Goal: Information Seeking & Learning: Learn about a topic

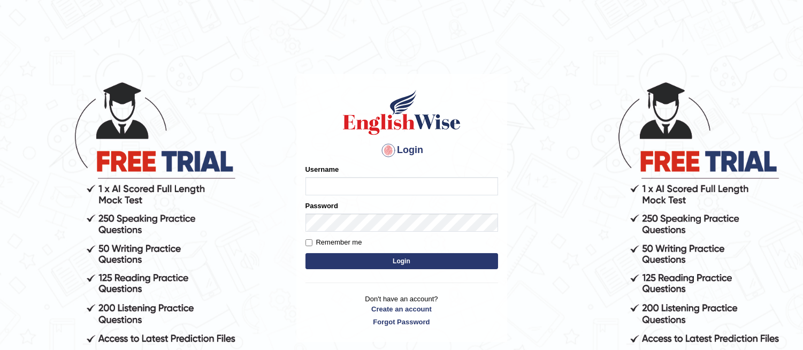
type input "asthani"
click at [376, 259] on button "Login" at bounding box center [401, 261] width 193 height 16
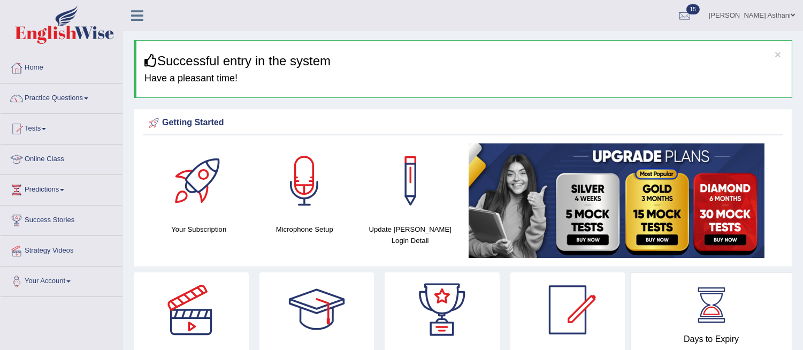
click at [77, 97] on link "Practice Questions" at bounding box center [62, 96] width 122 height 27
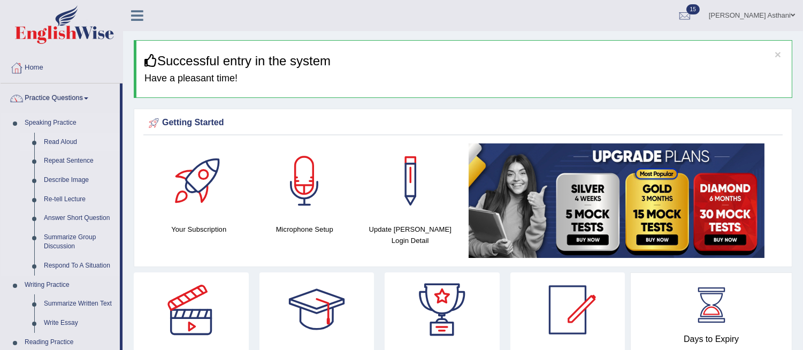
click at [67, 139] on link "Read Aloud" at bounding box center [79, 142] width 81 height 19
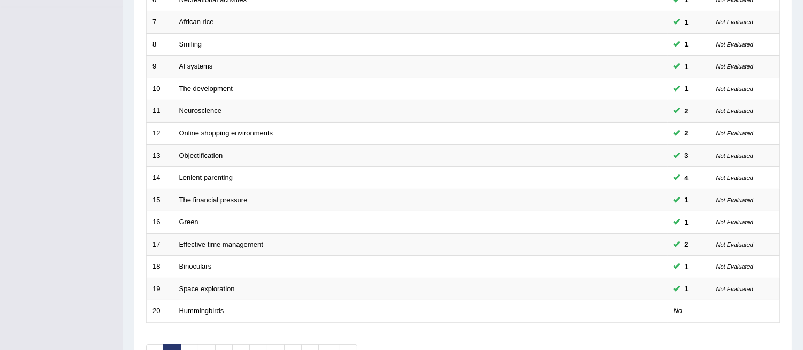
scroll to position [307, 0]
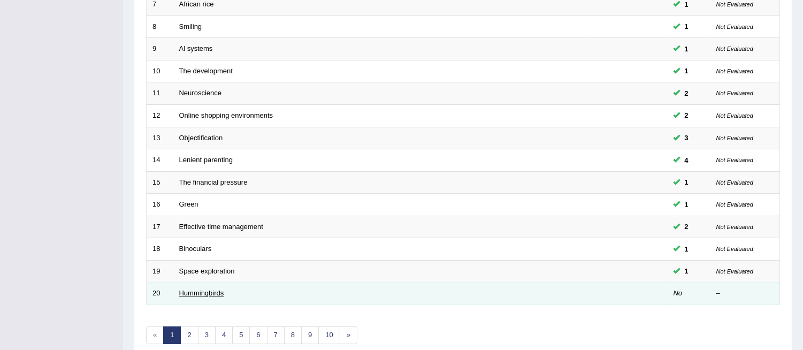
click at [204, 290] on link "Hummingbirds" at bounding box center [201, 293] width 45 height 8
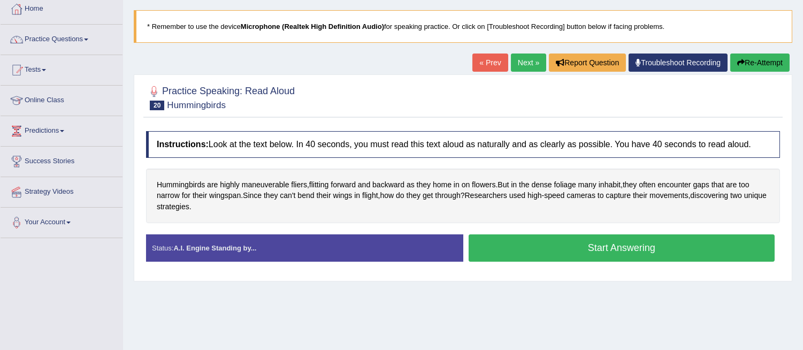
scroll to position [95, 0]
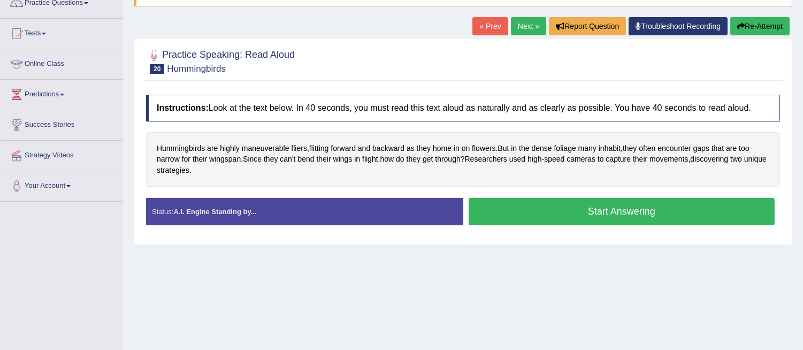
click at [618, 209] on button "Start Answering" at bounding box center [622, 211] width 307 height 27
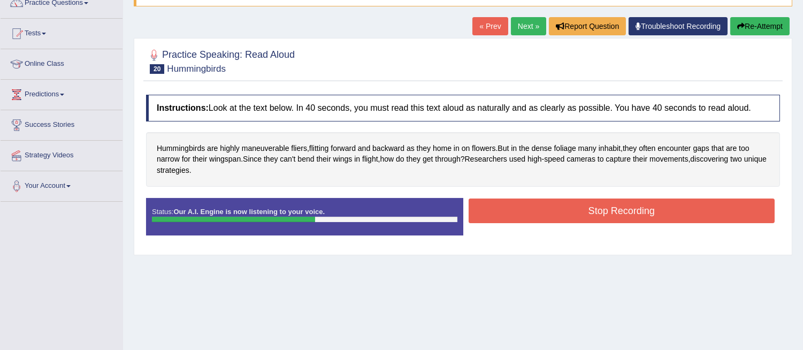
click at [618, 209] on button "Stop Recording" at bounding box center [622, 210] width 307 height 25
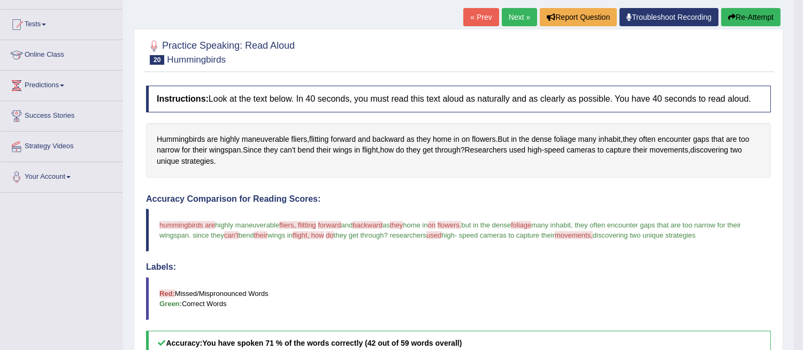
scroll to position [103, 0]
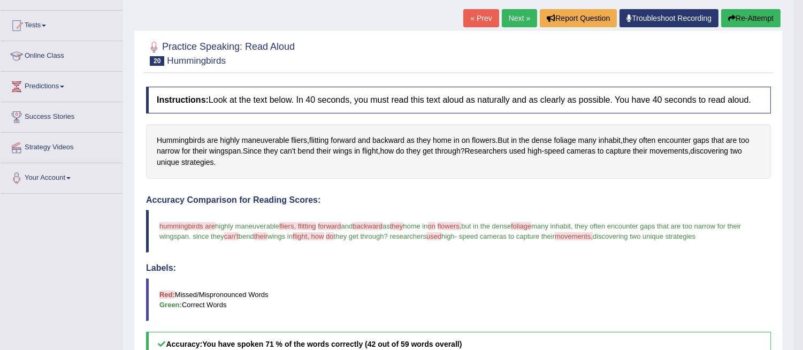
click at [508, 13] on link "Next »" at bounding box center [519, 18] width 35 height 18
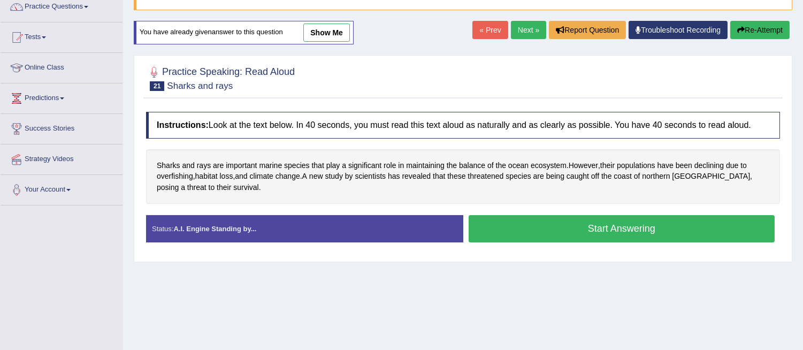
scroll to position [113, 0]
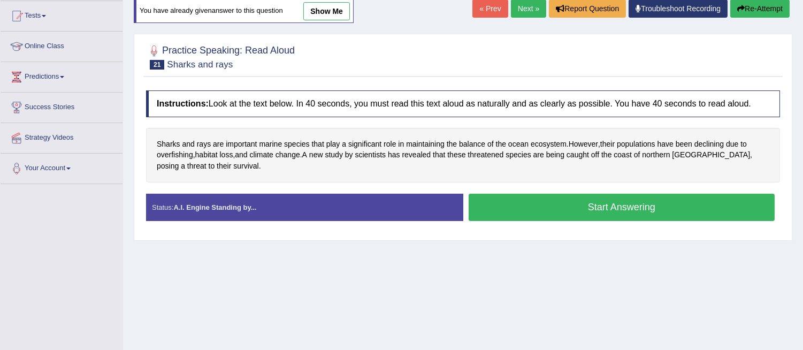
click at [579, 208] on button "Start Answering" at bounding box center [622, 207] width 307 height 27
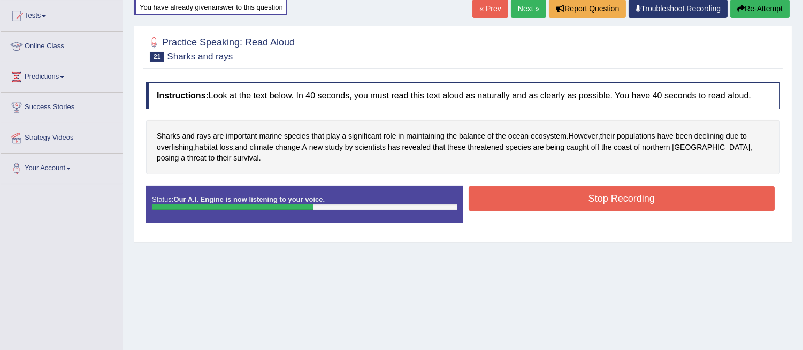
click at [577, 201] on button "Stop Recording" at bounding box center [622, 198] width 307 height 25
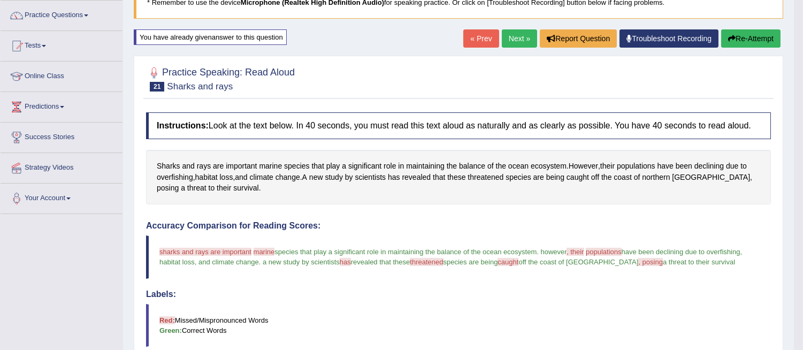
scroll to position [81, 0]
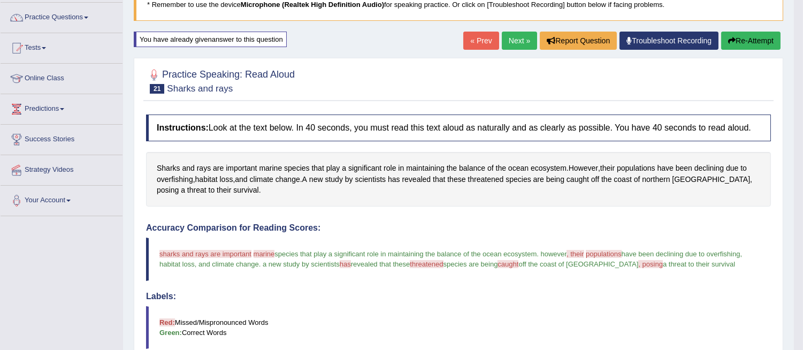
click at [508, 37] on link "Next »" at bounding box center [519, 41] width 35 height 18
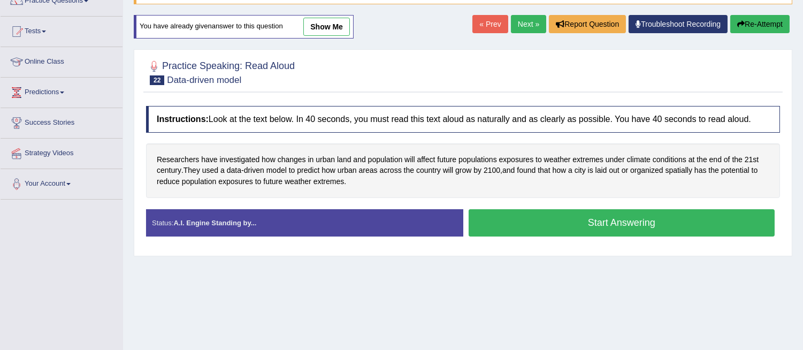
scroll to position [113, 0]
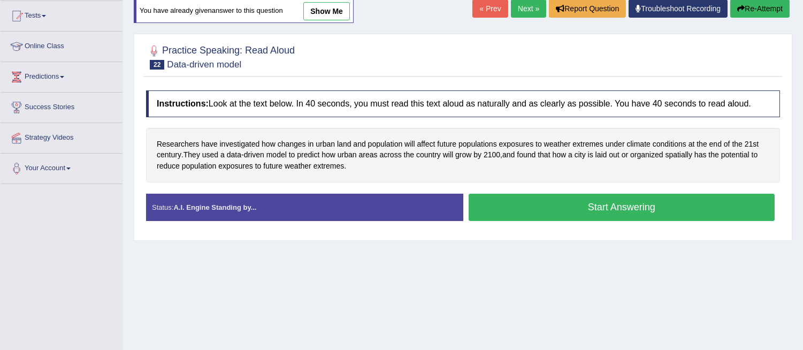
drag, startPoint x: 0, startPoint y: 0, endPoint x: 809, endPoint y: 165, distance: 826.1
click at [803, 165] on html "Toggle navigation Home Practice Questions Speaking Practice Read Aloud Repeat S…" at bounding box center [401, 62] width 803 height 350
click at [624, 205] on button "Start Answering" at bounding box center [622, 207] width 307 height 27
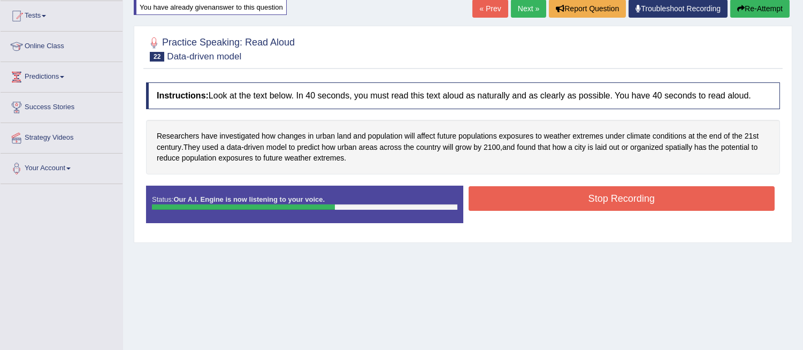
click at [624, 205] on button "Stop Recording" at bounding box center [622, 198] width 307 height 25
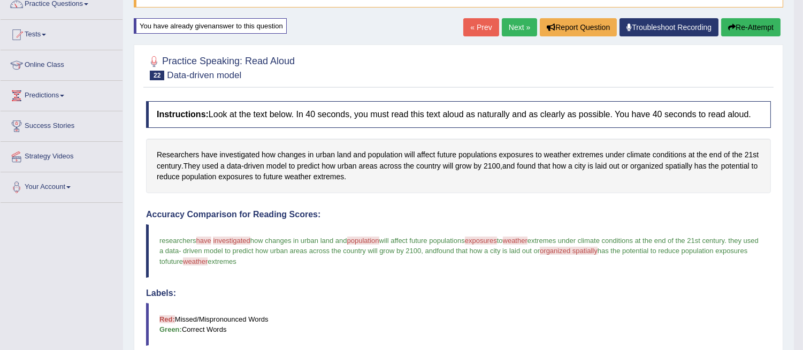
scroll to position [93, 0]
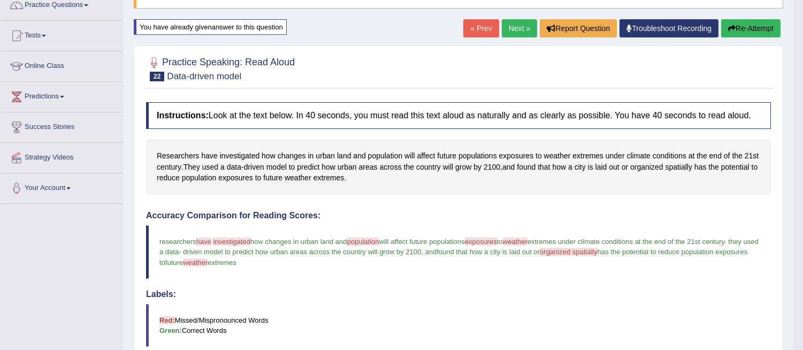
click at [508, 28] on link "Next »" at bounding box center [519, 28] width 35 height 18
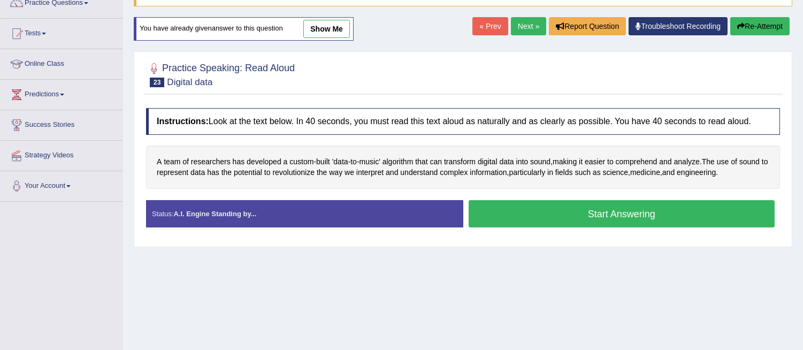
scroll to position [111, 0]
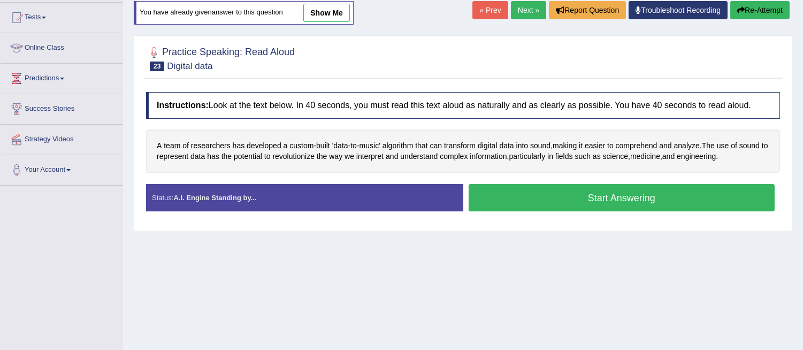
click at [637, 200] on button "Start Answering" at bounding box center [622, 197] width 307 height 27
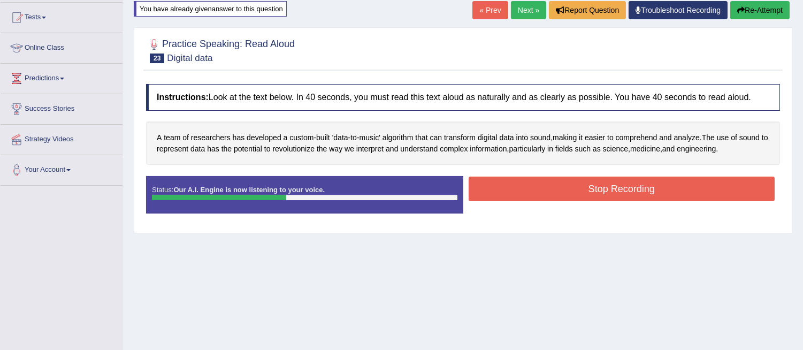
click at [630, 184] on button "Stop Recording" at bounding box center [622, 189] width 307 height 25
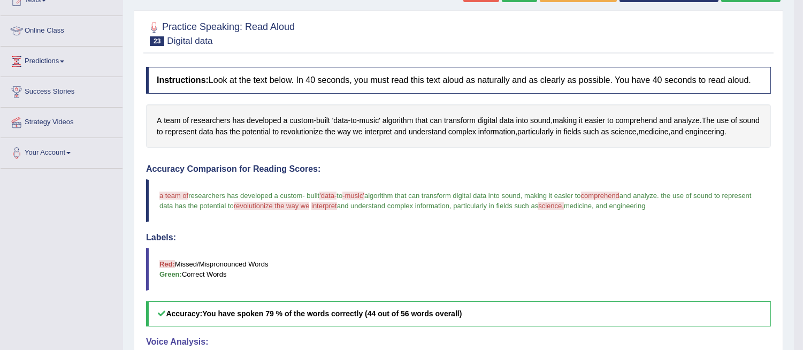
scroll to position [0, 0]
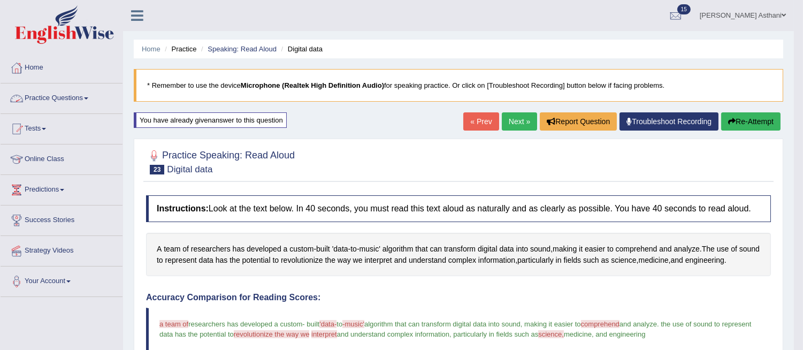
click at [86, 96] on link "Practice Questions" at bounding box center [62, 96] width 122 height 27
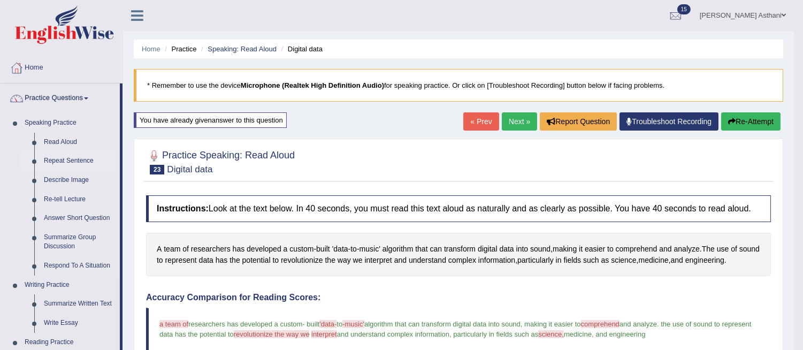
click at [77, 156] on link "Repeat Sentence" at bounding box center [79, 160] width 81 height 19
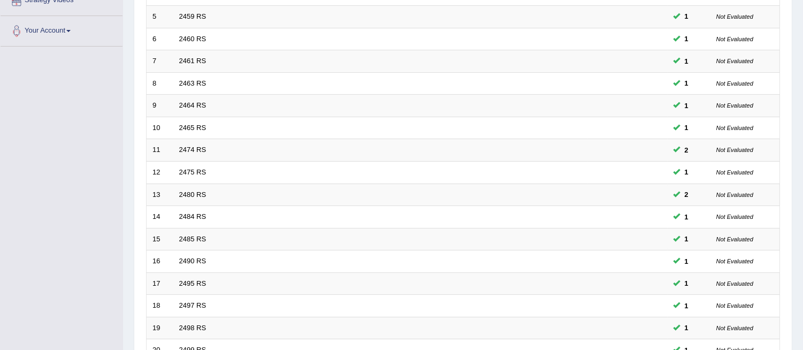
scroll to position [358, 0]
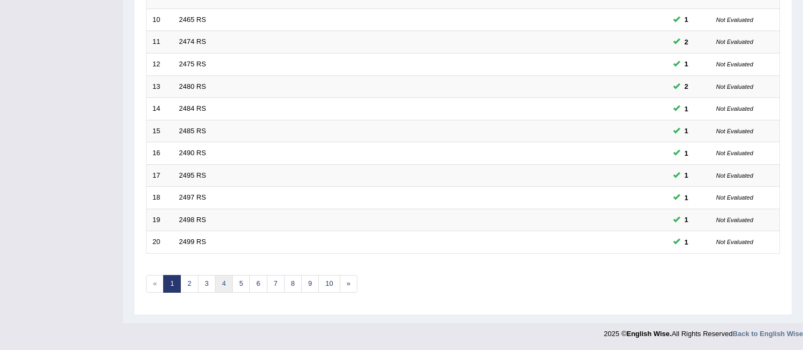
click at [223, 284] on link "4" at bounding box center [224, 284] width 18 height 18
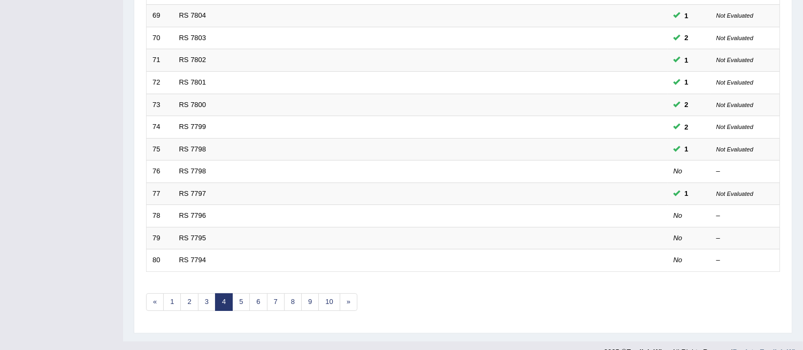
scroll to position [343, 0]
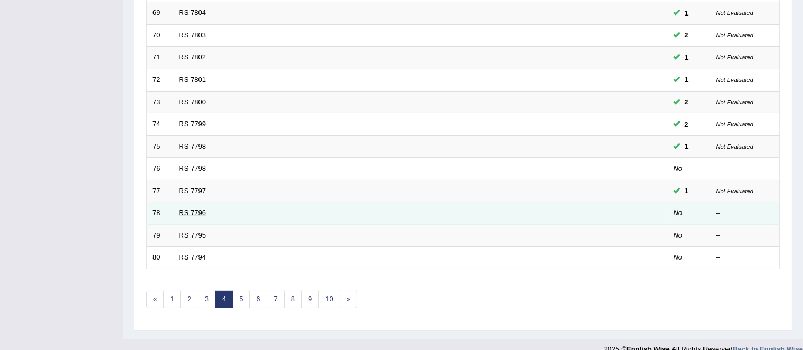
click at [201, 210] on link "RS 7796" at bounding box center [192, 213] width 27 height 8
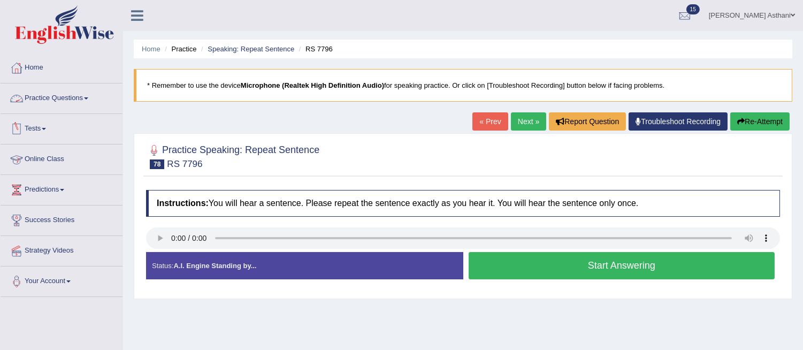
click at [50, 93] on link "Practice Questions" at bounding box center [62, 96] width 122 height 27
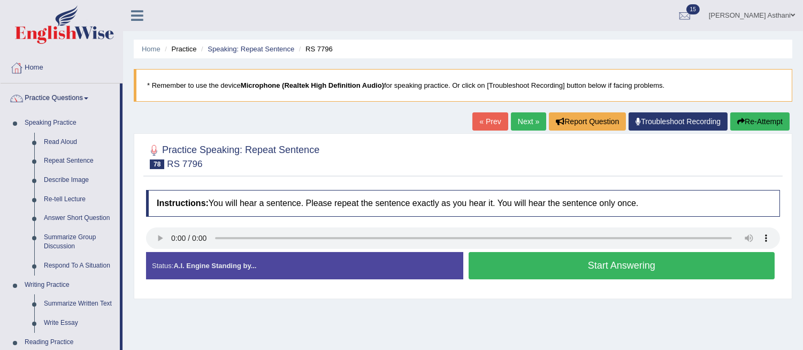
click at [533, 261] on button "Start Answering" at bounding box center [622, 265] width 307 height 27
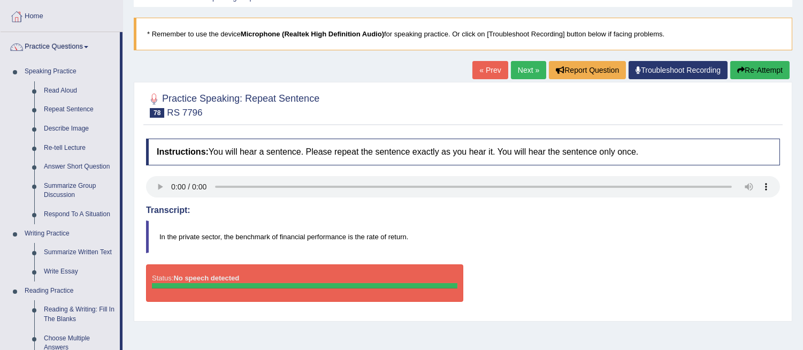
scroll to position [50, 0]
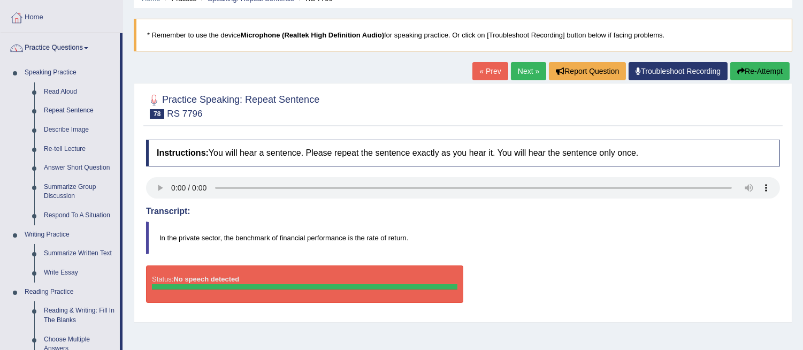
click at [754, 71] on button "Re-Attempt" at bounding box center [759, 71] width 59 height 18
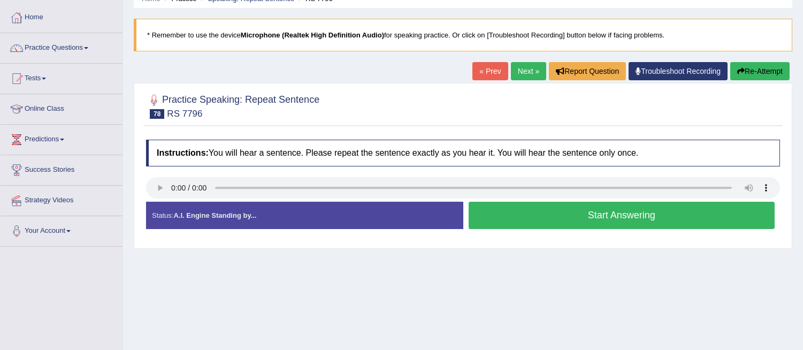
click at [496, 222] on button "Start Answering" at bounding box center [622, 215] width 307 height 27
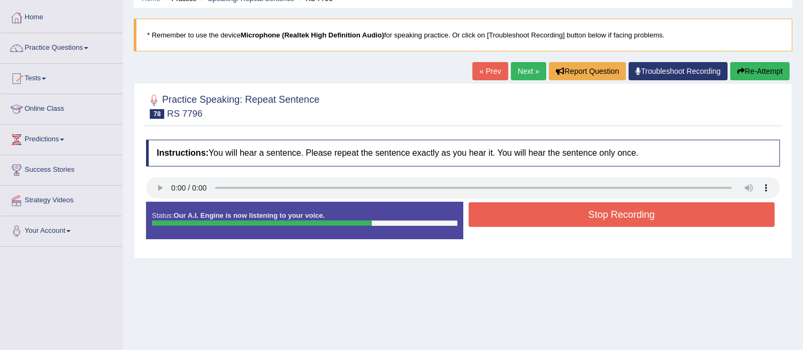
click at [496, 222] on button "Stop Recording" at bounding box center [622, 214] width 307 height 25
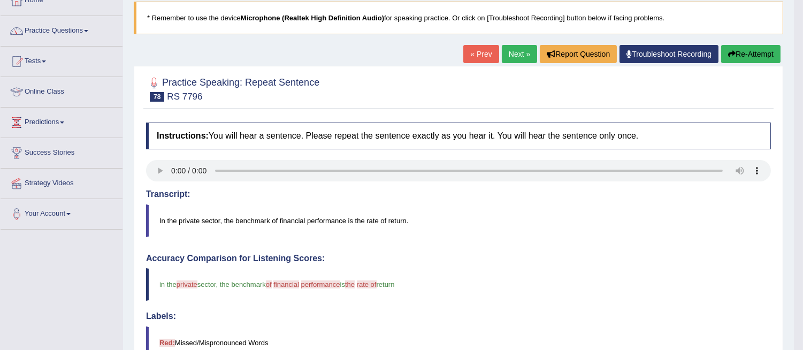
scroll to position [35, 0]
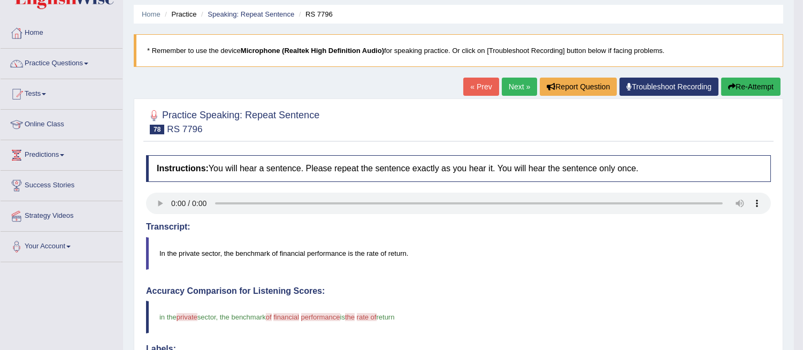
click at [513, 82] on link "Next »" at bounding box center [519, 87] width 35 height 18
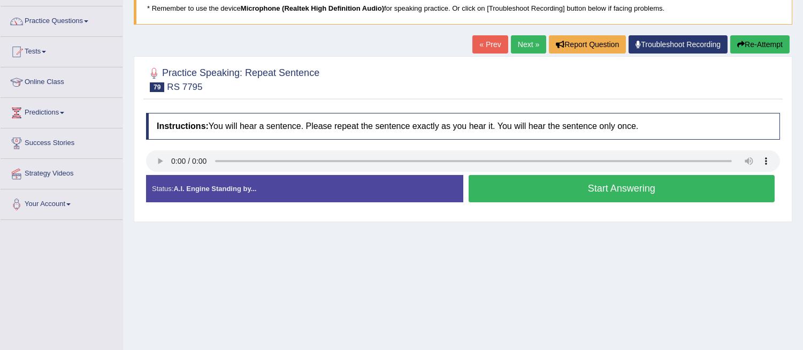
scroll to position [78, 0]
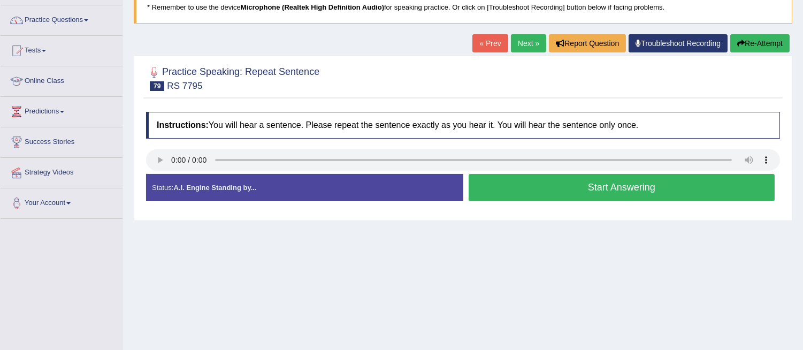
click at [803, 179] on html "Toggle navigation Home Practice Questions Speaking Practice Read Aloud Repeat S…" at bounding box center [401, 97] width 803 height 350
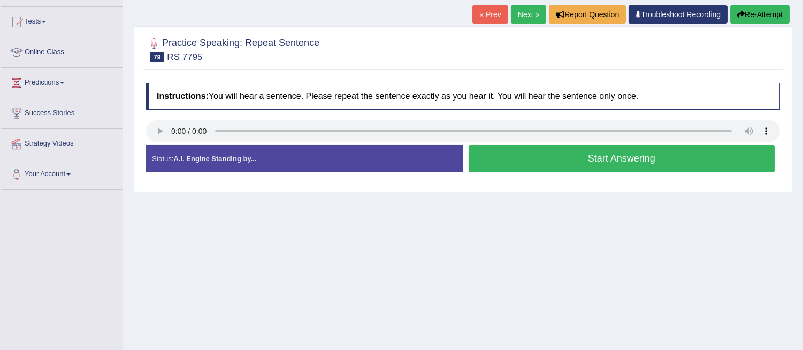
scroll to position [118, 0]
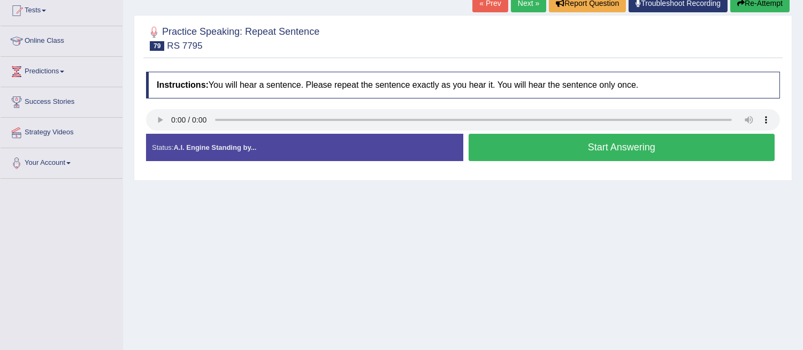
click at [521, 155] on button "Start Answering" at bounding box center [622, 147] width 307 height 27
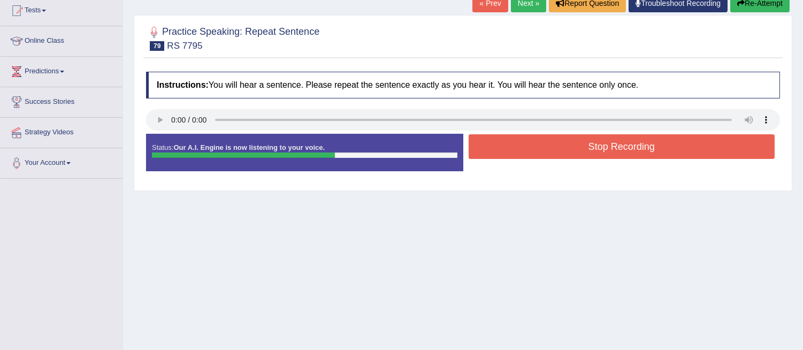
click at [521, 155] on button "Stop Recording" at bounding box center [622, 146] width 307 height 25
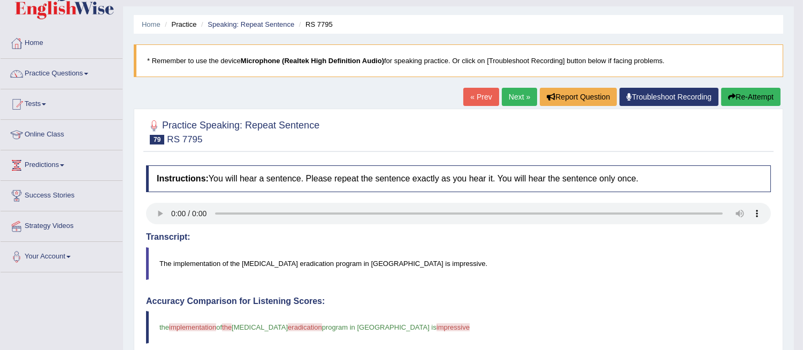
scroll to position [22, 0]
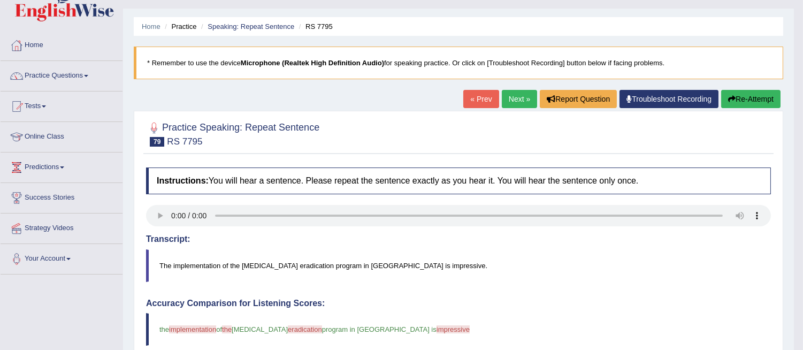
click at [744, 94] on button "Re-Attempt" at bounding box center [750, 99] width 59 height 18
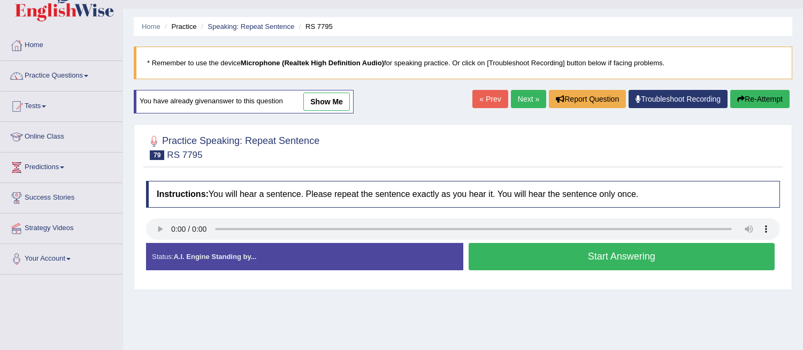
click at [629, 254] on button "Start Answering" at bounding box center [622, 256] width 307 height 27
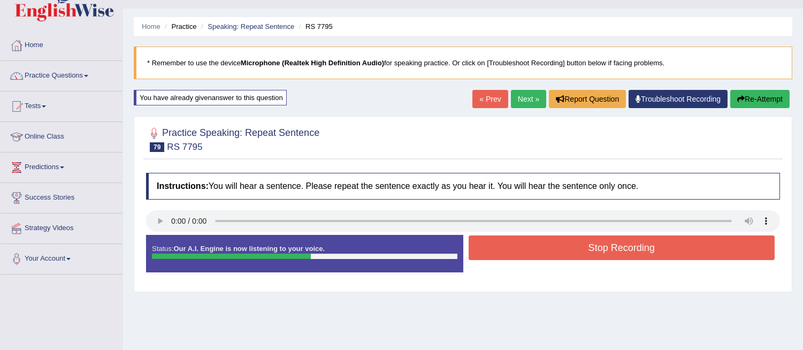
click at [629, 254] on button "Stop Recording" at bounding box center [622, 247] width 307 height 25
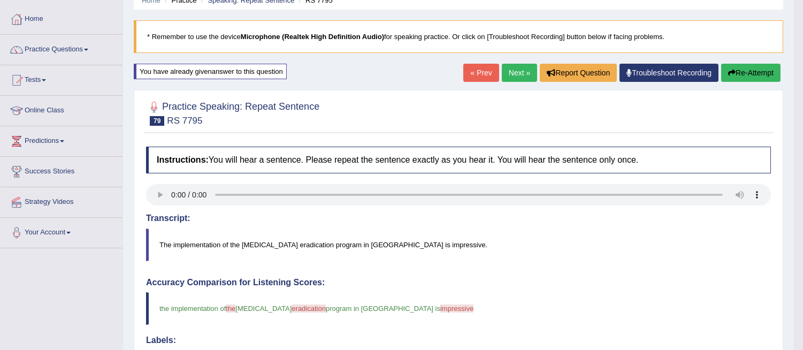
scroll to position [50, 0]
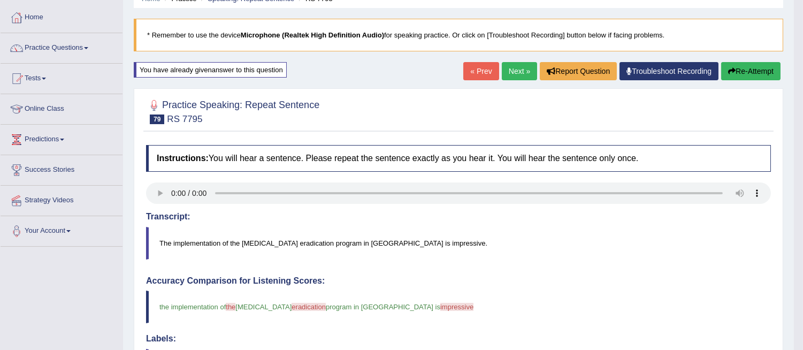
click at [745, 71] on button "Re-Attempt" at bounding box center [750, 71] width 59 height 18
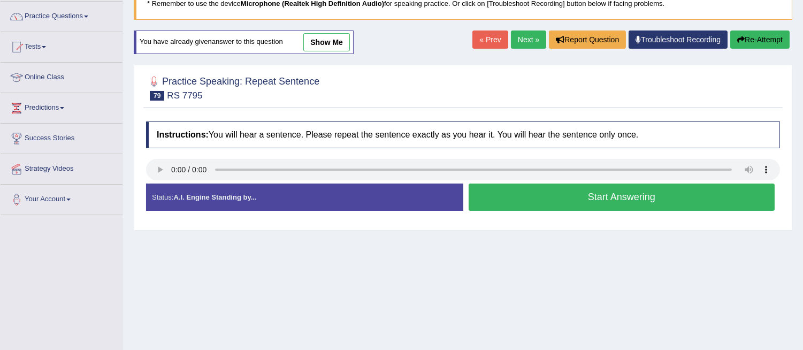
scroll to position [83, 0]
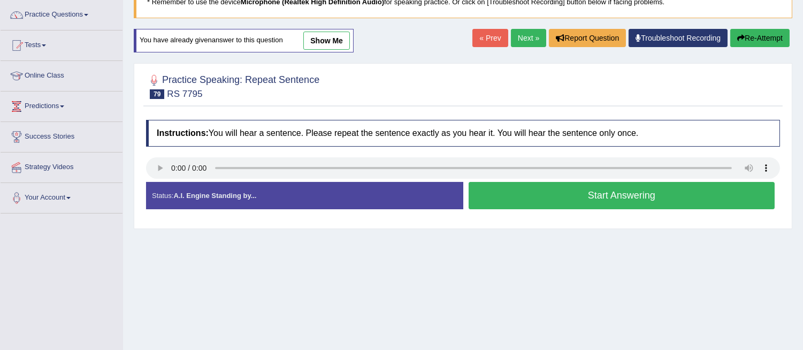
click at [667, 193] on button "Start Answering" at bounding box center [622, 195] width 307 height 27
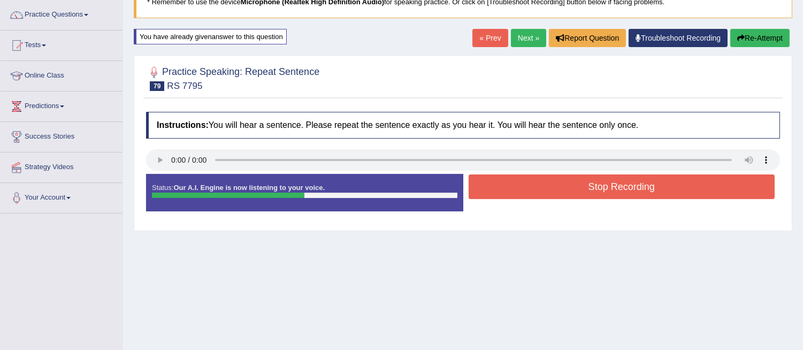
click at [667, 193] on button "Stop Recording" at bounding box center [622, 186] width 307 height 25
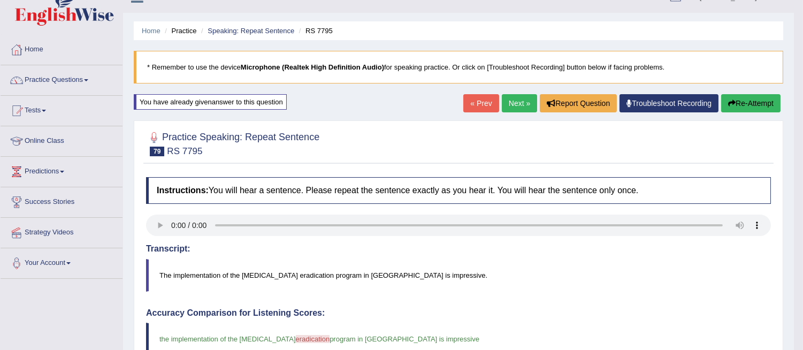
scroll to position [19, 0]
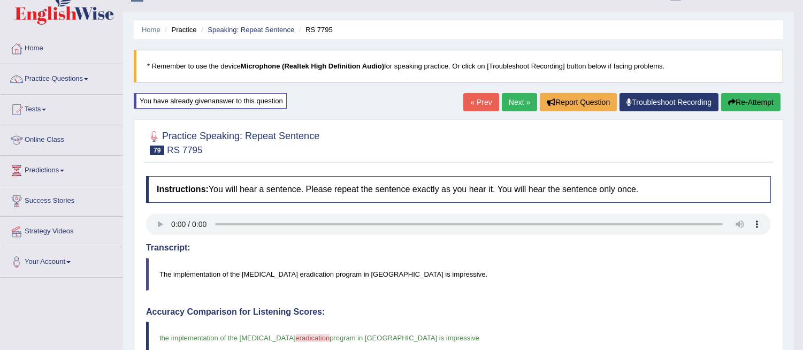
click at [505, 100] on link "Next »" at bounding box center [519, 102] width 35 height 18
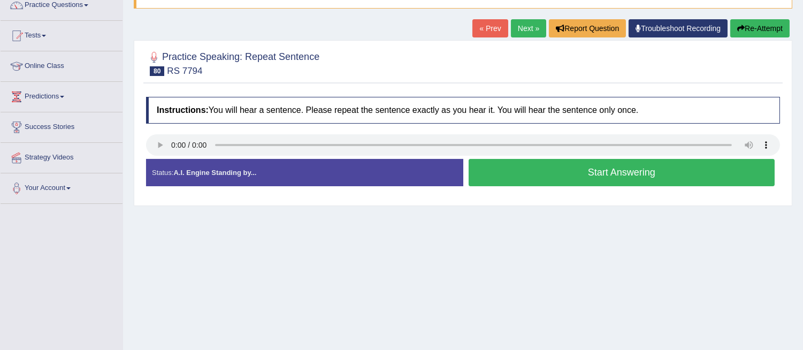
drag, startPoint x: 0, startPoint y: 0, endPoint x: 811, endPoint y: 178, distance: 830.4
click at [803, 178] on html "Toggle navigation Home Practice Questions Speaking Practice Read Aloud Repeat S…" at bounding box center [401, 82] width 803 height 350
click at [594, 167] on button "Start Answering" at bounding box center [622, 172] width 307 height 27
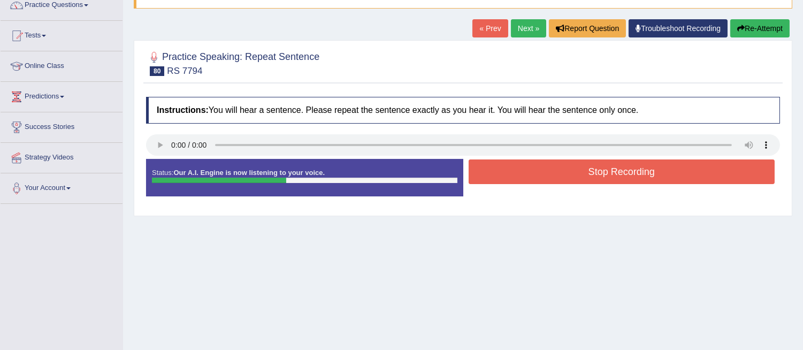
click at [594, 167] on button "Stop Recording" at bounding box center [622, 171] width 307 height 25
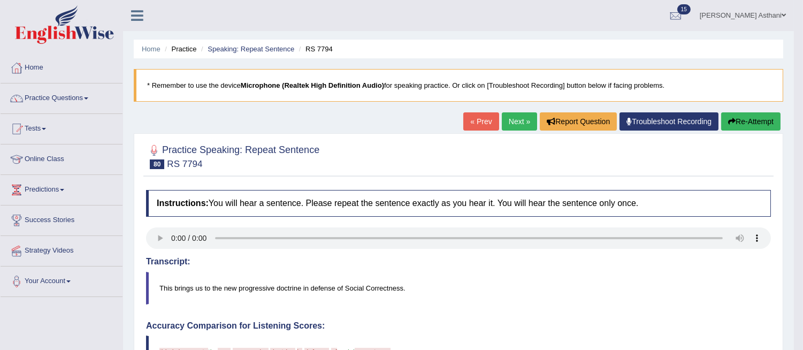
scroll to position [2, 0]
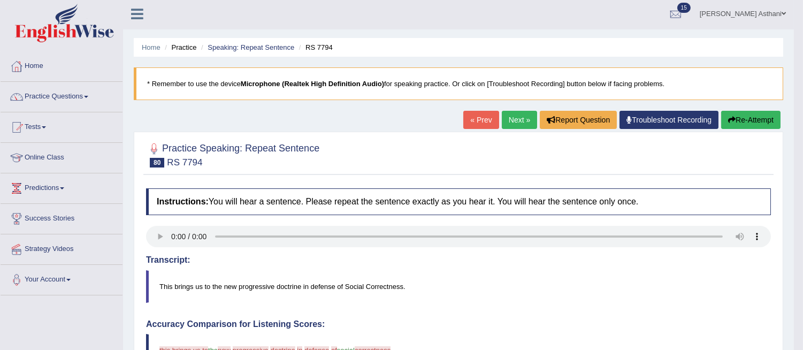
click at [511, 113] on link "Next »" at bounding box center [519, 120] width 35 height 18
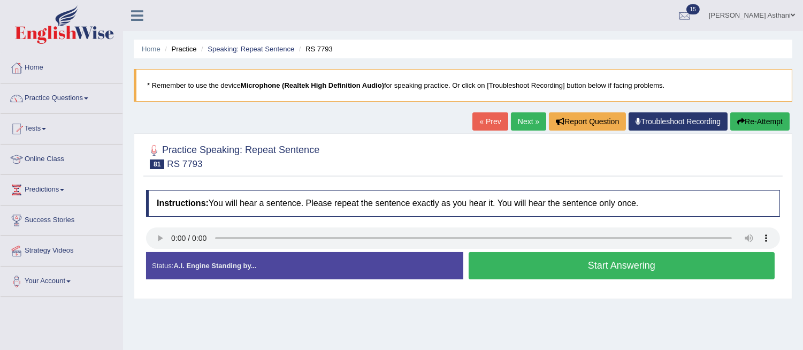
scroll to position [97, 0]
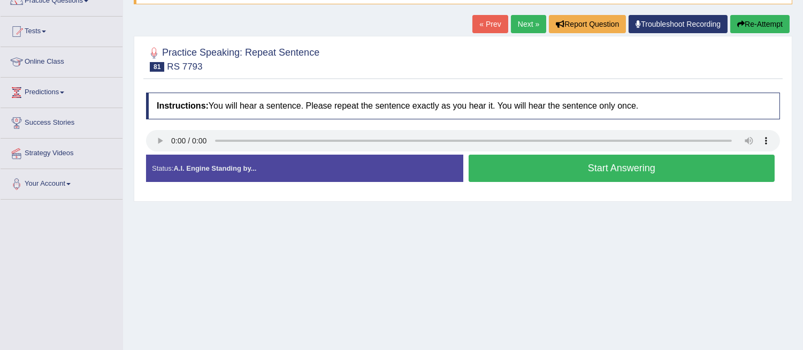
click at [541, 175] on button "Start Answering" at bounding box center [622, 168] width 307 height 27
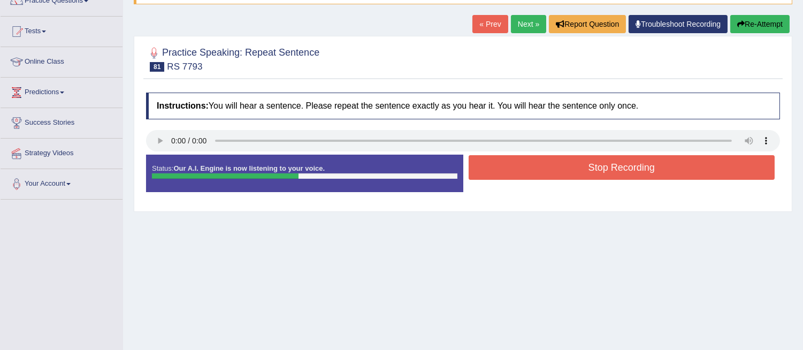
click at [571, 167] on button "Stop Recording" at bounding box center [622, 167] width 307 height 25
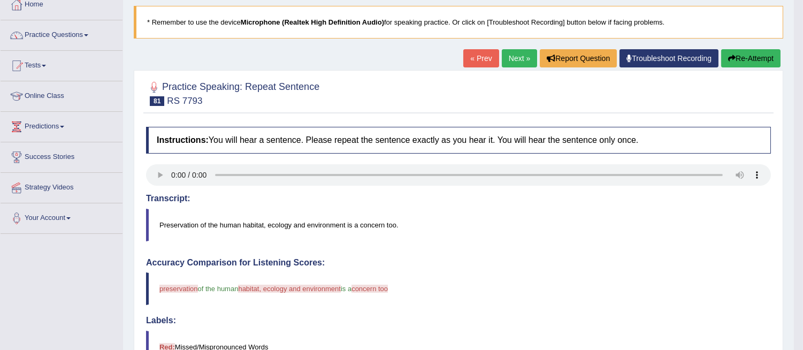
scroll to position [3, 0]
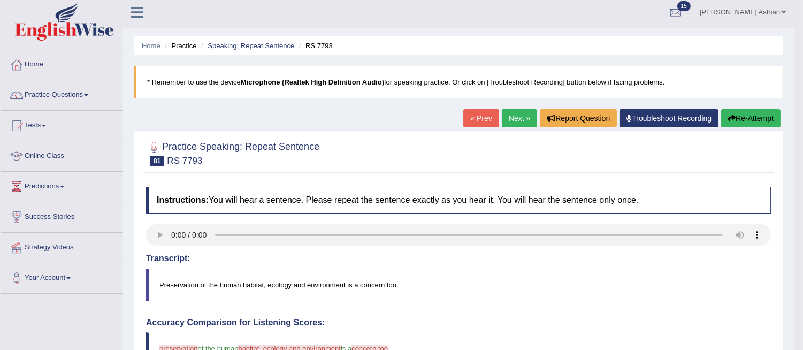
click at [742, 115] on button "Re-Attempt" at bounding box center [750, 118] width 59 height 18
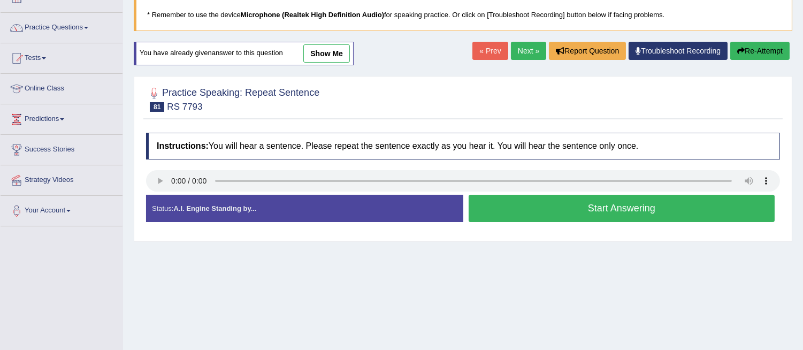
scroll to position [72, 0]
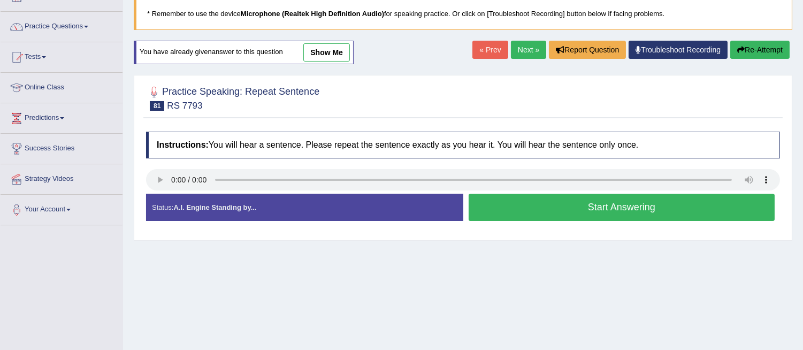
click at [556, 211] on button "Start Answering" at bounding box center [622, 207] width 307 height 27
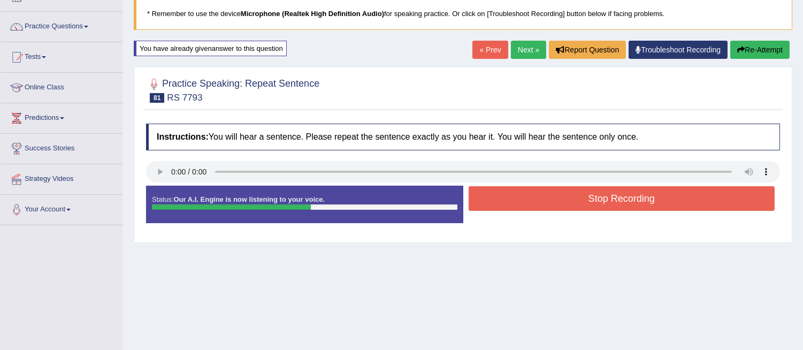
click at [744, 54] on button "Re-Attempt" at bounding box center [759, 50] width 59 height 18
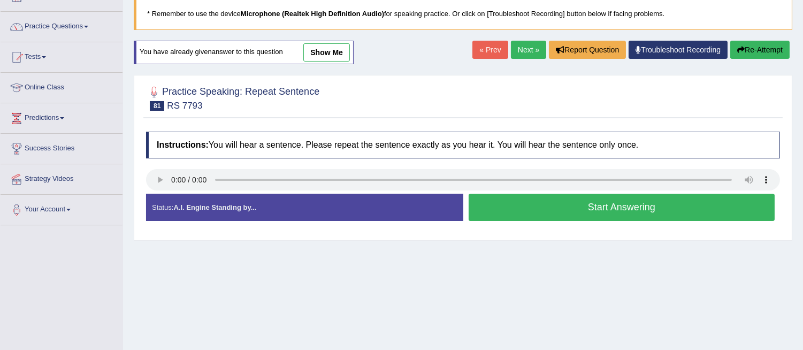
click at [640, 203] on button "Start Answering" at bounding box center [622, 207] width 307 height 27
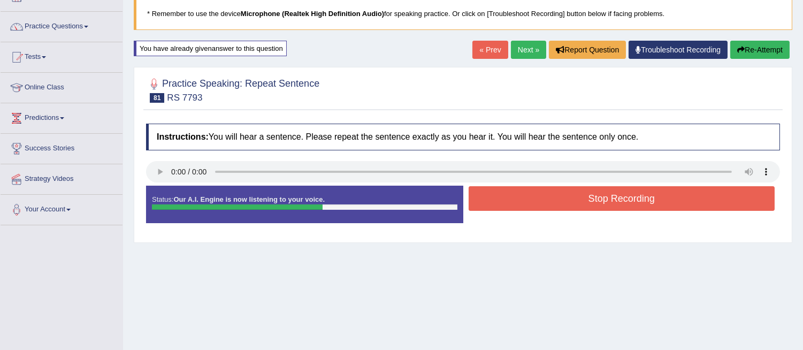
click at [640, 203] on button "Stop Recording" at bounding box center [622, 198] width 307 height 25
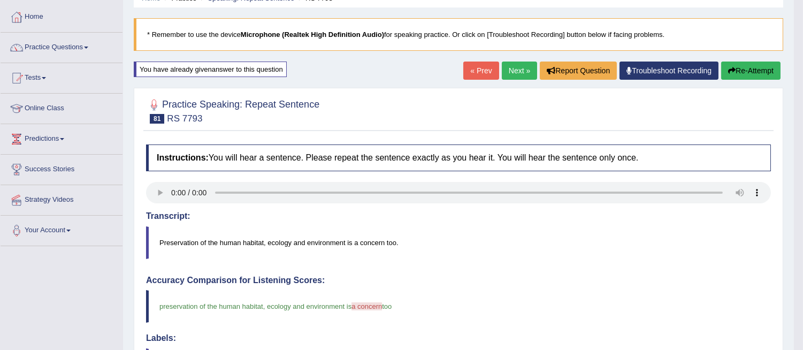
scroll to position [12, 0]
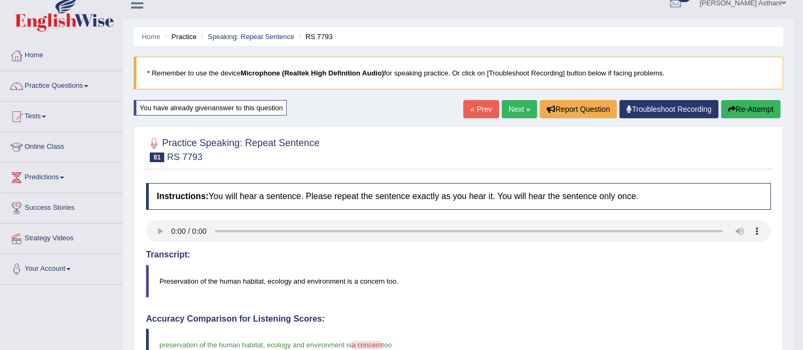
click at [503, 105] on link "Next »" at bounding box center [519, 109] width 35 height 18
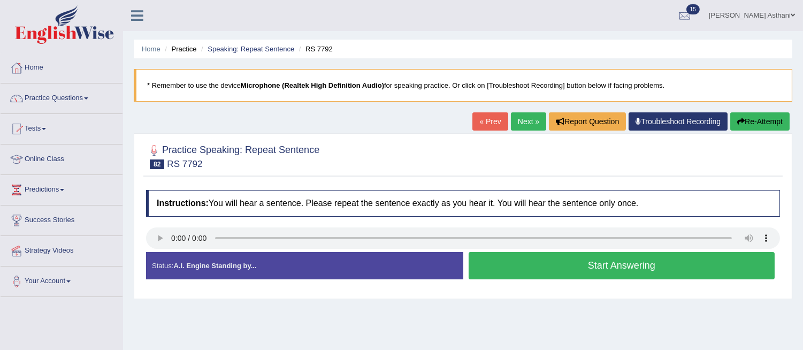
click at [541, 258] on button "Start Answering" at bounding box center [622, 265] width 307 height 27
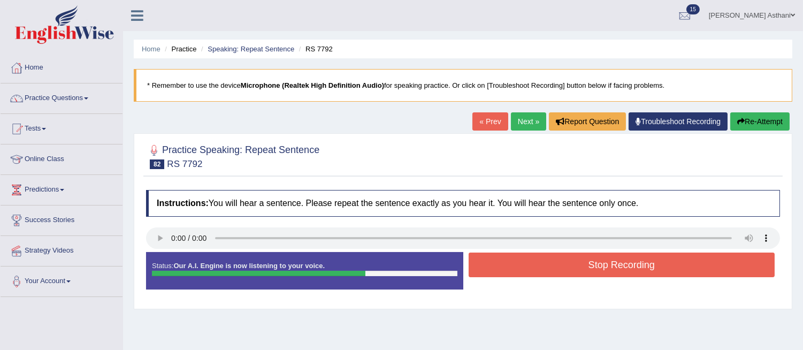
click at [541, 258] on button "Stop Recording" at bounding box center [622, 265] width 307 height 25
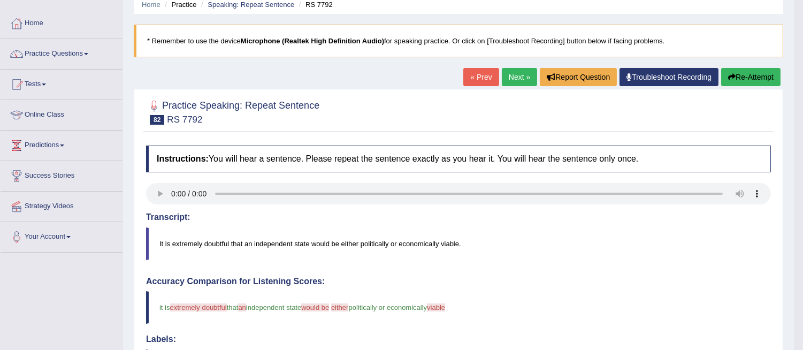
scroll to position [41, 0]
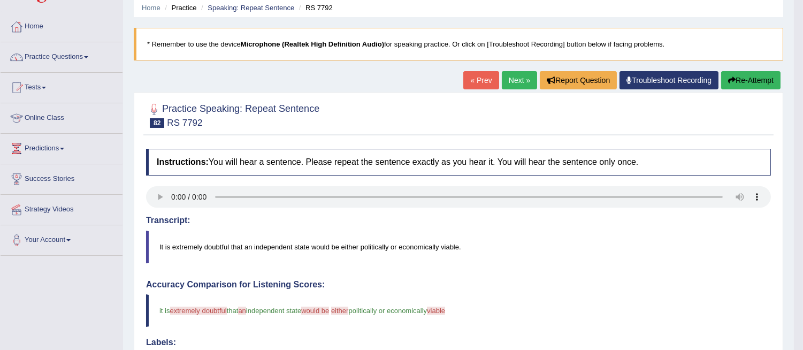
click at [510, 78] on link "Next »" at bounding box center [519, 80] width 35 height 18
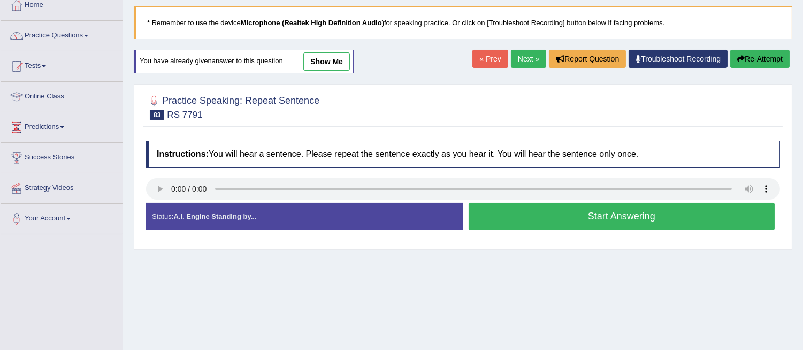
scroll to position [89, 0]
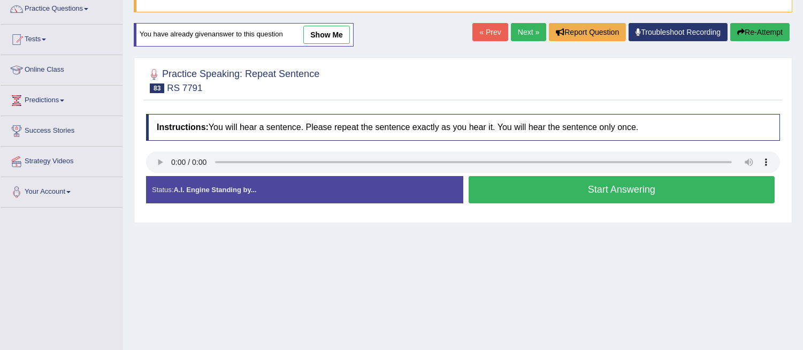
click at [671, 197] on button "Start Answering" at bounding box center [622, 189] width 307 height 27
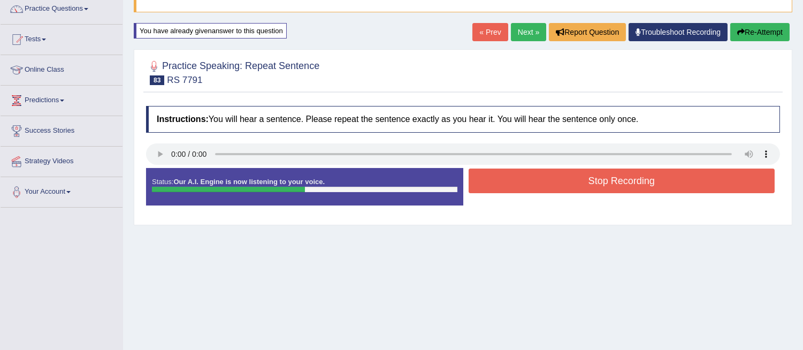
click at [665, 184] on button "Stop Recording" at bounding box center [622, 181] width 307 height 25
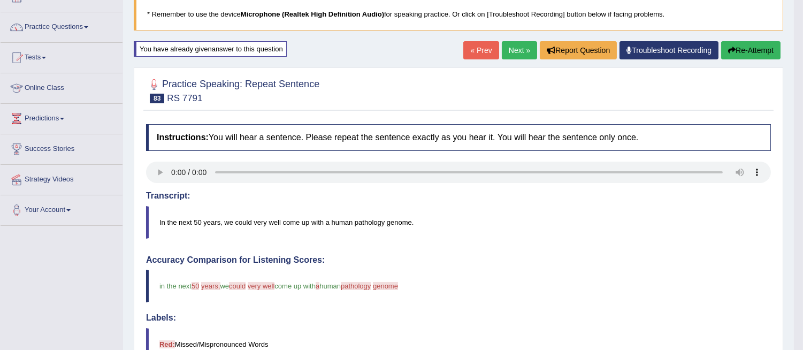
scroll to position [72, 0]
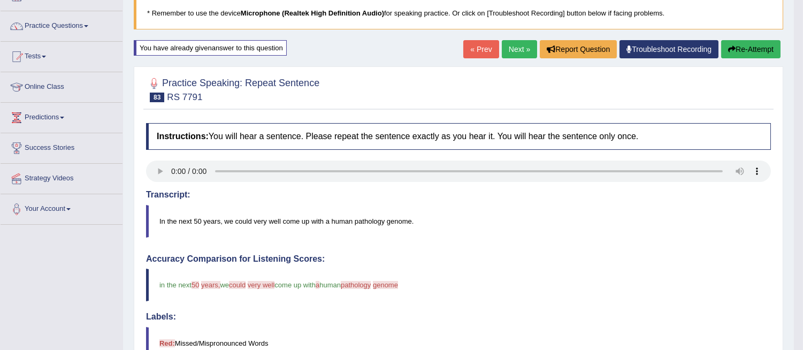
click at [508, 47] on link "Next »" at bounding box center [519, 49] width 35 height 18
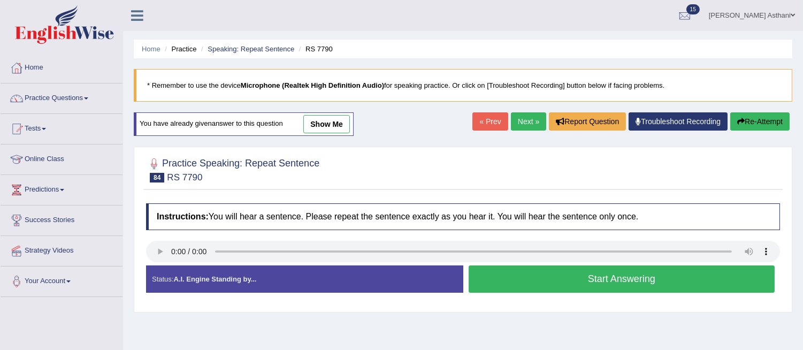
scroll to position [111, 0]
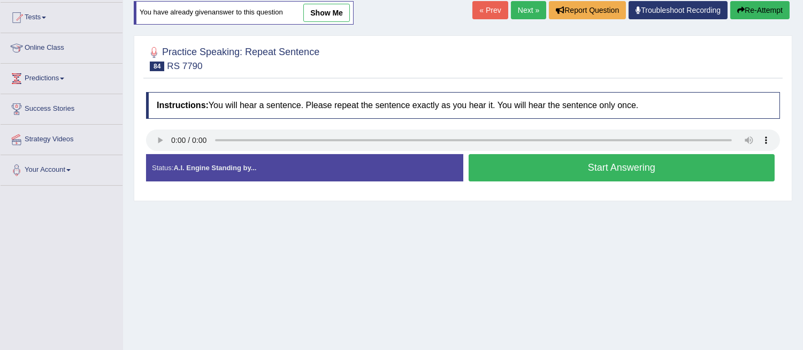
click at [520, 173] on button "Start Answering" at bounding box center [622, 167] width 307 height 27
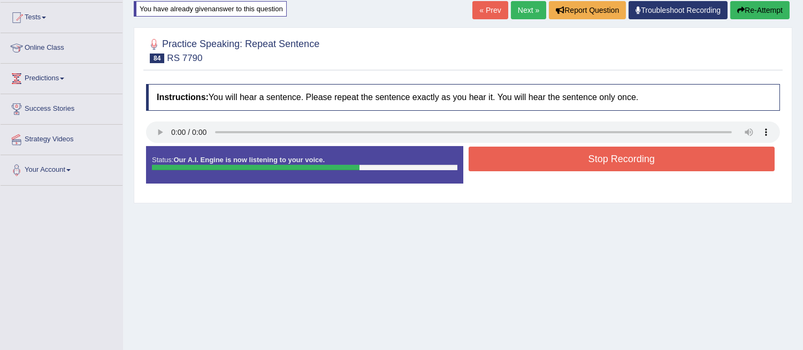
click at [506, 157] on button "Stop Recording" at bounding box center [622, 159] width 307 height 25
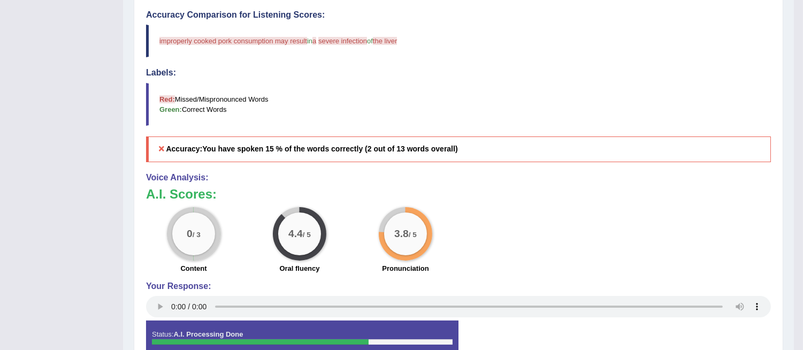
scroll to position [0, 0]
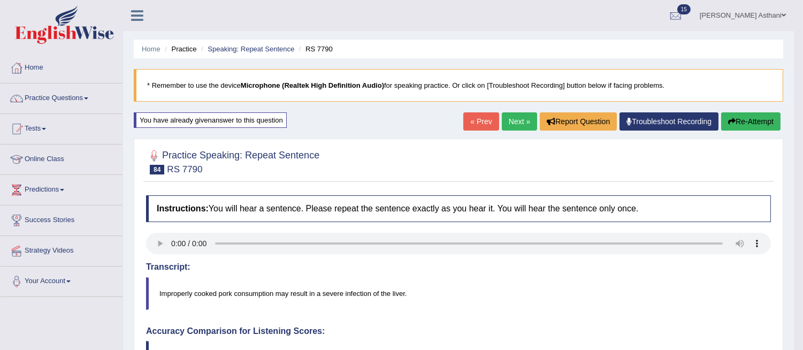
click at [728, 121] on icon "button" at bounding box center [731, 121] width 7 height 7
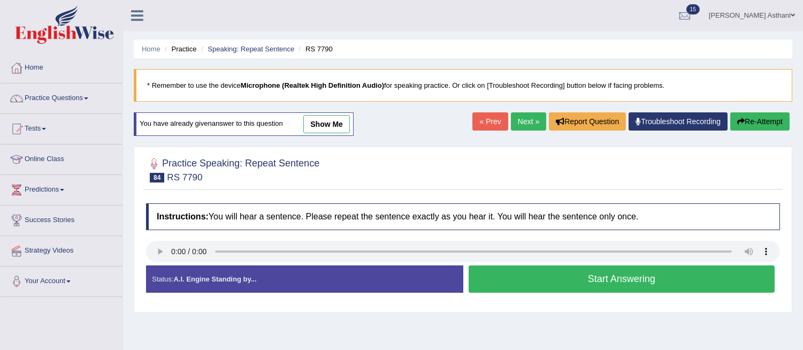
click at [602, 274] on button "Start Answering" at bounding box center [622, 278] width 307 height 27
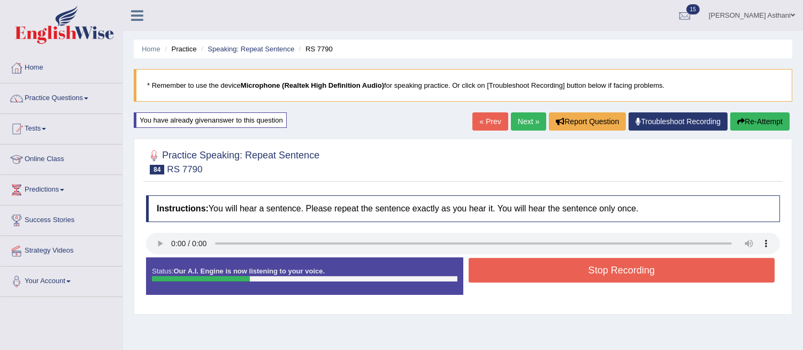
click at [607, 268] on button "Stop Recording" at bounding box center [622, 270] width 307 height 25
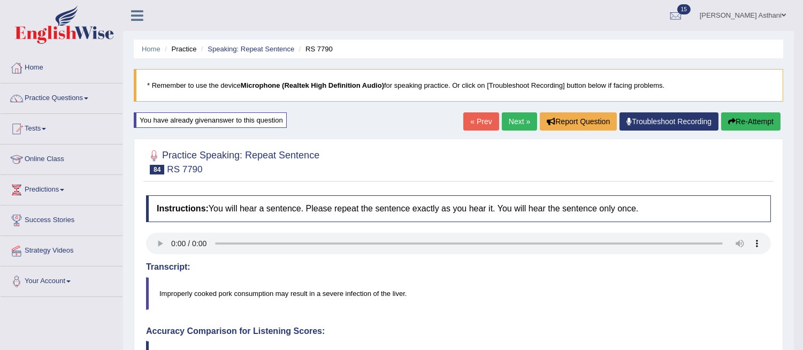
drag, startPoint x: 806, startPoint y: 134, endPoint x: 811, endPoint y: 184, distance: 49.9
click at [755, 121] on button "Re-Attempt" at bounding box center [750, 121] width 59 height 18
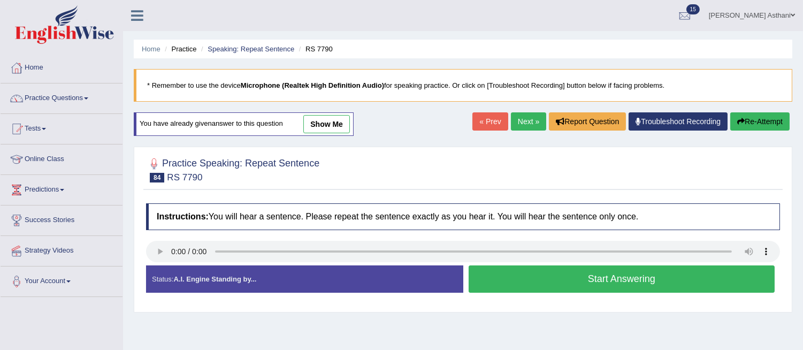
click at [663, 276] on button "Start Answering" at bounding box center [622, 278] width 307 height 27
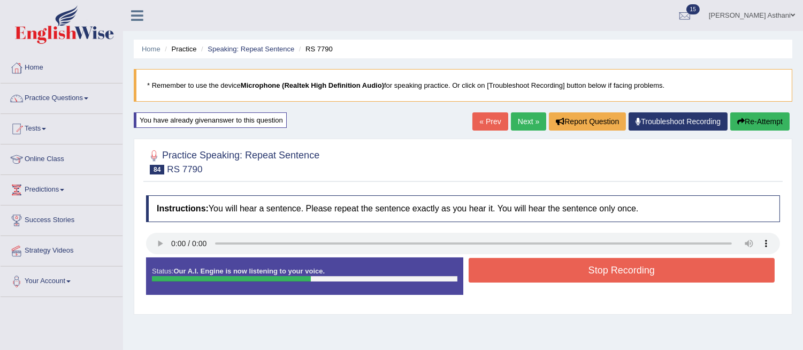
click at [663, 276] on button "Stop Recording" at bounding box center [622, 270] width 307 height 25
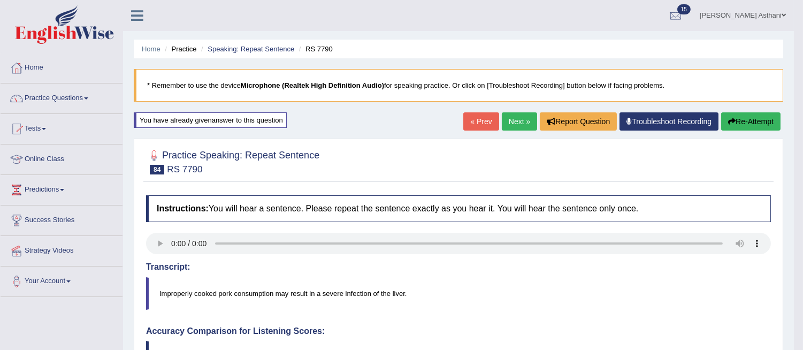
click at [744, 116] on button "Re-Attempt" at bounding box center [750, 121] width 59 height 18
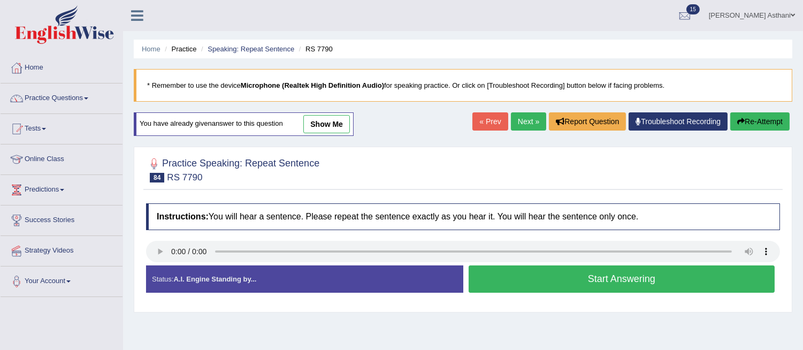
click at [496, 277] on button "Start Answering" at bounding box center [622, 278] width 307 height 27
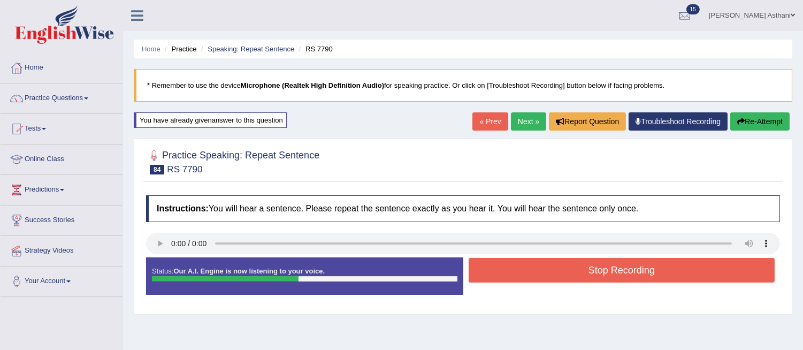
click at [740, 261] on button "Stop Recording" at bounding box center [622, 270] width 307 height 25
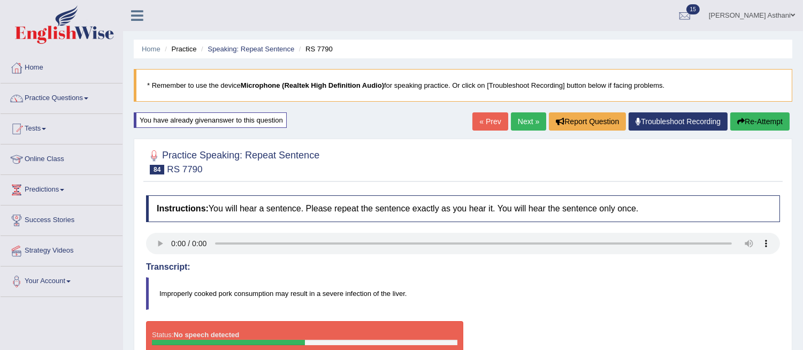
click at [764, 118] on button "Re-Attempt" at bounding box center [759, 121] width 59 height 18
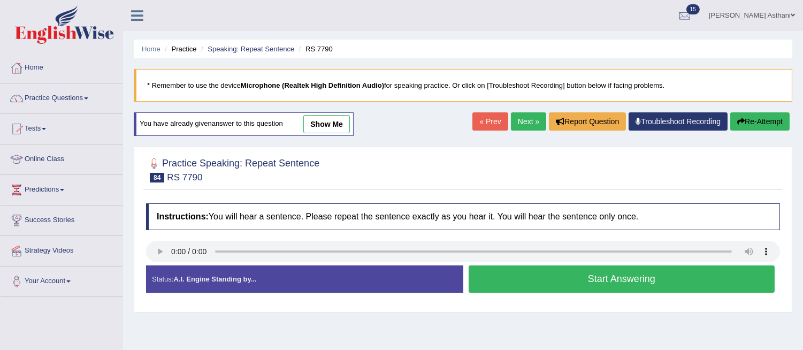
click at [652, 279] on button "Start Answering" at bounding box center [622, 278] width 307 height 27
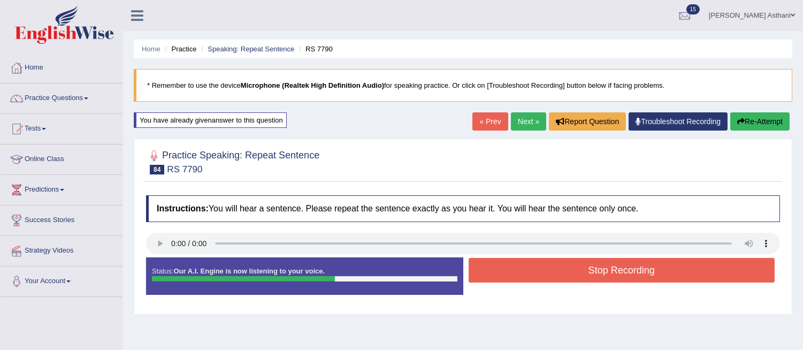
click at [651, 279] on button "Stop Recording" at bounding box center [622, 270] width 307 height 25
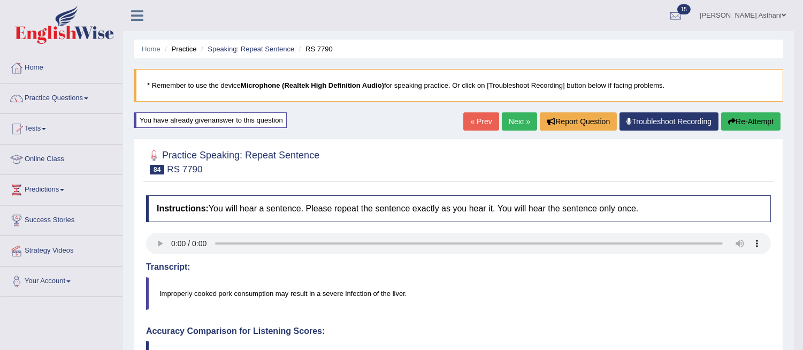
click at [507, 114] on link "Next »" at bounding box center [519, 121] width 35 height 18
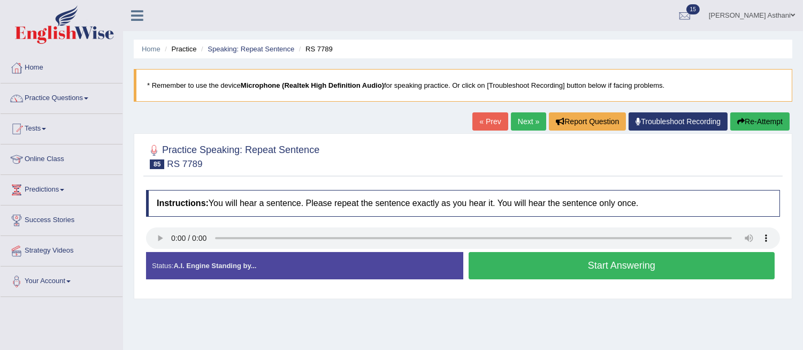
click at [555, 273] on button "Start Answering" at bounding box center [622, 265] width 307 height 27
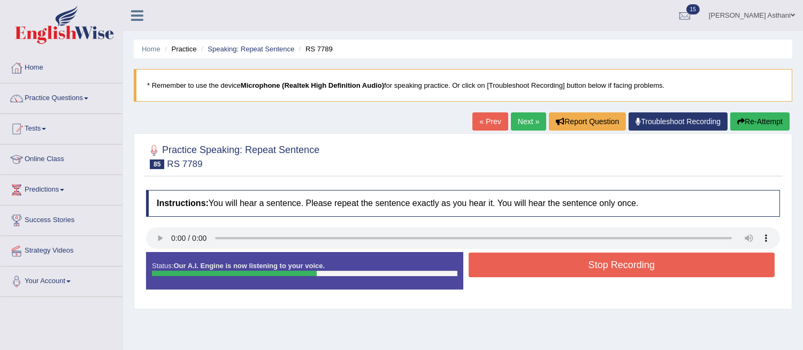
click at [555, 273] on button "Stop Recording" at bounding box center [622, 265] width 307 height 25
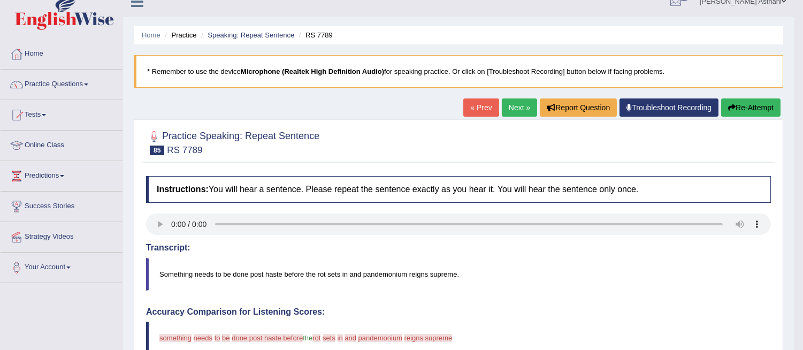
scroll to position [15, 0]
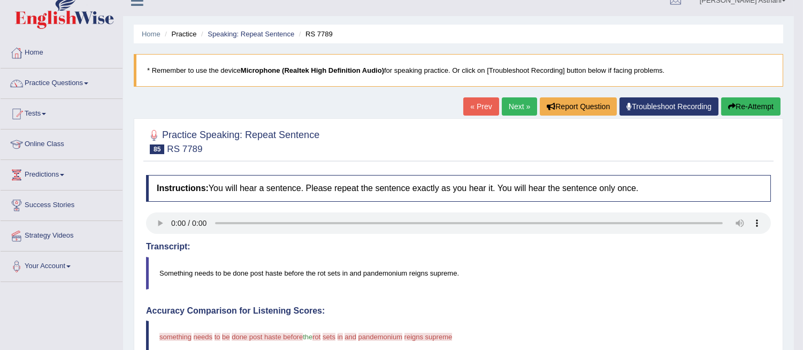
click at [506, 103] on link "Next »" at bounding box center [519, 106] width 35 height 18
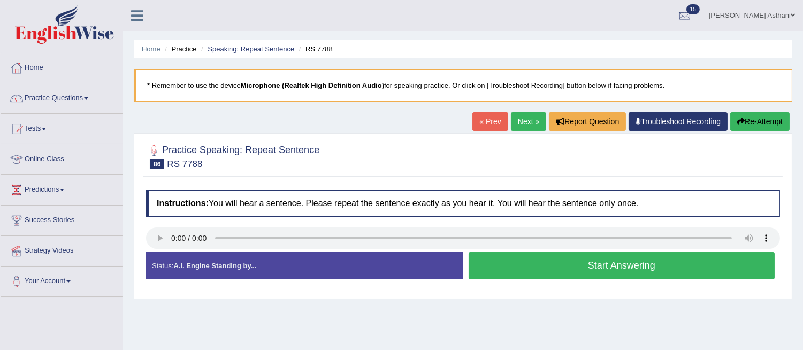
click at [559, 266] on button "Start Answering" at bounding box center [622, 265] width 307 height 27
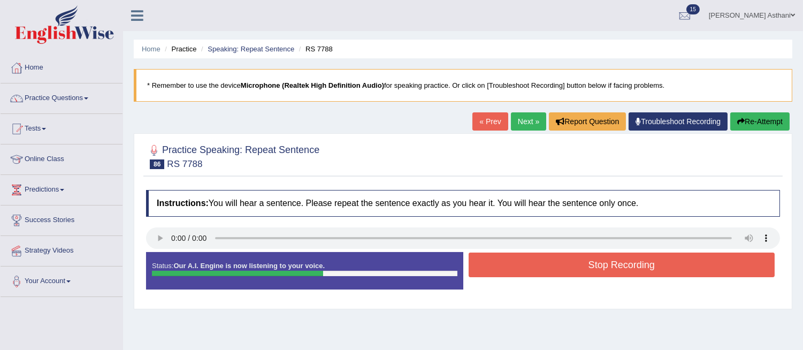
click at [686, 261] on button "Stop Recording" at bounding box center [622, 265] width 307 height 25
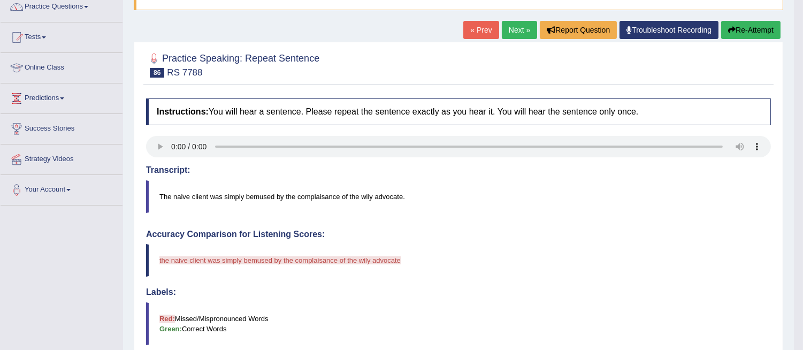
scroll to position [61, 0]
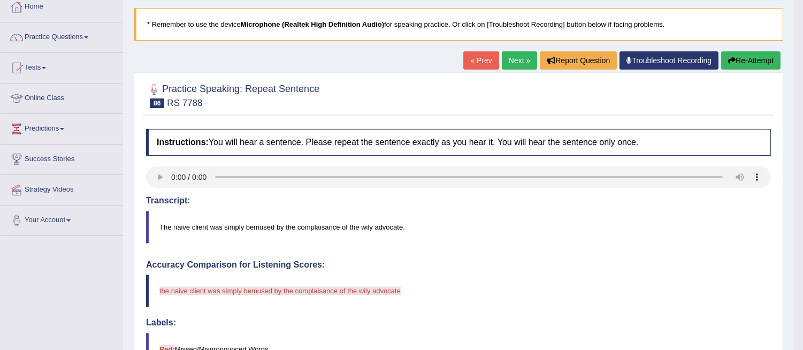
click at [509, 56] on link "Next »" at bounding box center [519, 60] width 35 height 18
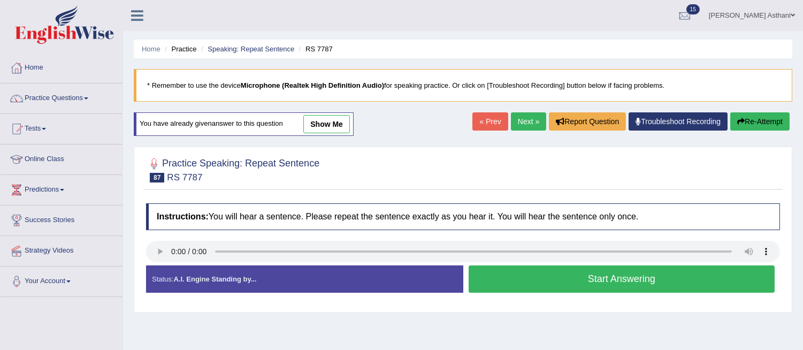
click at [523, 281] on button "Start Answering" at bounding box center [622, 278] width 307 height 27
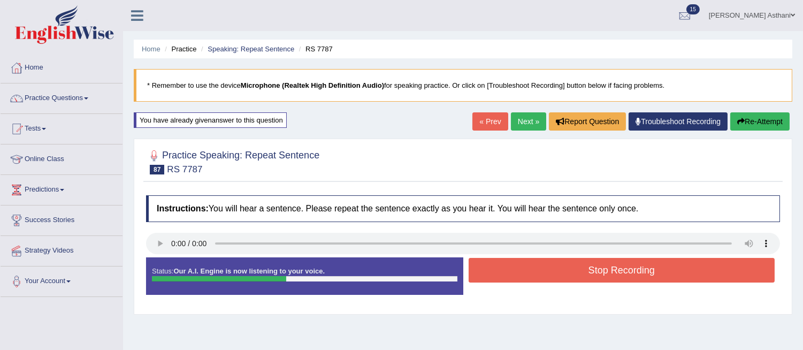
click at [523, 281] on button "Stop Recording" at bounding box center [622, 270] width 307 height 25
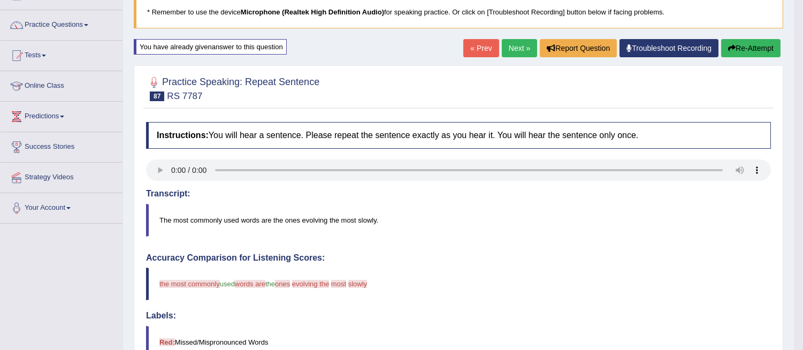
scroll to position [72, 0]
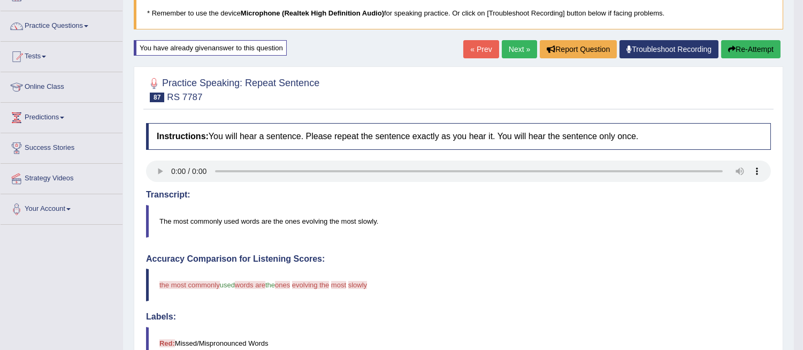
click at [745, 48] on button "Re-Attempt" at bounding box center [750, 49] width 59 height 18
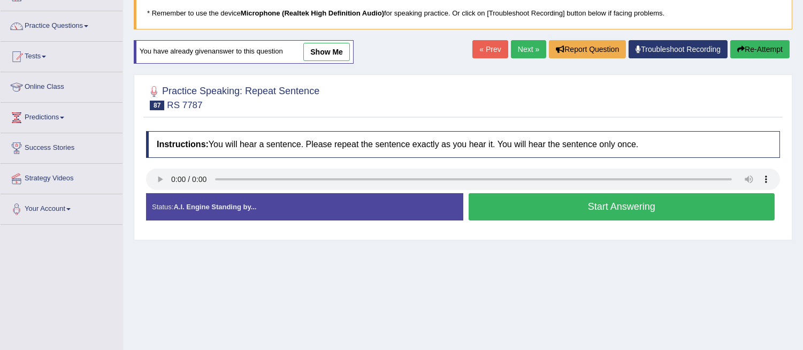
click at [652, 208] on button "Start Answering" at bounding box center [622, 206] width 307 height 27
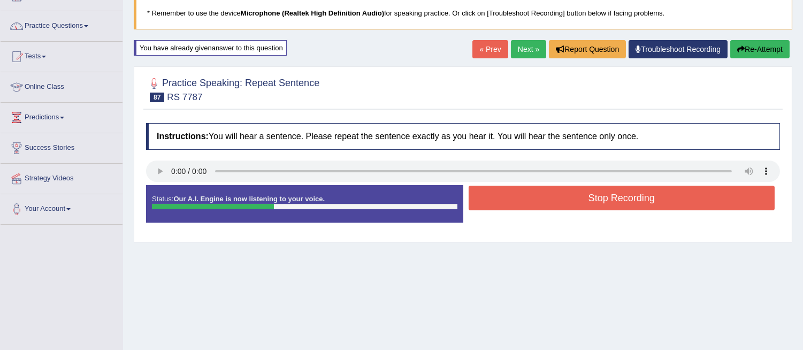
click at [650, 203] on button "Stop Recording" at bounding box center [622, 198] width 307 height 25
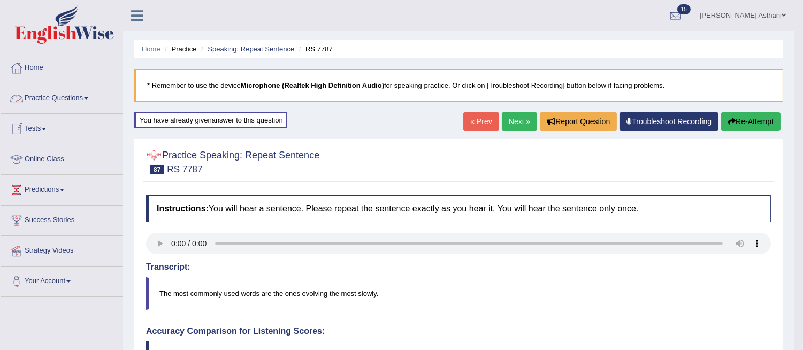
click at [79, 103] on link "Practice Questions" at bounding box center [62, 96] width 122 height 27
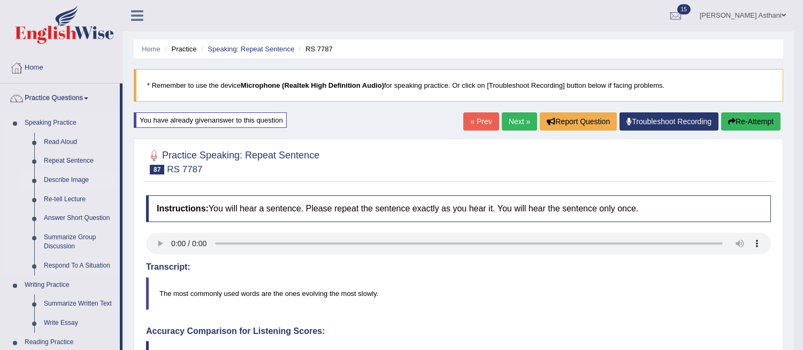
click at [76, 179] on link "Describe Image" at bounding box center [79, 180] width 81 height 19
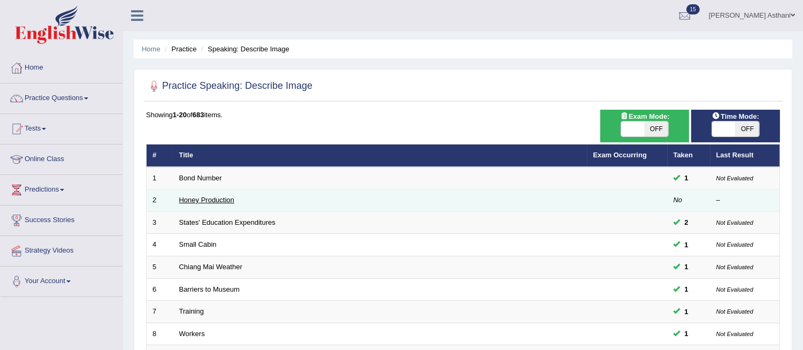
click at [204, 201] on link "Honey Production" at bounding box center [206, 200] width 55 height 8
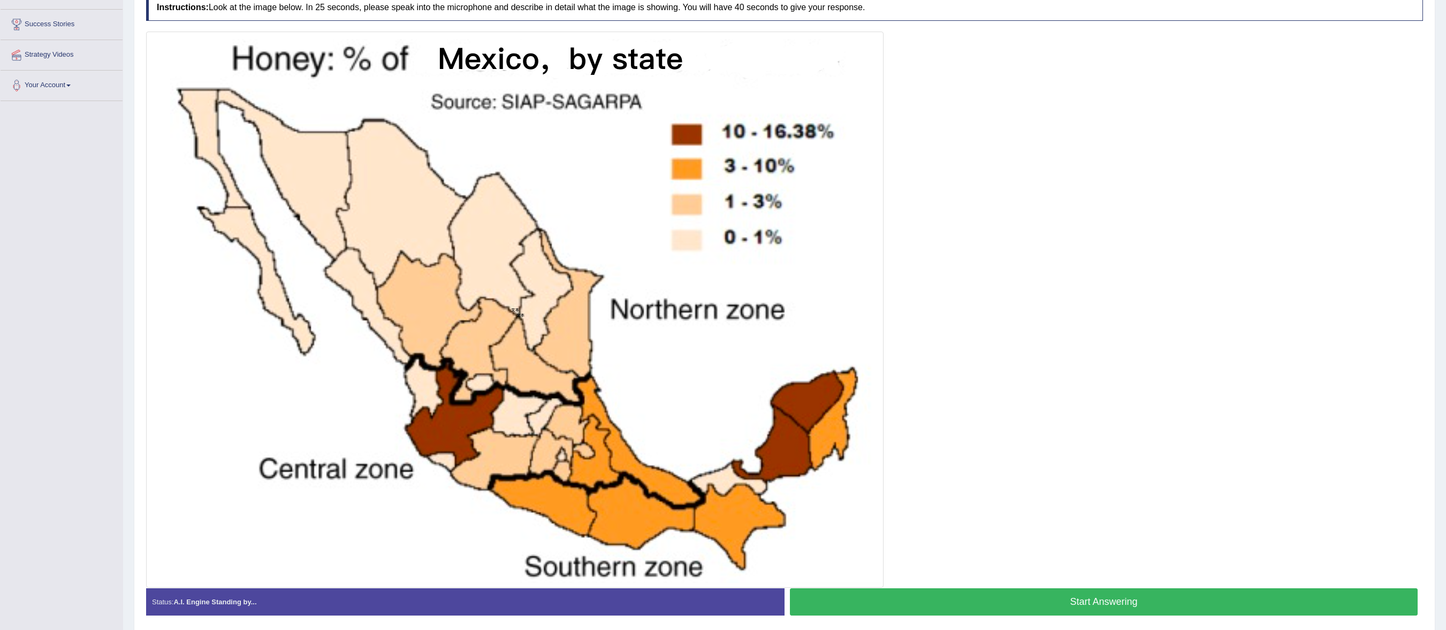
scroll to position [226, 0]
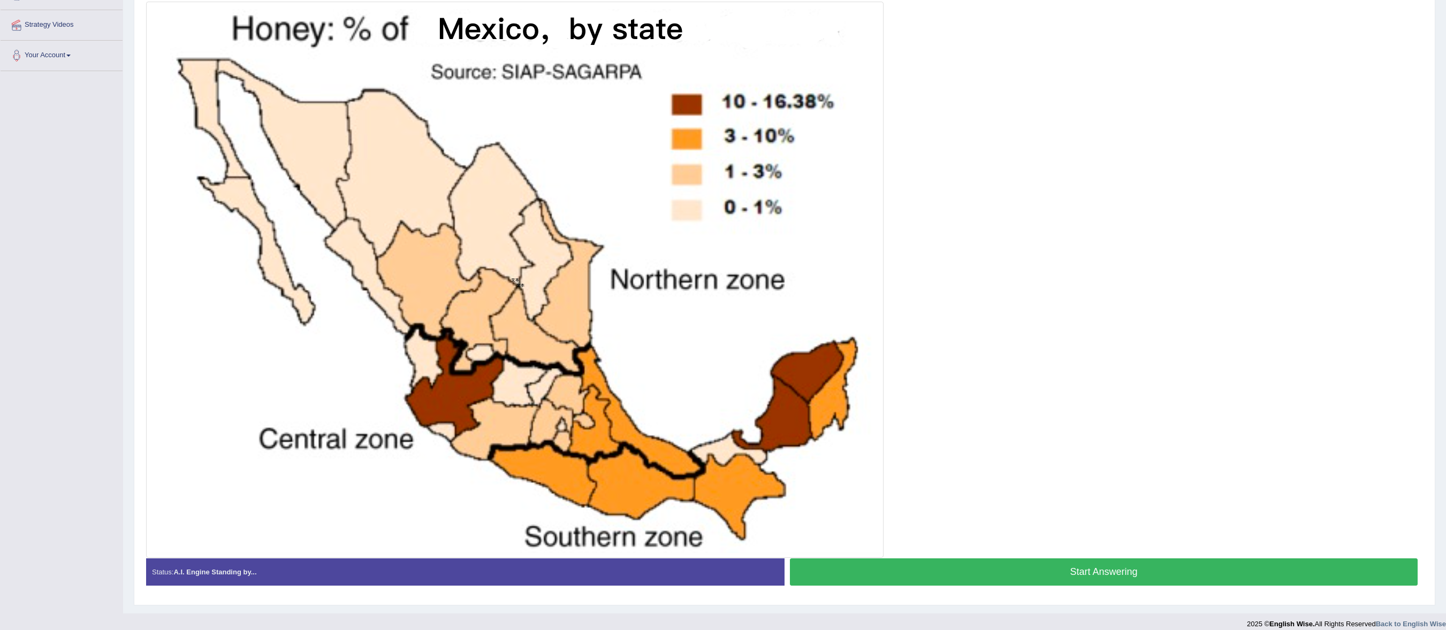
click at [803, 349] on button "Start Answering" at bounding box center [1104, 572] width 628 height 27
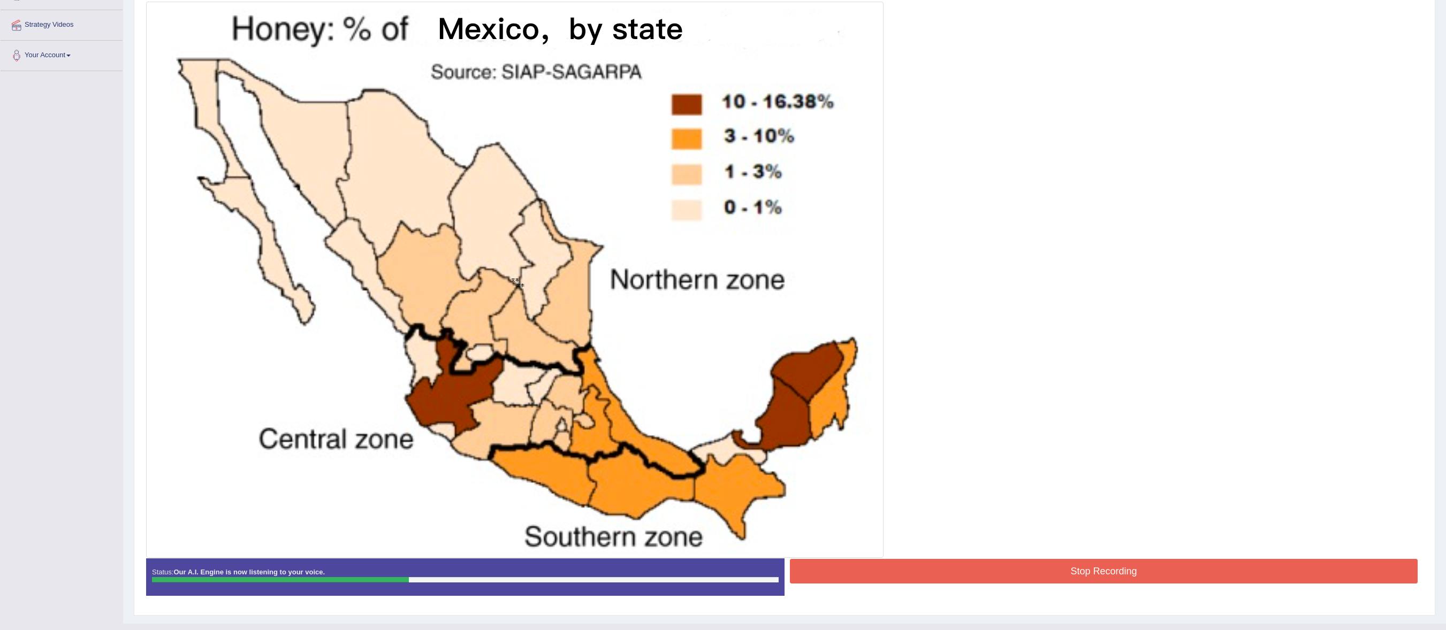
click at [803, 349] on button "Stop Recording" at bounding box center [1104, 571] width 628 height 25
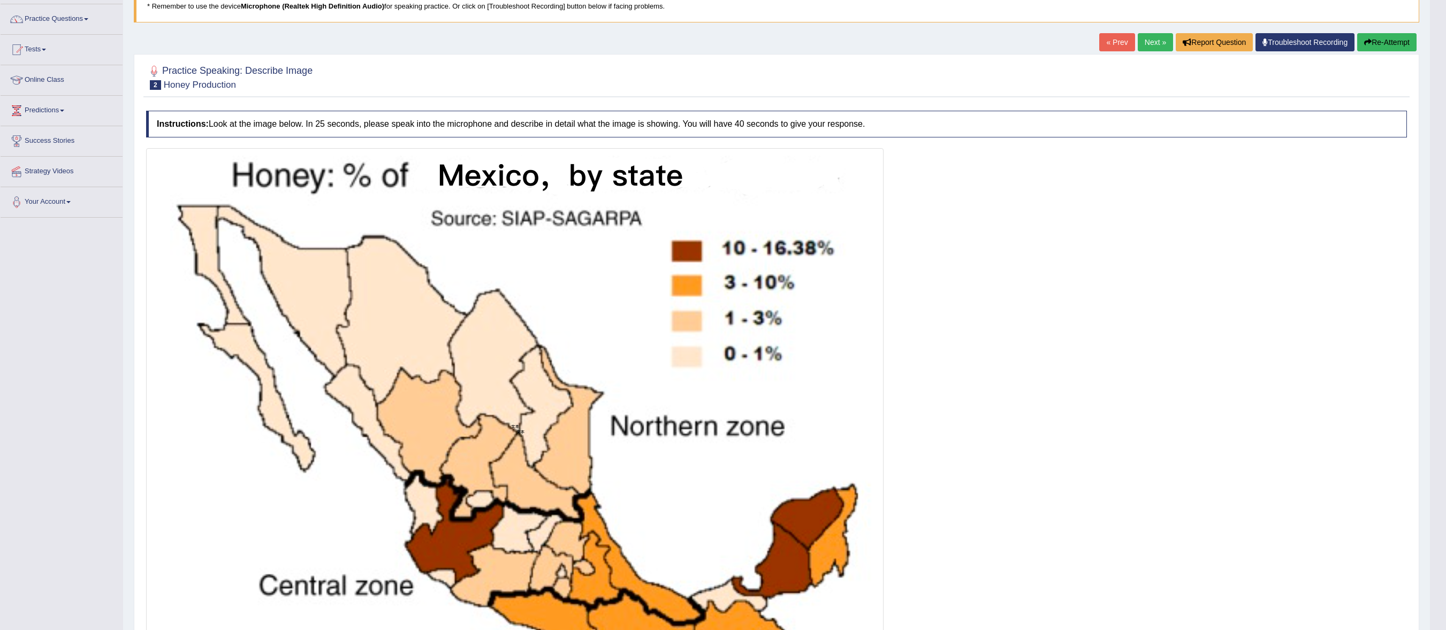
scroll to position [68, 0]
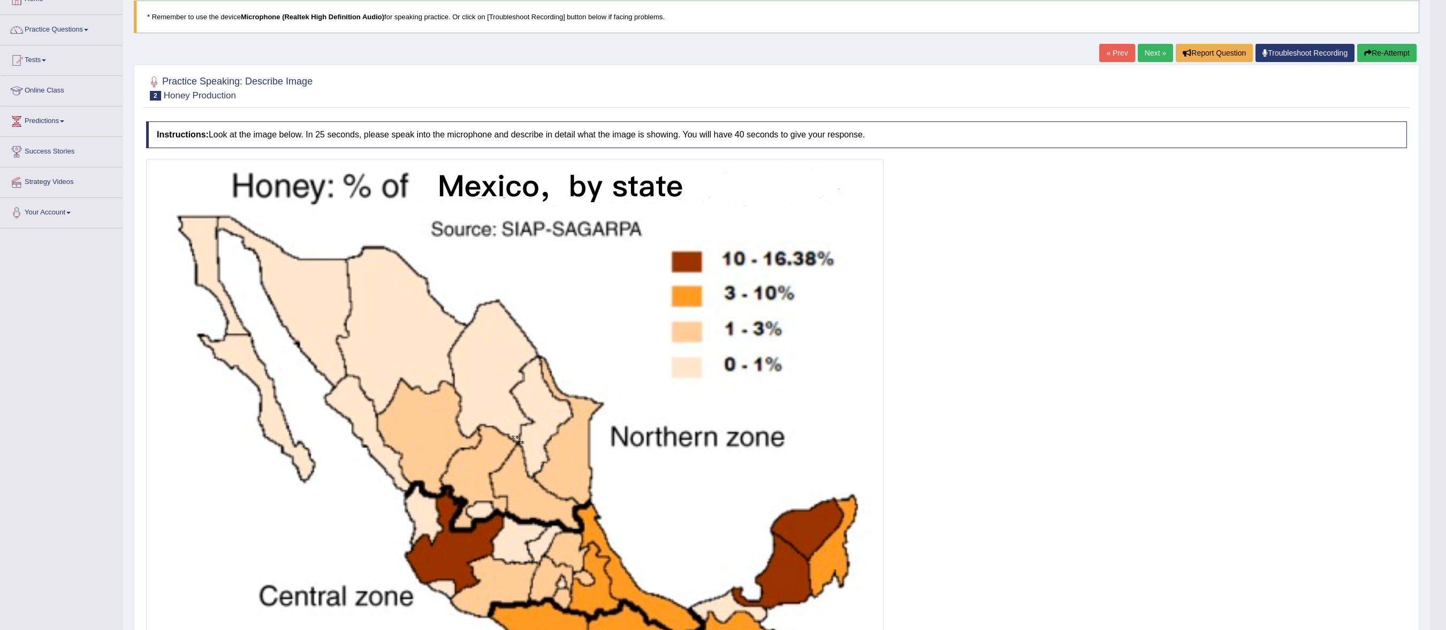
click at [803, 51] on link "Next »" at bounding box center [1154, 53] width 35 height 18
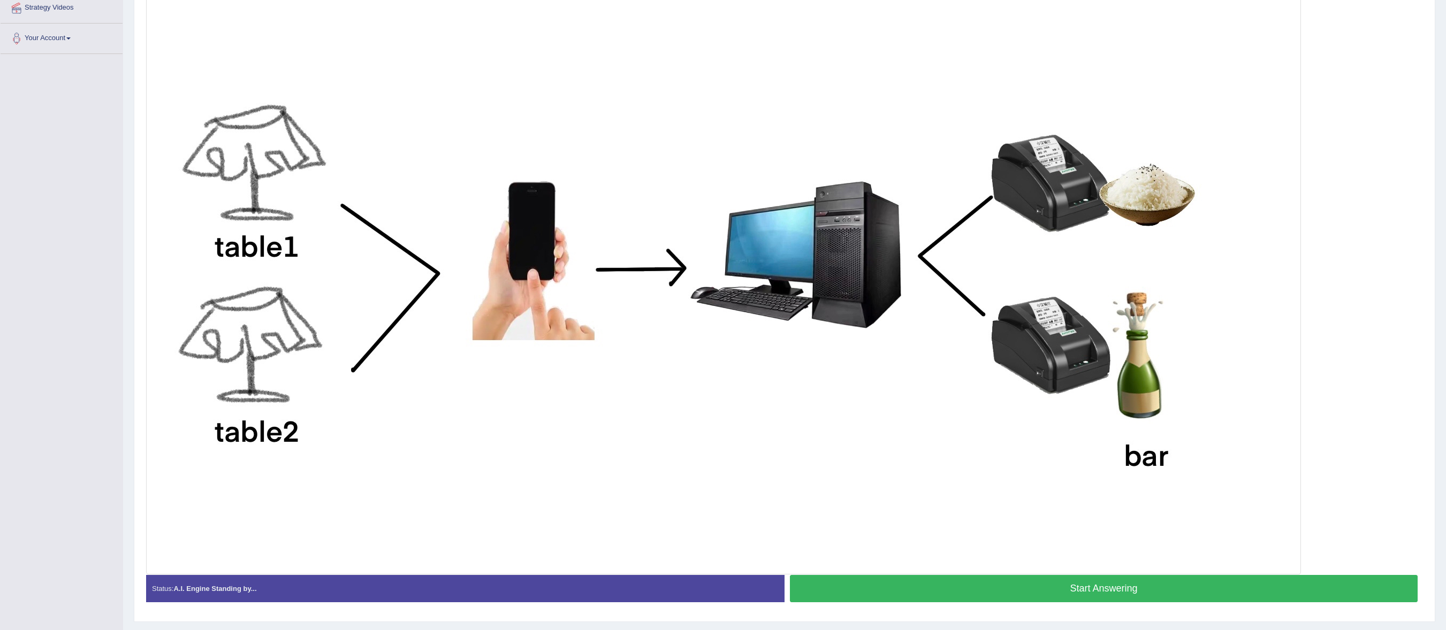
scroll to position [248, 0]
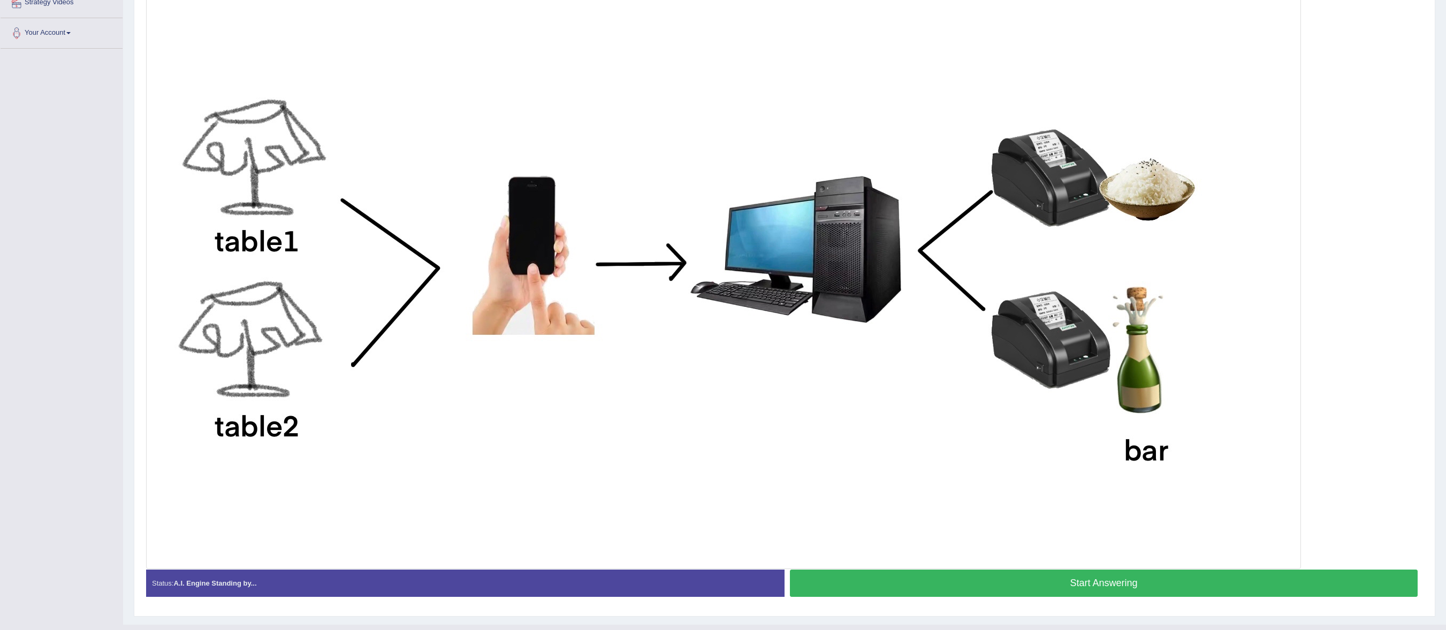
click at [1193, 587] on button "Start Answering" at bounding box center [1104, 583] width 628 height 27
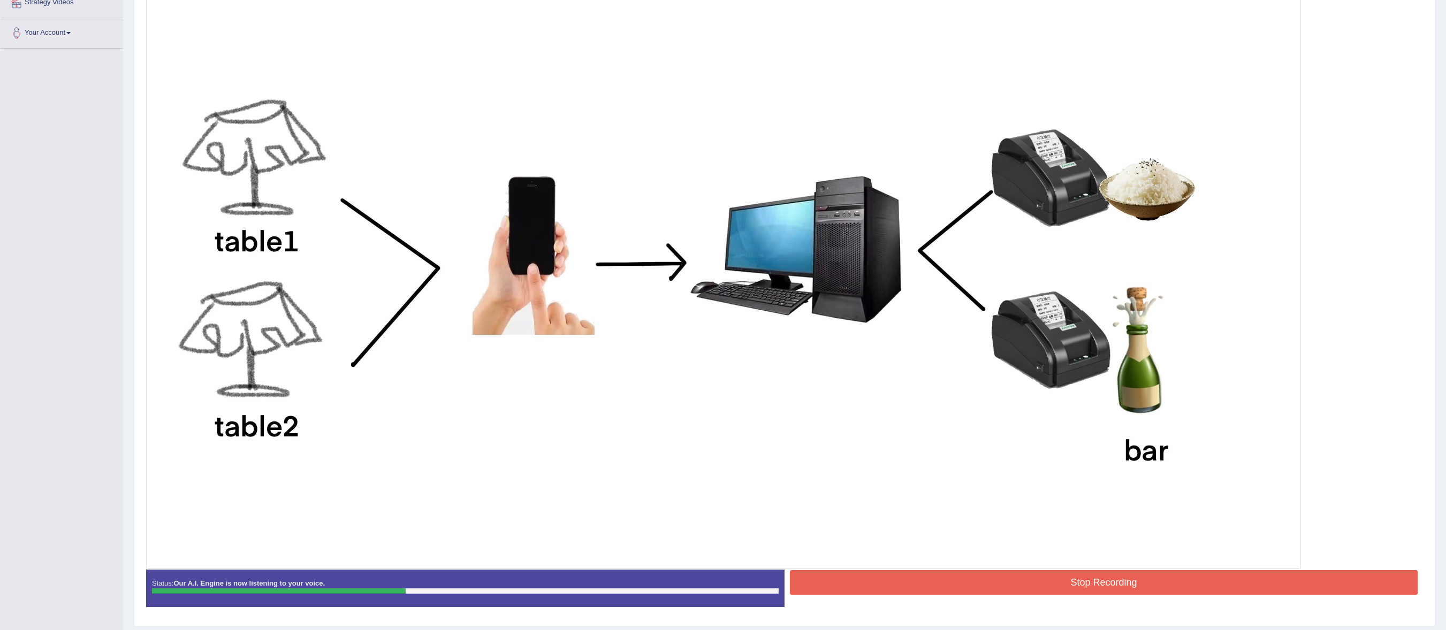
click at [1255, 582] on button "Stop Recording" at bounding box center [1104, 582] width 628 height 25
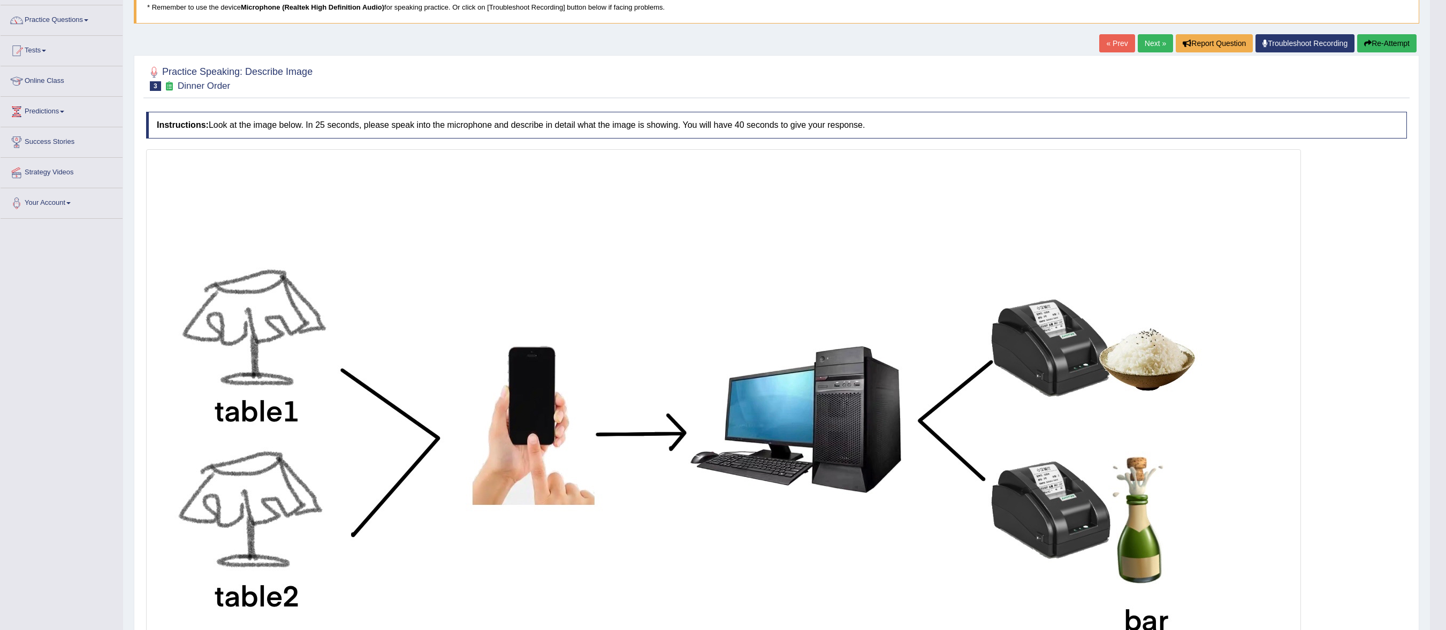
scroll to position [82, 0]
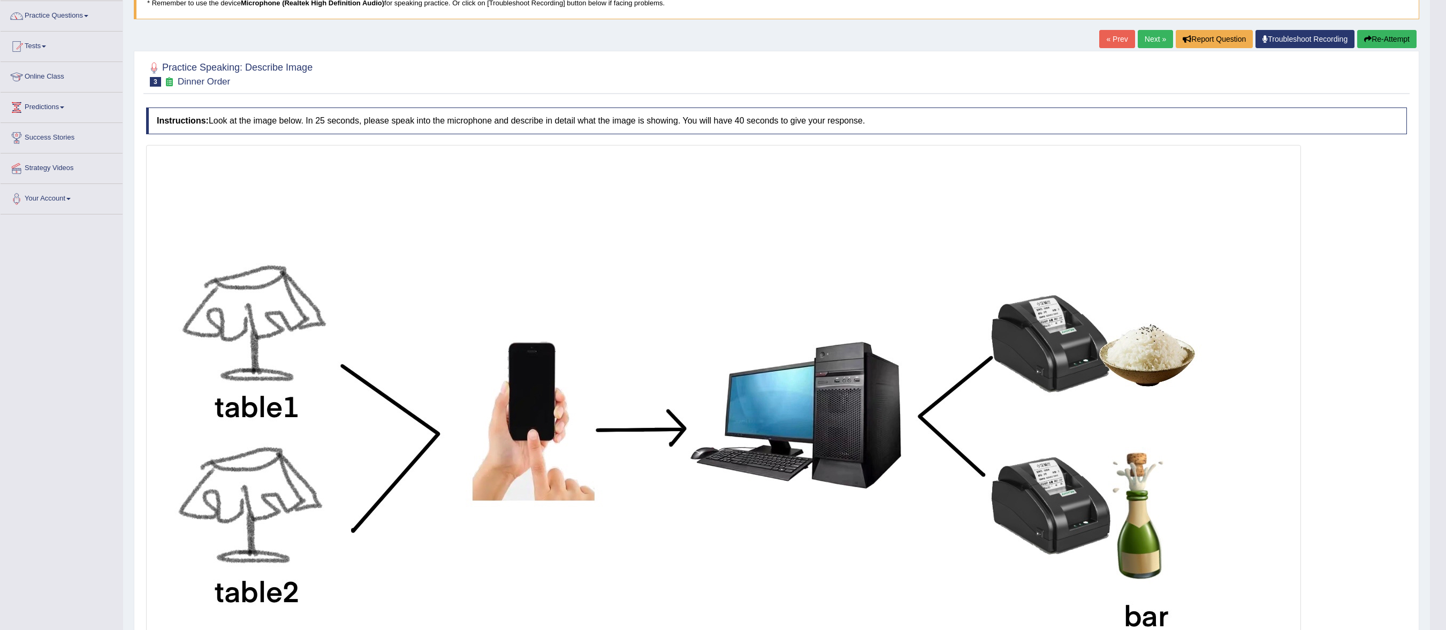
click at [1145, 41] on link "Next »" at bounding box center [1154, 39] width 35 height 18
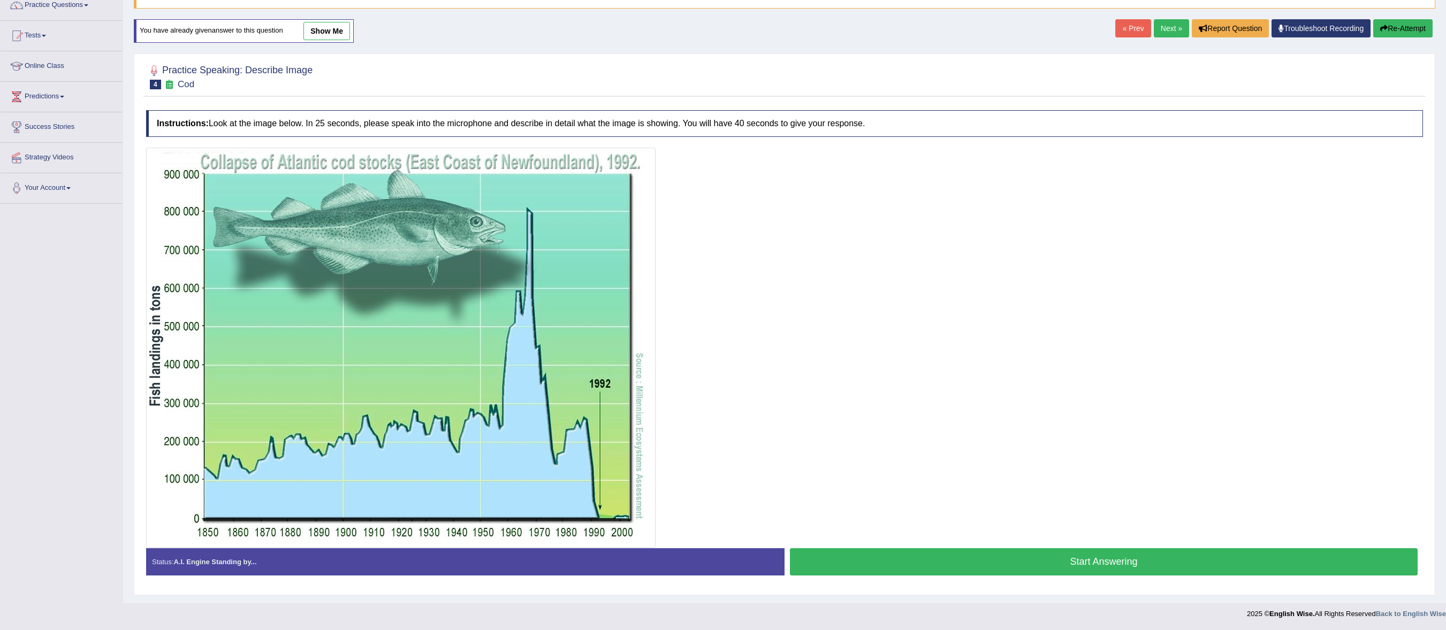
scroll to position [101, 0]
drag, startPoint x: 1453, startPoint y: 255, endPoint x: 1461, endPoint y: 337, distance: 82.7
click at [1445, 337] on html "Toggle navigation Home Practice Questions Speaking Practice Read Aloud Repeat S…" at bounding box center [723, 222] width 1446 height 630
click at [1156, 551] on button "Start Answering" at bounding box center [1104, 561] width 628 height 27
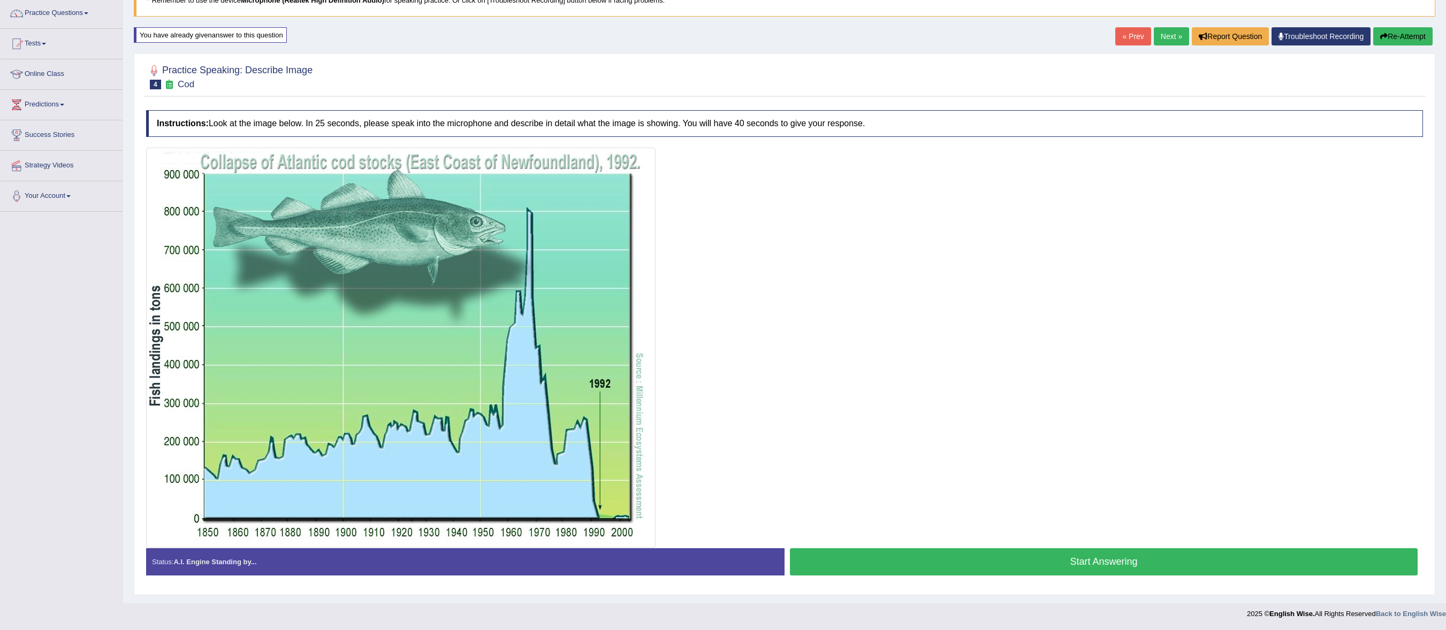
scroll to position [91, 0]
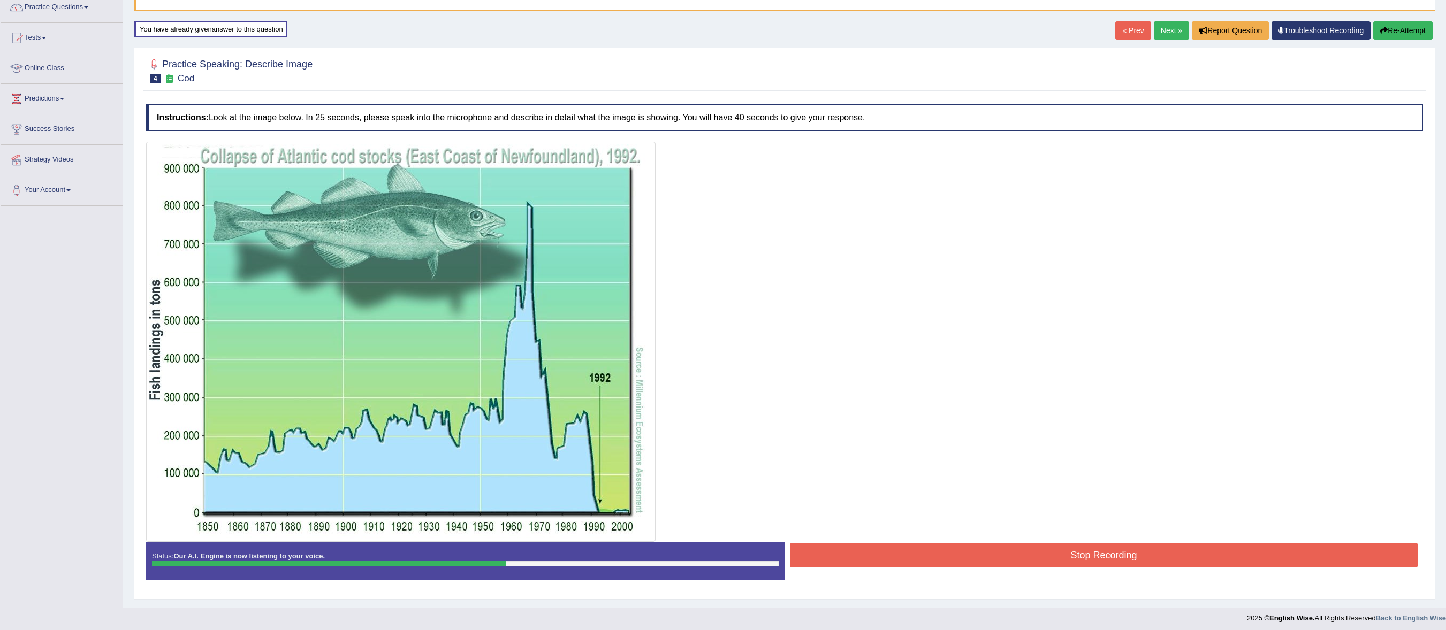
click at [1092, 559] on button "Stop Recording" at bounding box center [1104, 555] width 628 height 25
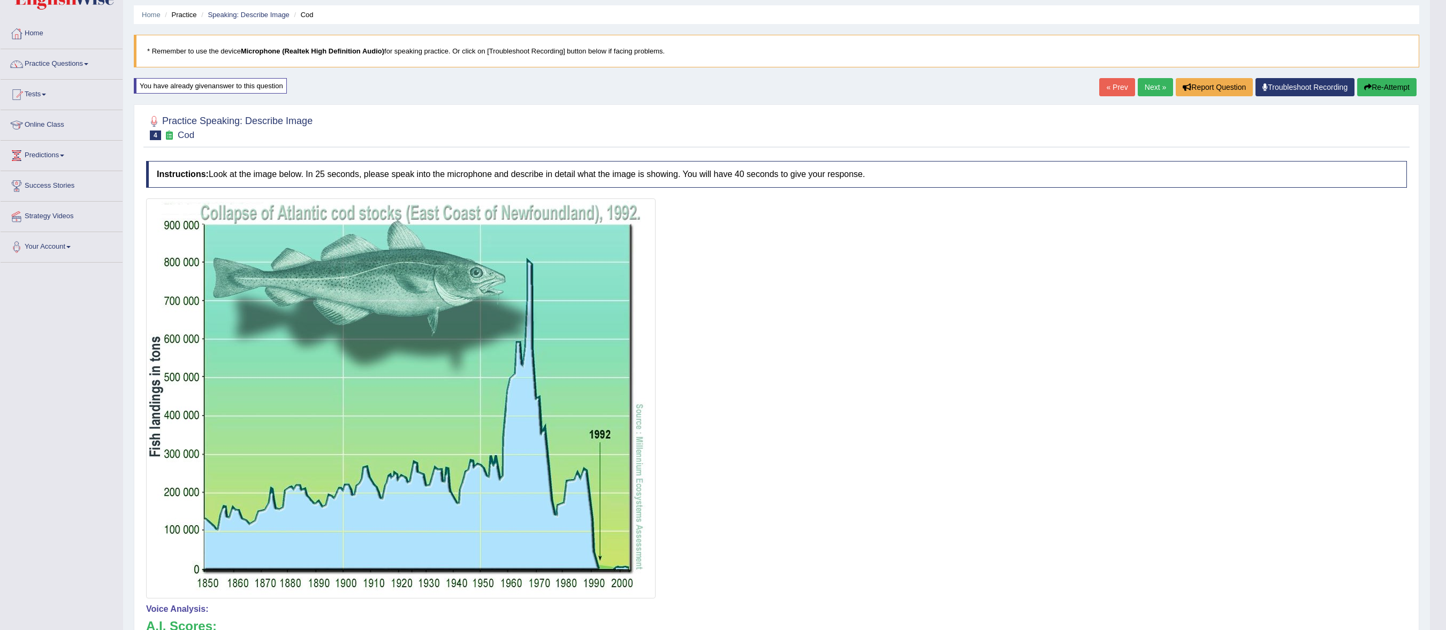
scroll to position [33, 0]
click at [1142, 83] on link "Next »" at bounding box center [1154, 88] width 35 height 18
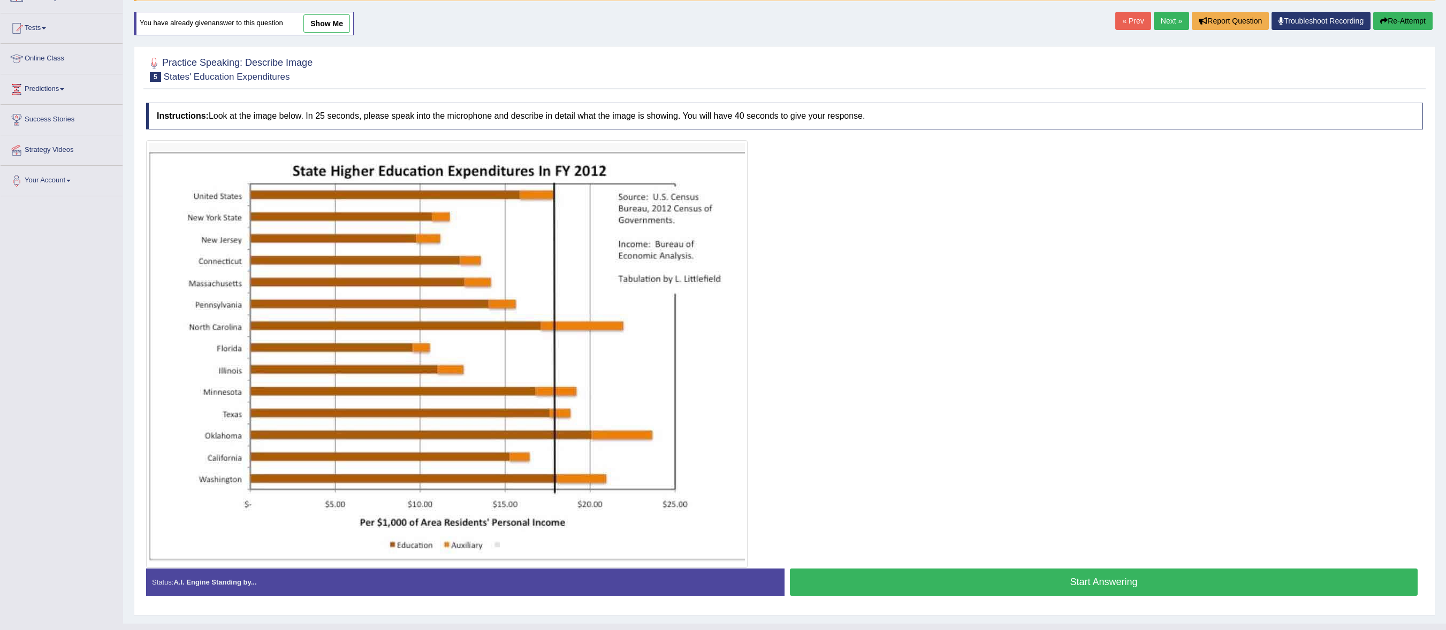
scroll to position [105, 0]
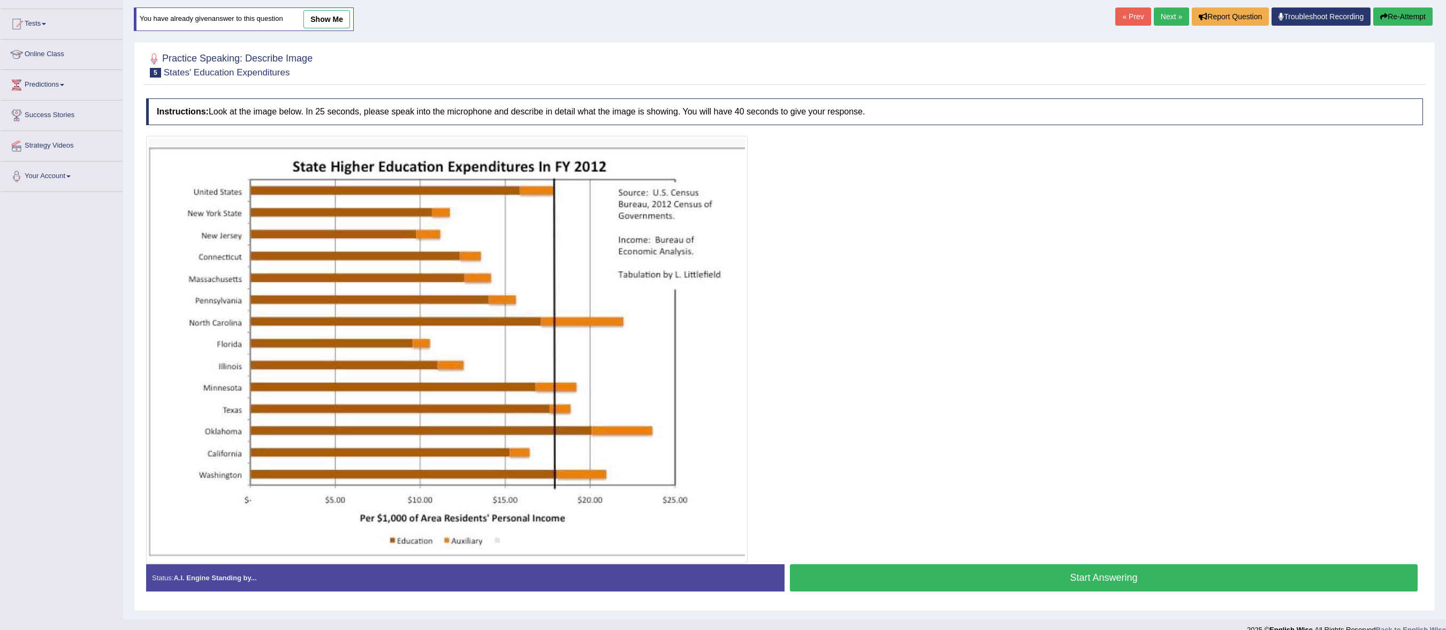
click at [1165, 578] on button "Start Answering" at bounding box center [1104, 577] width 628 height 27
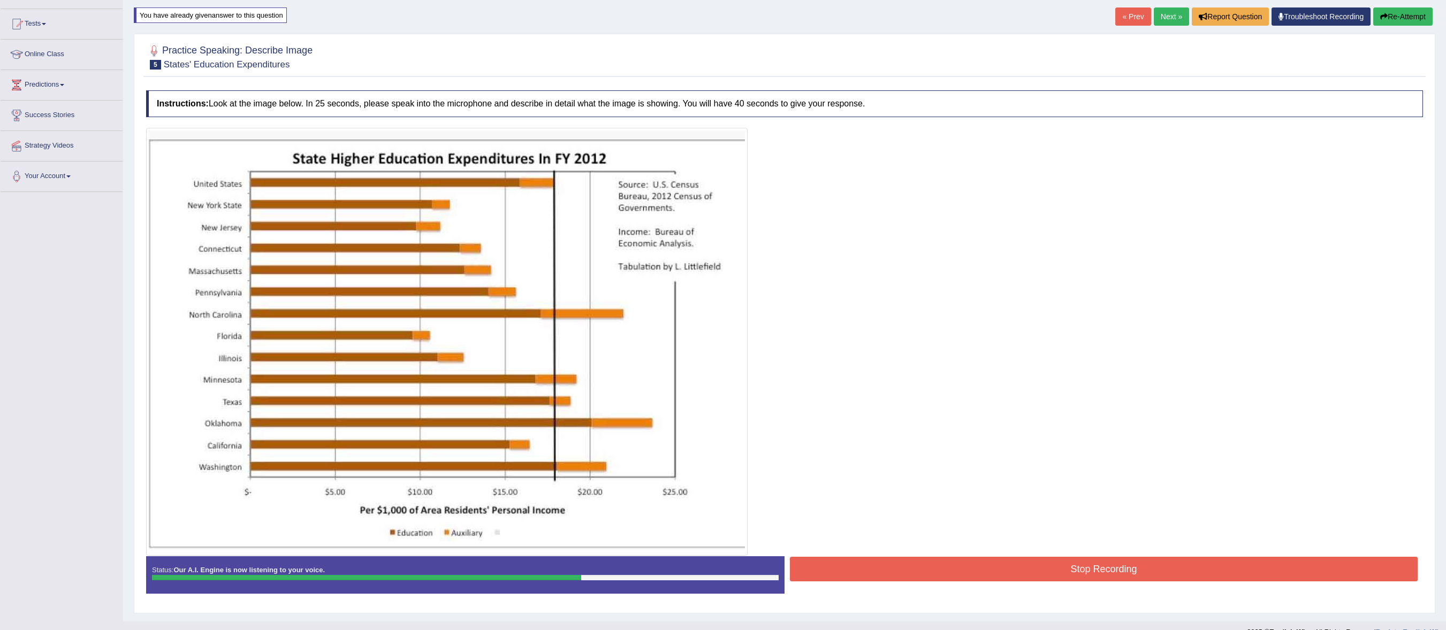
click at [1136, 577] on button "Stop Recording" at bounding box center [1104, 569] width 628 height 25
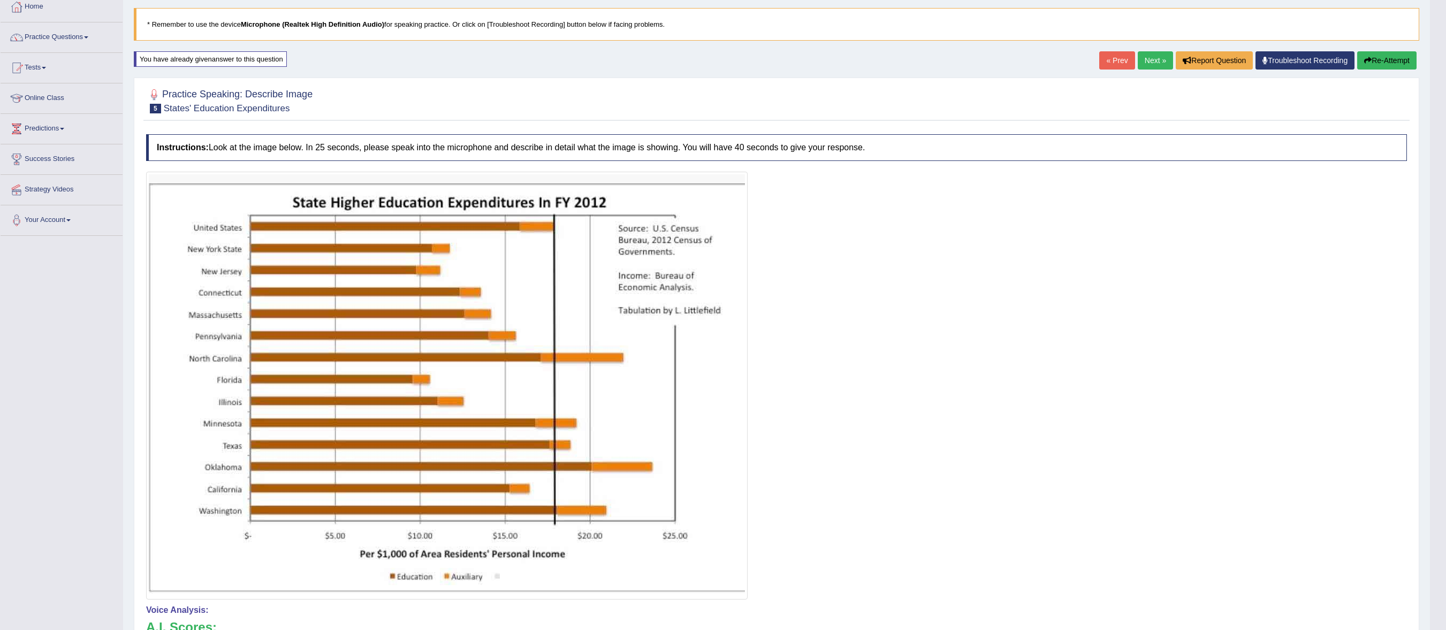
scroll to position [63, 0]
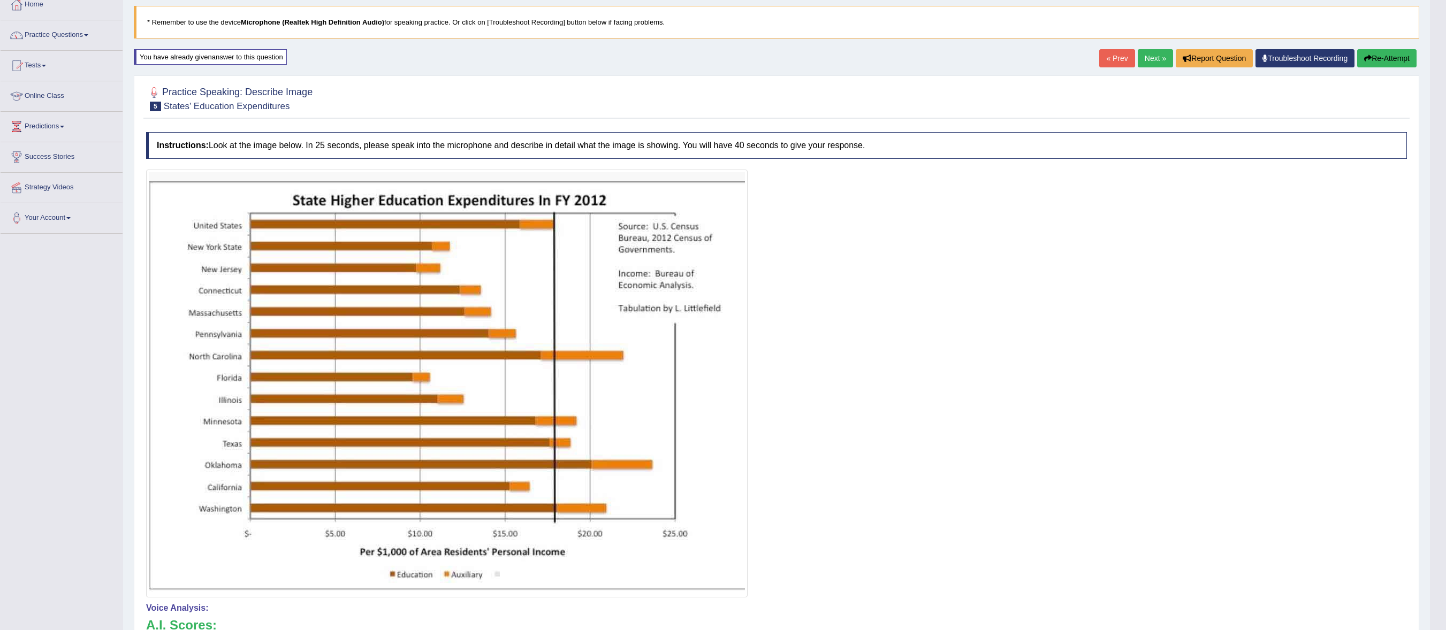
click at [1138, 61] on link "Next »" at bounding box center [1154, 58] width 35 height 18
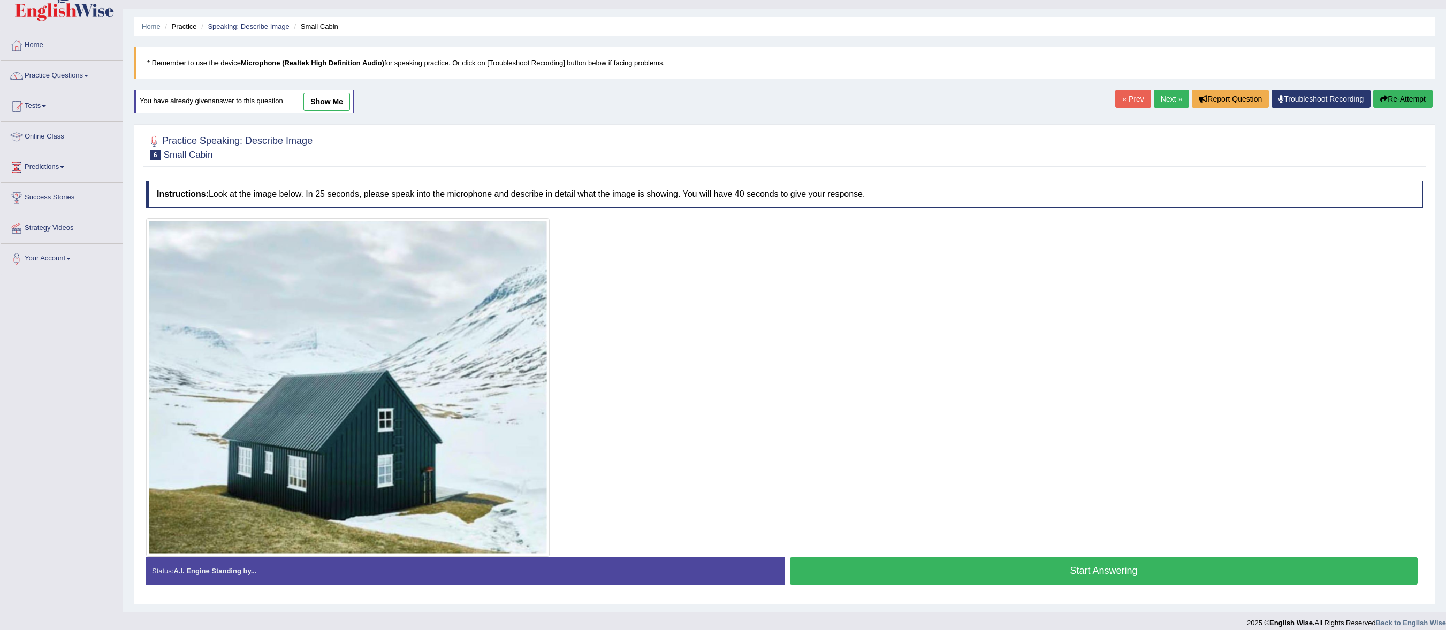
scroll to position [39, 0]
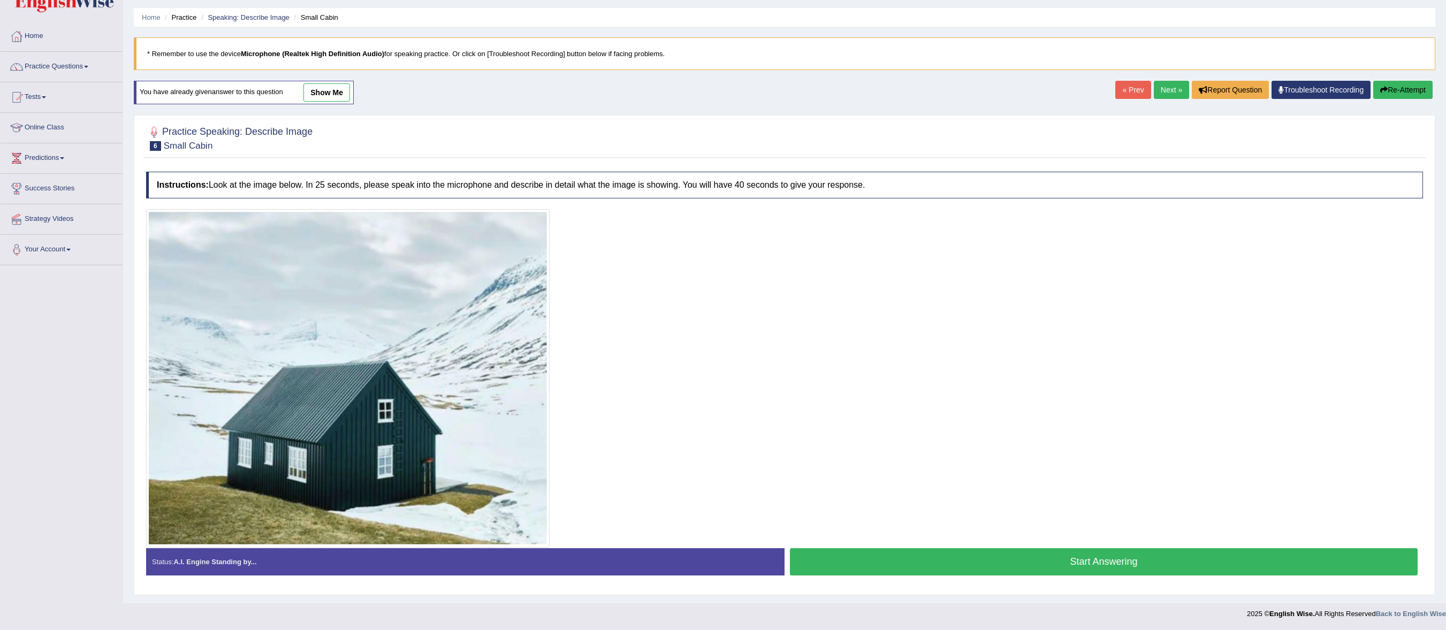
click at [1122, 559] on button "Start Answering" at bounding box center [1104, 561] width 628 height 27
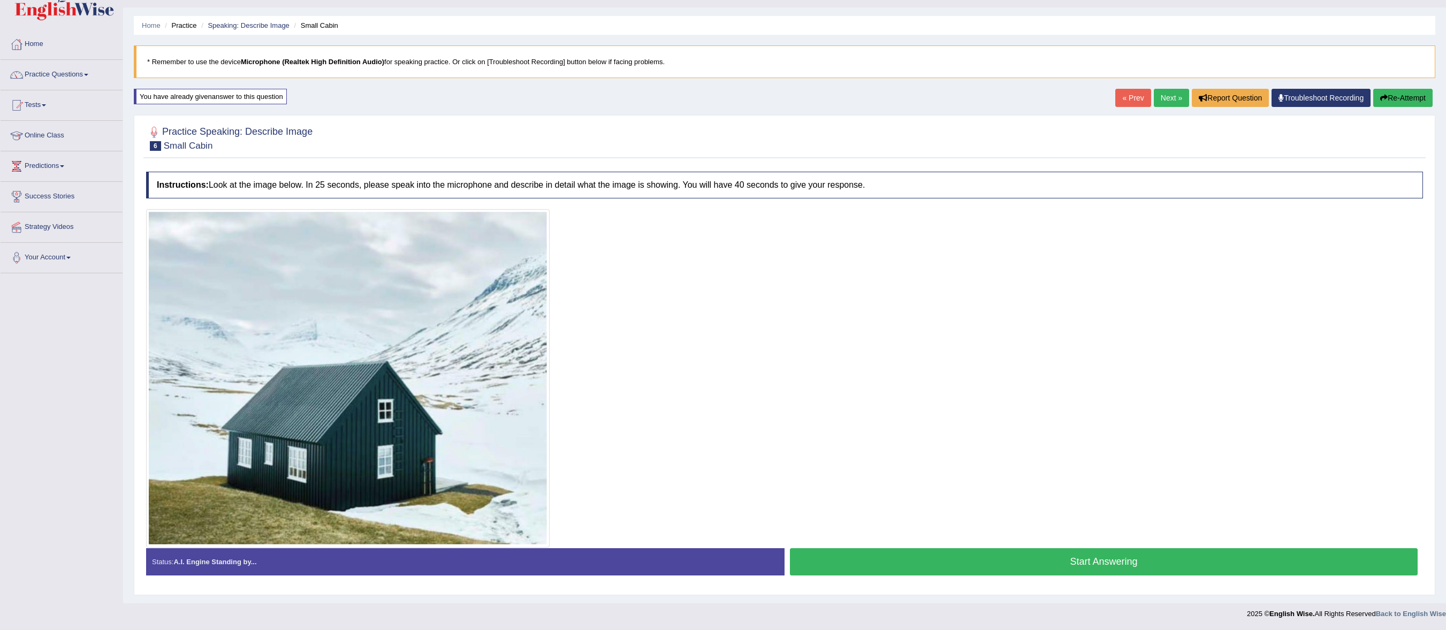
scroll to position [30, 0]
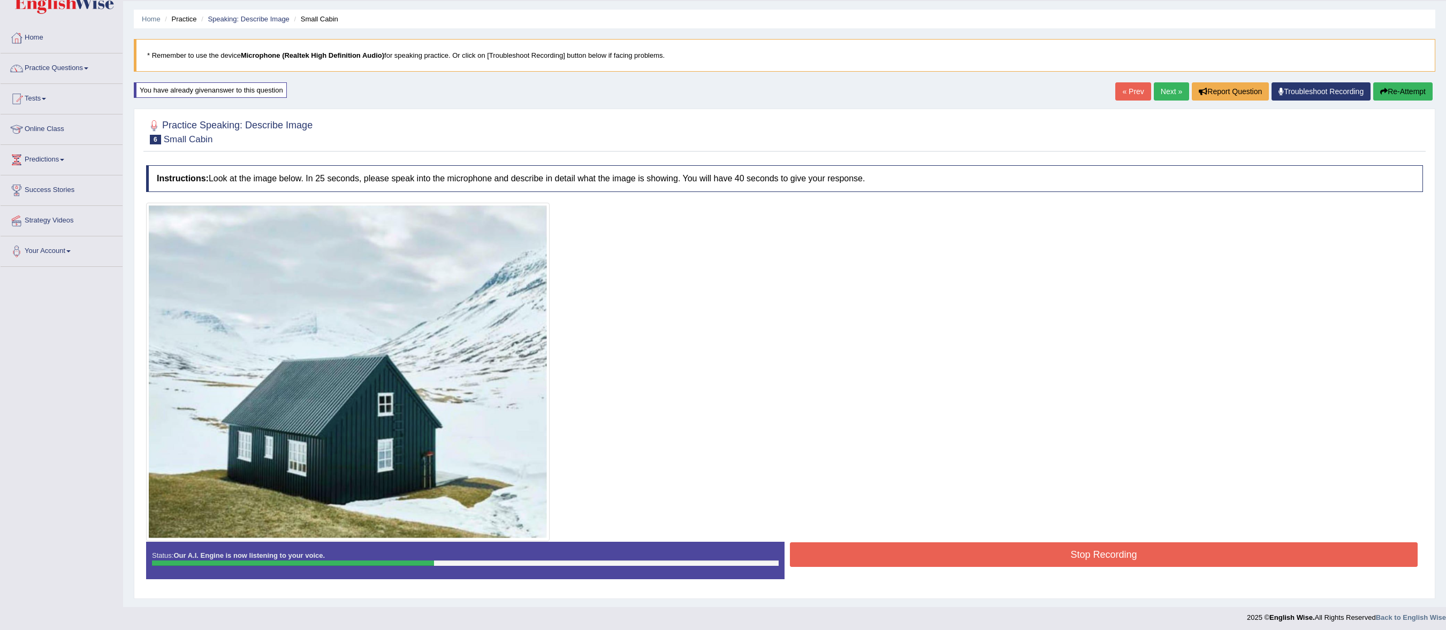
click at [1122, 560] on button "Stop Recording" at bounding box center [1104, 554] width 628 height 25
click at [1122, 560] on div "Status: Our A.I. Engine is now listening to your voice. Start Answering Stop Re…" at bounding box center [784, 566] width 1277 height 48
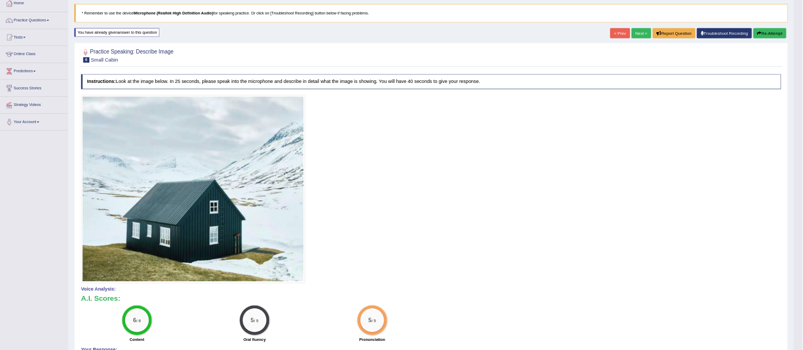
scroll to position [0, 0]
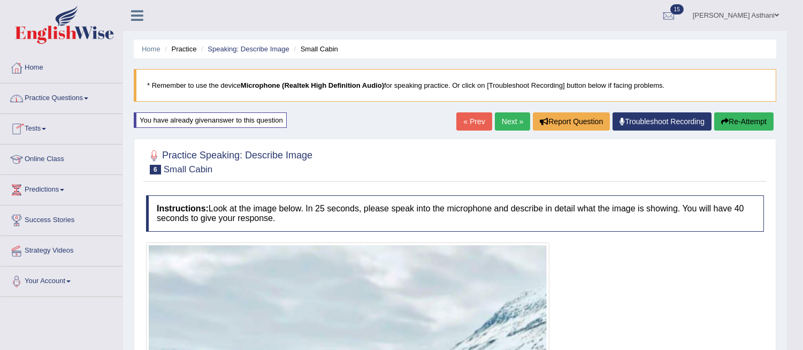
click at [65, 96] on link "Practice Questions" at bounding box center [62, 96] width 122 height 27
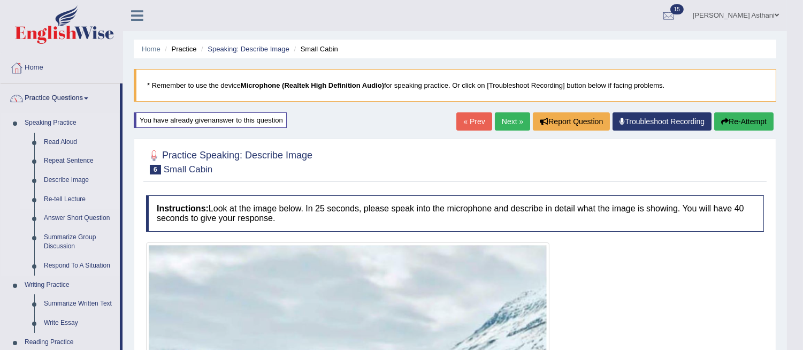
click at [66, 196] on link "Re-tell Lecture" at bounding box center [79, 199] width 81 height 19
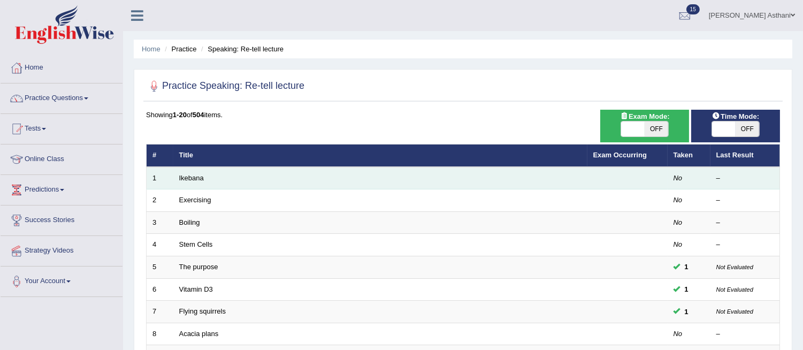
click at [189, 172] on td "Ikebana" at bounding box center [380, 178] width 414 height 22
click at [190, 175] on link "Ikebana" at bounding box center [191, 178] width 25 height 8
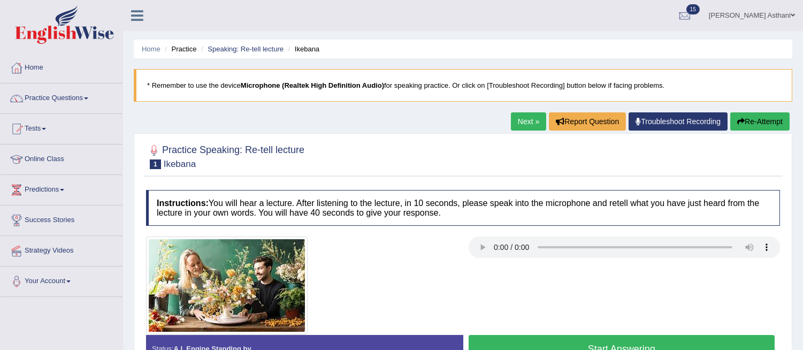
click at [622, 341] on button "Start Answering" at bounding box center [622, 348] width 307 height 27
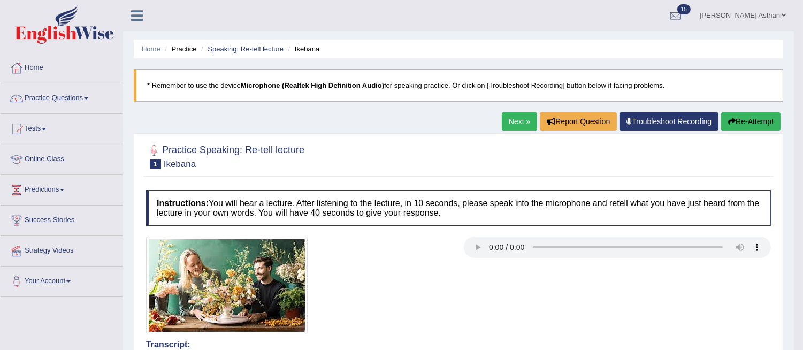
scroll to position [29, 0]
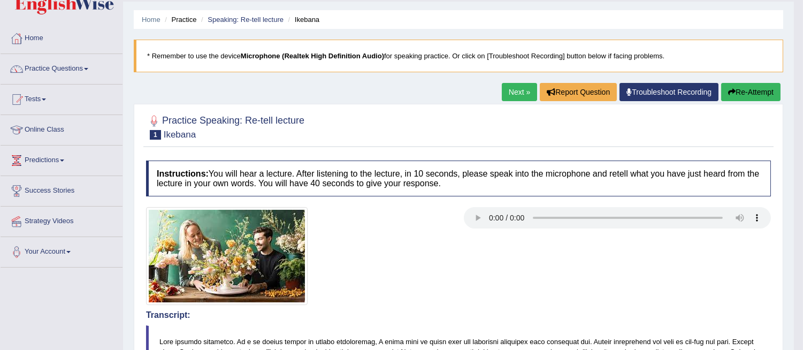
click at [507, 87] on link "Next »" at bounding box center [519, 92] width 35 height 18
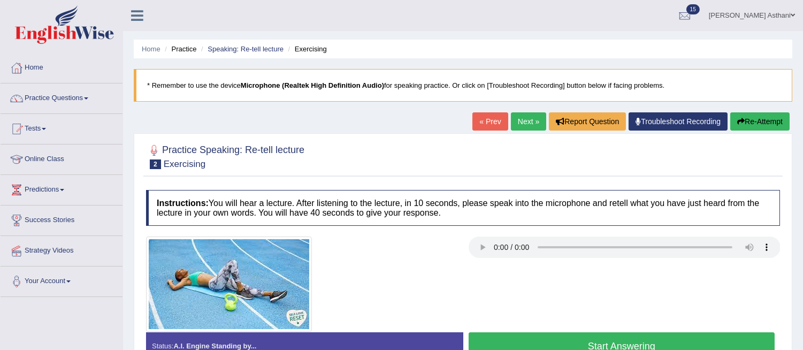
click at [548, 341] on button "Start Answering" at bounding box center [622, 345] width 307 height 27
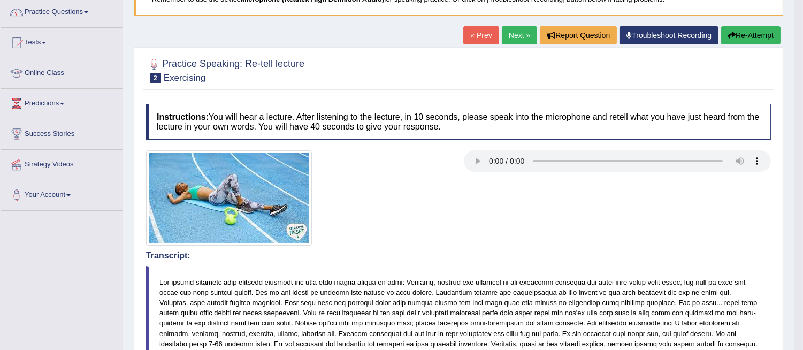
scroll to position [50, 0]
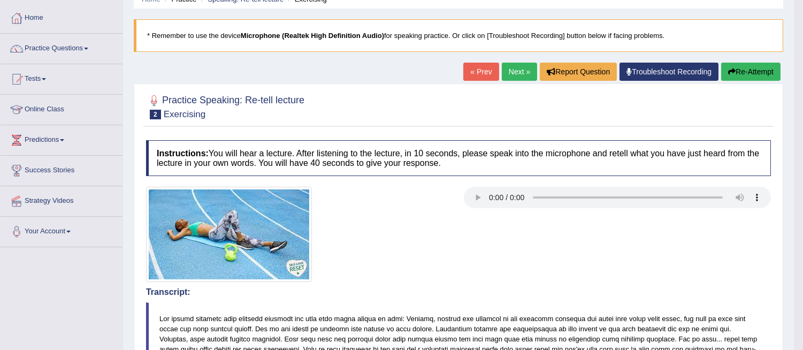
click at [510, 70] on link "Next »" at bounding box center [519, 72] width 35 height 18
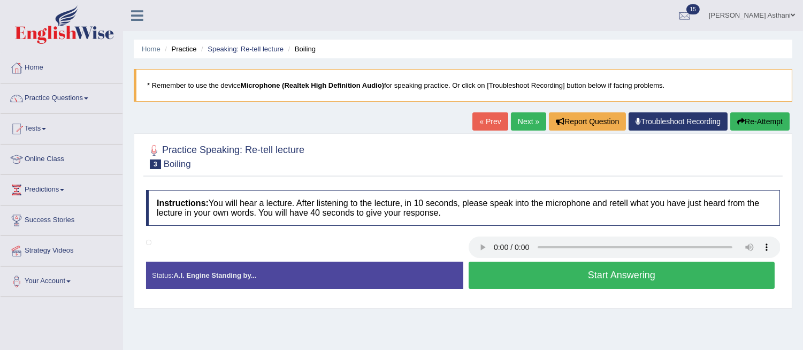
click at [546, 280] on button "Start Answering" at bounding box center [622, 275] width 307 height 27
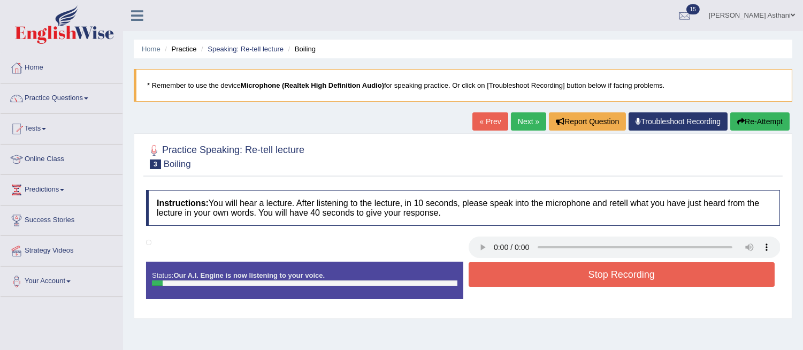
click at [546, 280] on button "Stop Recording" at bounding box center [622, 274] width 307 height 25
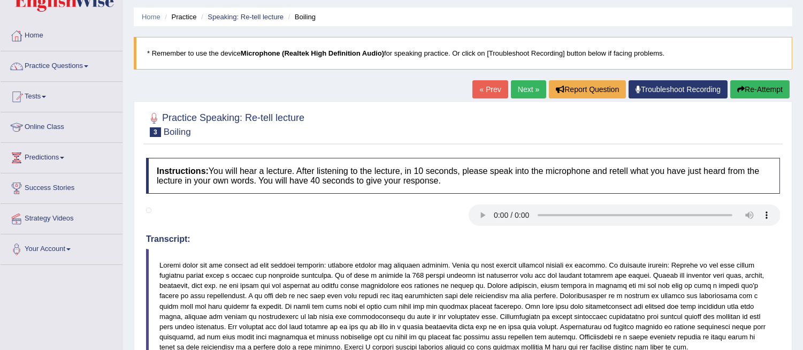
scroll to position [30, 0]
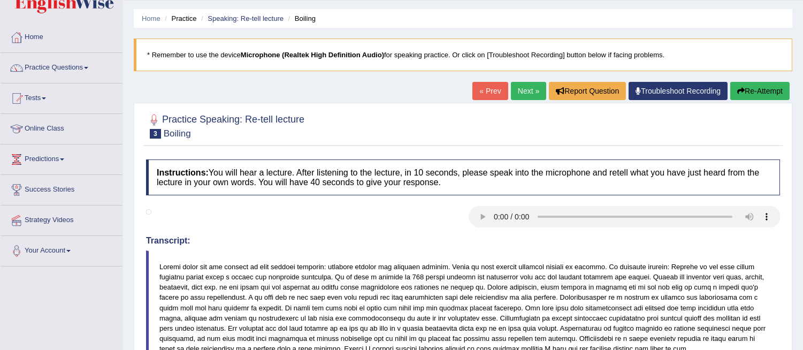
click at [752, 86] on button "Re-Attempt" at bounding box center [759, 91] width 59 height 18
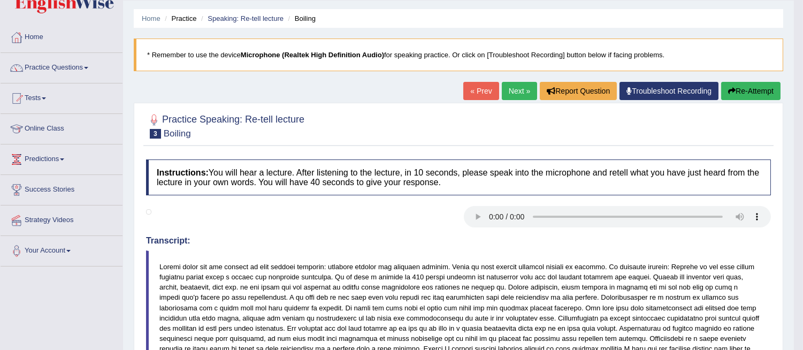
drag, startPoint x: 807, startPoint y: 146, endPoint x: 809, endPoint y: 234, distance: 88.9
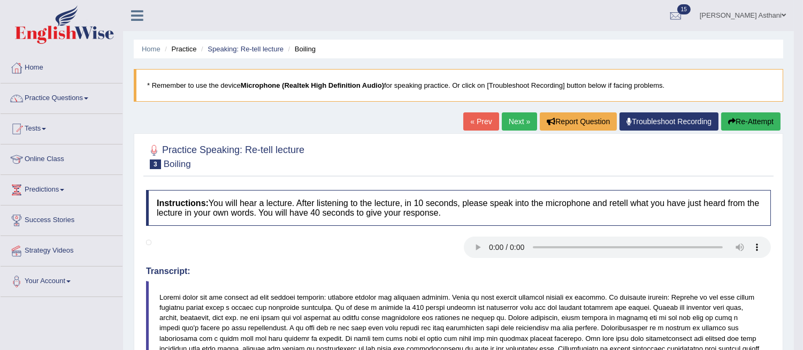
scroll to position [2, 0]
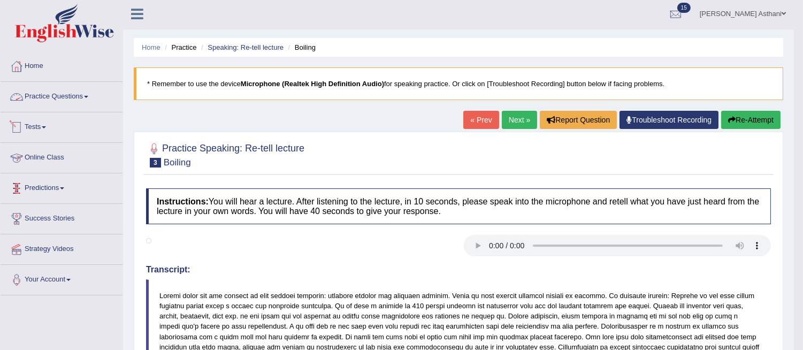
click at [78, 97] on link "Practice Questions" at bounding box center [62, 95] width 122 height 27
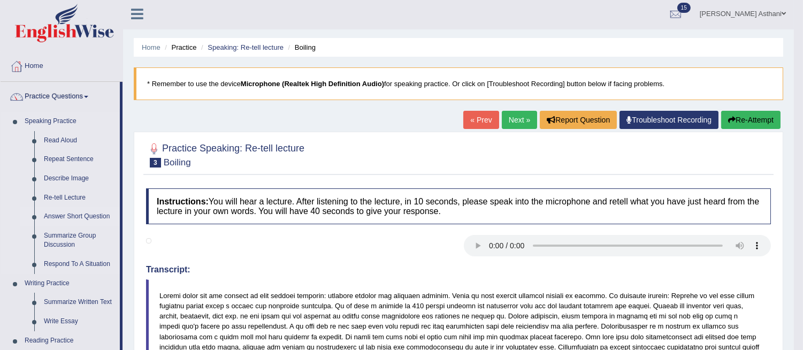
click at [81, 216] on link "Answer Short Question" at bounding box center [79, 216] width 81 height 19
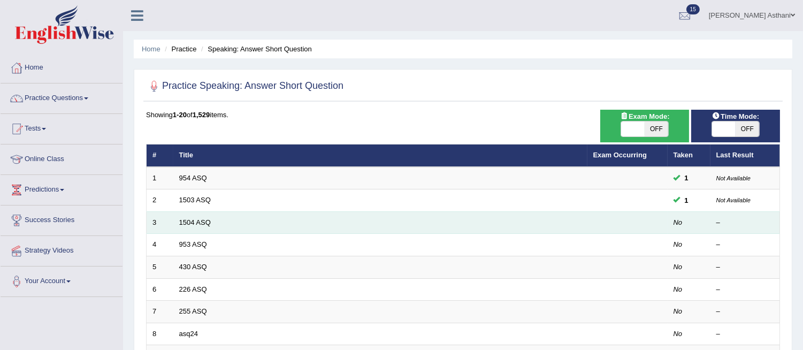
click at [541, 223] on td "1504 ASQ" at bounding box center [380, 222] width 414 height 22
click at [193, 225] on link "1504 ASQ" at bounding box center [195, 222] width 32 height 8
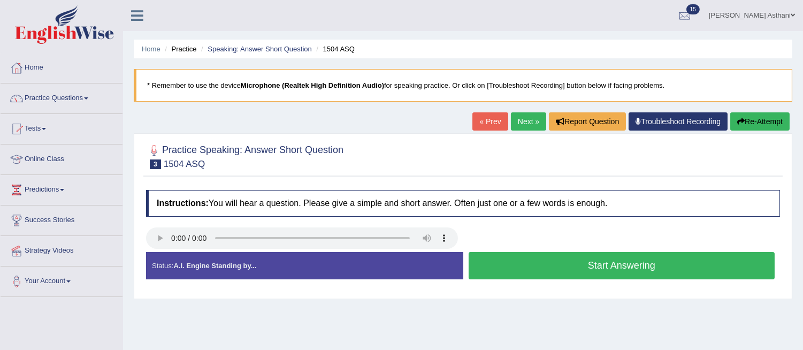
click at [555, 266] on button "Start Answering" at bounding box center [622, 265] width 307 height 27
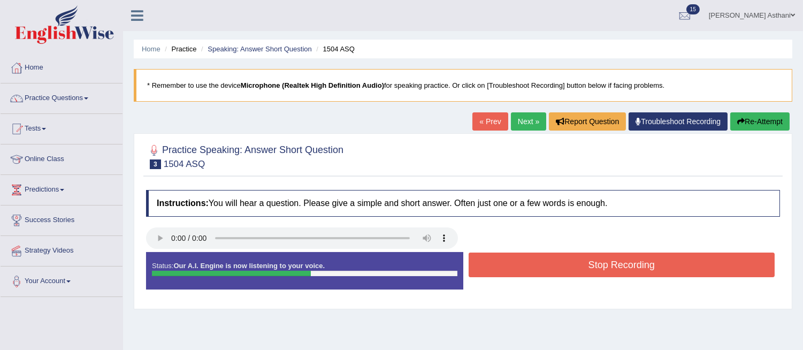
click at [555, 266] on button "Stop Recording" at bounding box center [622, 265] width 307 height 25
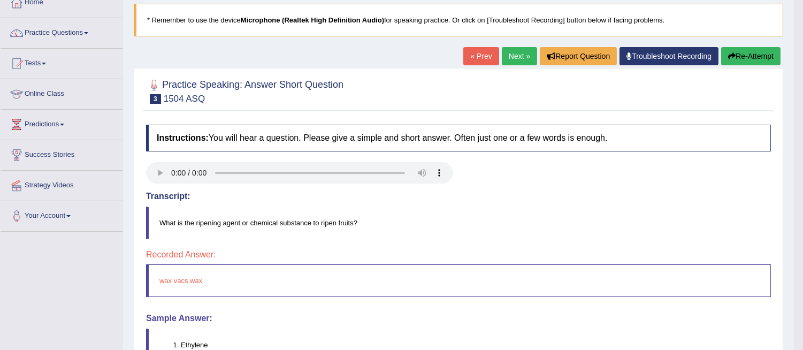
scroll to position [62, 0]
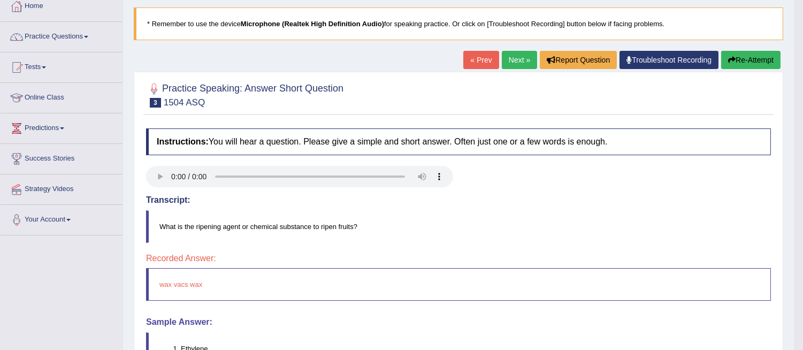
click at [508, 64] on link "Next »" at bounding box center [519, 60] width 35 height 18
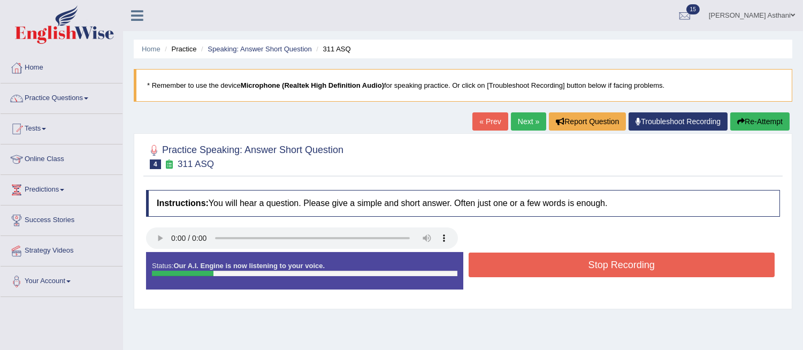
click at [506, 265] on button "Stop Recording" at bounding box center [622, 265] width 307 height 25
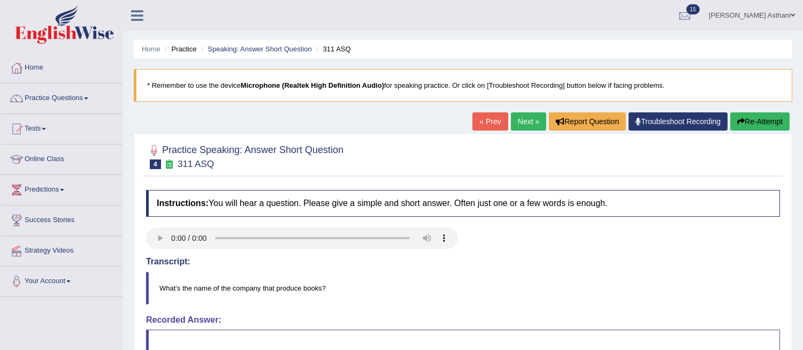
click at [745, 119] on button "Re-Attempt" at bounding box center [759, 121] width 59 height 18
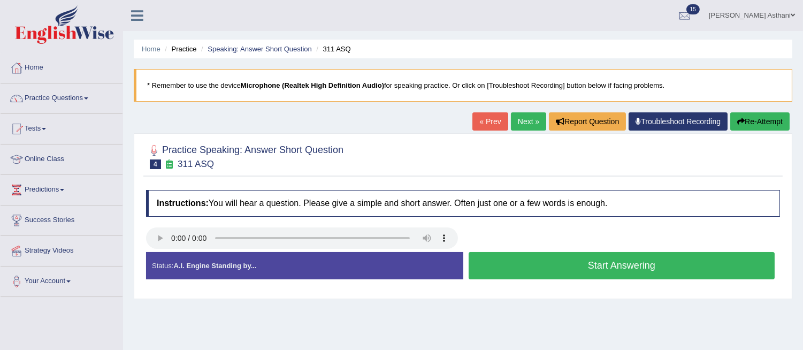
click at [546, 277] on button "Start Answering" at bounding box center [622, 265] width 307 height 27
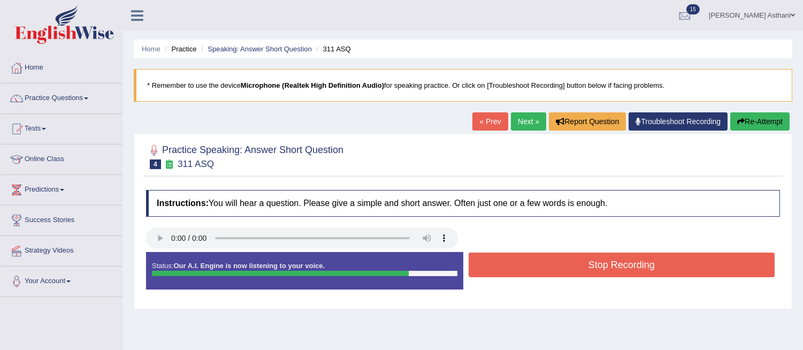
click at [546, 272] on button "Stop Recording" at bounding box center [622, 265] width 307 height 25
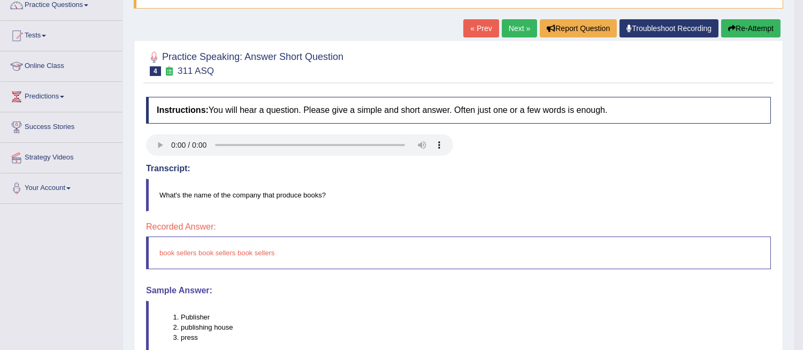
scroll to position [89, 0]
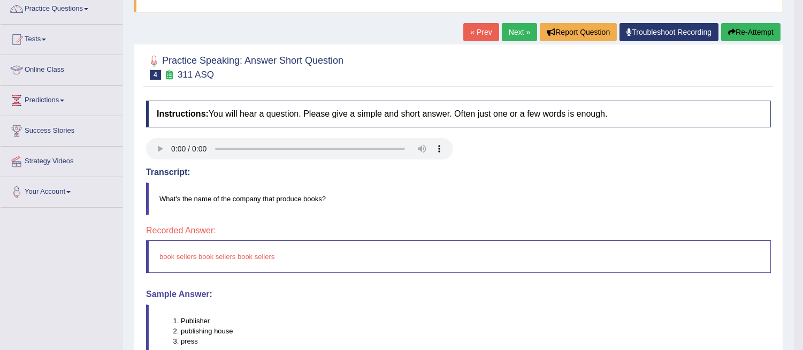
click at [507, 35] on link "Next »" at bounding box center [519, 32] width 35 height 18
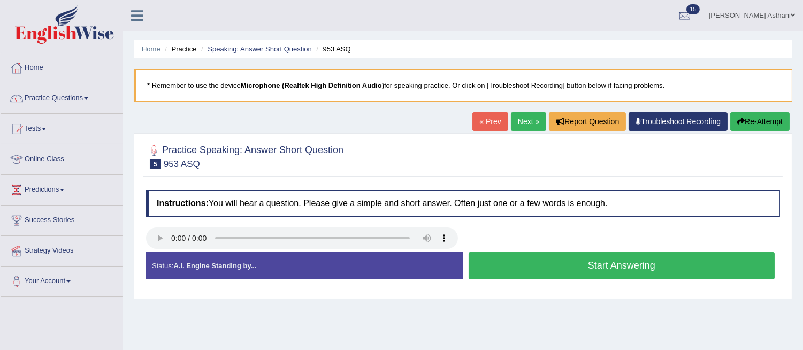
click at [525, 266] on button "Start Answering" at bounding box center [622, 265] width 307 height 27
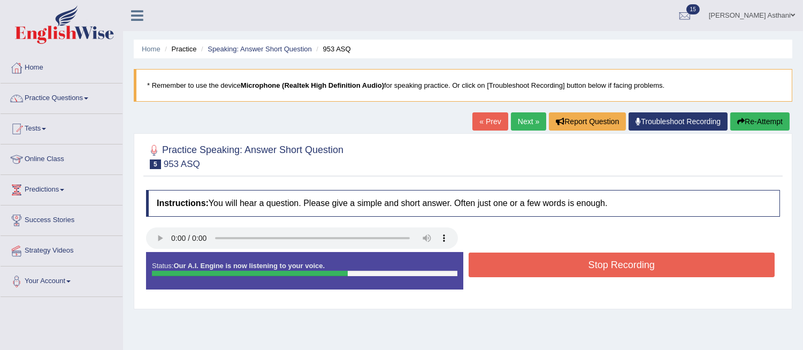
click at [525, 266] on button "Stop Recording" at bounding box center [622, 265] width 307 height 25
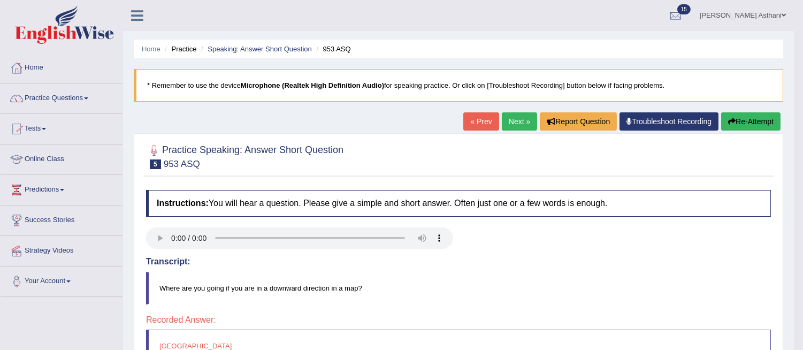
click at [758, 124] on button "Re-Attempt" at bounding box center [750, 121] width 59 height 18
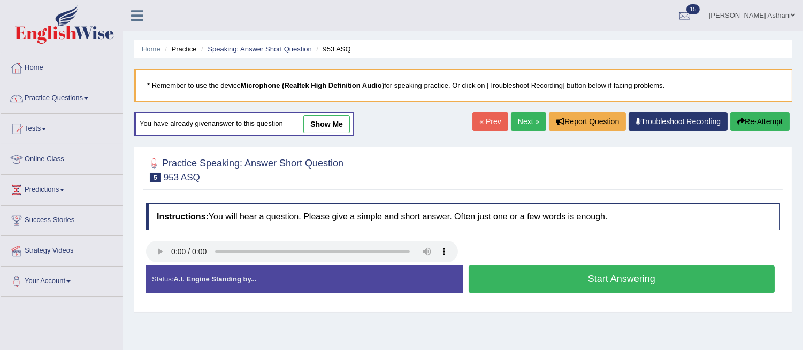
click at [648, 277] on button "Start Answering" at bounding box center [622, 278] width 307 height 27
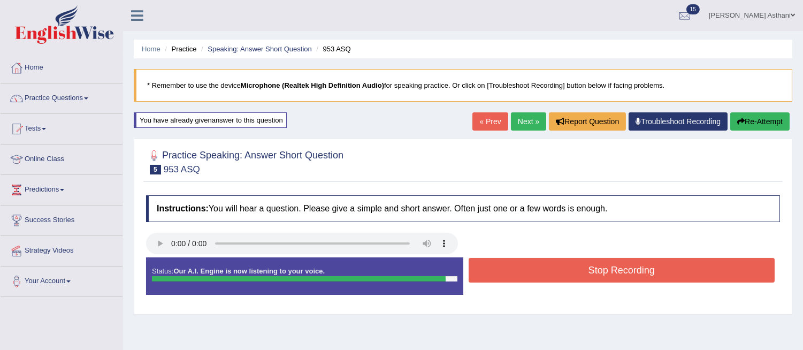
click at [705, 270] on button "Stop Recording" at bounding box center [622, 270] width 307 height 25
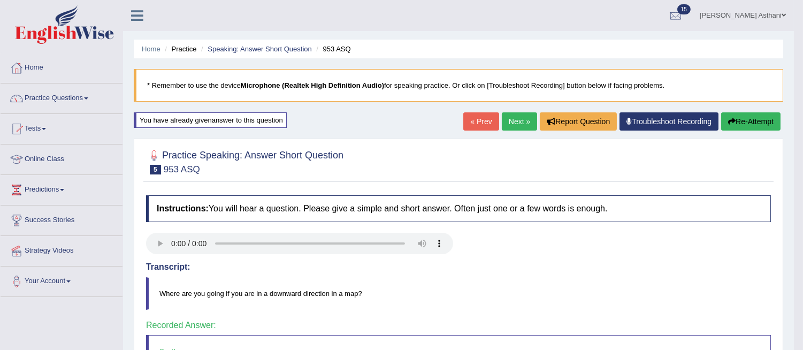
click at [517, 119] on link "Next »" at bounding box center [519, 121] width 35 height 18
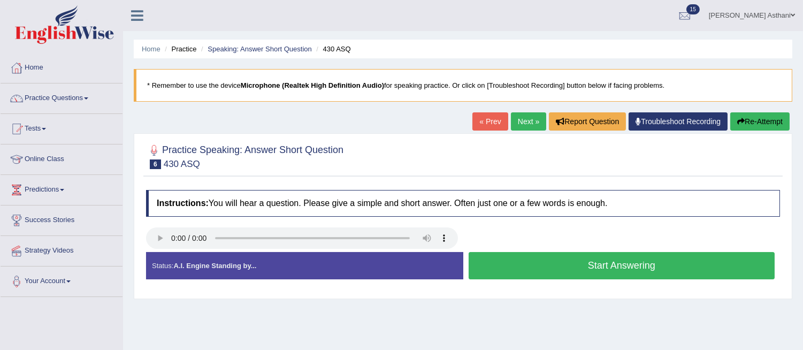
click at [548, 270] on button "Start Answering" at bounding box center [622, 265] width 307 height 27
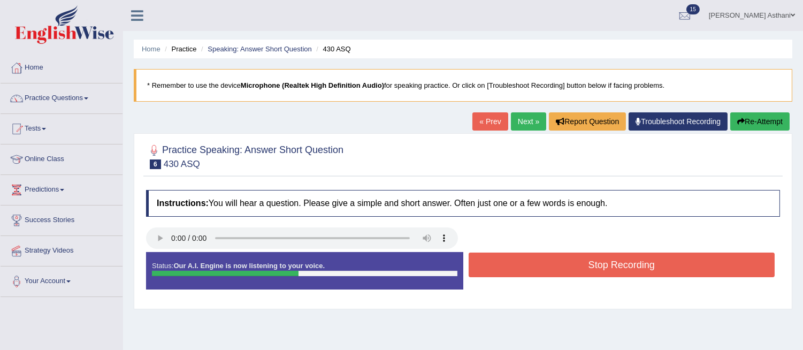
click at [641, 264] on button "Stop Recording" at bounding box center [622, 265] width 307 height 25
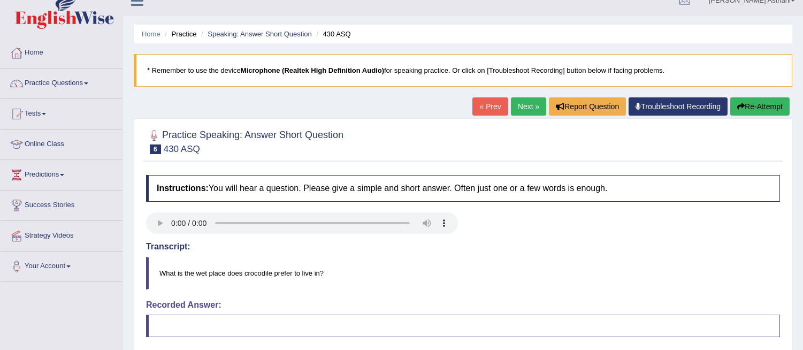
scroll to position [13, 0]
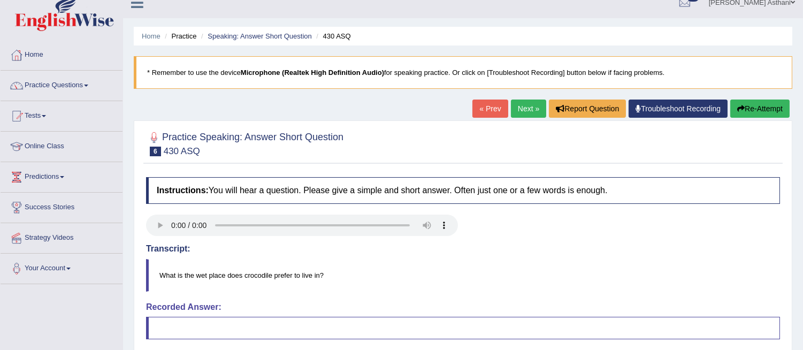
click at [523, 109] on link "Next »" at bounding box center [528, 109] width 35 height 18
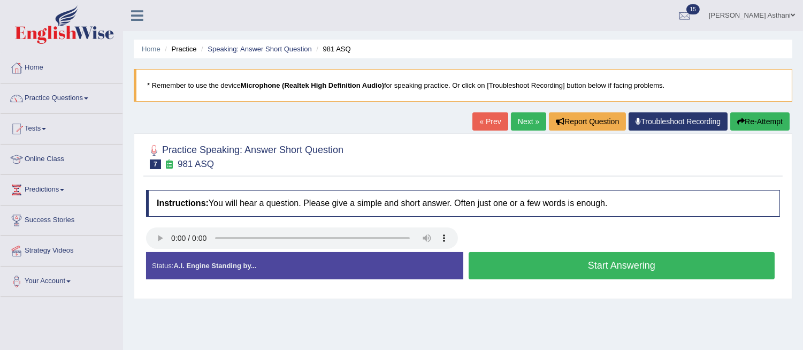
click at [539, 270] on button "Start Answering" at bounding box center [622, 265] width 307 height 27
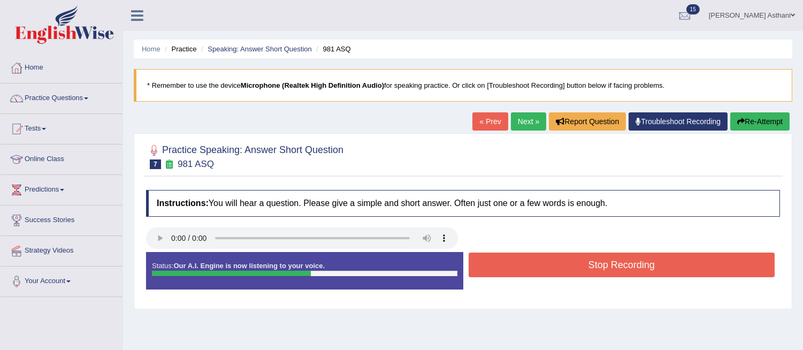
click at [549, 268] on button "Stop Recording" at bounding box center [622, 265] width 307 height 25
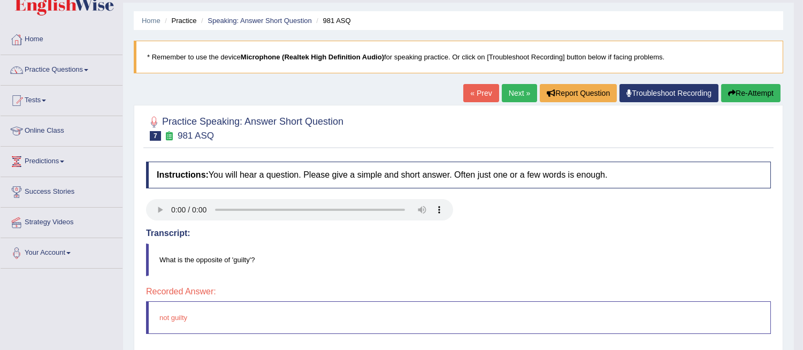
scroll to position [23, 0]
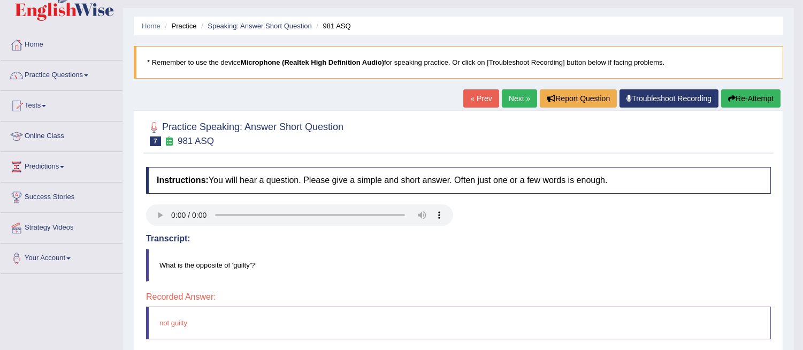
click at [511, 100] on link "Next »" at bounding box center [519, 98] width 35 height 18
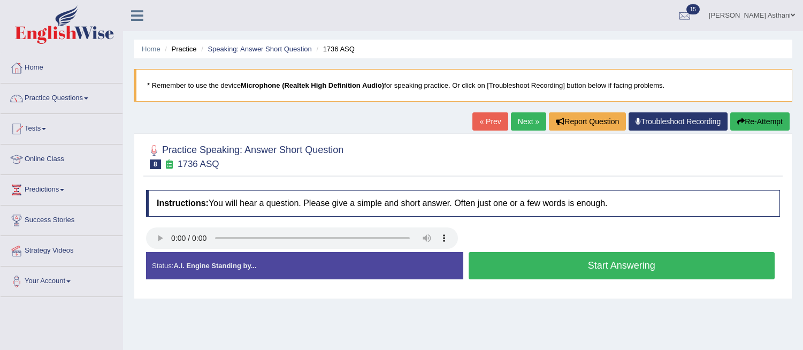
click at [561, 264] on button "Start Answering" at bounding box center [622, 265] width 307 height 27
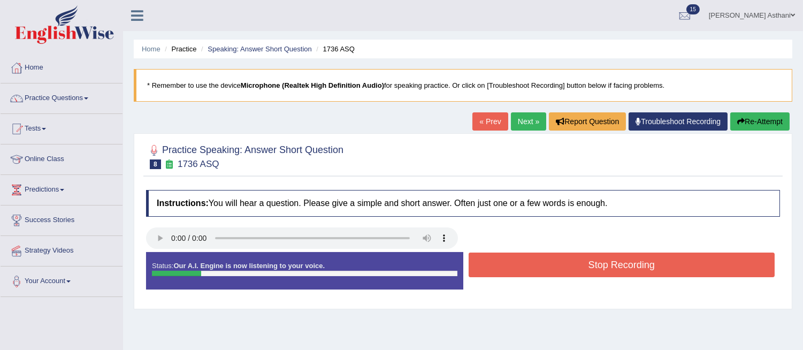
click at [561, 264] on button "Stop Recording" at bounding box center [622, 265] width 307 height 25
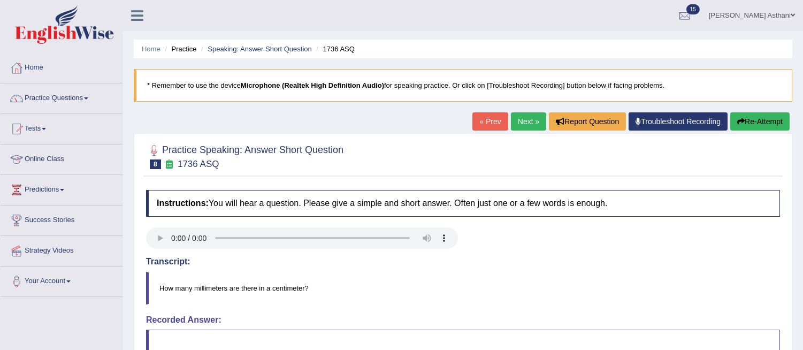
click at [519, 119] on link "Next »" at bounding box center [528, 121] width 35 height 18
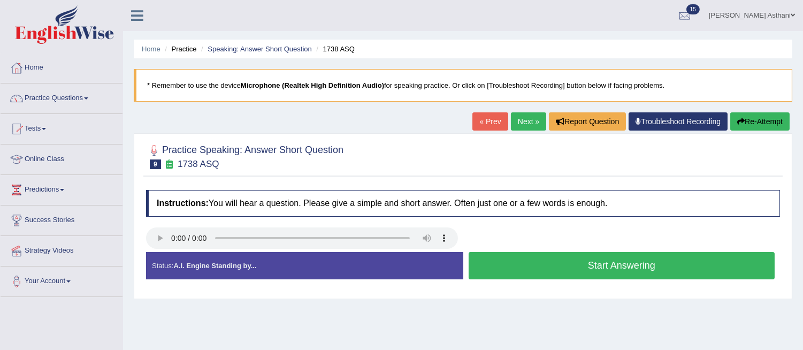
click at [550, 268] on button "Start Answering" at bounding box center [622, 265] width 307 height 27
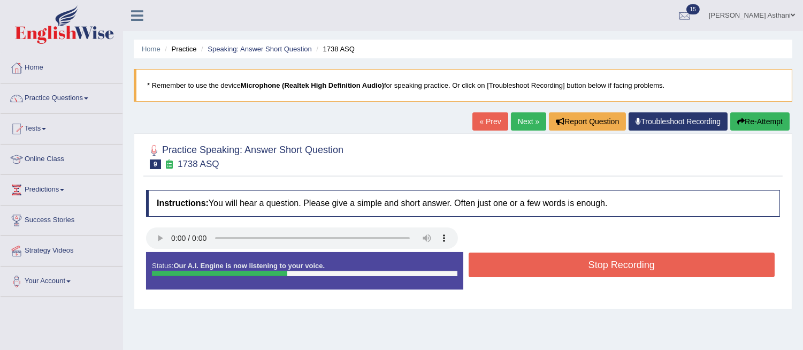
click at [550, 268] on button "Stop Recording" at bounding box center [622, 265] width 307 height 25
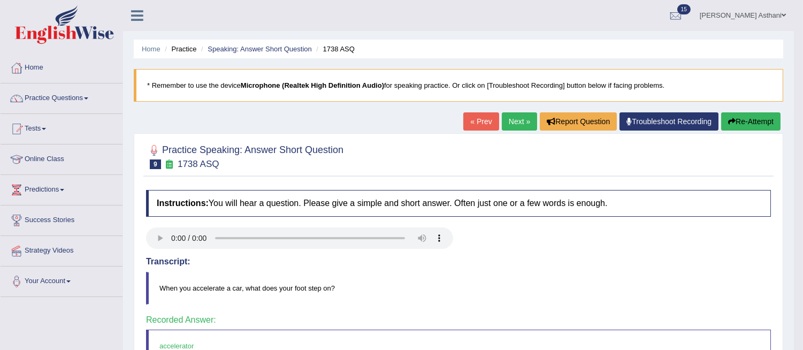
click at [514, 119] on link "Next »" at bounding box center [519, 121] width 35 height 18
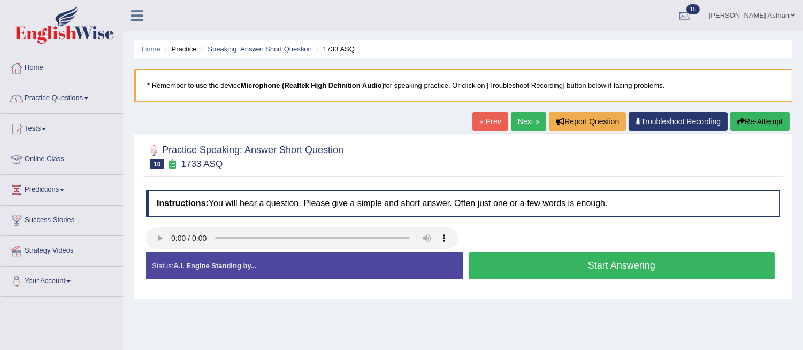
click at [559, 263] on button "Start Answering" at bounding box center [622, 265] width 307 height 27
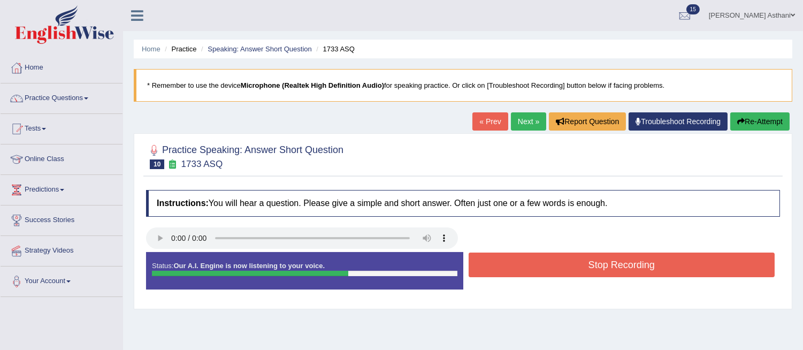
click at [559, 263] on button "Stop Recording" at bounding box center [622, 265] width 307 height 25
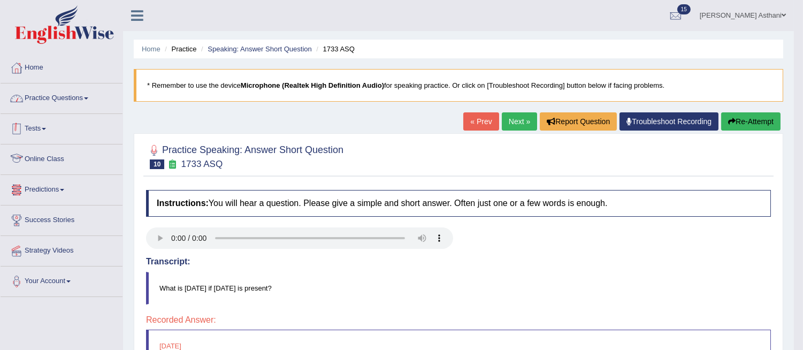
click at [65, 95] on link "Practice Questions" at bounding box center [62, 96] width 122 height 27
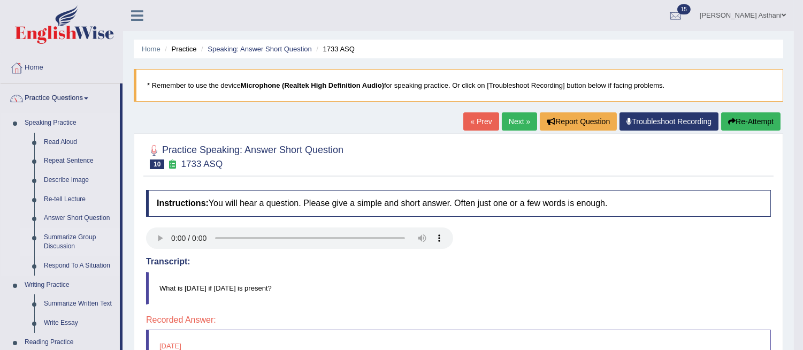
click at [62, 238] on link "Summarize Group Discussion" at bounding box center [79, 242] width 81 height 28
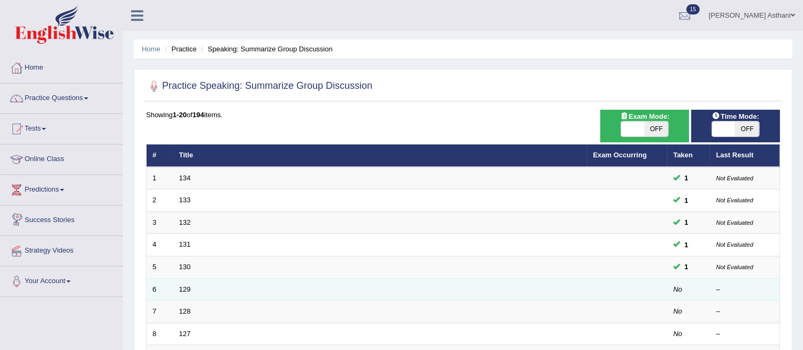
click at [185, 282] on td "129" at bounding box center [380, 289] width 414 height 22
click at [185, 291] on link "129" at bounding box center [185, 289] width 12 height 8
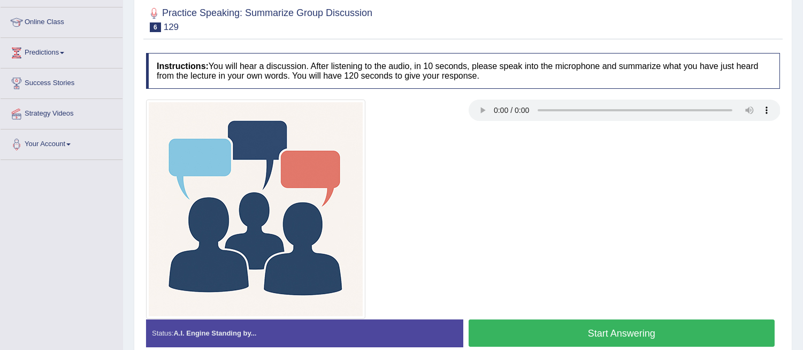
scroll to position [140, 0]
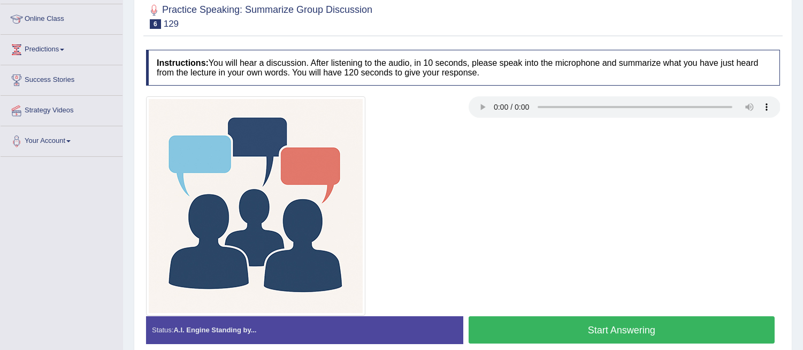
click at [701, 340] on button "Start Answering" at bounding box center [622, 329] width 307 height 27
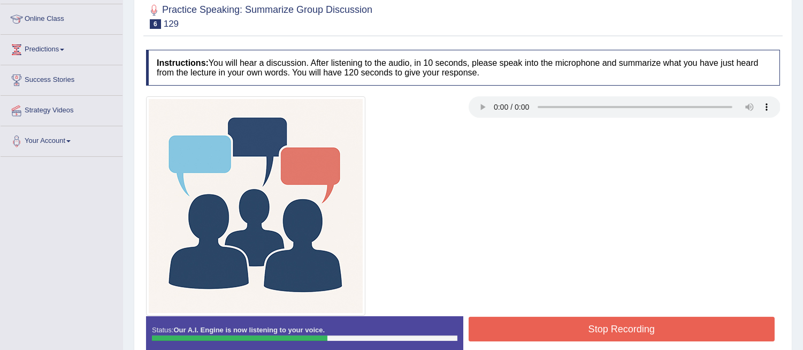
click at [690, 323] on button "Stop Recording" at bounding box center [622, 329] width 307 height 25
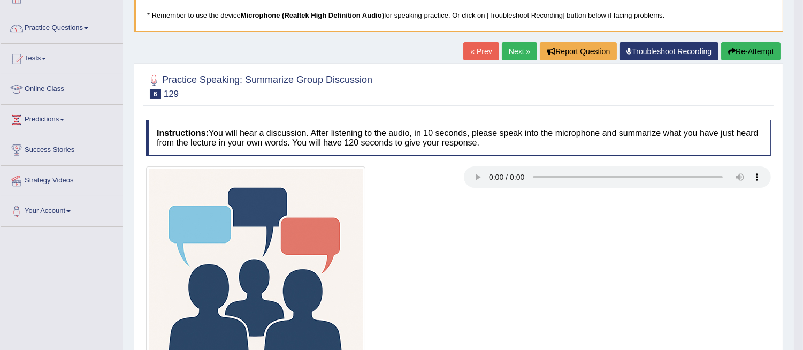
scroll to position [52, 0]
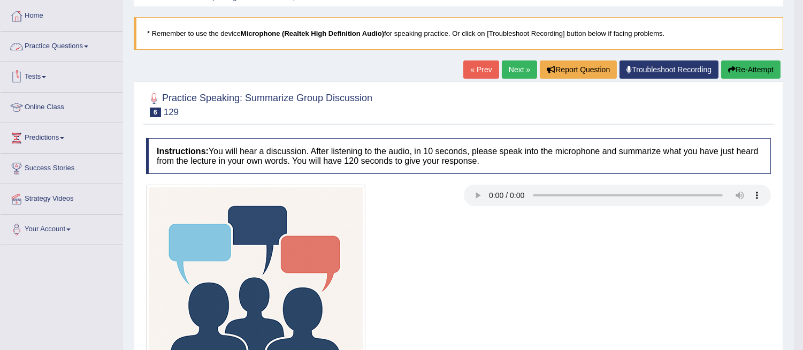
click at [73, 47] on link "Practice Questions" at bounding box center [62, 45] width 122 height 27
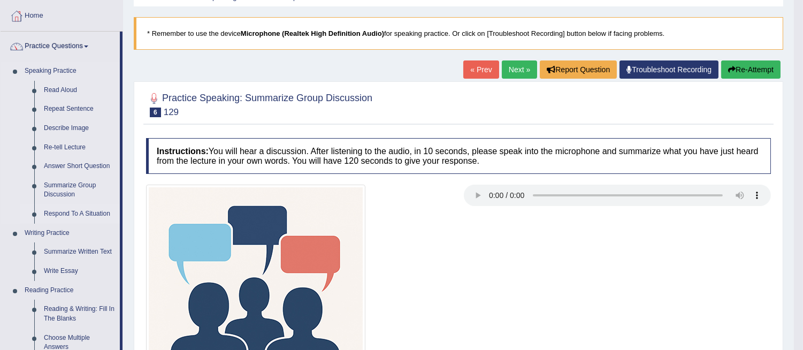
click at [65, 209] on link "Respond To A Situation" at bounding box center [79, 213] width 81 height 19
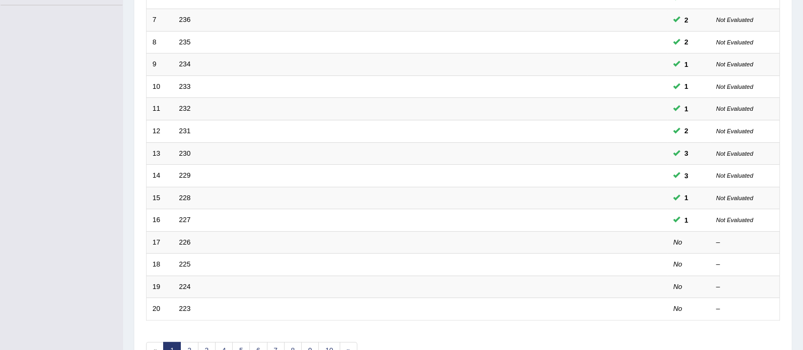
scroll to position [350, 0]
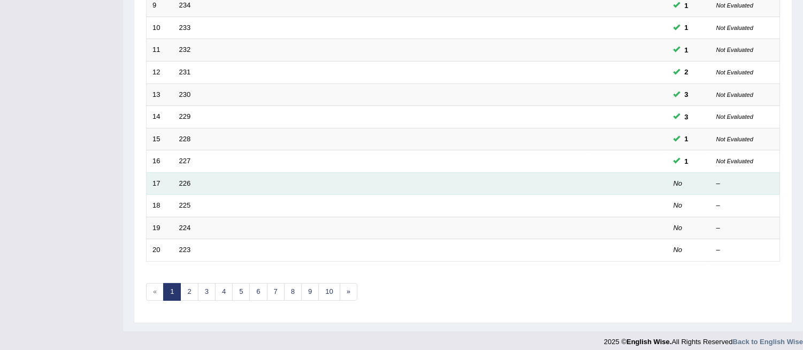
click at [183, 187] on td "226" at bounding box center [380, 183] width 414 height 22
click at [182, 182] on link "226" at bounding box center [185, 183] width 12 height 8
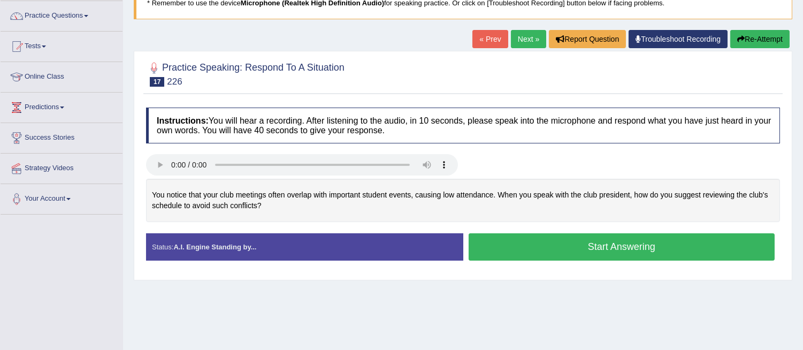
scroll to position [156, 0]
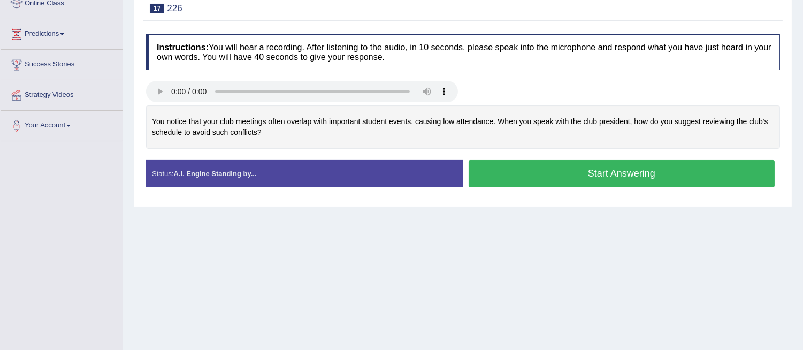
click at [558, 174] on button "Start Answering" at bounding box center [622, 173] width 307 height 27
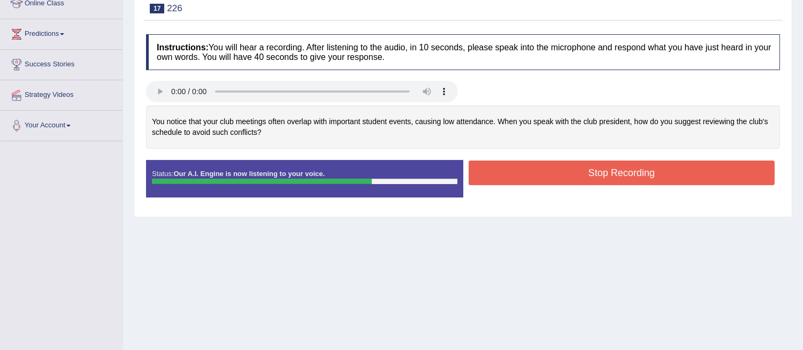
click at [558, 174] on button "Stop Recording" at bounding box center [622, 173] width 307 height 25
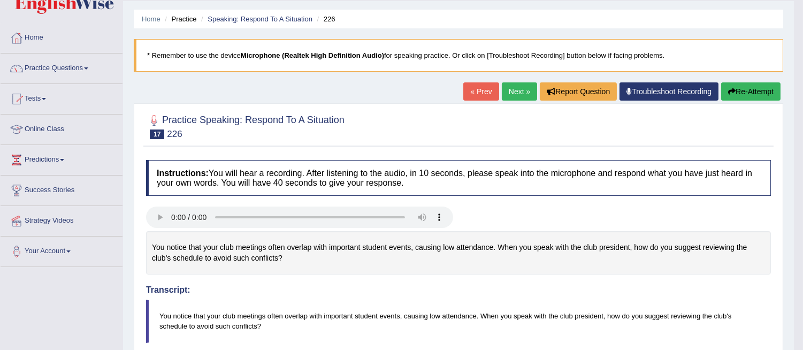
scroll to position [33, 0]
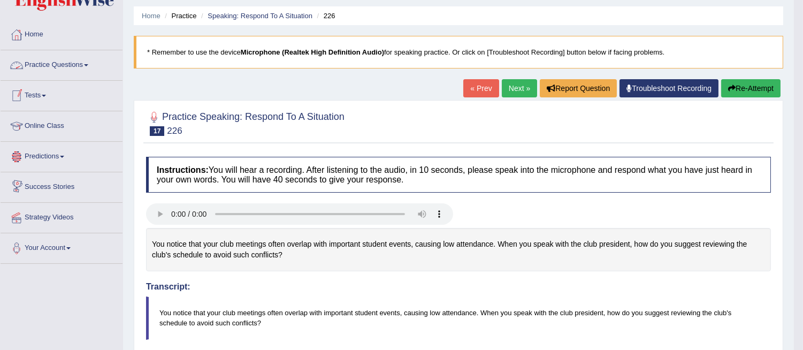
click at [70, 62] on link "Practice Questions" at bounding box center [62, 63] width 122 height 27
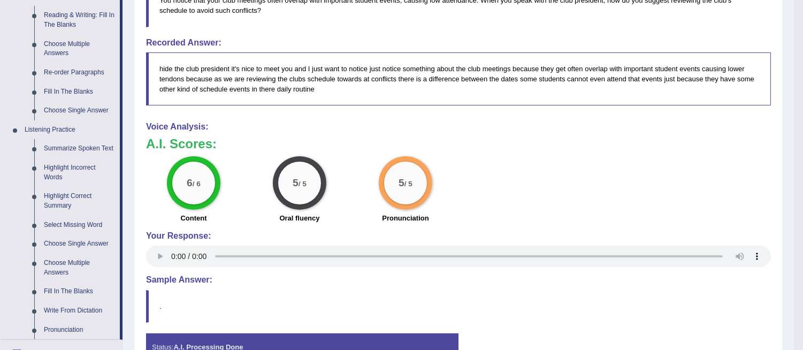
scroll to position [392, 0]
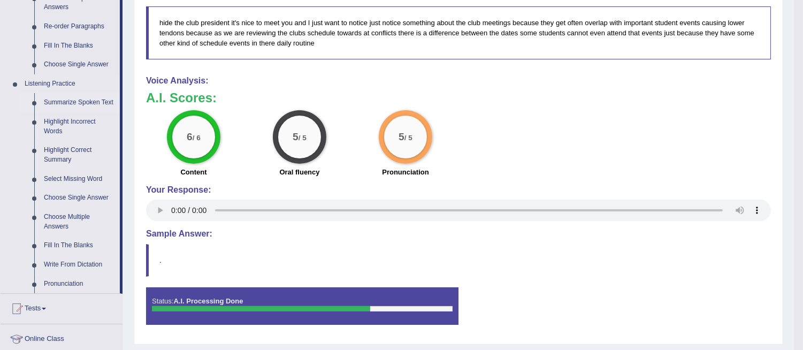
click at [62, 101] on link "Summarize Spoken Text" at bounding box center [79, 102] width 81 height 19
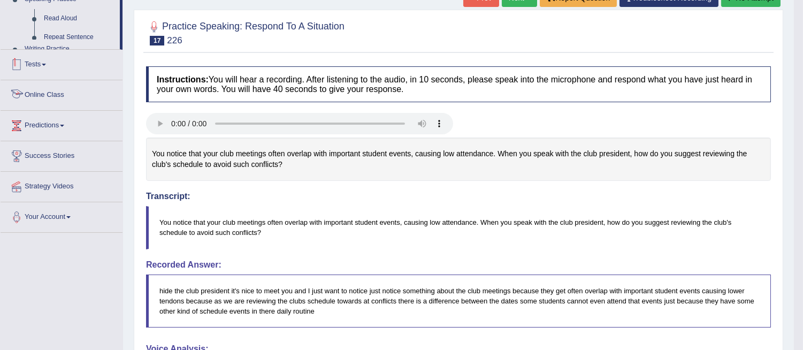
scroll to position [216, 0]
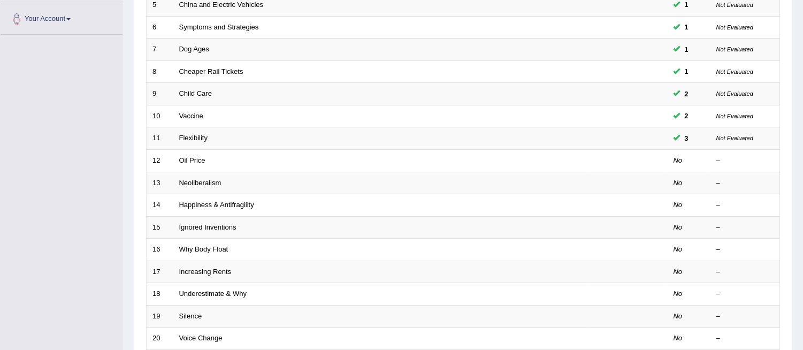
scroll to position [276, 0]
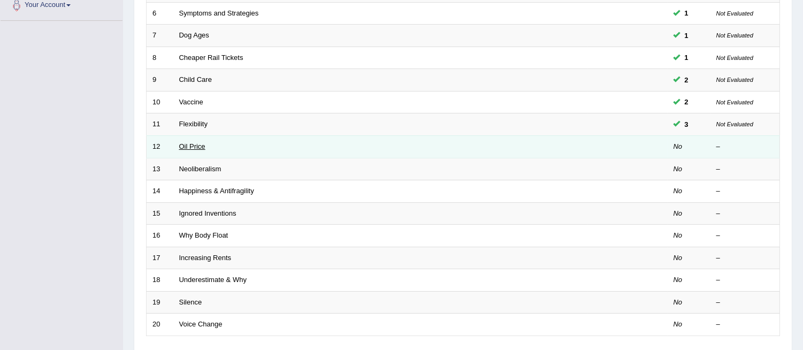
click at [187, 145] on link "Oil Price" at bounding box center [192, 146] width 26 height 8
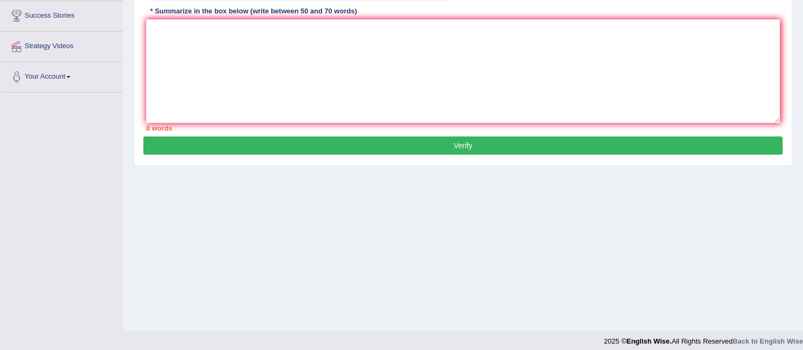
scroll to position [211, 0]
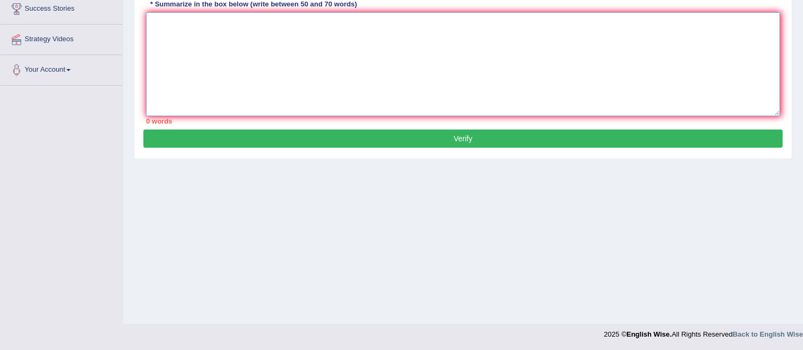
click at [167, 23] on textarea at bounding box center [463, 64] width 634 height 104
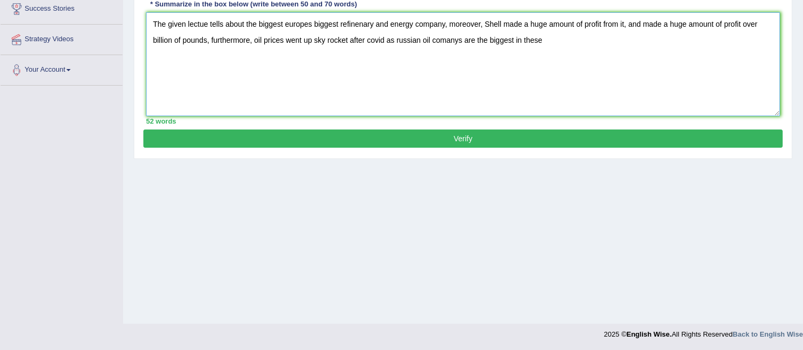
click at [446, 40] on textarea "The given lectue tells about the biggest europes biggest refinenary and energy …" at bounding box center [463, 64] width 634 height 104
click at [548, 40] on textarea "The given lectue tells about the biggest europes biggest refinenary and energy …" at bounding box center [463, 64] width 634 height 104
click at [178, 55] on textarea "The given lectue tells about the biggest europes biggest refinenary and energy …" at bounding box center [463, 64] width 634 height 104
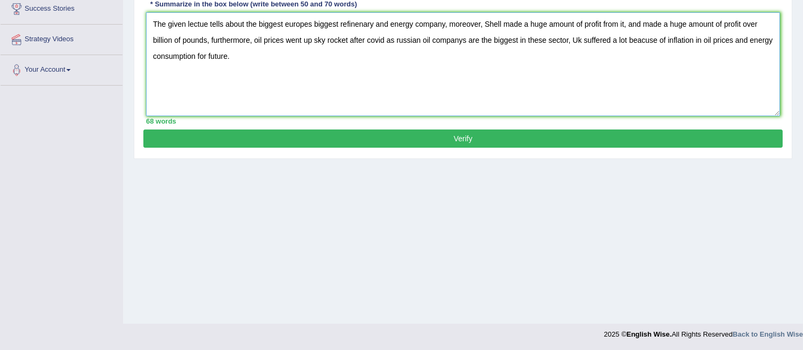
type textarea "The given lectue tells about the biggest europes biggest refinenary and energy …"
click at [276, 136] on button "Verify" at bounding box center [462, 138] width 639 height 18
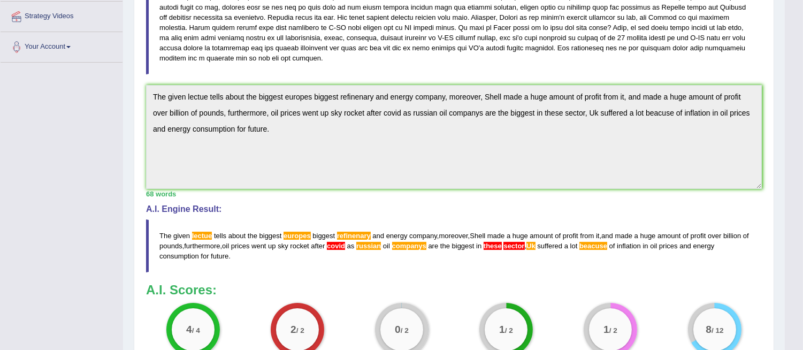
scroll to position [233, 0]
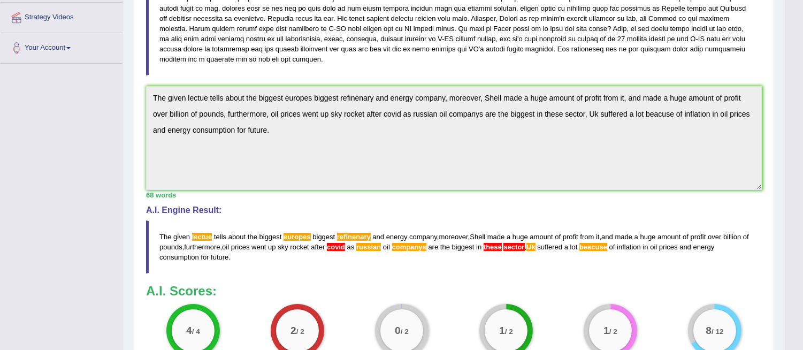
drag, startPoint x: 158, startPoint y: 233, endPoint x: 205, endPoint y: 249, distance: 49.7
click at [205, 249] on blockquote "The given lectue tells about the biggest europes biggest refinenary and energy …" at bounding box center [454, 246] width 616 height 53
click at [138, 110] on div "Practice Listening: Summarize Spoken Text 12 Oil Price Instructions: You will h…" at bounding box center [454, 149] width 640 height 585
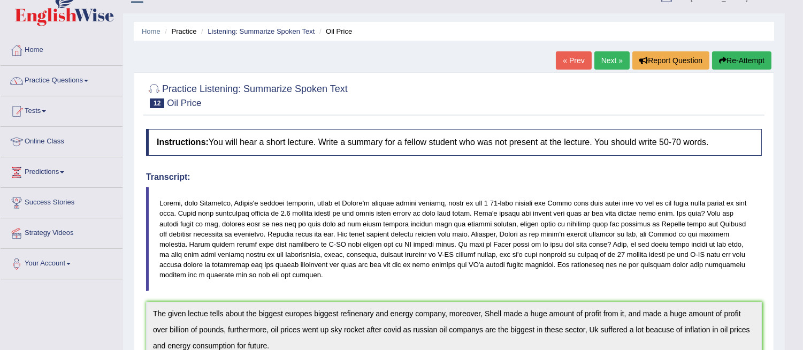
scroll to position [10, 0]
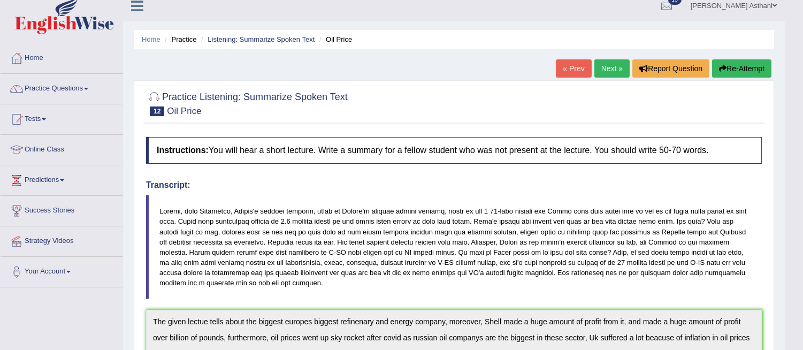
click at [757, 67] on button "Re-Attempt" at bounding box center [741, 68] width 59 height 18
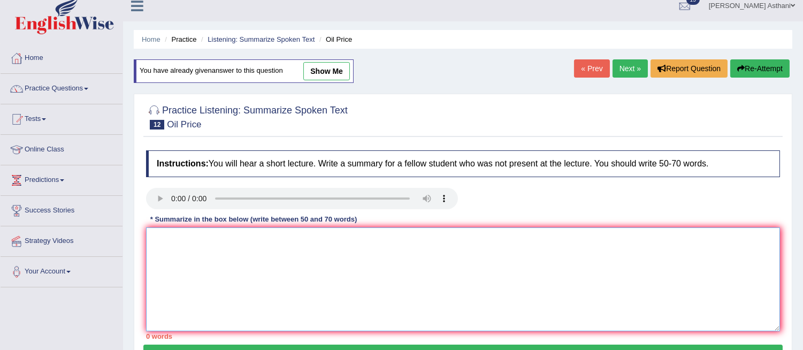
paste textarea "The given lectue tells about the biggest europes biggest refinenary and energy …"
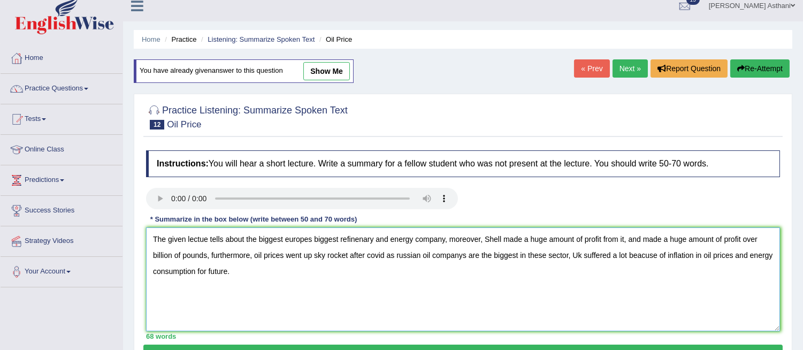
click at [202, 239] on textarea "The given lectue tells about the biggest europes biggest refinenary and energy …" at bounding box center [463, 279] width 634 height 104
click at [289, 239] on textarea "The given lecture tells about the biggest europes biggest refinenary and energy…" at bounding box center [463, 279] width 634 height 104
click at [305, 209] on audio at bounding box center [302, 198] width 312 height 21
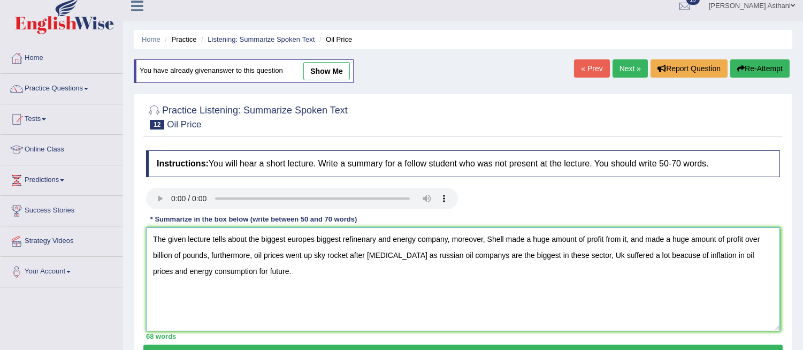
click at [291, 238] on textarea "The given lecture tells about the biggest europes biggest refinenary and energy…" at bounding box center [463, 279] width 634 height 104
click at [370, 255] on textarea "The given lecture tells about the biggest Europes biggest refinenary and energy…" at bounding box center [463, 279] width 634 height 104
click at [383, 254] on textarea "The given lecture tells about the biggest Europes biggest refinenary and energy…" at bounding box center [463, 279] width 634 height 104
click at [384, 254] on textarea "The given lecture tells about the biggest Europes biggest refinenary and energy…" at bounding box center [463, 279] width 634 height 104
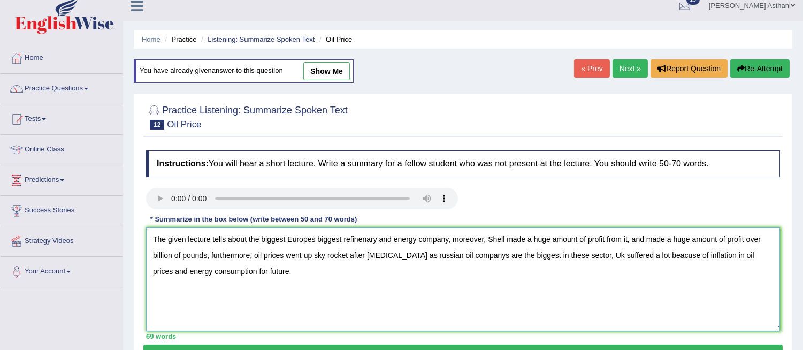
click at [411, 253] on textarea "The given lecture tells about the biggest Europes biggest refinenary and energy…" at bounding box center [463, 279] width 634 height 104
click at [478, 253] on textarea "The given lecture tells about the biggest Europes biggest refinenary and energy…" at bounding box center [463, 279] width 634 height 104
click at [598, 253] on textarea "The given lecture tells about the biggest Europes biggest refinenary and energy…" at bounding box center [463, 279] width 634 height 104
click at [667, 255] on textarea "The given lecture tells about the biggest Europes biggest refinenary and energy…" at bounding box center [463, 279] width 634 height 104
click at [747, 254] on textarea "The given lecture tells about the biggest Europes biggest refinenary and energy…" at bounding box center [463, 279] width 634 height 104
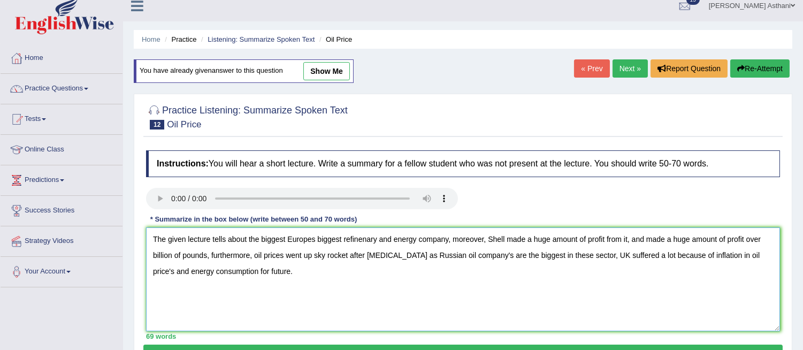
click at [311, 238] on textarea "The given lecture tells about the biggest Europes biggest refinenary and energy…" at bounding box center [463, 279] width 634 height 104
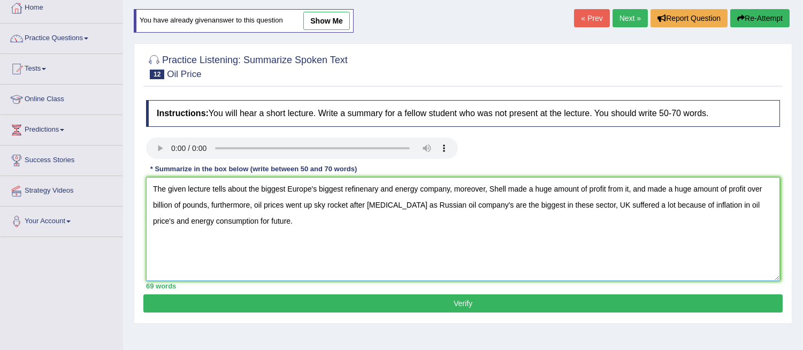
scroll to position [66, 0]
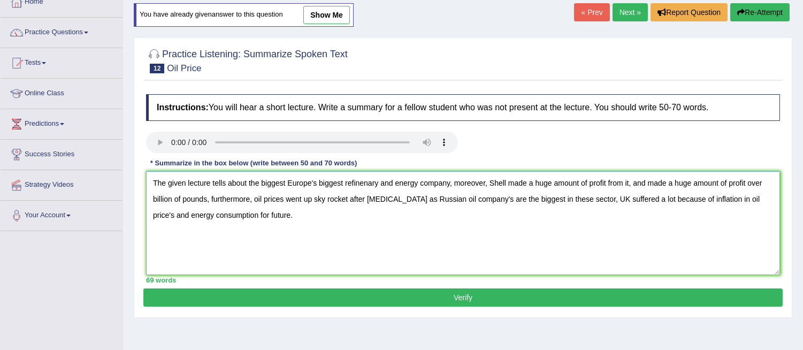
type textarea "The given lecture tells about the biggest Europe's biggest refinenary and energ…"
click at [498, 294] on button "Verify" at bounding box center [462, 297] width 639 height 18
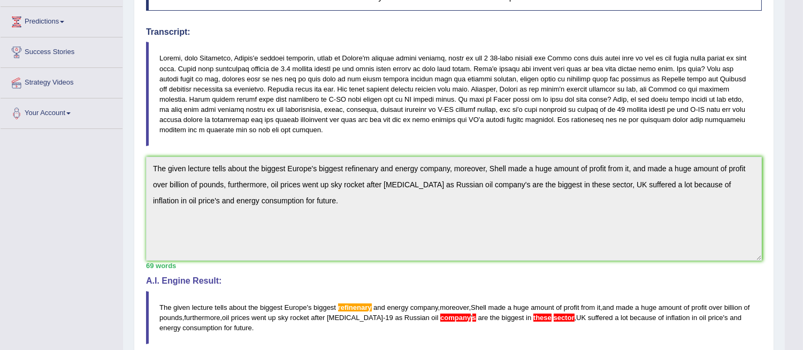
scroll to position [0, 0]
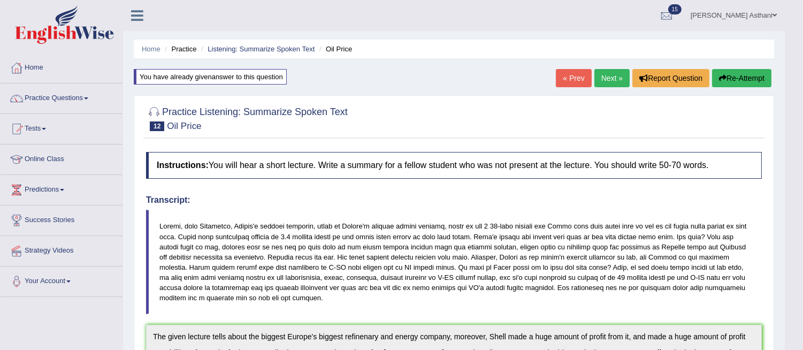
click at [739, 73] on button "Re-Attempt" at bounding box center [741, 78] width 59 height 18
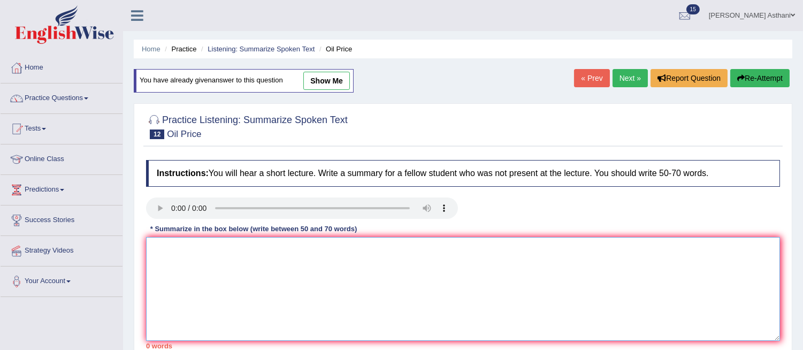
paste textarea "The given lecture tells about the biggest Europe's biggest refinenary and energ…"
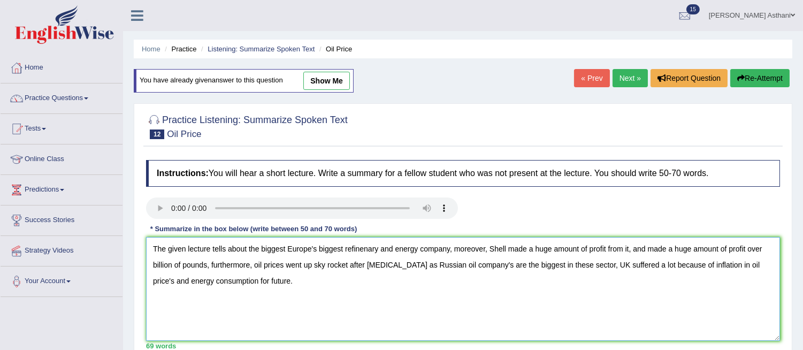
click at [560, 265] on textarea "The given lecture tells about the biggest Europe's biggest refinenary and energ…" at bounding box center [463, 289] width 634 height 104
click at [563, 264] on textarea "The given lecture tells about the biggest Europe's biggest refinenary and energ…" at bounding box center [463, 289] width 634 height 104
click at [482, 264] on textarea "The given lecture tells about the biggest Europe's biggest refinenary and energ…" at bounding box center [463, 289] width 634 height 104
click at [450, 264] on textarea "The given lecture tells about the biggest Europe's biggest refinenary and energ…" at bounding box center [463, 289] width 634 height 104
click at [376, 248] on textarea "The given lecture tells about the biggest Europe's biggest refinenary and energ…" at bounding box center [463, 289] width 634 height 104
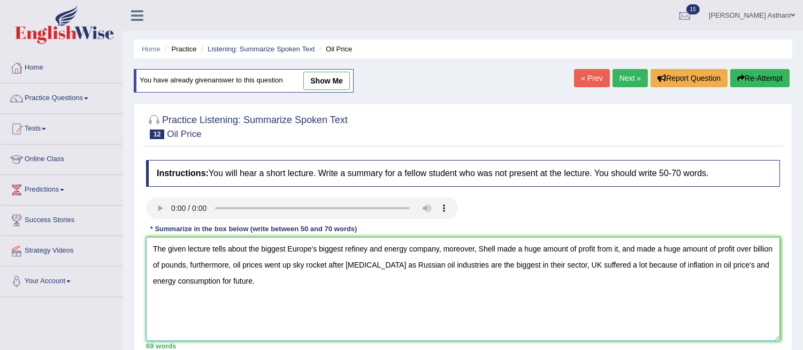
click at [366, 249] on textarea "The given lecture tells about the biggest Europe's biggest refiney and energy c…" at bounding box center [463, 289] width 634 height 104
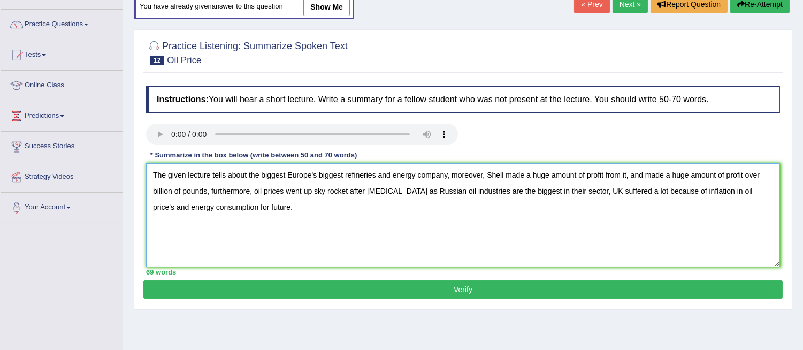
scroll to position [75, 0]
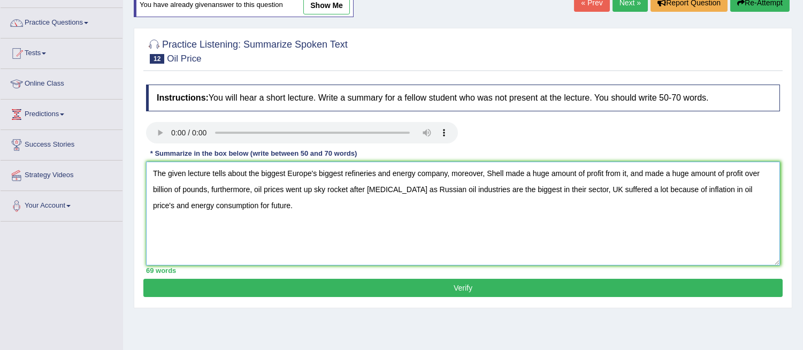
type textarea "The given lecture tells about the biggest Europe's biggest refineries and energ…"
click at [702, 290] on button "Verify" at bounding box center [462, 288] width 639 height 18
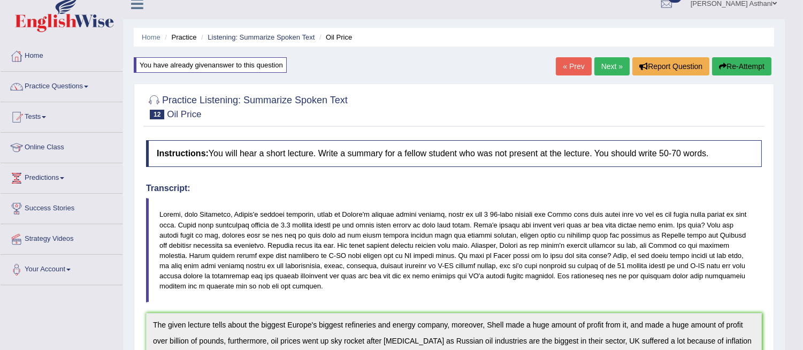
scroll to position [13, 0]
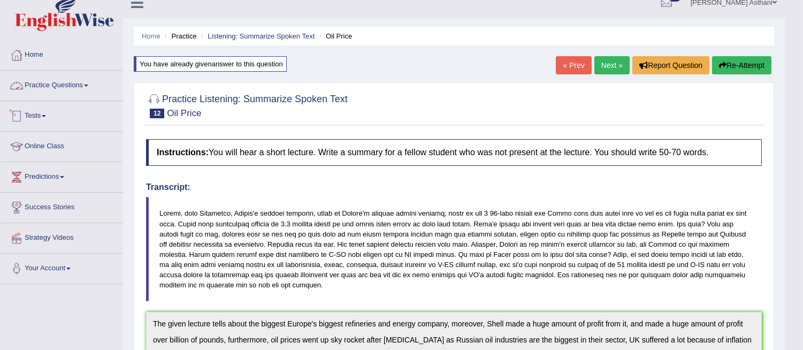
click at [88, 83] on link "Practice Questions" at bounding box center [62, 84] width 122 height 27
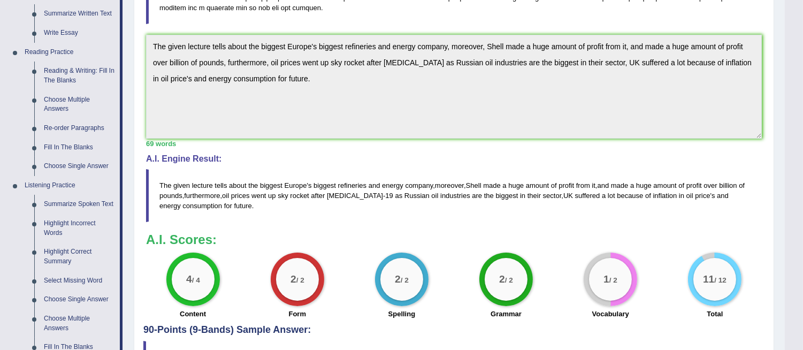
scroll to position [301, 0]
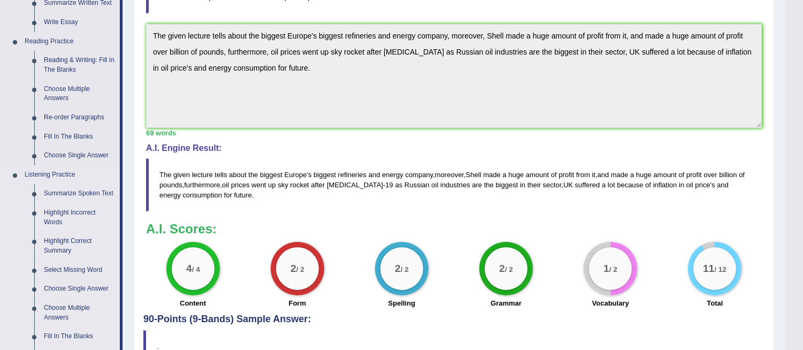
click at [65, 215] on link "Highlight Incorrect Words" at bounding box center [79, 217] width 81 height 28
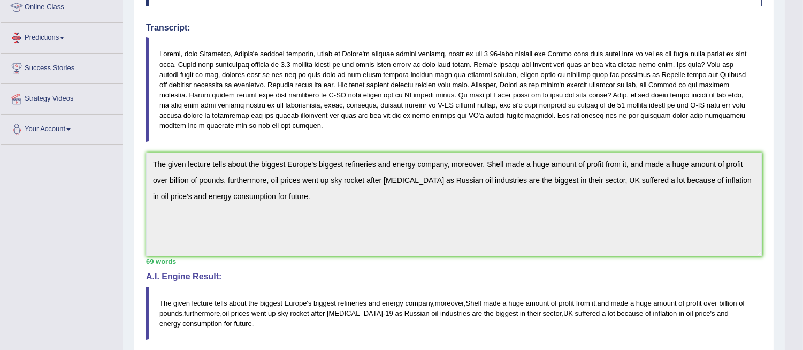
scroll to position [289, 0]
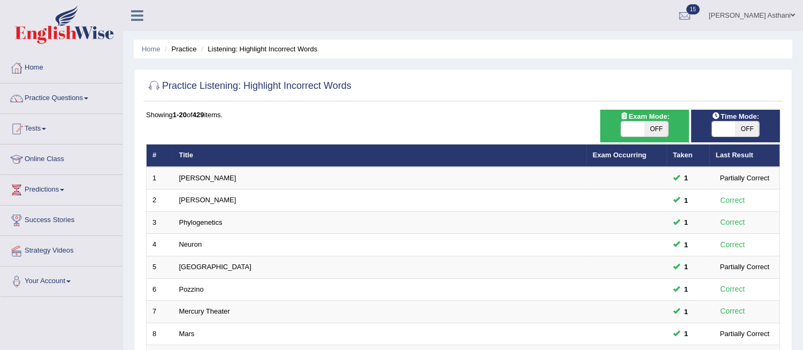
scroll to position [358, 0]
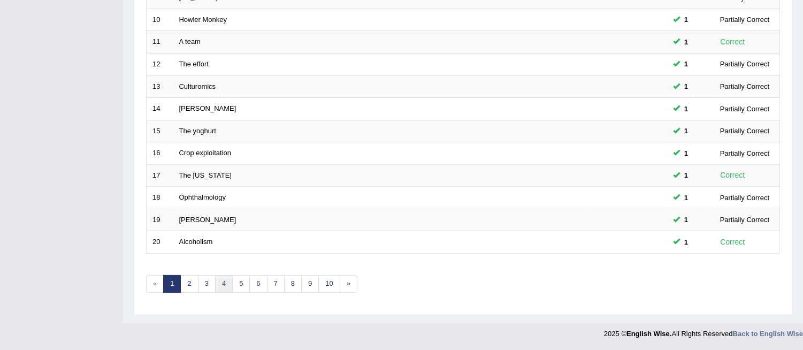
click at [221, 285] on link "4" at bounding box center [224, 284] width 18 height 18
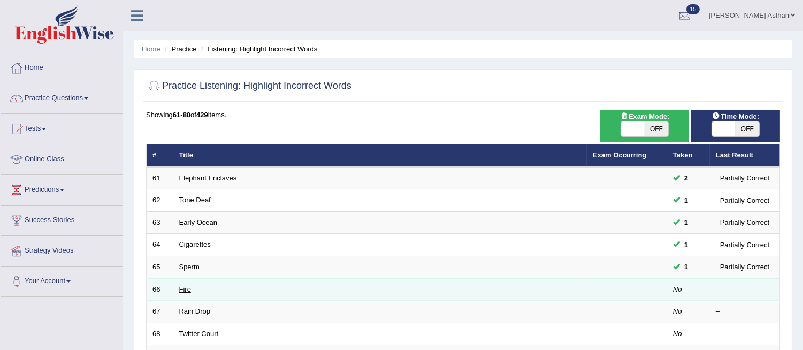
click at [187, 286] on link "Fire" at bounding box center [185, 289] width 12 height 8
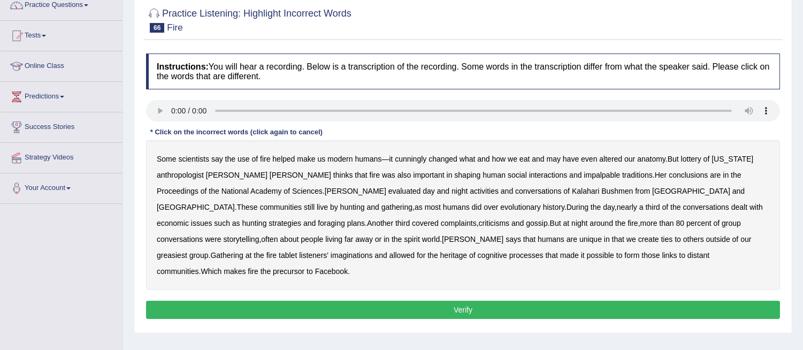
scroll to position [121, 0]
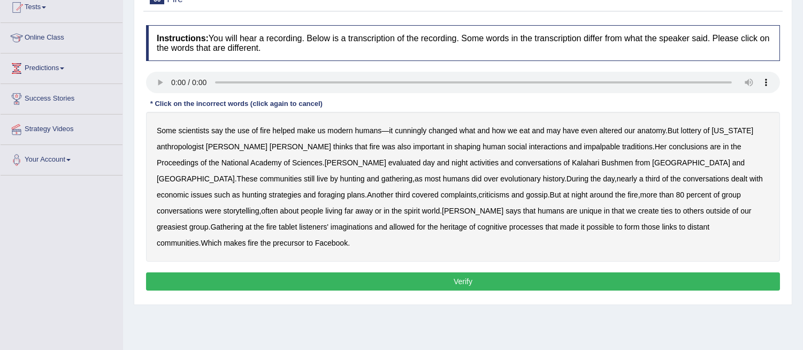
click at [409, 130] on b "cunningly" at bounding box center [411, 130] width 32 height 9
click at [690, 134] on div "Some scientists say the use of fire helped make us modern humans — it cunningly…" at bounding box center [463, 187] width 634 height 150
click at [689, 129] on b "lottery" at bounding box center [691, 130] width 20 height 9
click at [584, 142] on b "impalpable" at bounding box center [602, 146] width 36 height 9
click at [187, 223] on b "greasiest" at bounding box center [172, 227] width 30 height 9
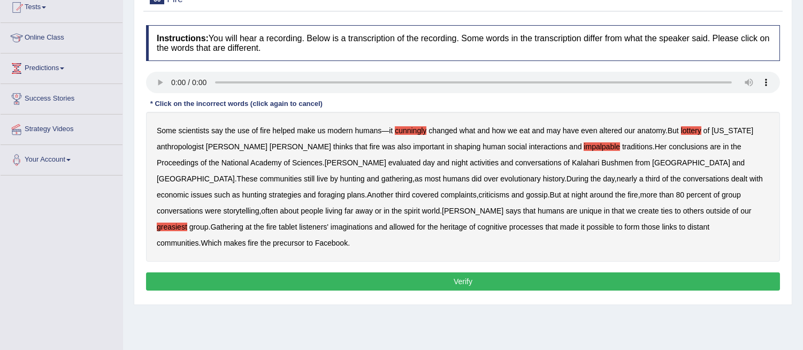
click at [297, 223] on b "tablet" at bounding box center [288, 227] width 18 height 9
click at [440, 228] on b "heritage" at bounding box center [453, 227] width 27 height 9
click at [566, 272] on button "Verify" at bounding box center [463, 281] width 634 height 18
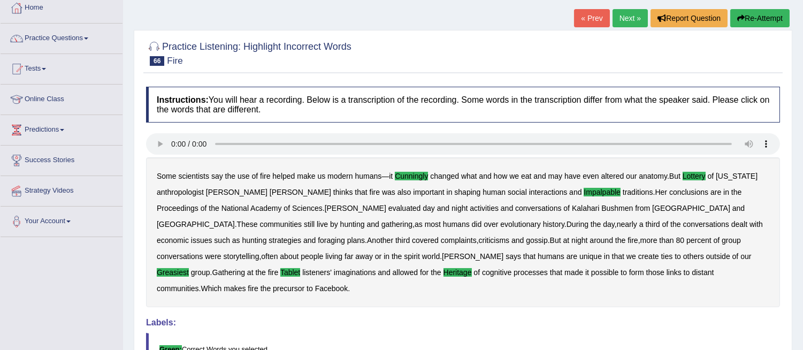
scroll to position [58, 0]
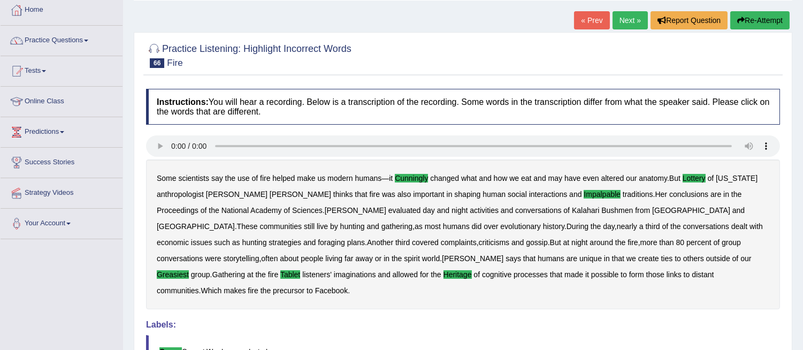
click at [629, 19] on link "Next »" at bounding box center [630, 20] width 35 height 18
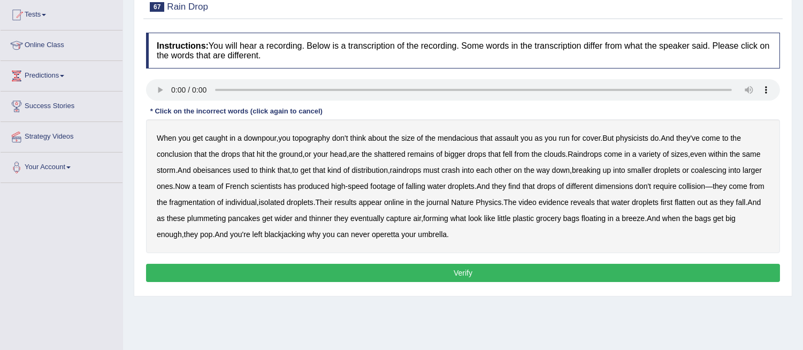
scroll to position [100, 0]
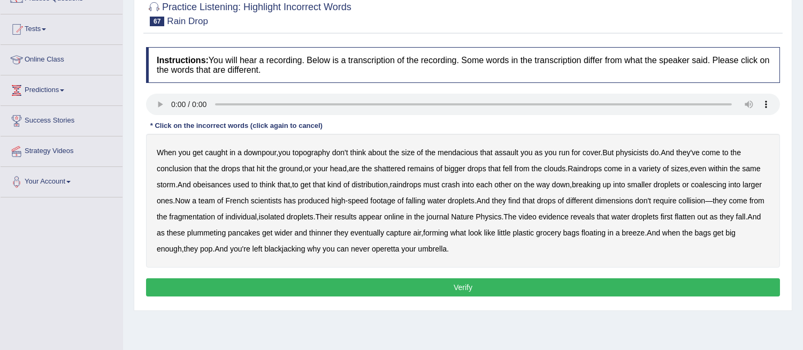
click at [461, 150] on b "mendacious" at bounding box center [458, 152] width 41 height 9
click at [231, 182] on b "obeisances" at bounding box center [212, 184] width 38 height 9
click at [305, 246] on b "blackjacking" at bounding box center [284, 248] width 41 height 9
click at [399, 244] on b "operetta" at bounding box center [385, 248] width 27 height 9
click at [413, 284] on button "Verify" at bounding box center [463, 287] width 634 height 18
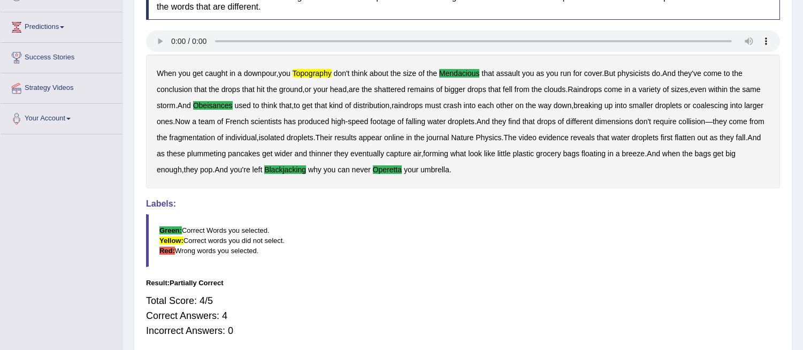
scroll to position [18, 0]
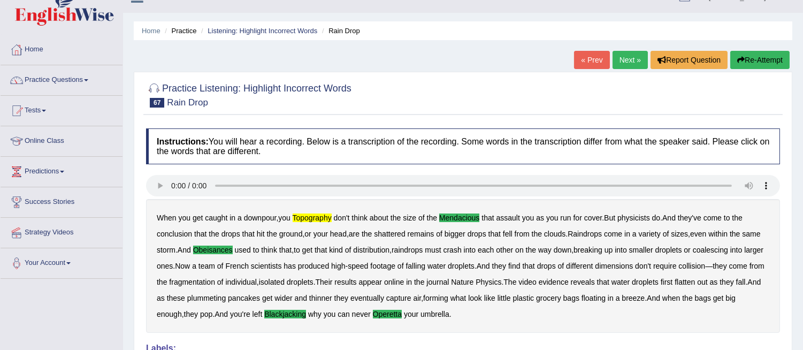
click at [621, 60] on link "Next »" at bounding box center [630, 60] width 35 height 18
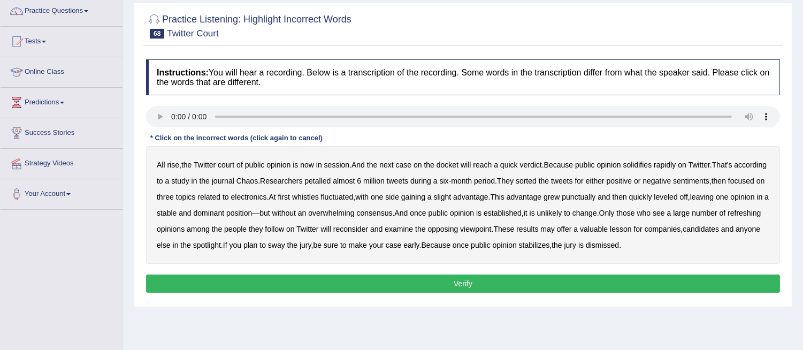
scroll to position [104, 0]
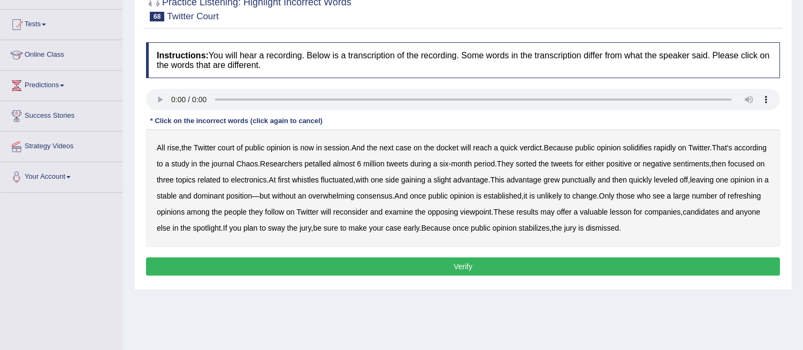
click at [331, 162] on b "petalled" at bounding box center [317, 163] width 26 height 9
click at [319, 177] on b "whistles" at bounding box center [305, 179] width 27 height 9
click at [595, 178] on b "punctually" at bounding box center [579, 179] width 34 height 9
click at [728, 200] on b "refreshing" at bounding box center [744, 196] width 33 height 9
click at [659, 266] on button "Verify" at bounding box center [463, 266] width 634 height 18
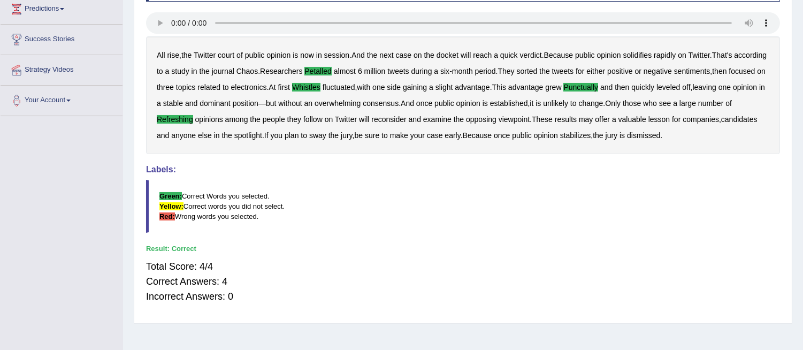
scroll to position [0, 0]
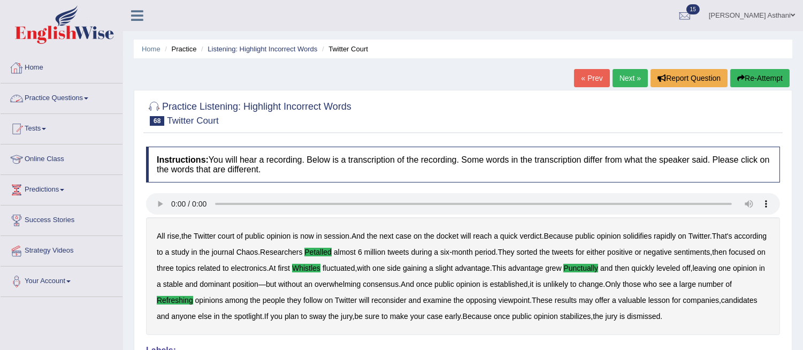
click at [81, 94] on link "Practice Questions" at bounding box center [62, 96] width 122 height 27
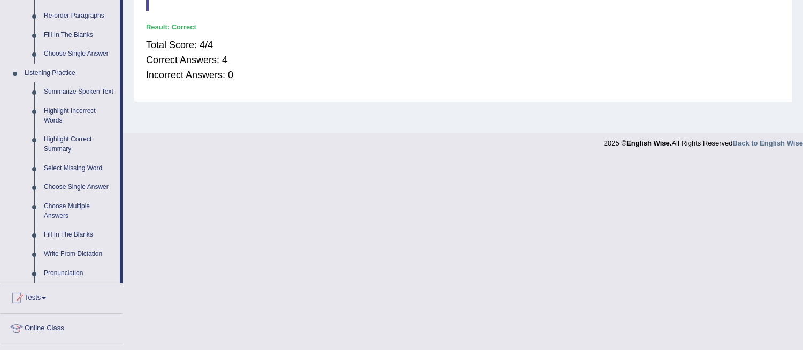
scroll to position [407, 0]
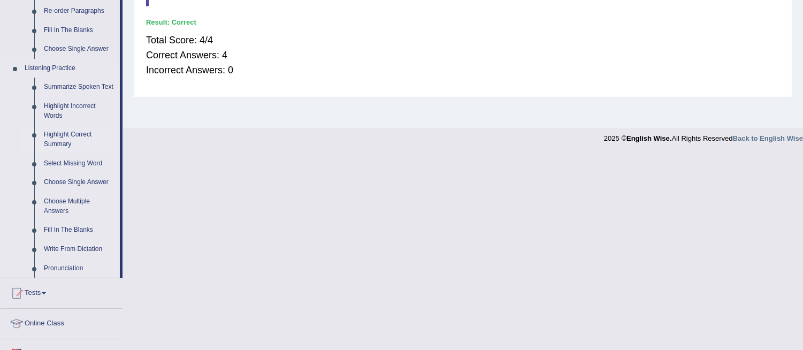
click at [68, 137] on link "Highlight Correct Summary" at bounding box center [79, 139] width 81 height 28
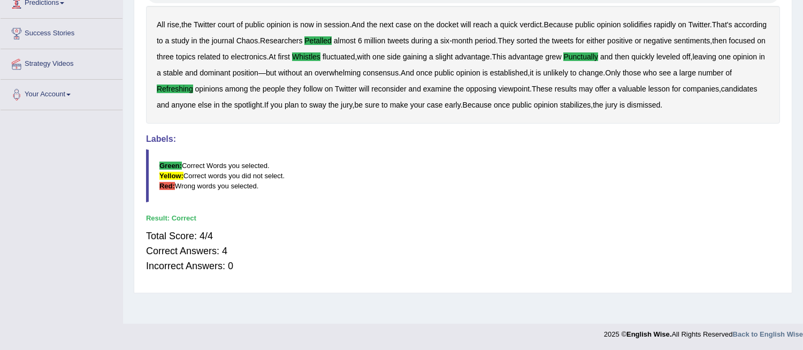
scroll to position [136, 0]
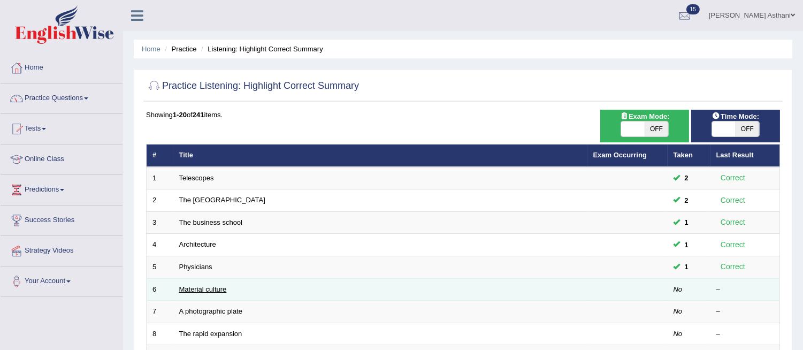
click at [211, 287] on link "Material culture" at bounding box center [203, 289] width 48 height 8
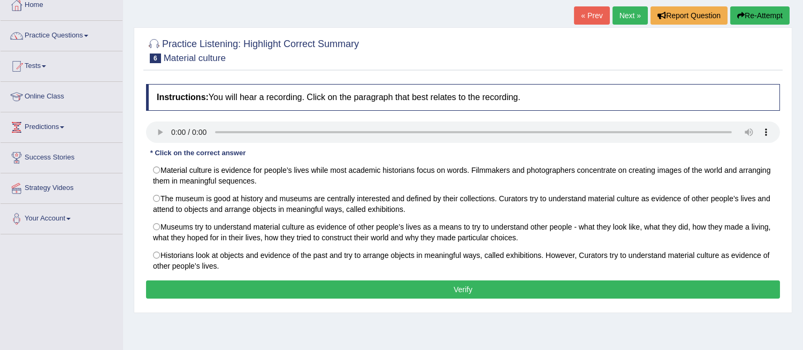
scroll to position [64, 0]
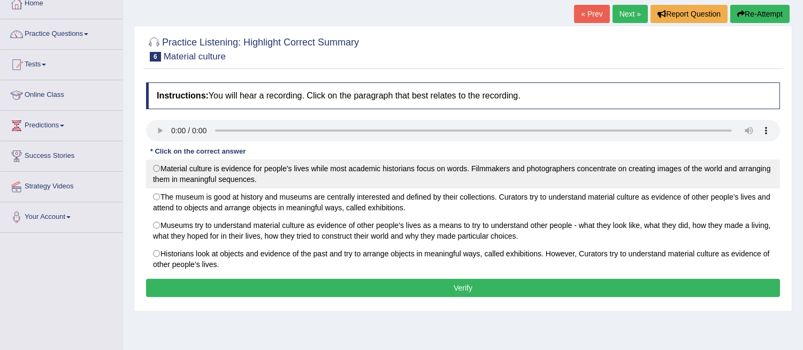
click at [157, 167] on label "Material culture is evidence for people’s lives while most academic historians …" at bounding box center [463, 173] width 634 height 29
radio input "true"
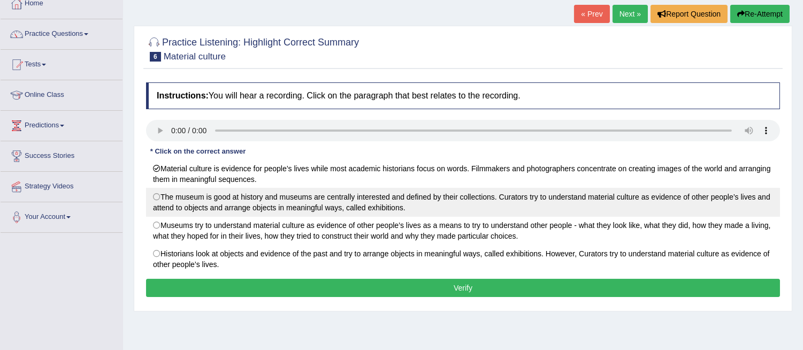
click at [159, 198] on label "The museum is good at history and museums are centrally interested and defined …" at bounding box center [463, 202] width 634 height 29
radio input "true"
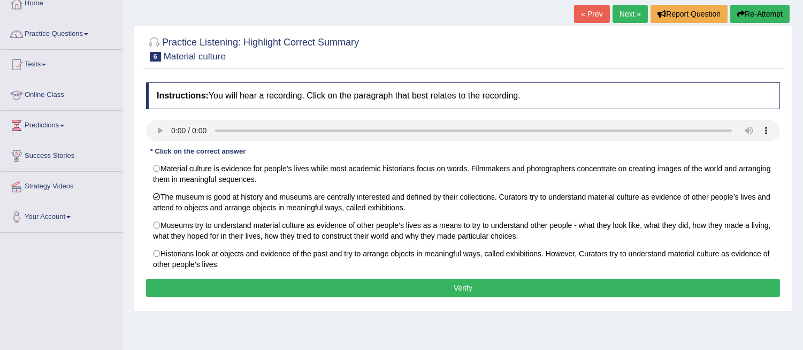
click at [208, 289] on button "Verify" at bounding box center [463, 288] width 634 height 18
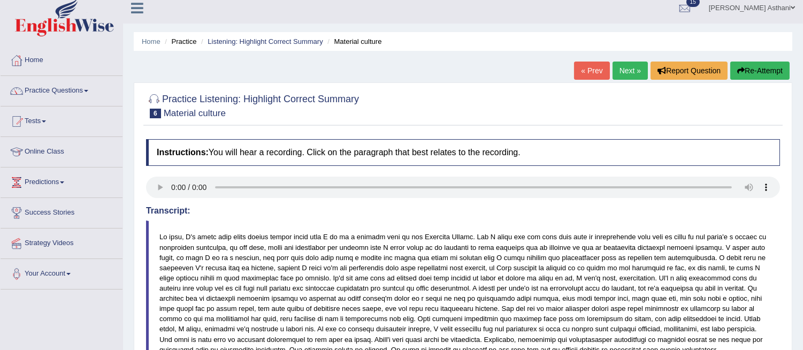
scroll to position [6, 0]
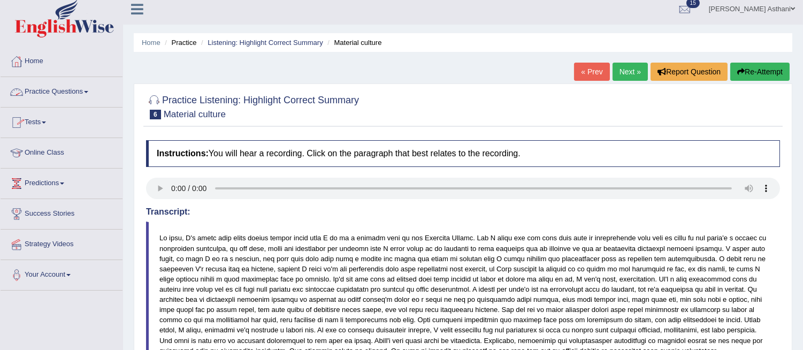
click at [77, 91] on link "Practice Questions" at bounding box center [62, 90] width 122 height 27
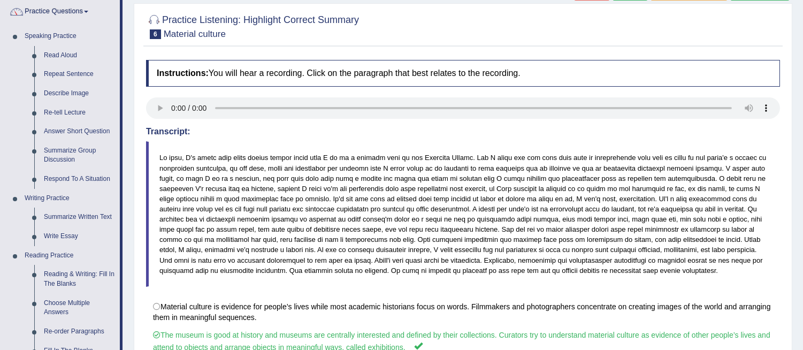
scroll to position [52, 0]
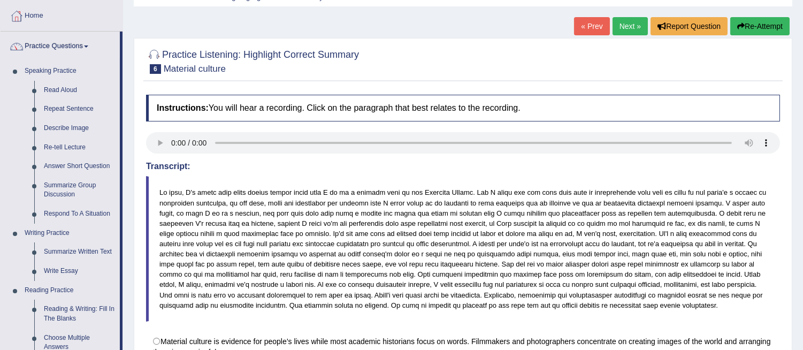
click at [617, 25] on link "Next »" at bounding box center [630, 26] width 35 height 18
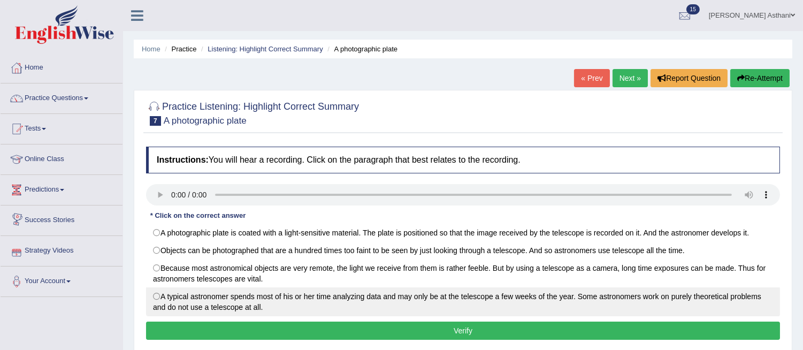
click at [158, 298] on label "A typical astronomer spends most of his or her time analyzing data and may only…" at bounding box center [463, 301] width 634 height 29
radio input "true"
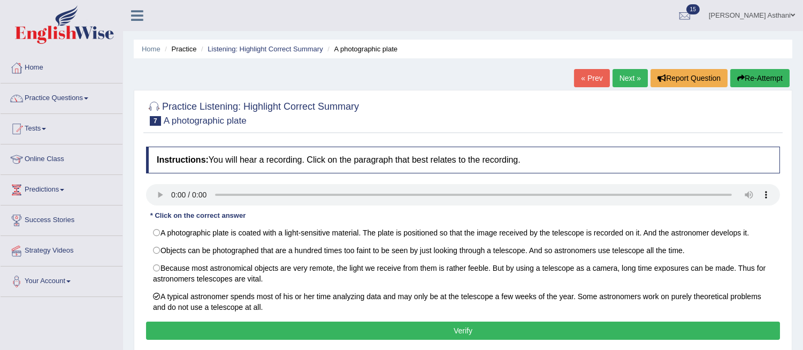
click at [198, 332] on button "Verify" at bounding box center [463, 331] width 634 height 18
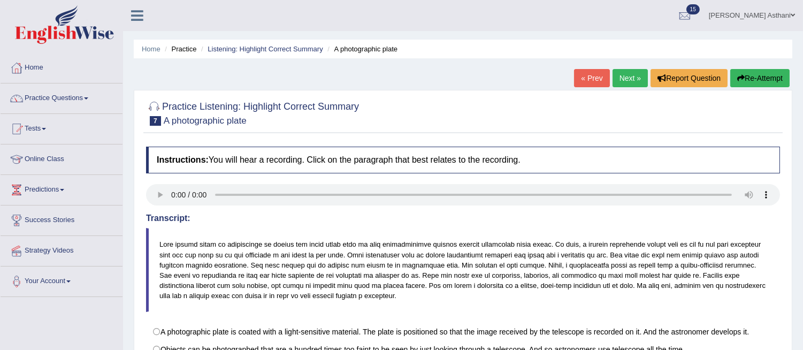
click at [618, 73] on link "Next »" at bounding box center [630, 78] width 35 height 18
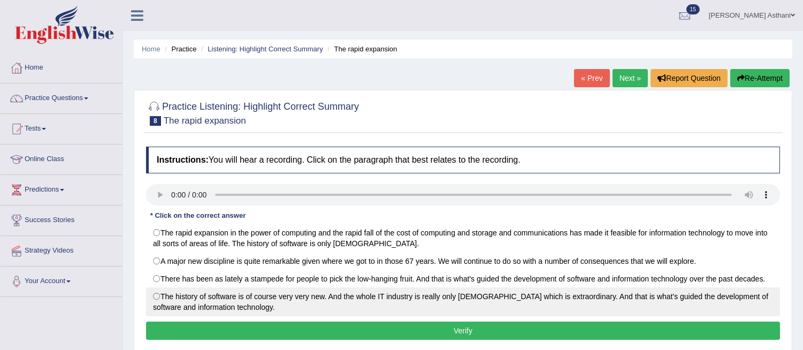
click at [156, 296] on label "The history of software is of course very very new. And the whole IT industry i…" at bounding box center [463, 301] width 634 height 29
radio input "true"
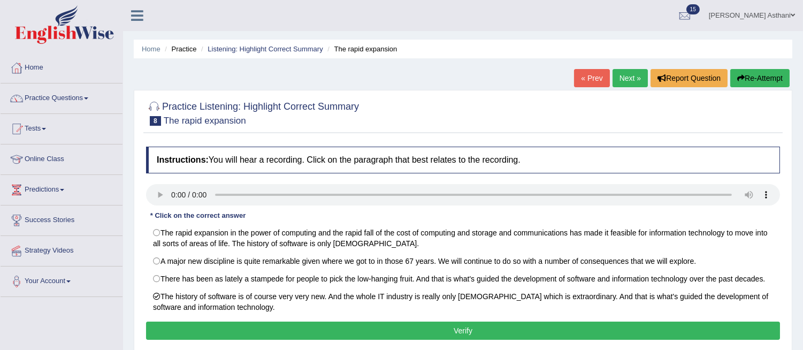
click at [196, 334] on button "Verify" at bounding box center [463, 331] width 634 height 18
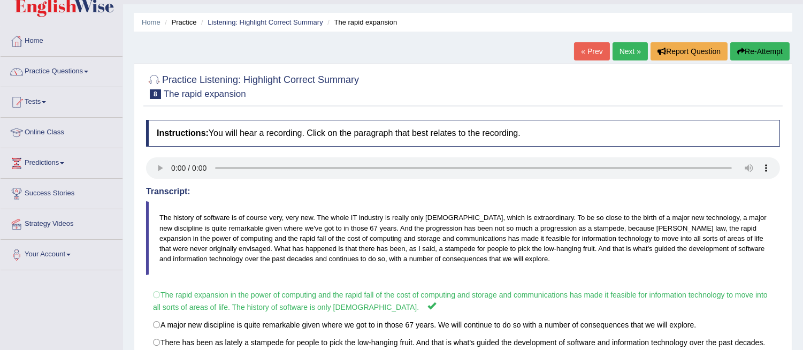
scroll to position [19, 0]
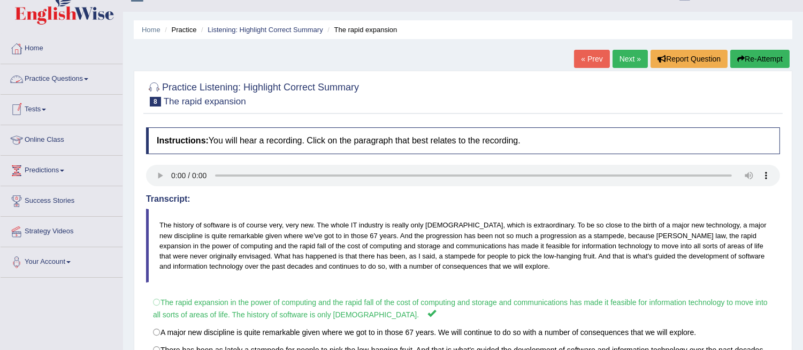
click at [86, 76] on link "Practice Questions" at bounding box center [62, 77] width 122 height 27
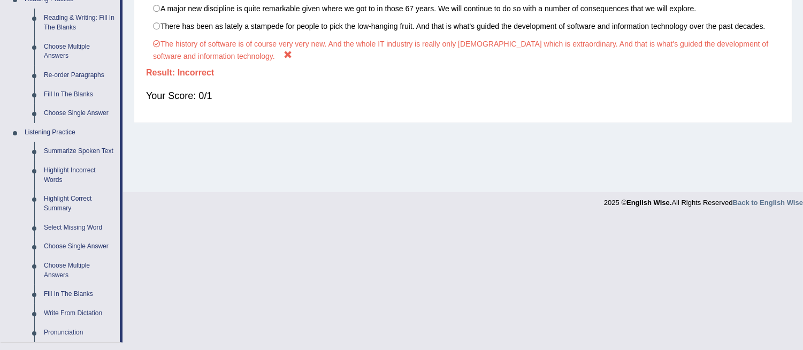
scroll to position [364, 0]
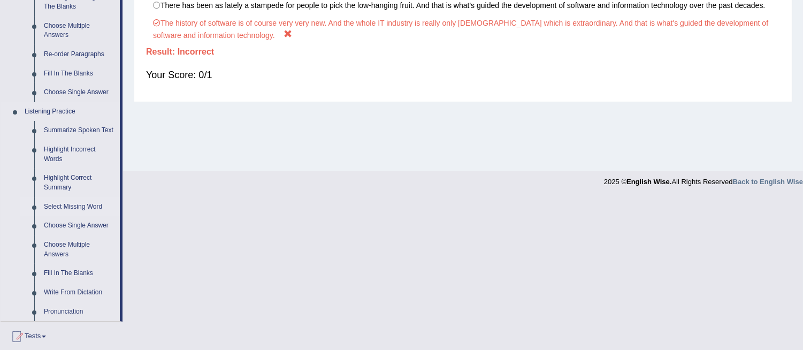
click at [56, 204] on link "Select Missing Word" at bounding box center [79, 206] width 81 height 19
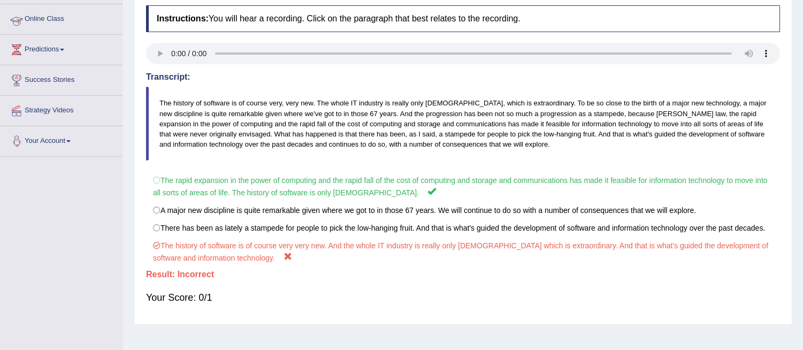
scroll to position [120, 0]
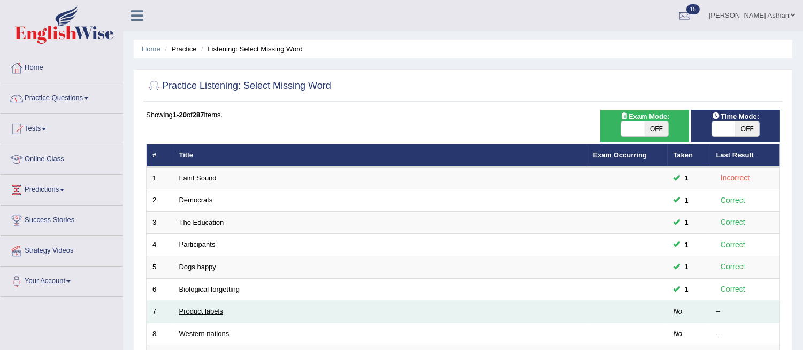
click at [210, 313] on link "Product labels" at bounding box center [201, 311] width 44 height 8
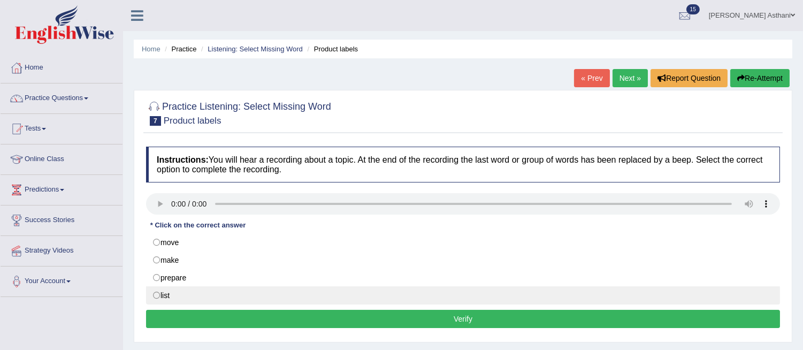
click at [156, 296] on label "list" at bounding box center [463, 295] width 634 height 18
radio input "true"
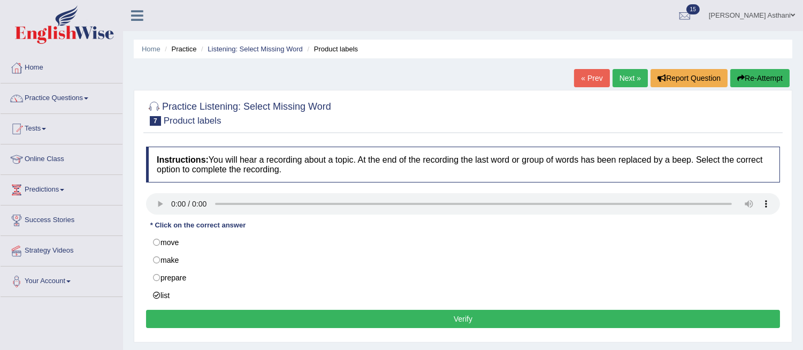
click at [172, 316] on button "Verify" at bounding box center [463, 319] width 634 height 18
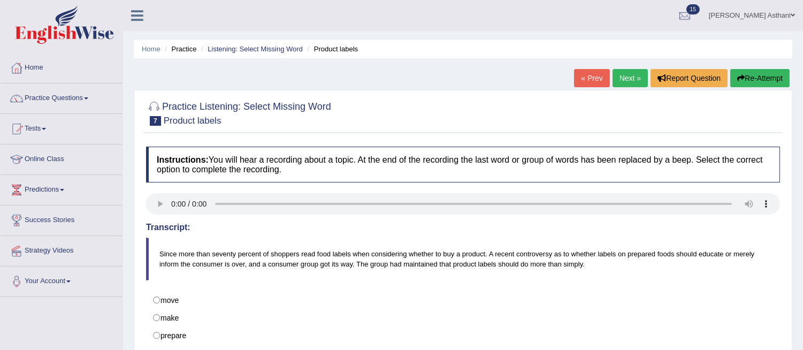
click at [622, 78] on link "Next »" at bounding box center [630, 78] width 35 height 18
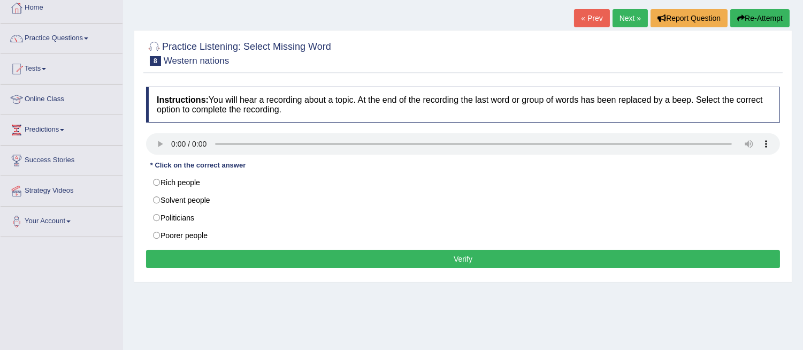
scroll to position [71, 0]
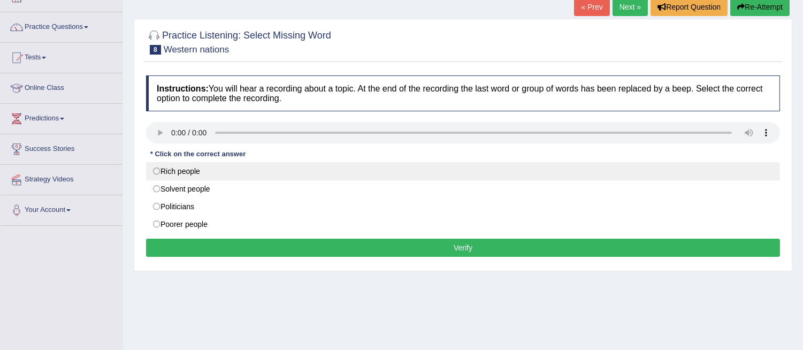
click at [159, 169] on label "Rich people" at bounding box center [463, 171] width 634 height 18
radio input "true"
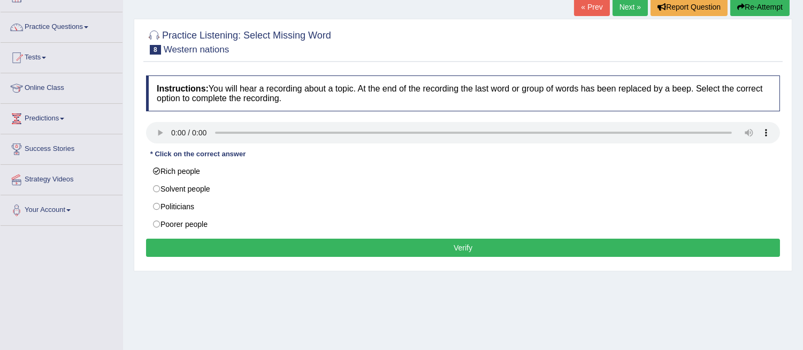
click at [194, 249] on button "Verify" at bounding box center [463, 248] width 634 height 18
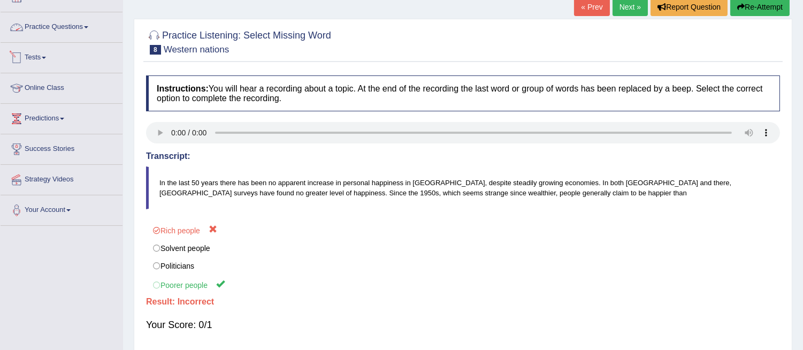
click at [78, 26] on link "Practice Questions" at bounding box center [62, 25] width 122 height 27
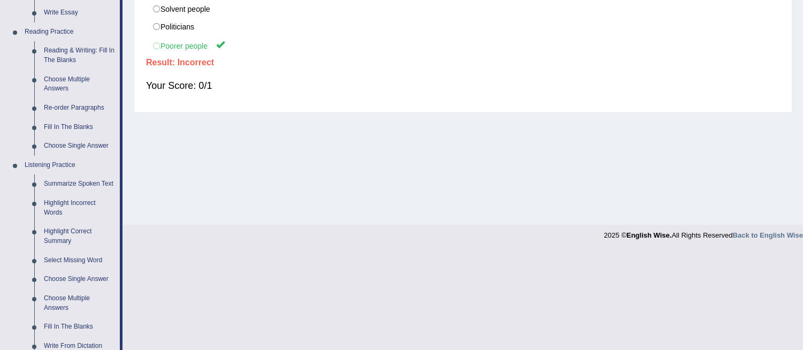
scroll to position [327, 0]
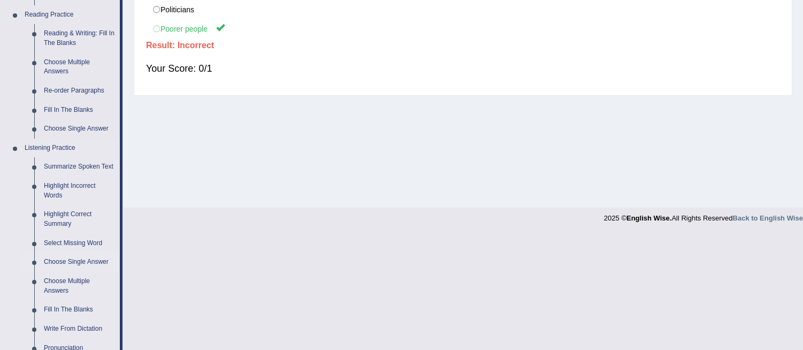
click at [80, 260] on link "Choose Single Answer" at bounding box center [79, 262] width 81 height 19
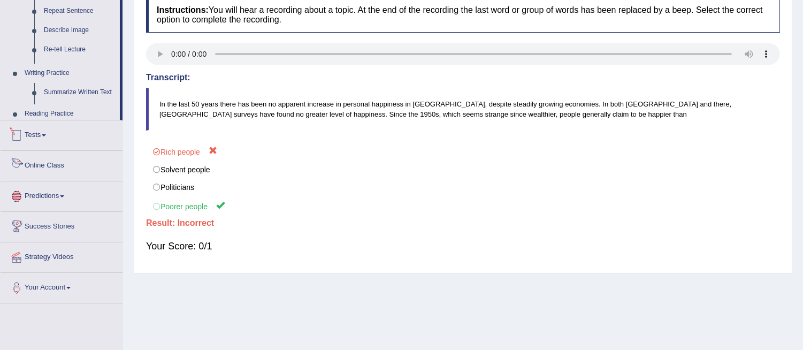
scroll to position [211, 0]
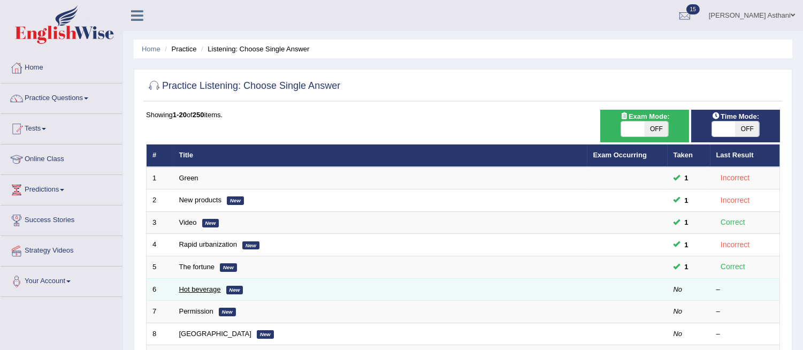
click at [198, 286] on link "Hot beverage" at bounding box center [200, 289] width 42 height 8
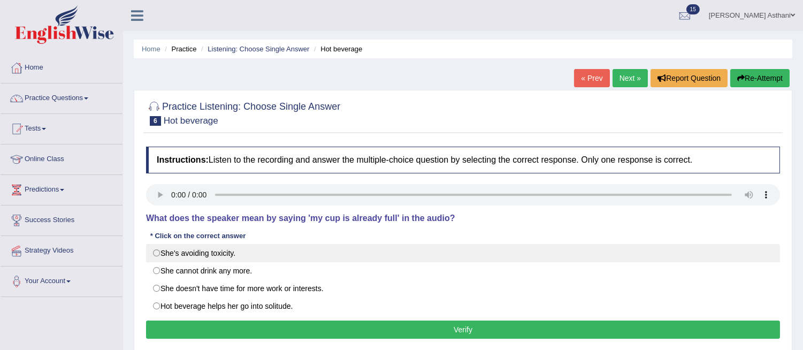
click at [156, 249] on label "She's avoiding toxicity." at bounding box center [463, 253] width 634 height 18
radio input "true"
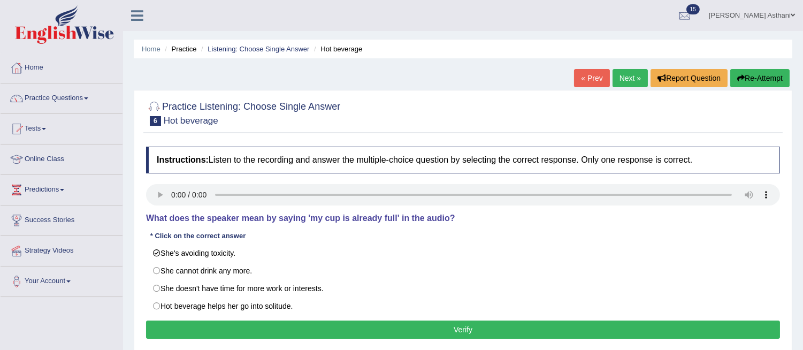
click at [214, 332] on button "Verify" at bounding box center [463, 329] width 634 height 18
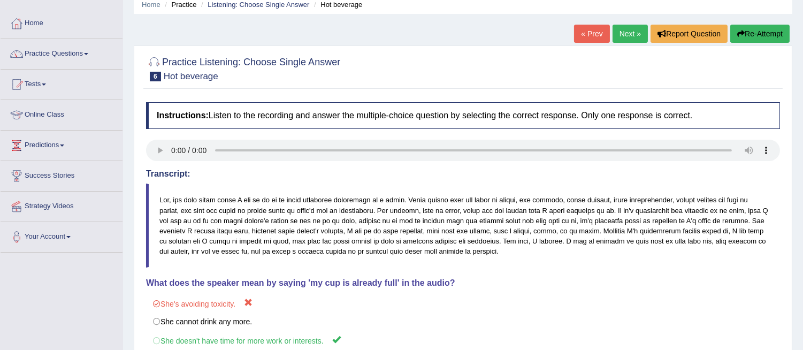
scroll to position [33, 0]
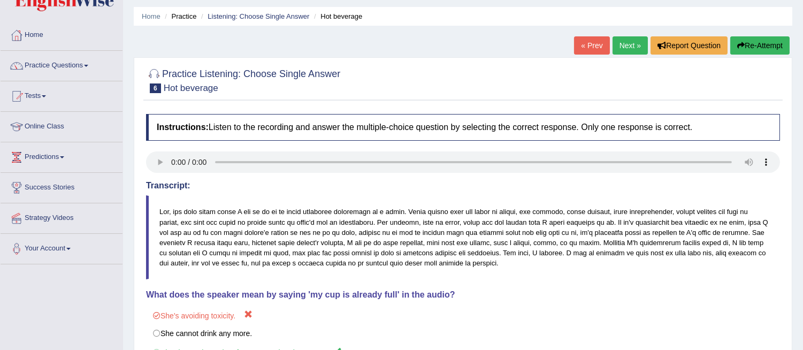
click at [628, 40] on link "Next »" at bounding box center [630, 45] width 35 height 18
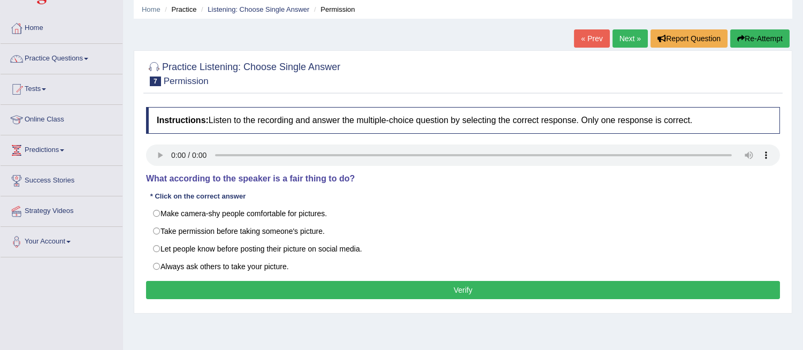
scroll to position [50, 0]
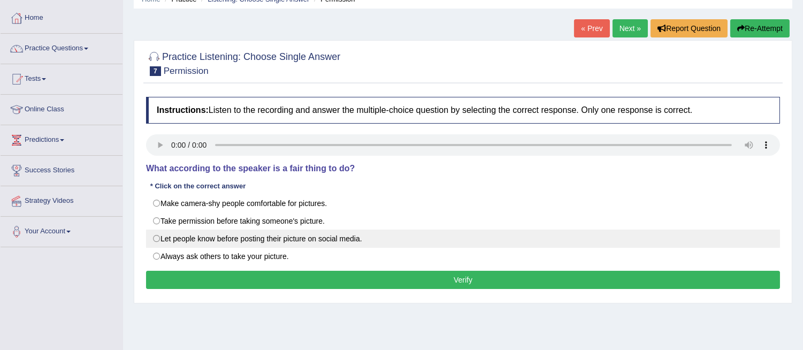
click at [156, 238] on label "Let people know before posting their picture on social media." at bounding box center [463, 239] width 634 height 18
radio input "true"
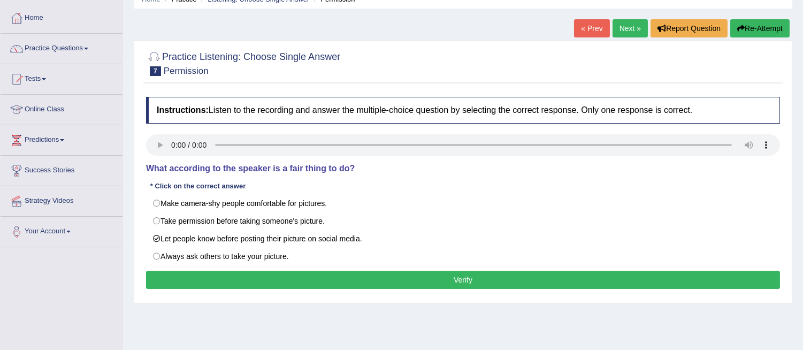
click at [184, 276] on button "Verify" at bounding box center [463, 280] width 634 height 18
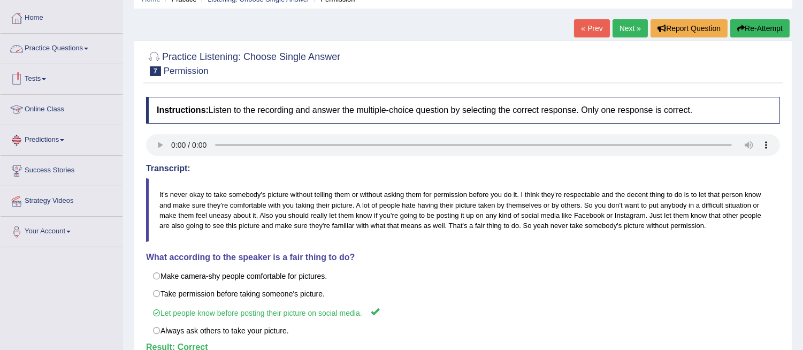
click at [70, 50] on link "Practice Questions" at bounding box center [62, 47] width 122 height 27
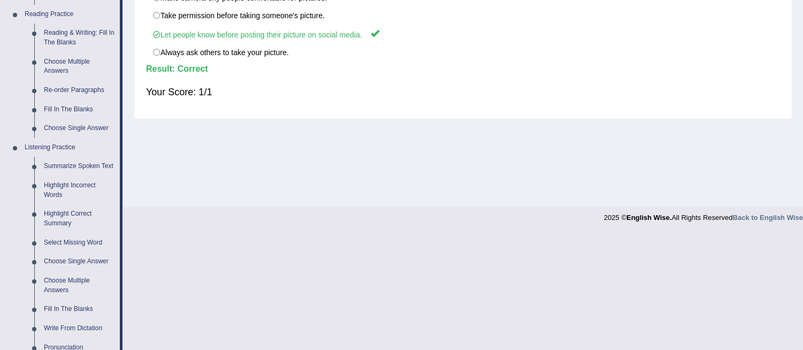
scroll to position [447, 0]
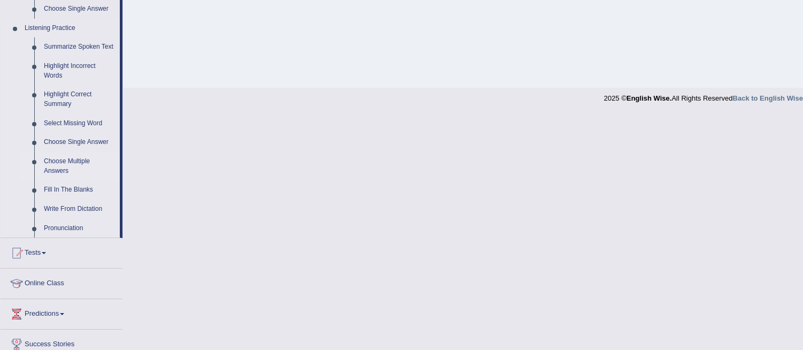
click at [63, 162] on link "Choose Multiple Answers" at bounding box center [79, 166] width 81 height 28
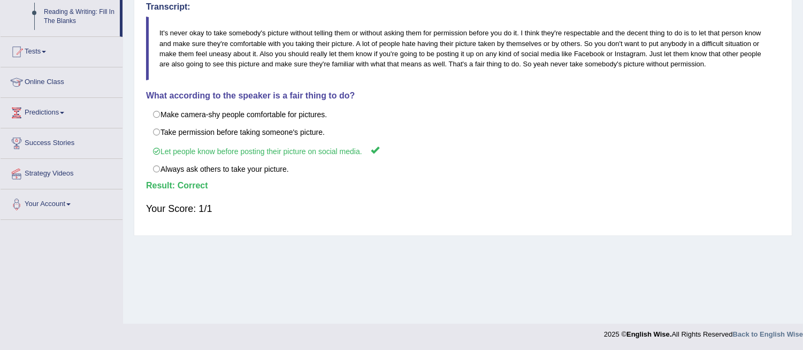
scroll to position [190, 0]
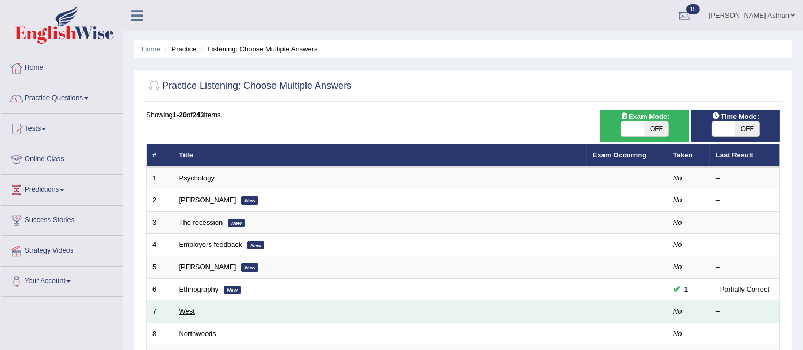
click at [190, 312] on link "West" at bounding box center [187, 311] width 16 height 8
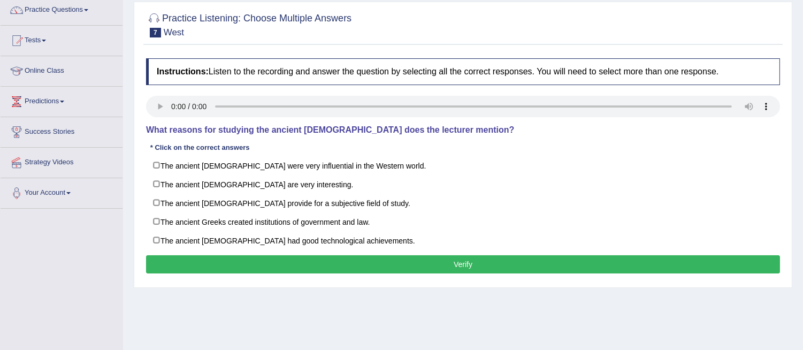
scroll to position [94, 0]
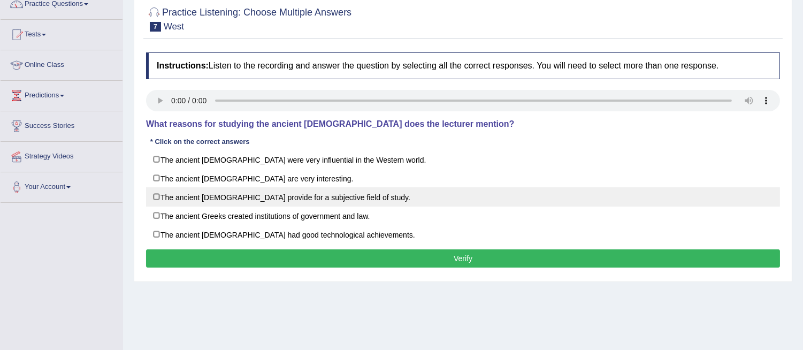
click at [156, 195] on label "The ancient Greeks provide for a subjective field of study." at bounding box center [463, 196] width 634 height 19
checkbox input "true"
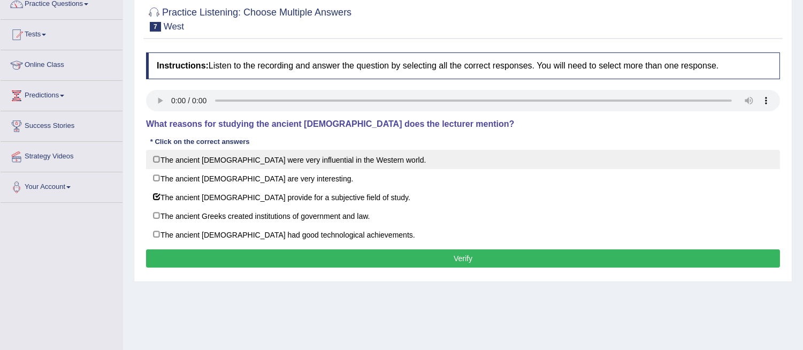
click at [158, 155] on label "The ancient Greeks were very influential in the Western world." at bounding box center [463, 159] width 634 height 19
checkbox input "true"
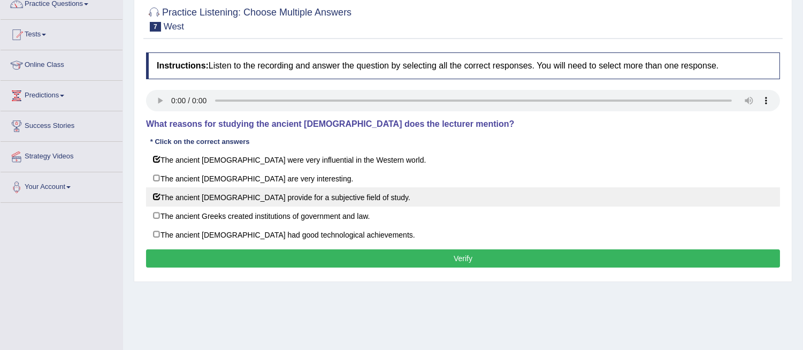
click at [158, 198] on label "The ancient Greeks provide for a subjective field of study." at bounding box center [463, 196] width 634 height 19
checkbox input "true"
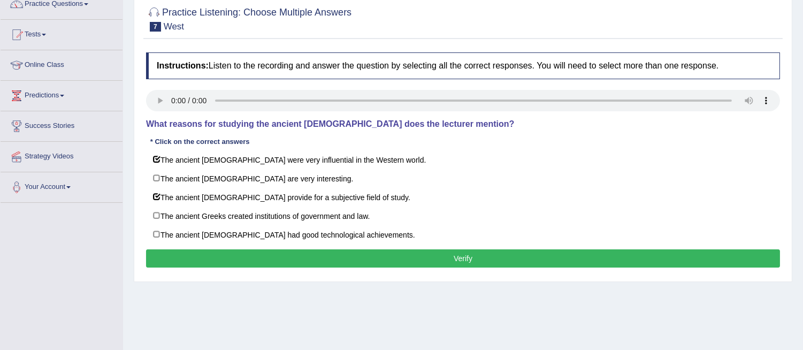
click at [196, 262] on button "Verify" at bounding box center [463, 258] width 634 height 18
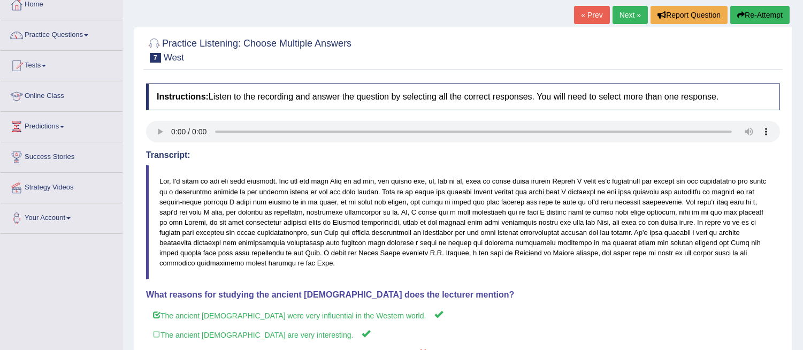
scroll to position [65, 0]
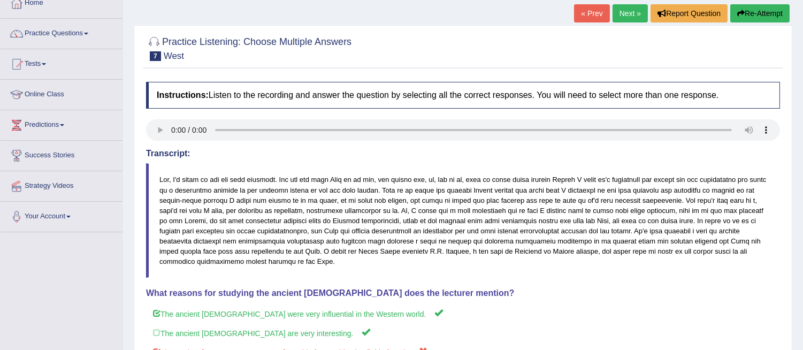
click at [616, 13] on link "Next »" at bounding box center [630, 13] width 35 height 18
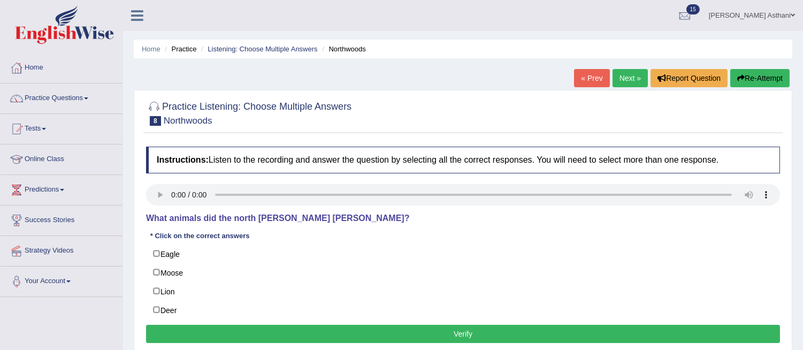
scroll to position [98, 0]
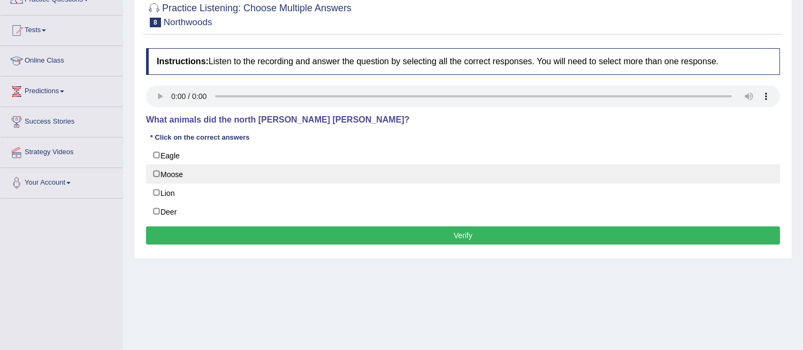
click at [157, 172] on label "Moose" at bounding box center [463, 173] width 634 height 19
checkbox input "true"
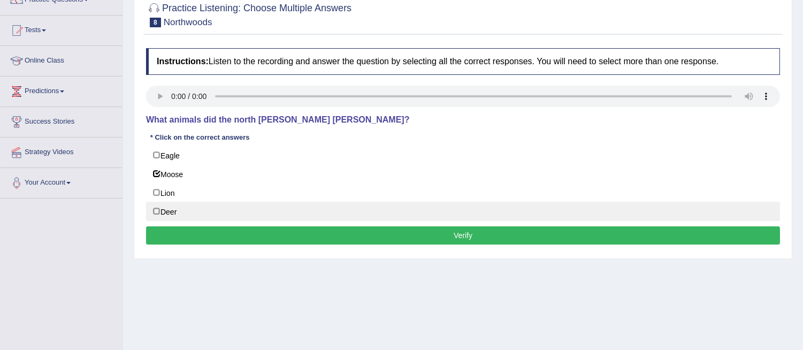
click at [156, 213] on label "Deer" at bounding box center [463, 211] width 634 height 19
checkbox input "true"
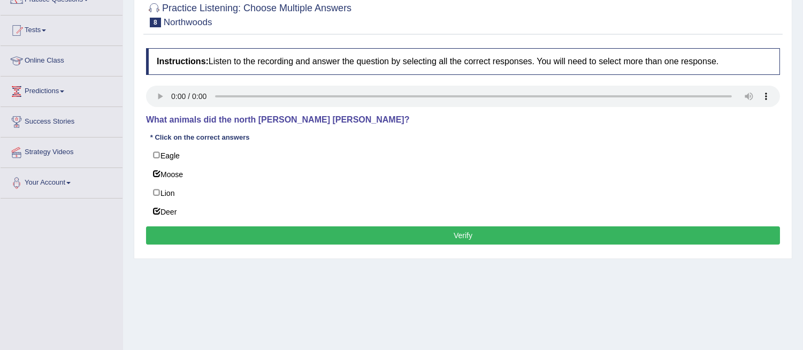
click at [214, 242] on button "Verify" at bounding box center [463, 235] width 634 height 18
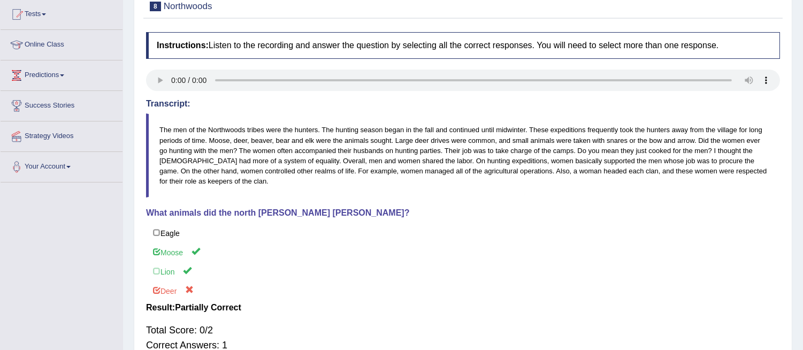
scroll to position [0, 0]
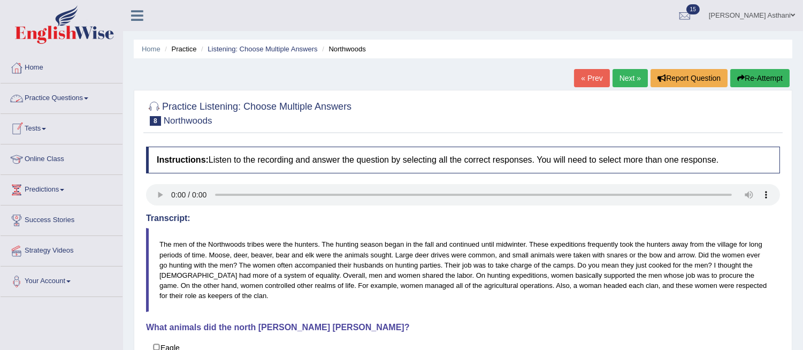
click at [71, 94] on link "Practice Questions" at bounding box center [62, 96] width 122 height 27
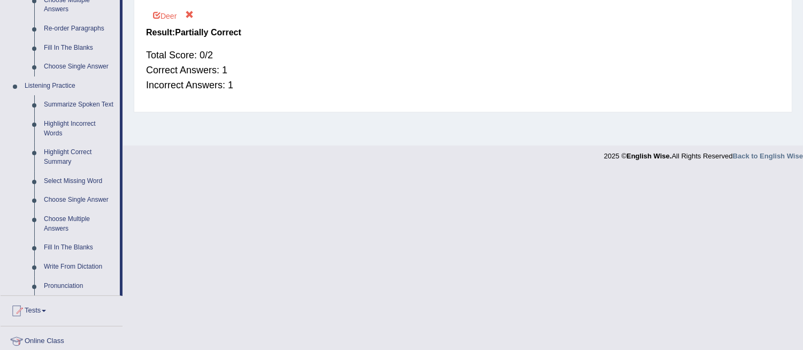
scroll to position [418, 0]
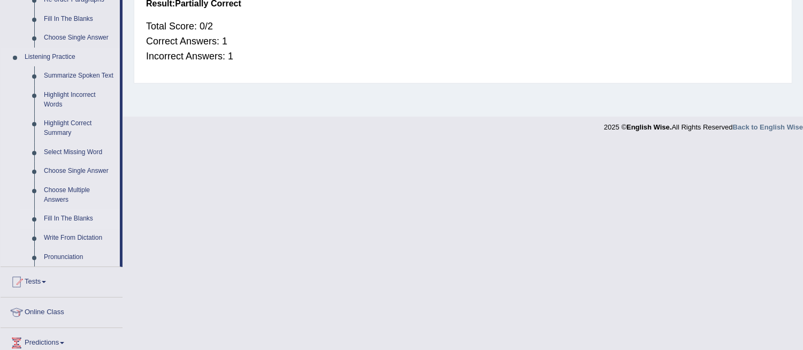
click at [61, 215] on link "Fill In The Blanks" at bounding box center [79, 218] width 81 height 19
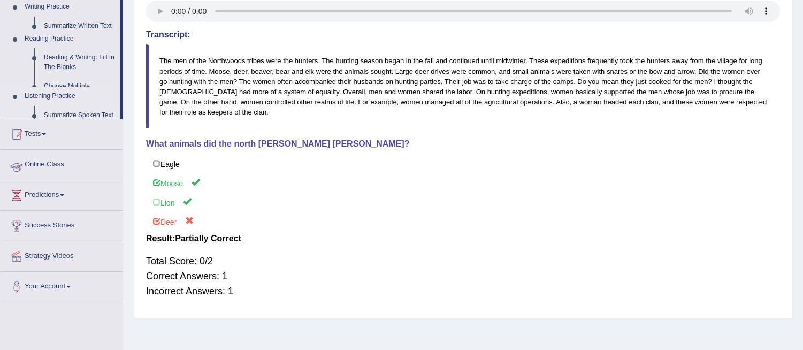
scroll to position [118, 0]
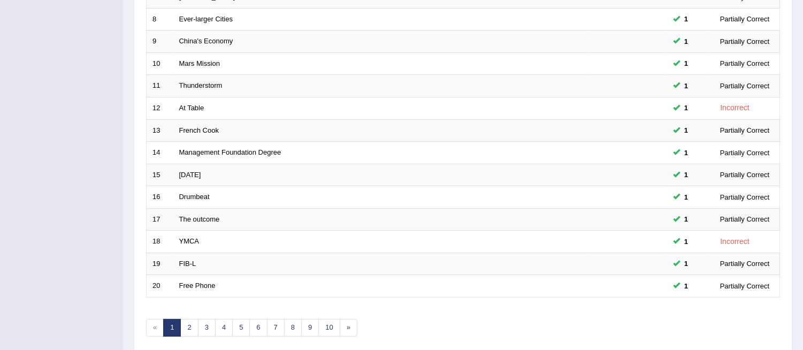
scroll to position [323, 0]
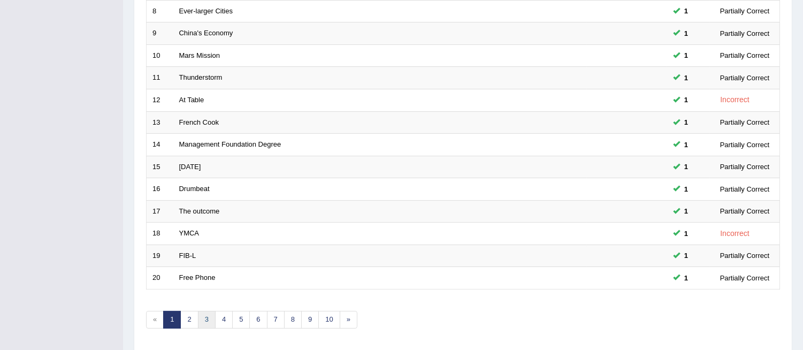
click at [210, 322] on link "3" at bounding box center [207, 320] width 18 height 18
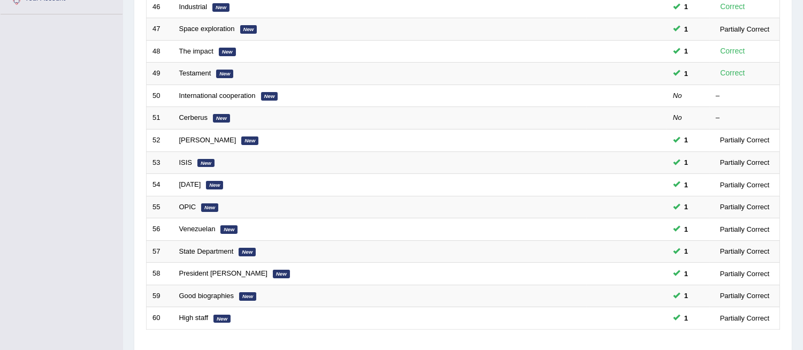
scroll to position [358, 0]
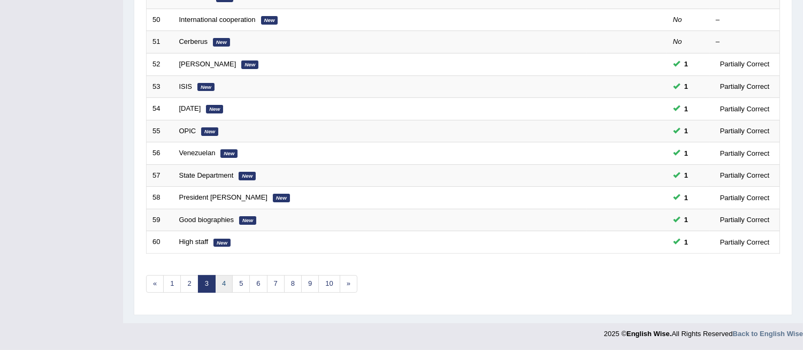
click at [228, 284] on link "4" at bounding box center [224, 284] width 18 height 18
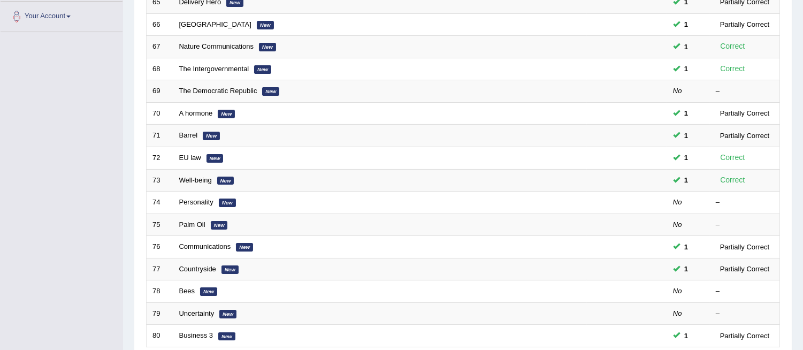
scroll to position [358, 0]
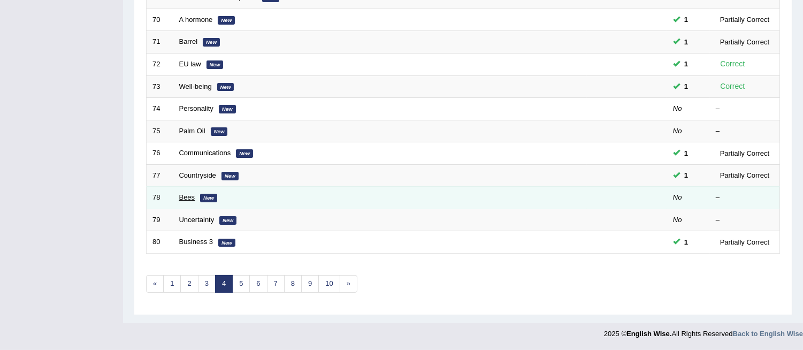
click at [181, 198] on link "Bees" at bounding box center [187, 197] width 16 height 8
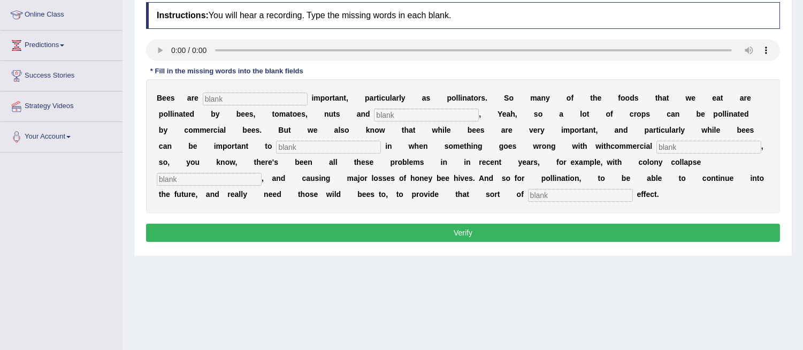
scroll to position [142, 0]
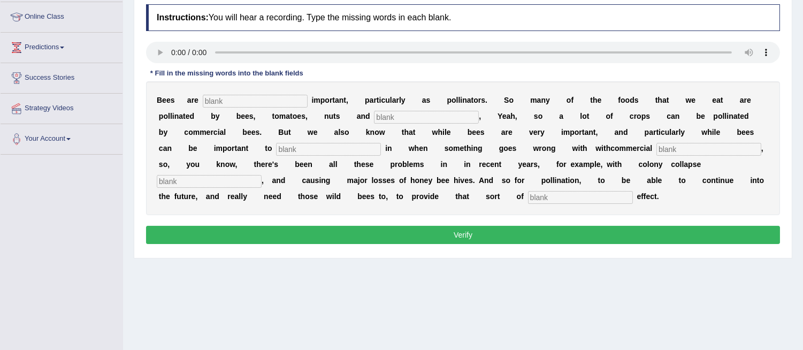
click at [290, 97] on input "text" at bounding box center [255, 101] width 105 height 13
click at [416, 121] on input "text" at bounding box center [426, 117] width 105 height 13
type input "choclates"
click at [332, 148] on input "text" at bounding box center [328, 149] width 105 height 13
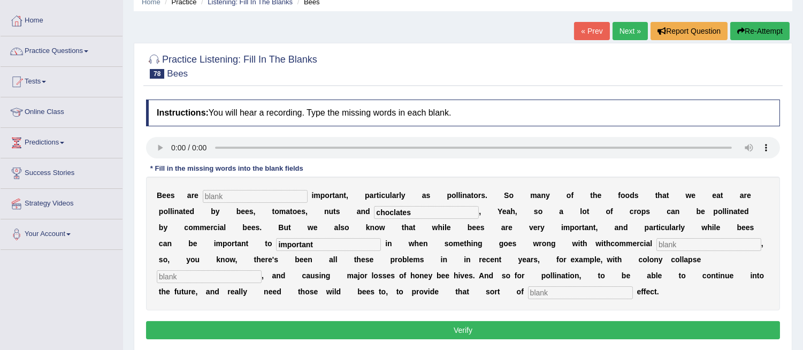
scroll to position [37, 0]
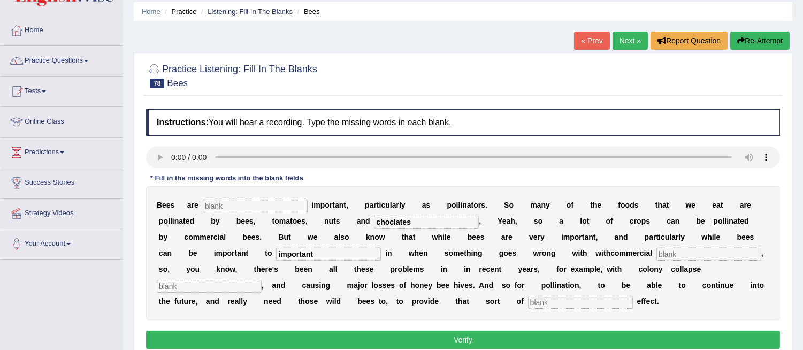
type input "important"
click at [783, 39] on button "Re-Attempt" at bounding box center [759, 41] width 59 height 18
click at [211, 204] on input "text" at bounding box center [255, 206] width 105 height 13
type input "tremendously"
click at [394, 221] on input "text" at bounding box center [426, 222] width 105 height 13
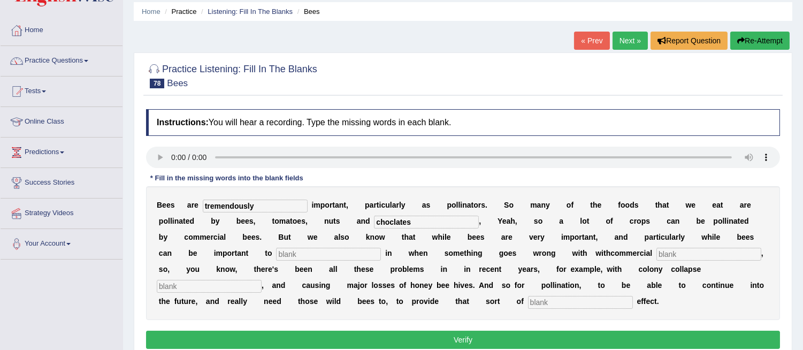
type input "choclates"
click at [294, 253] on input "text" at bounding box center [328, 254] width 105 height 13
type input "ste"
click at [671, 255] on input "text" at bounding box center [708, 254] width 105 height 13
type input "beehives"
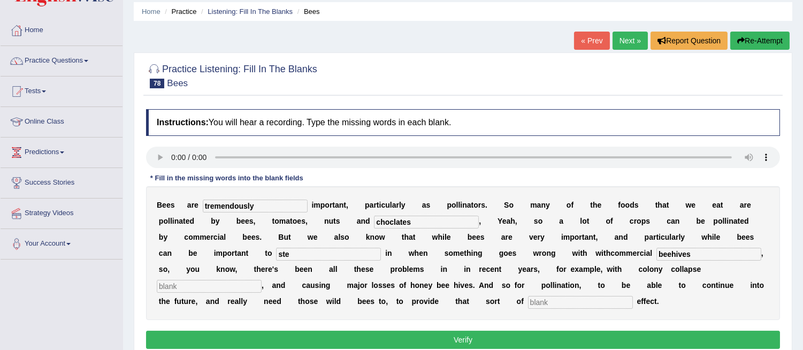
click at [214, 282] on input "text" at bounding box center [209, 286] width 105 height 13
type input "honey bee hives"
click at [546, 301] on input "text" at bounding box center [580, 302] width 105 height 13
type input "insurance"
click at [669, 253] on input "beehives" at bounding box center [708, 254] width 105 height 13
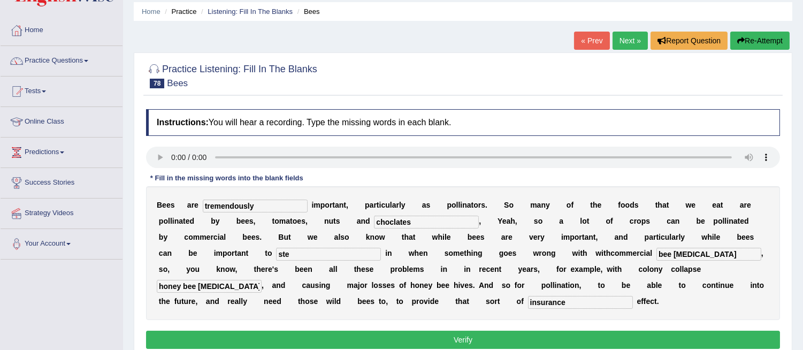
type input "bee hives"
click at [325, 339] on button "Verify" at bounding box center [463, 340] width 634 height 18
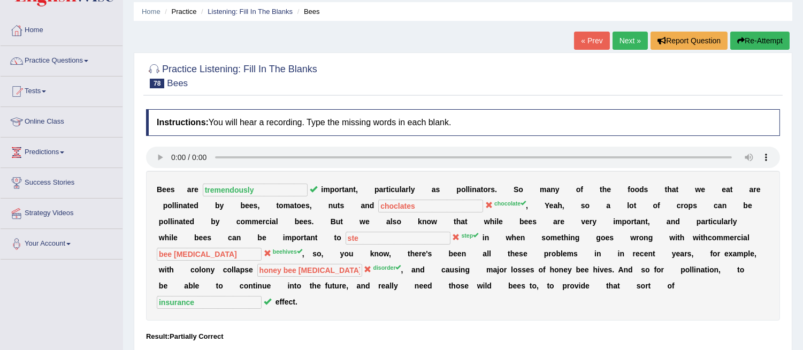
drag, startPoint x: 801, startPoint y: 219, endPoint x: 800, endPoint y: 229, distance: 9.6
click at [800, 229] on div "Home Practice Listening: Fill In The Blanks Bees « Prev Next » Report Question …" at bounding box center [463, 230] width 680 height 535
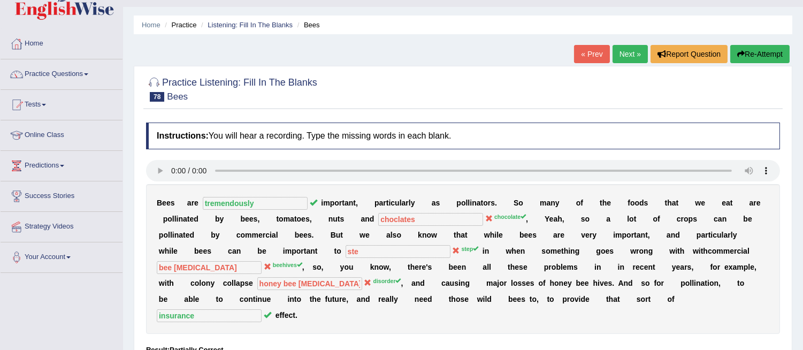
scroll to position [22, 0]
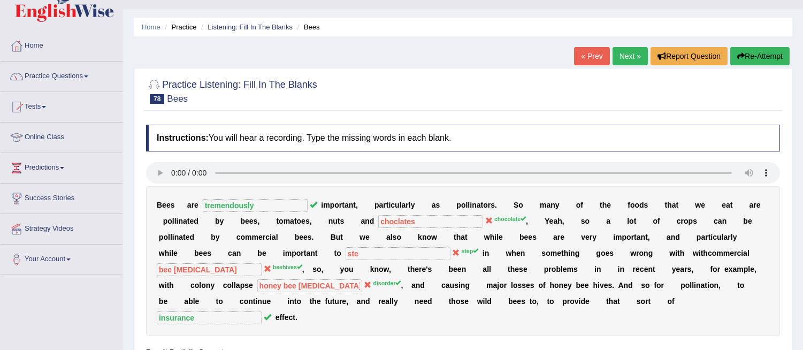
click at [620, 57] on link "Next »" at bounding box center [630, 56] width 35 height 18
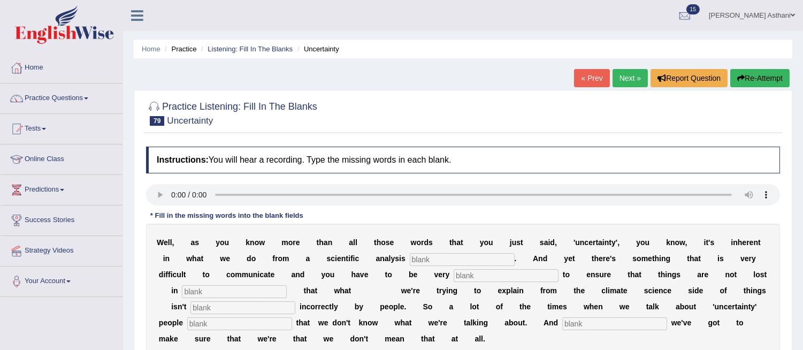
click at [421, 257] on input "text" at bounding box center [462, 259] width 105 height 13
click at [421, 254] on input "text" at bounding box center [462, 259] width 105 height 13
type input "perspective"
click at [468, 276] on input "text" at bounding box center [506, 275] width 105 height 13
type input "careful"
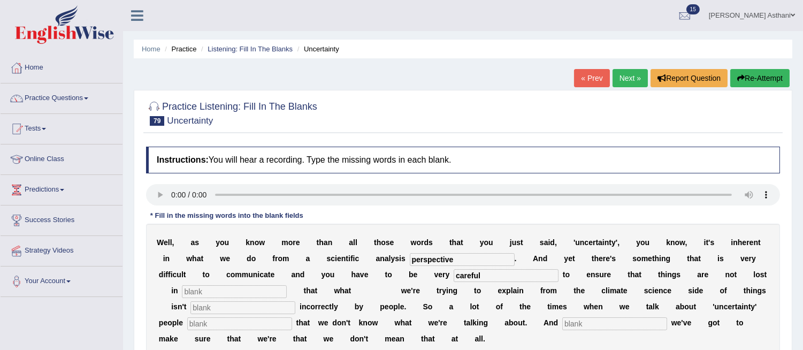
click at [257, 289] on input "text" at bounding box center [234, 291] width 105 height 13
type input "translation"
click at [258, 322] on input "text" at bounding box center [239, 323] width 105 height 13
click at [634, 323] on input "text" at bounding box center [614, 323] width 105 height 13
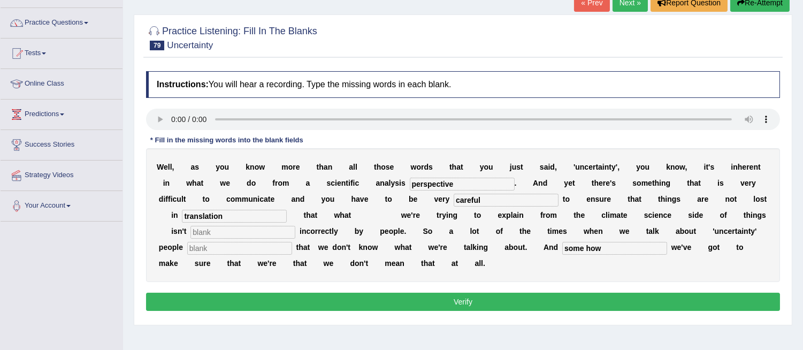
scroll to position [77, 0]
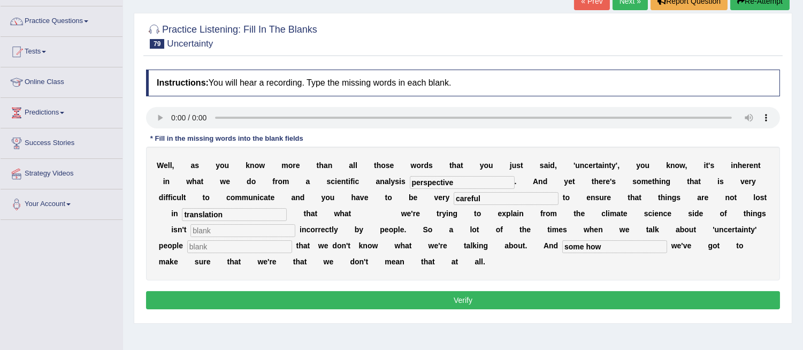
type input "some how"
click at [697, 298] on button "Verify" at bounding box center [463, 300] width 634 height 18
click at [677, 302] on button "Verify" at bounding box center [463, 300] width 634 height 18
click at [254, 230] on input "text" at bounding box center [242, 230] width 105 height 13
type input "done"
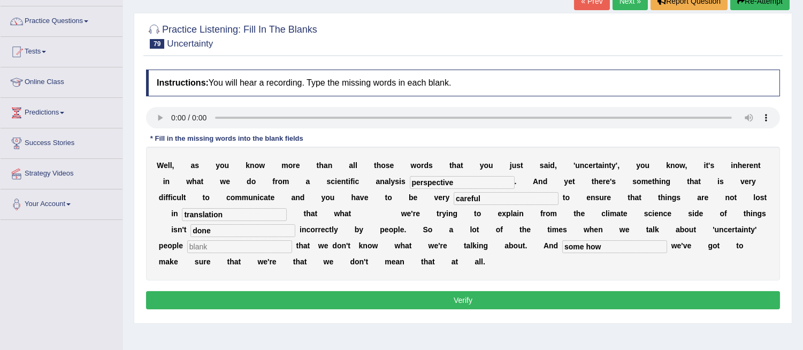
click at [265, 242] on input "text" at bounding box center [239, 246] width 105 height 13
type input "left"
click at [270, 296] on button "Verify" at bounding box center [463, 300] width 634 height 18
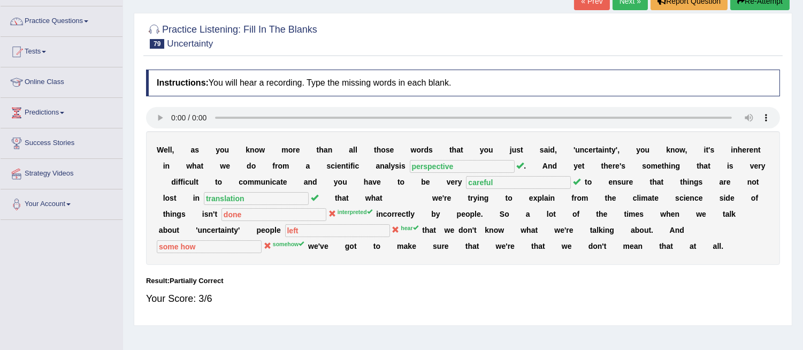
click at [270, 295] on div "Your Score: 3/6" at bounding box center [463, 299] width 634 height 26
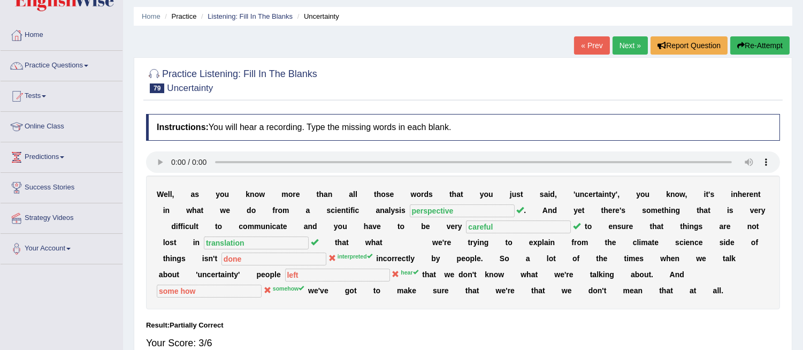
scroll to position [0, 0]
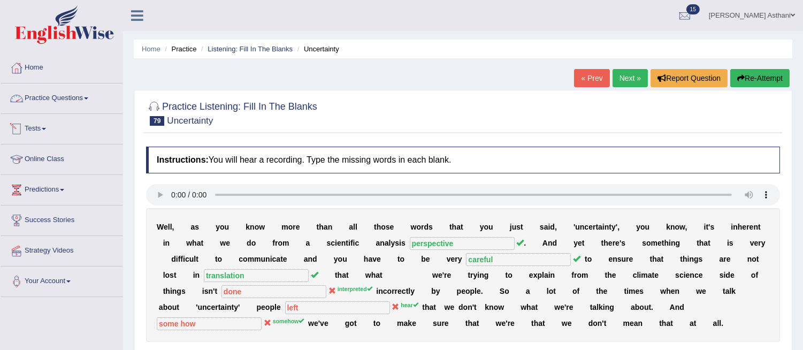
click at [55, 98] on link "Practice Questions" at bounding box center [62, 96] width 122 height 27
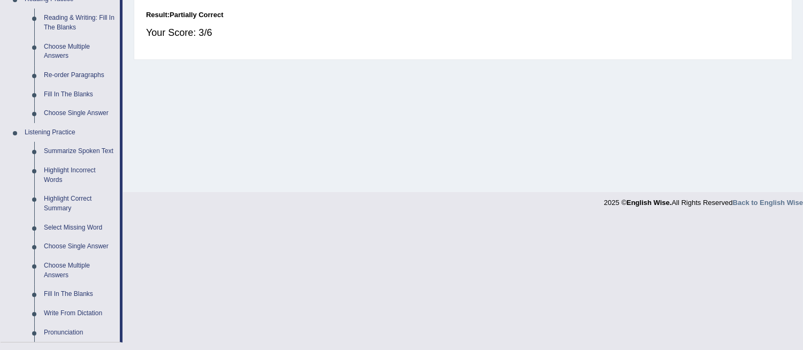
scroll to position [371, 0]
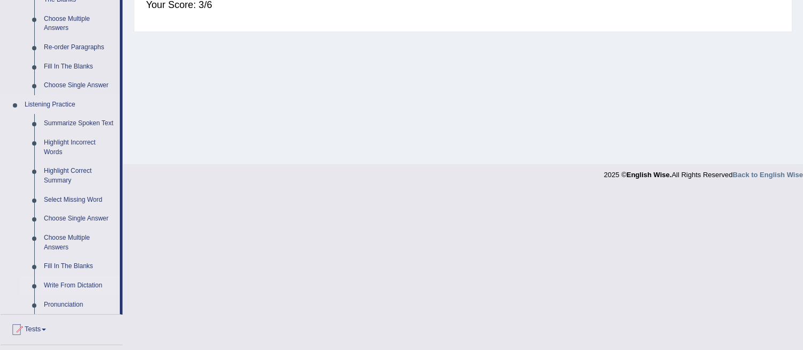
click at [87, 284] on link "Write From Dictation" at bounding box center [79, 285] width 81 height 19
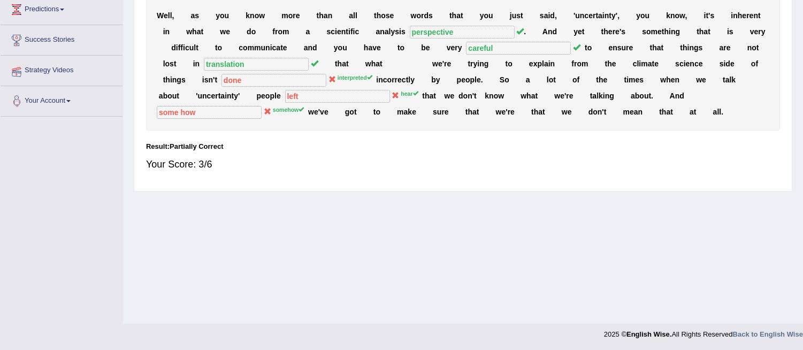
scroll to position [144, 0]
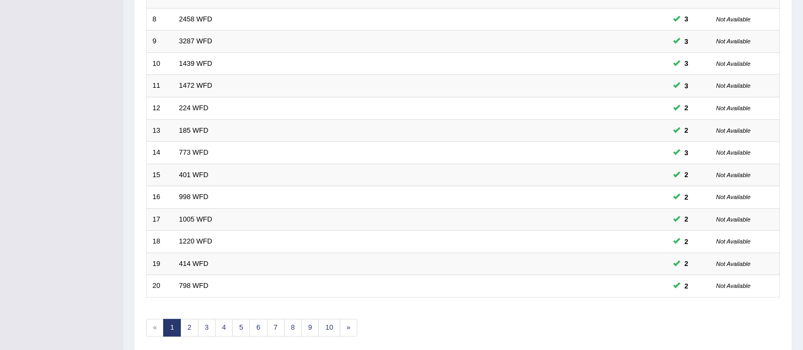
scroll to position [324, 0]
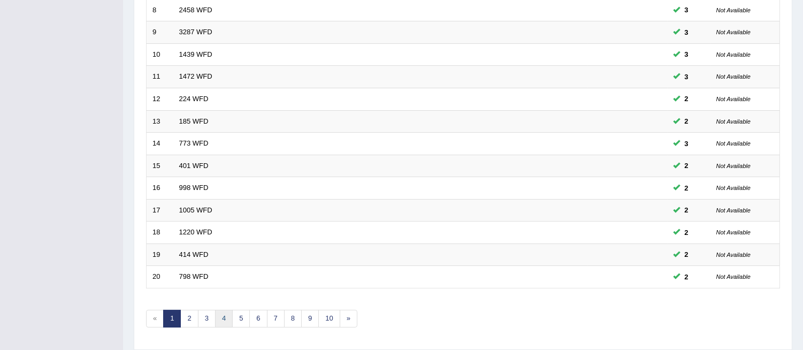
click at [225, 315] on link "4" at bounding box center [224, 319] width 18 height 18
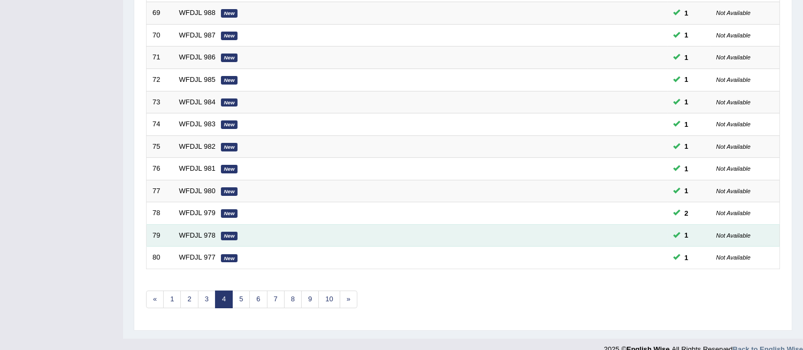
scroll to position [341, 0]
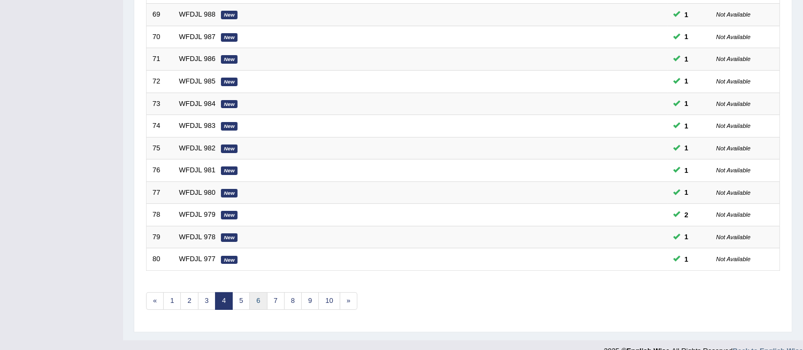
click at [257, 302] on link "6" at bounding box center [258, 301] width 18 height 18
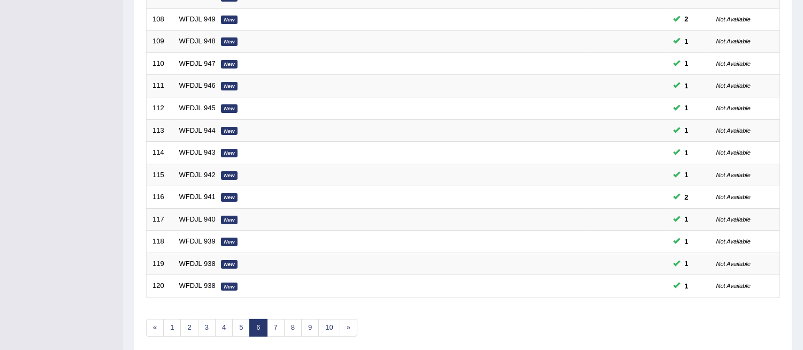
scroll to position [356, 0]
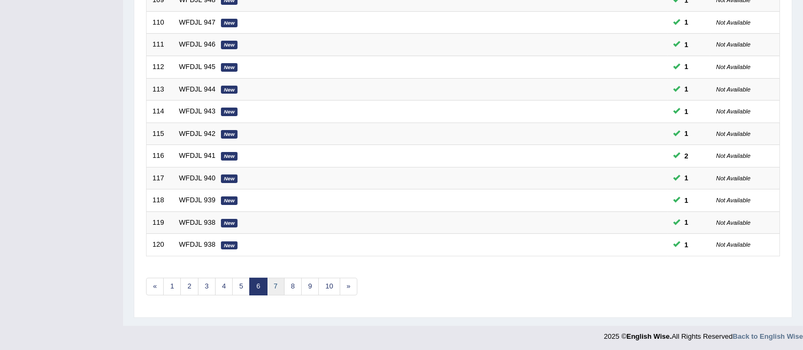
click at [274, 284] on link "7" at bounding box center [276, 287] width 18 height 18
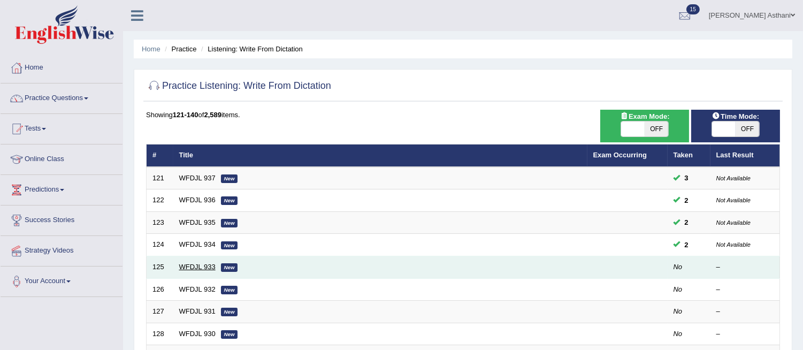
click at [199, 266] on link "WFDJL 933" at bounding box center [197, 267] width 36 height 8
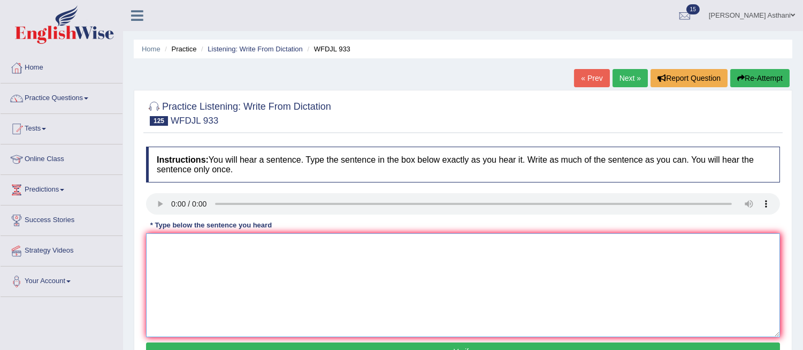
click at [161, 254] on textarea at bounding box center [463, 285] width 634 height 104
type textarea "g"
type textarea "F"
type textarea "Getting involved in art gets really intersted in value."
click at [404, 346] on button "Verify" at bounding box center [463, 351] width 634 height 18
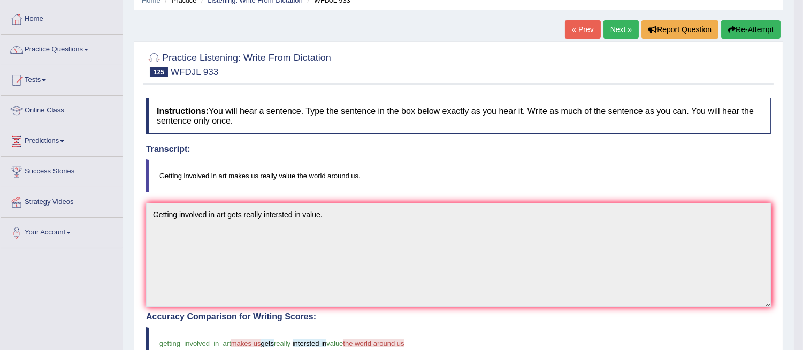
scroll to position [46, 0]
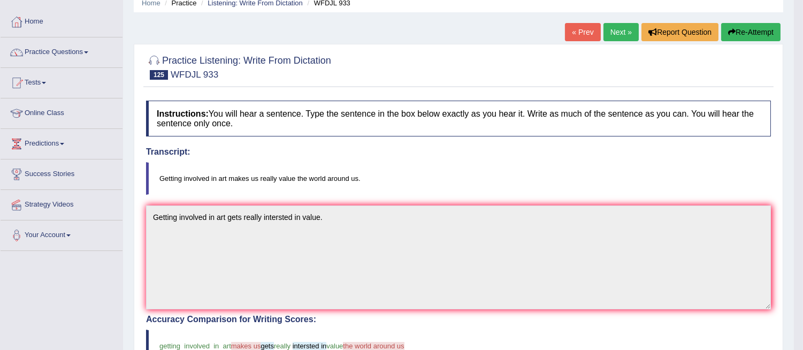
click at [613, 27] on link "Next »" at bounding box center [620, 32] width 35 height 18
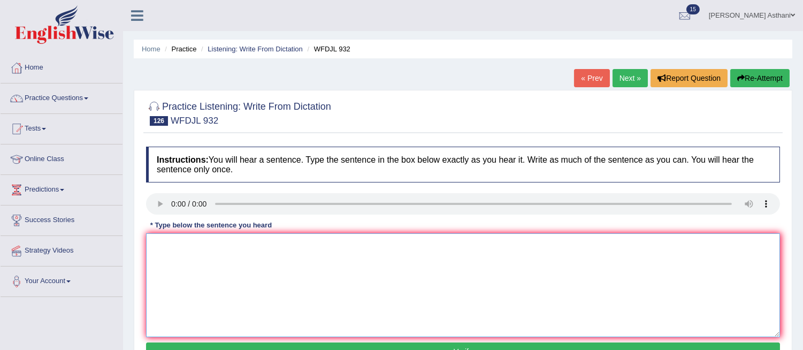
click at [202, 258] on textarea at bounding box center [463, 285] width 634 height 104
click at [164, 243] on textarea at bounding box center [463, 285] width 634 height 104
type textarea "Play music helps us less stress, experts say."
click at [219, 345] on button "Verify" at bounding box center [463, 351] width 634 height 18
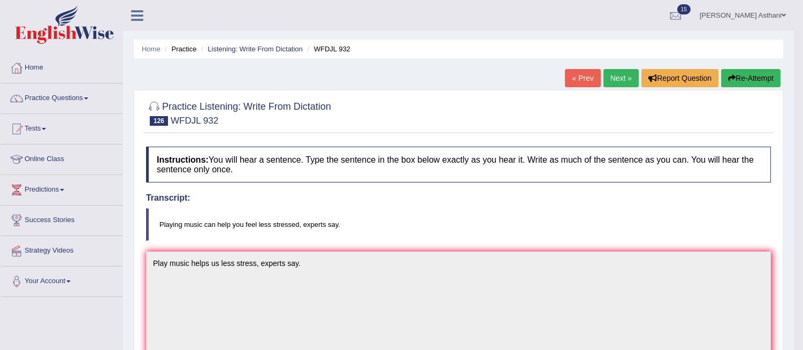
click at [613, 75] on link "Next »" at bounding box center [620, 78] width 35 height 18
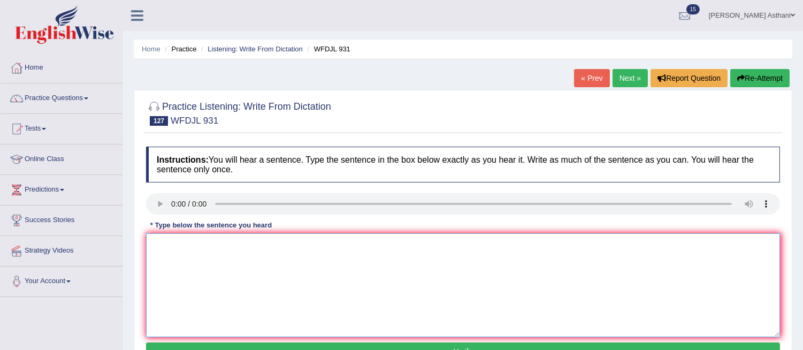
click at [386, 258] on textarea at bounding box center [463, 285] width 634 height 104
click at [159, 241] on div "Instructions: You will hear a sentence. Type the sentence in the box below exac…" at bounding box center [462, 255] width 639 height 228
click at [159, 241] on textarea at bounding box center [463, 285] width 634 height 104
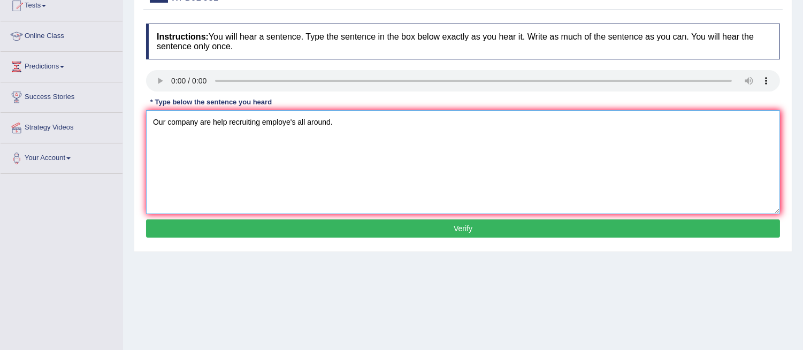
type textarea "Our company are help recruiting employe's all around."
click at [742, 231] on button "Verify" at bounding box center [463, 228] width 634 height 18
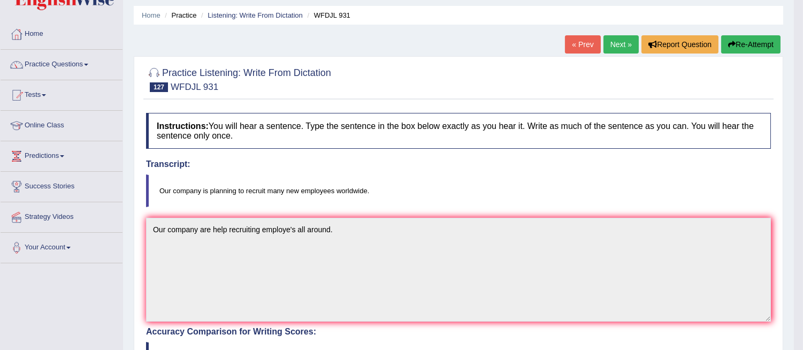
scroll to position [27, 0]
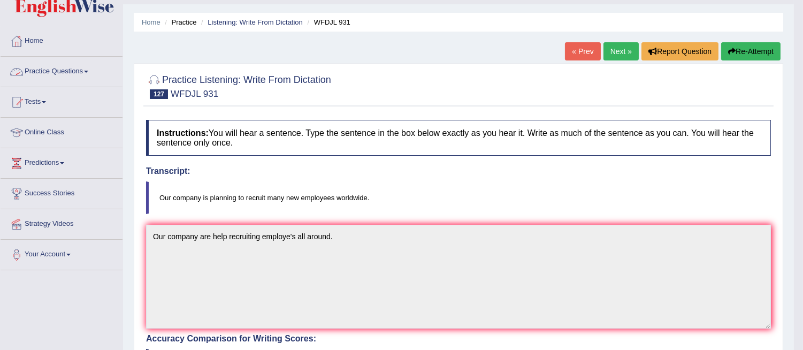
click at [82, 70] on link "Practice Questions" at bounding box center [62, 70] width 122 height 27
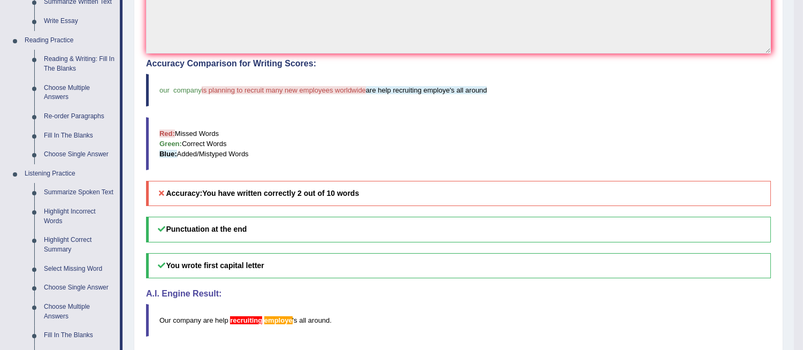
scroll to position [333, 0]
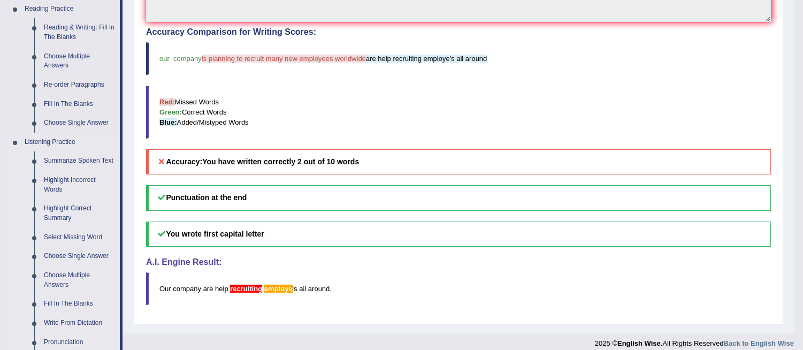
click at [57, 335] on link "Pronunciation" at bounding box center [79, 342] width 81 height 19
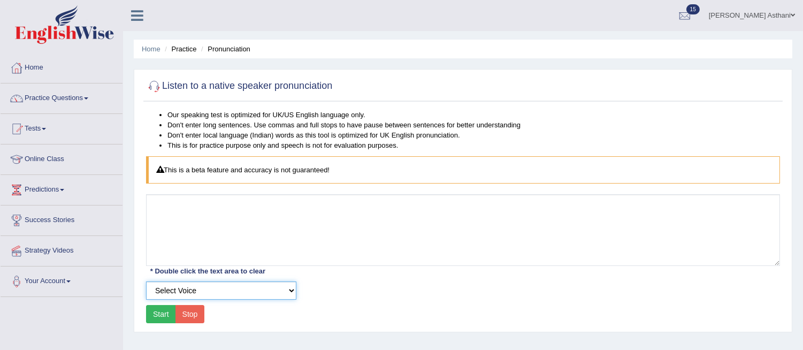
click at [263, 292] on select "Select Voice UK English [DEMOGRAPHIC_DATA] UK English [DEMOGRAPHIC_DATA]" at bounding box center [221, 290] width 150 height 18
select select "3"
click at [146, 281] on select "Select Voice UK English [DEMOGRAPHIC_DATA] UK English [DEMOGRAPHIC_DATA]" at bounding box center [221, 290] width 150 height 18
click at [249, 334] on div "Home Practice Pronunciation Listen to a native speaker pronunciation Our speaki…" at bounding box center [463, 267] width 680 height 535
click at [79, 94] on link "Practice Questions" at bounding box center [62, 96] width 122 height 27
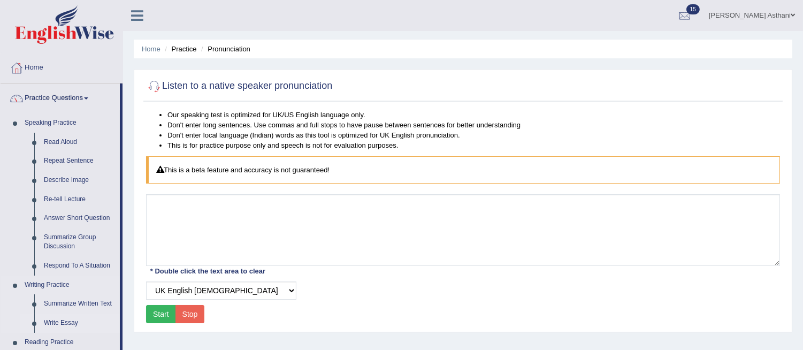
click at [57, 324] on link "Write Essay" at bounding box center [79, 323] width 81 height 19
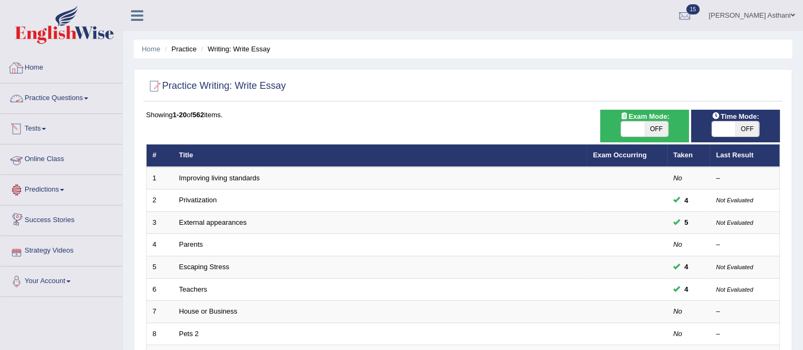
click at [79, 95] on link "Practice Questions" at bounding box center [62, 96] width 122 height 27
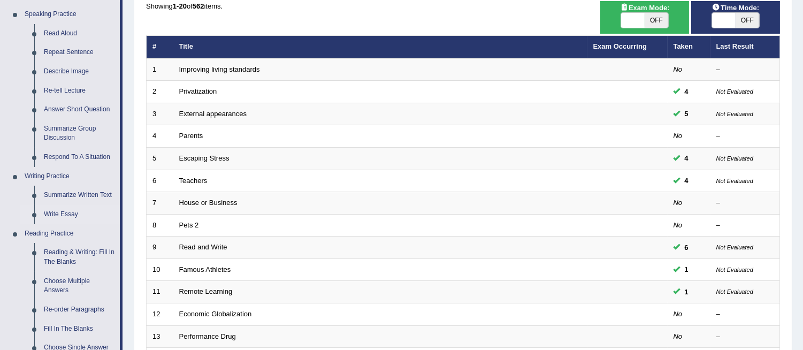
scroll to position [78, 0]
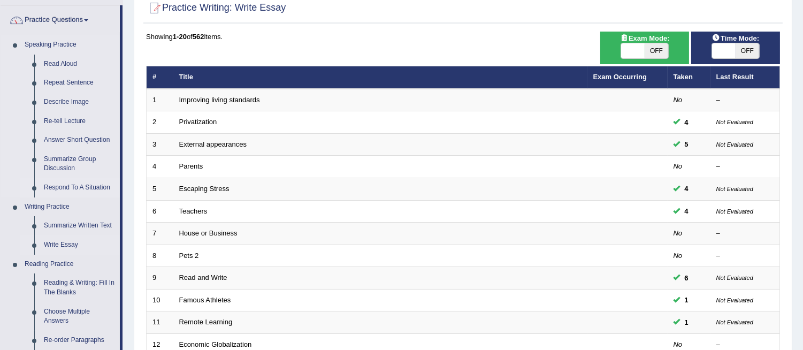
click at [62, 185] on link "Respond To A Situation" at bounding box center [79, 187] width 81 height 19
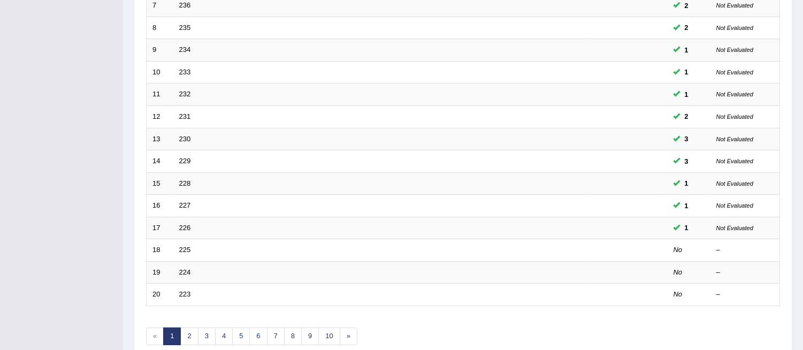
scroll to position [308, 0]
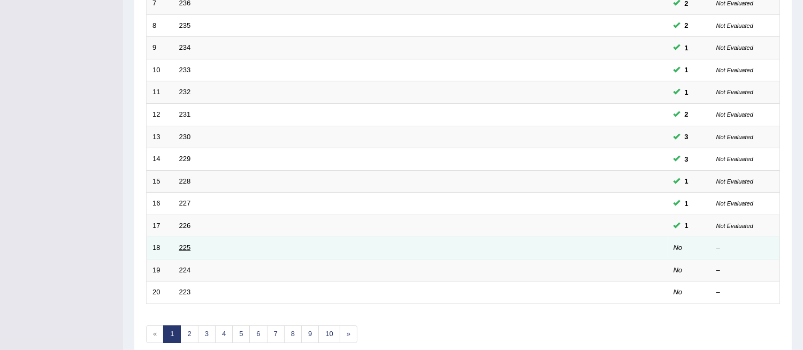
click at [183, 244] on link "225" at bounding box center [185, 247] width 12 height 8
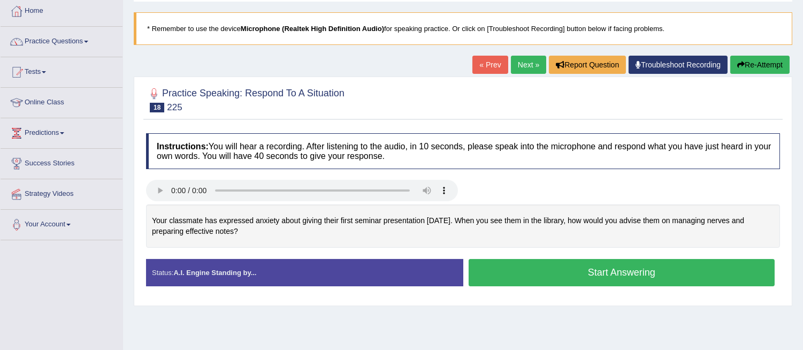
scroll to position [72, 0]
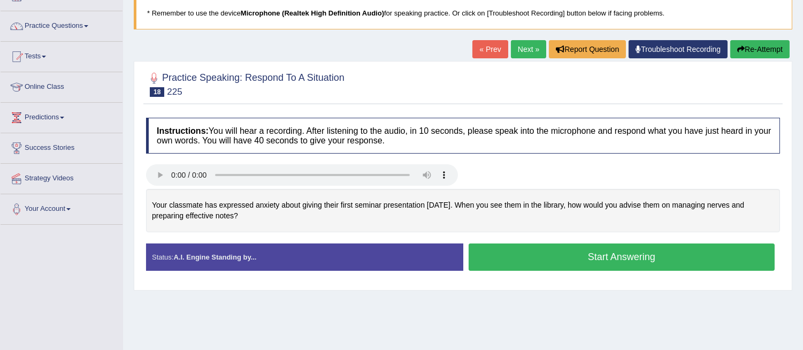
click at [532, 49] on link "Next »" at bounding box center [528, 49] width 35 height 18
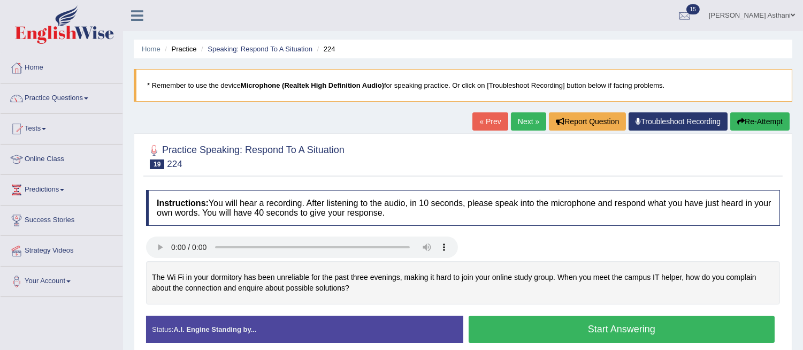
click at [525, 125] on link "Next »" at bounding box center [528, 121] width 35 height 18
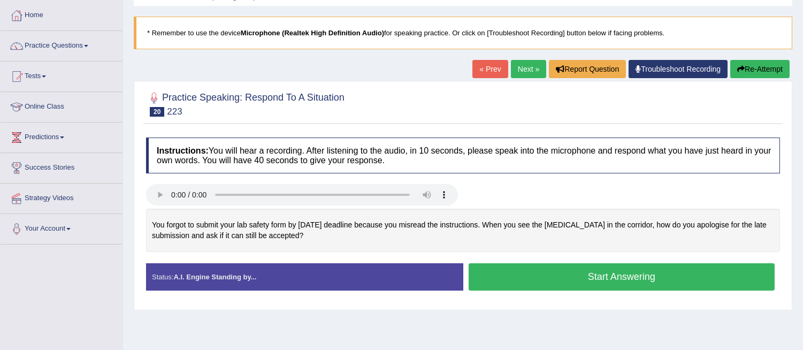
scroll to position [59, 0]
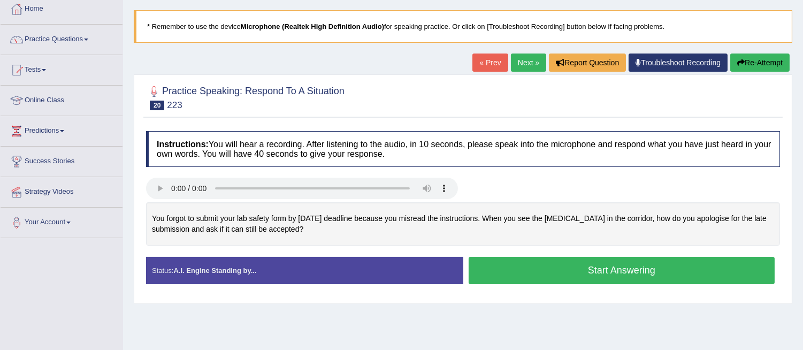
click at [530, 271] on button "Start Answering" at bounding box center [622, 270] width 307 height 27
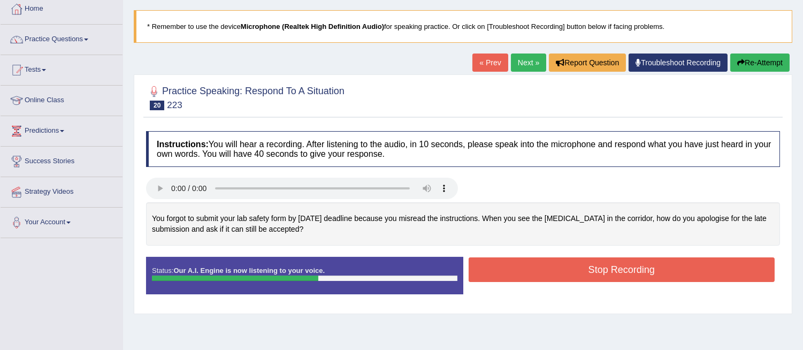
click at [530, 271] on button "Stop Recording" at bounding box center [622, 269] width 307 height 25
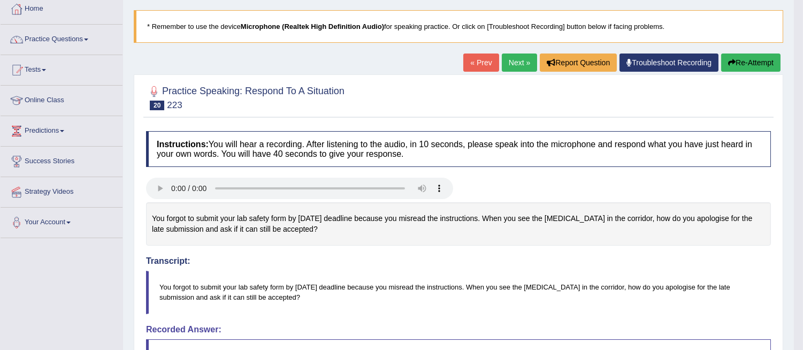
drag, startPoint x: 805, startPoint y: 155, endPoint x: 811, endPoint y: 199, distance: 44.2
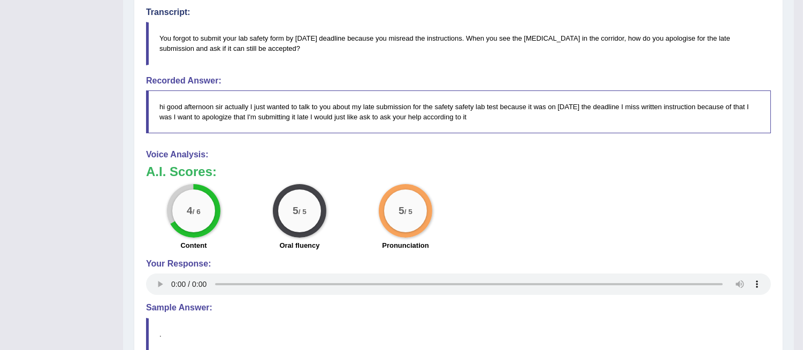
scroll to position [2, 0]
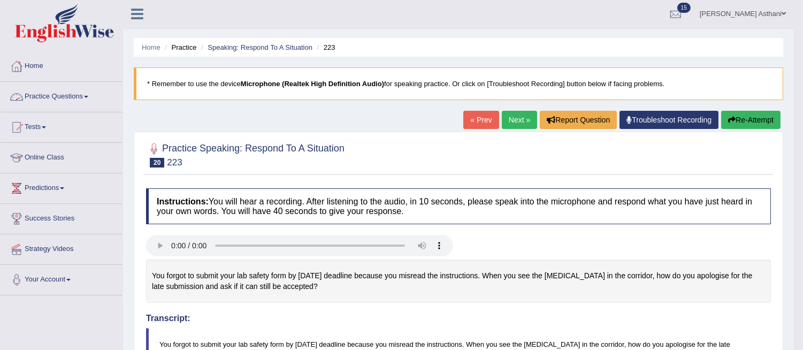
click at [66, 97] on link "Practice Questions" at bounding box center [62, 95] width 122 height 27
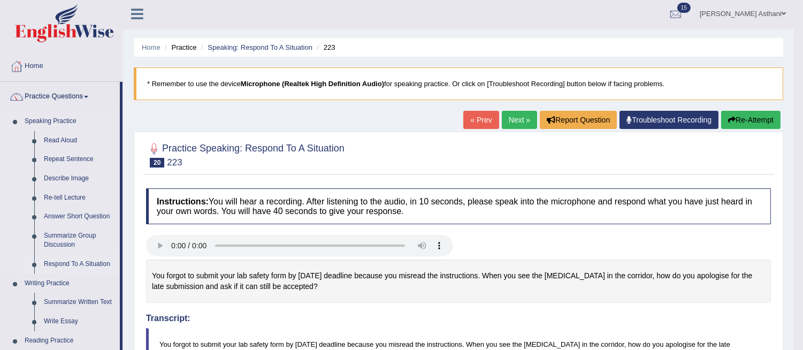
click at [71, 264] on link "Respond To A Situation" at bounding box center [79, 264] width 81 height 19
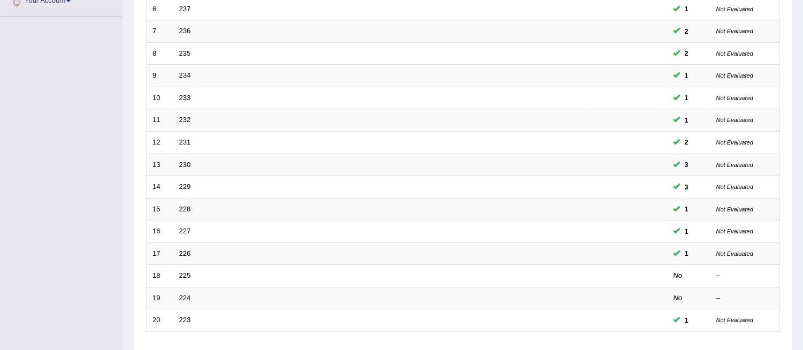
scroll to position [358, 0]
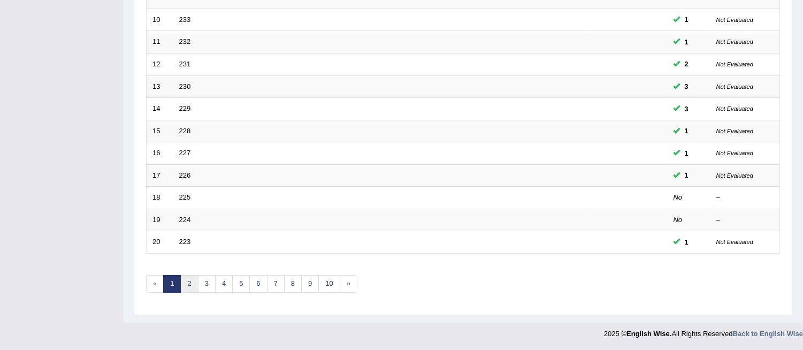
click at [190, 281] on link "2" at bounding box center [189, 284] width 18 height 18
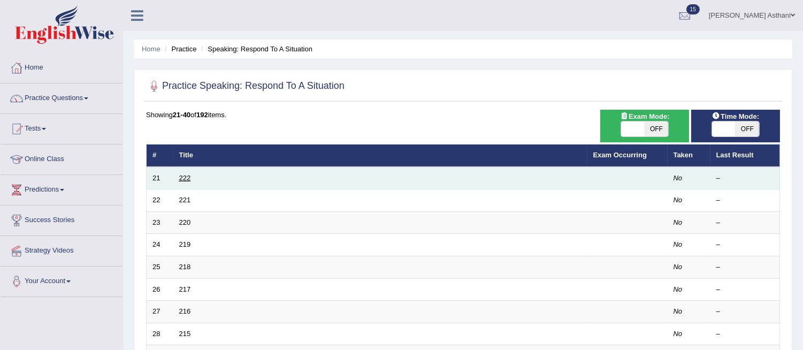
click at [189, 175] on link "222" at bounding box center [185, 178] width 12 height 8
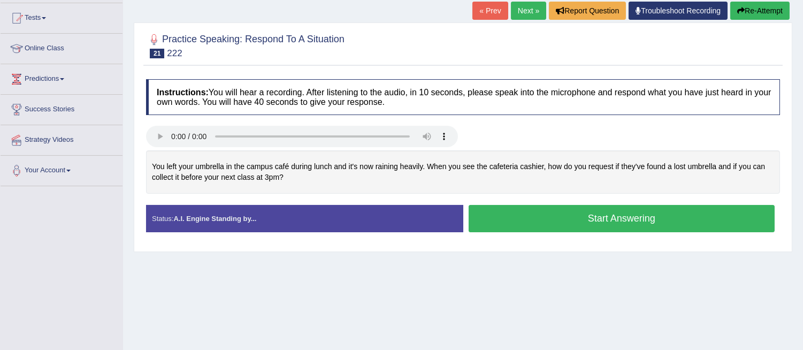
scroll to position [110, 0]
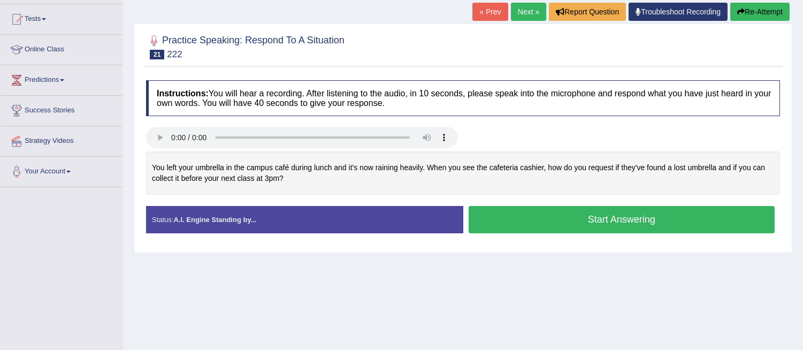
click at [603, 222] on button "Start Answering" at bounding box center [622, 219] width 307 height 27
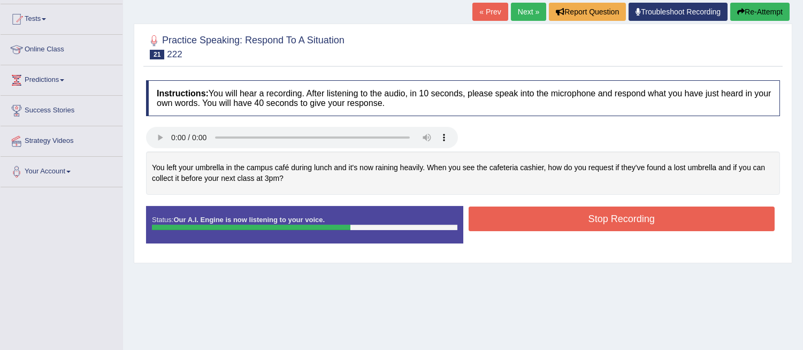
click at [603, 223] on button "Stop Recording" at bounding box center [622, 219] width 307 height 25
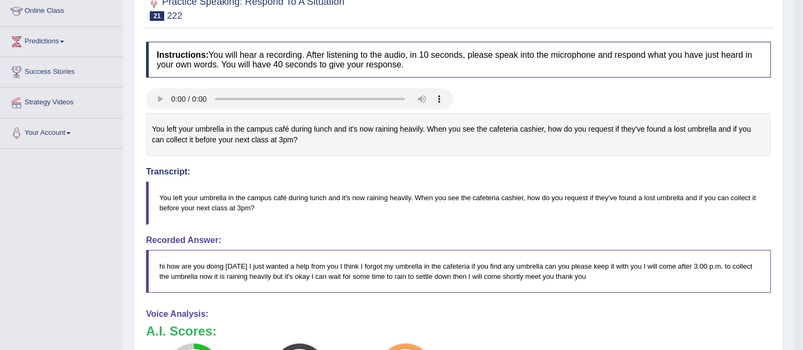
scroll to position [54, 0]
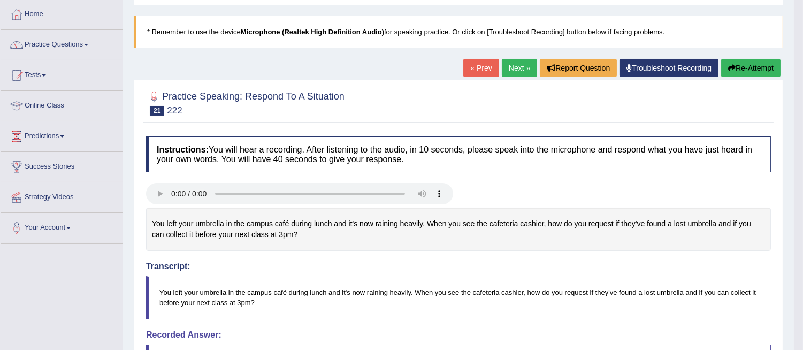
click at [510, 70] on link "Next »" at bounding box center [519, 68] width 35 height 18
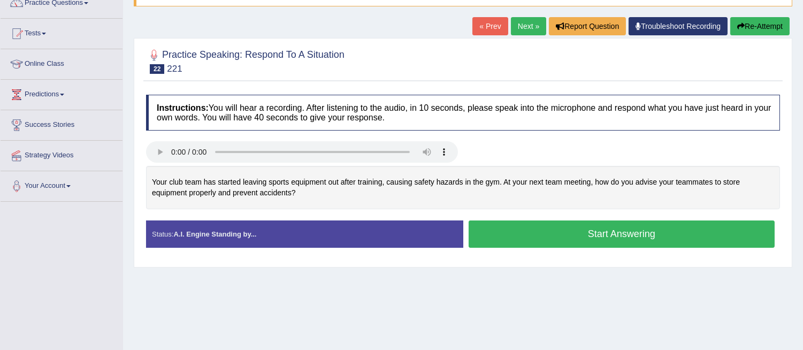
scroll to position [104, 0]
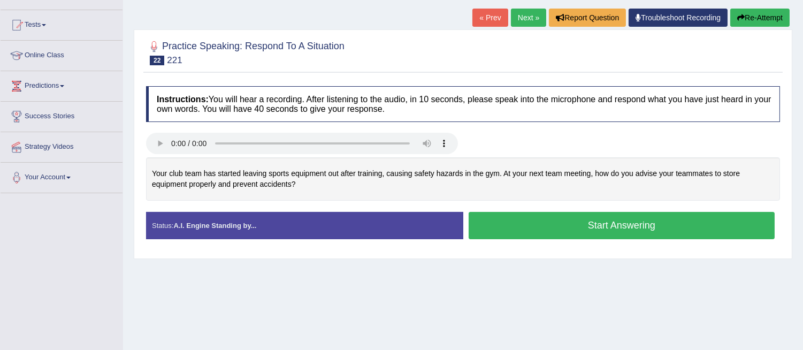
click at [559, 231] on button "Start Answering" at bounding box center [622, 225] width 307 height 27
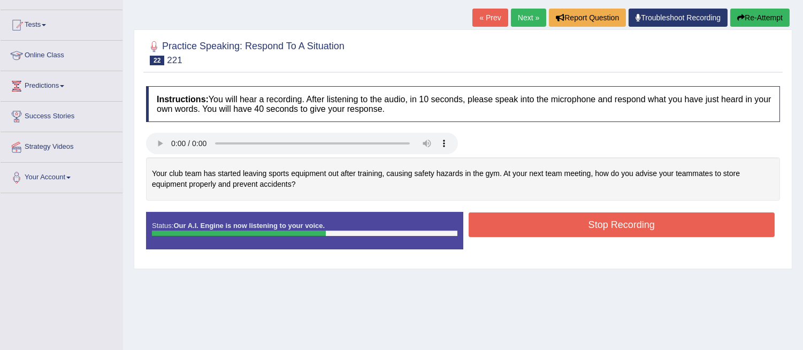
click at [570, 225] on button "Stop Recording" at bounding box center [622, 224] width 307 height 25
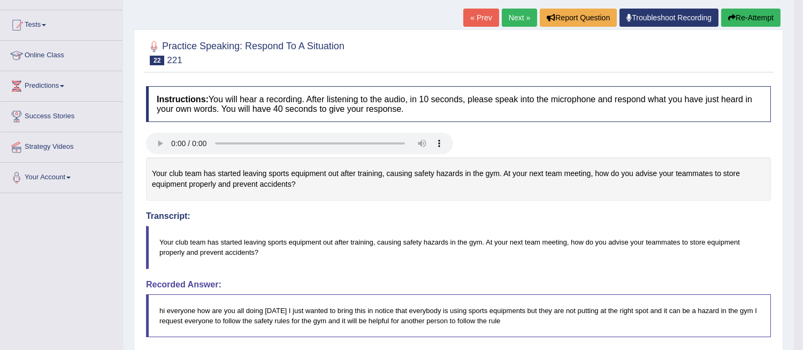
drag, startPoint x: 805, startPoint y: 80, endPoint x: 811, endPoint y: 159, distance: 79.4
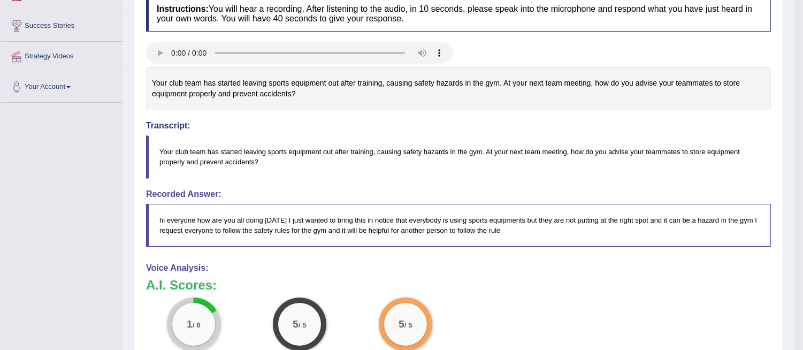
scroll to position [0, 0]
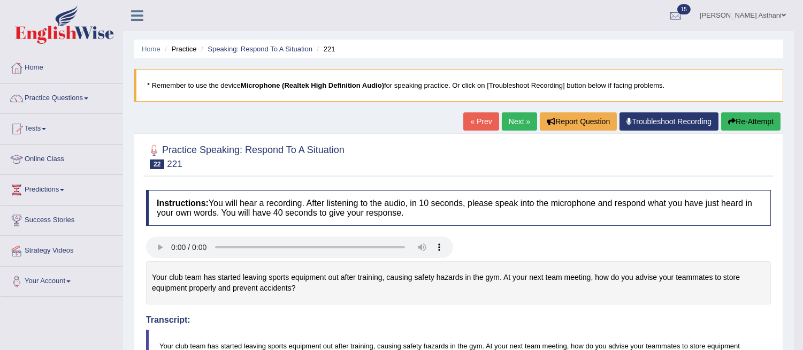
click at [740, 119] on button "Re-Attempt" at bounding box center [750, 121] width 59 height 18
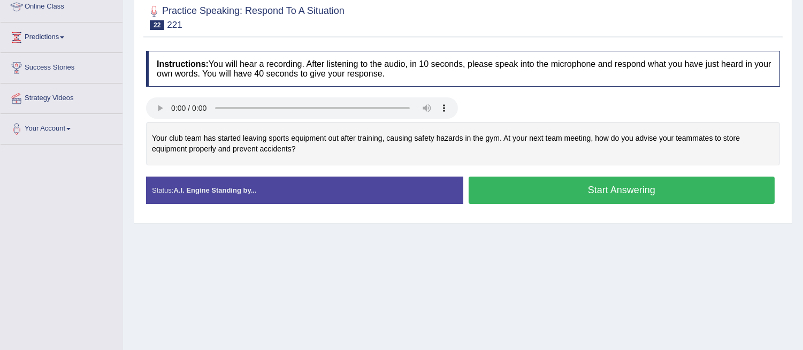
click at [564, 202] on button "Start Answering" at bounding box center [622, 190] width 307 height 27
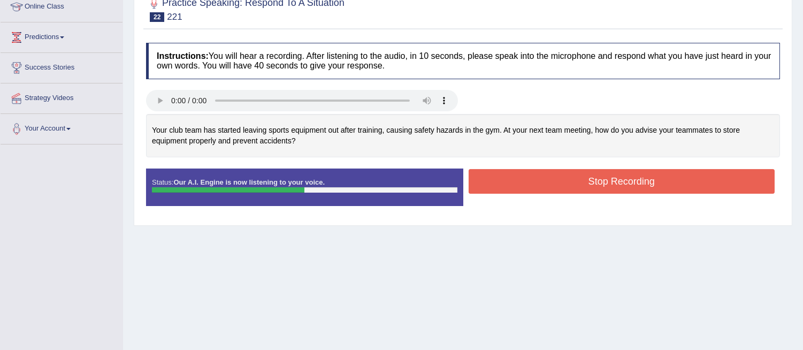
click at [555, 180] on button "Stop Recording" at bounding box center [622, 181] width 307 height 25
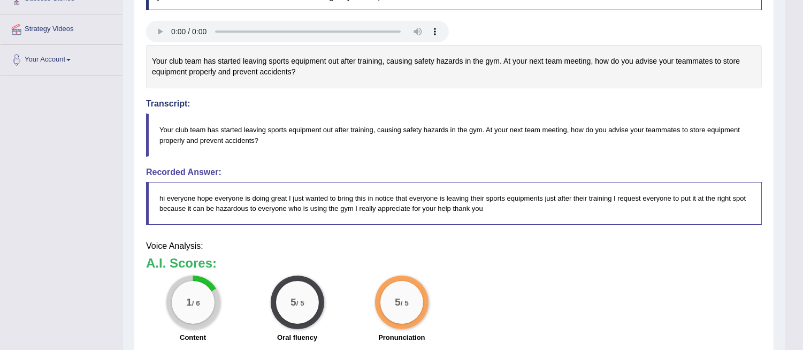
scroll to position [241, 0]
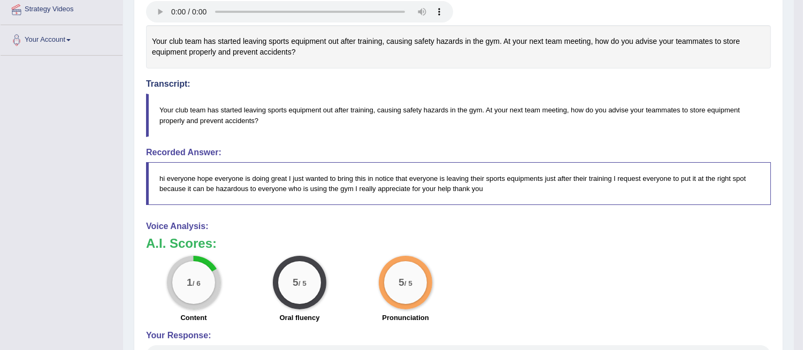
drag, startPoint x: 806, startPoint y: 146, endPoint x: 803, endPoint y: 207, distance: 61.1
drag, startPoint x: 803, startPoint y: 207, endPoint x: 809, endPoint y: 232, distance: 26.5
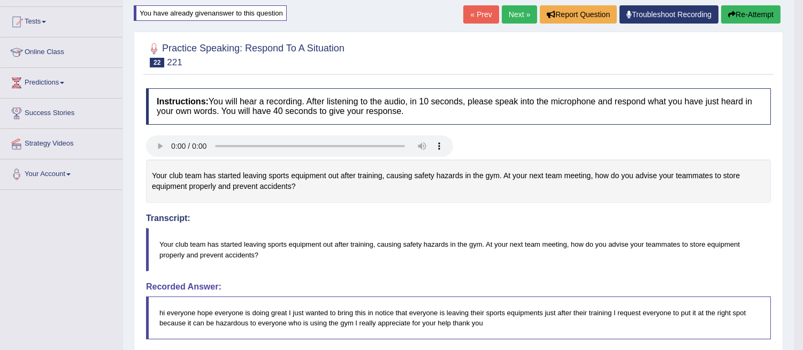
scroll to position [84, 0]
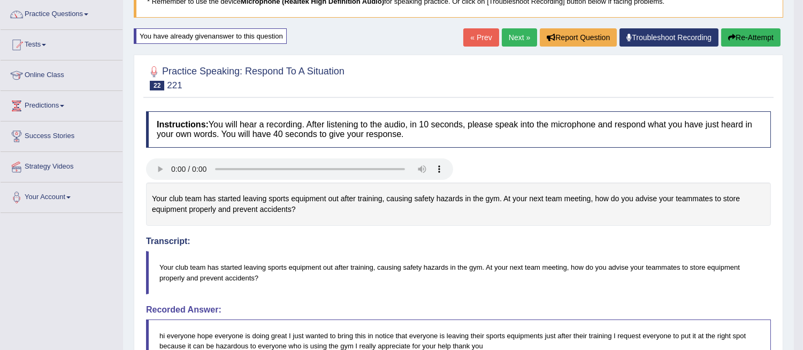
click at [747, 38] on button "Re-Attempt" at bounding box center [750, 37] width 59 height 18
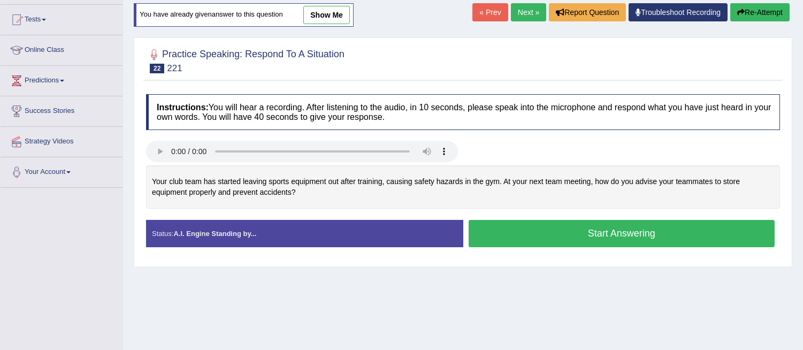
click at [531, 226] on button "Start Answering" at bounding box center [622, 233] width 307 height 27
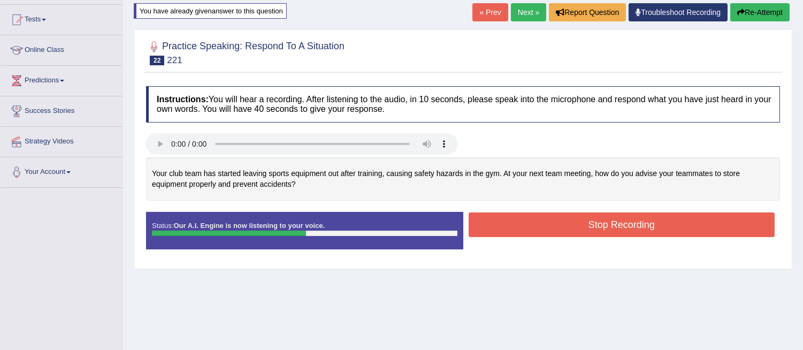
click at [530, 225] on button "Stop Recording" at bounding box center [622, 224] width 307 height 25
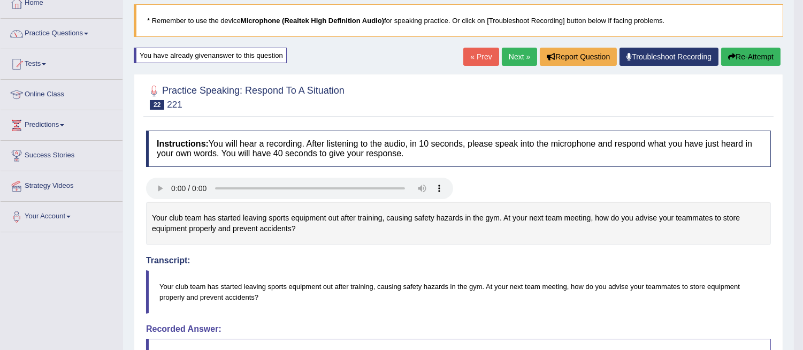
scroll to position [68, 0]
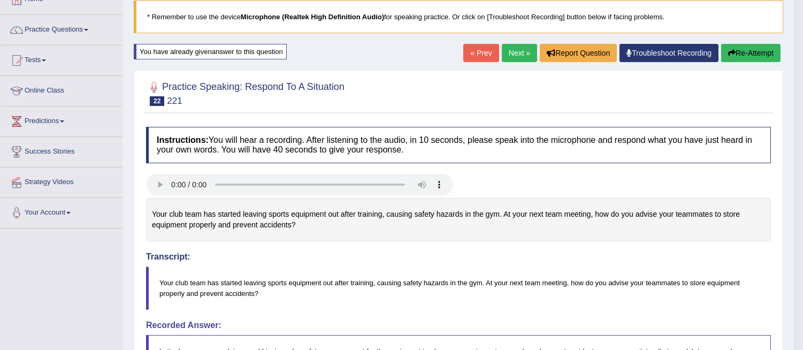
click at [738, 52] on button "Re-Attempt" at bounding box center [750, 53] width 59 height 18
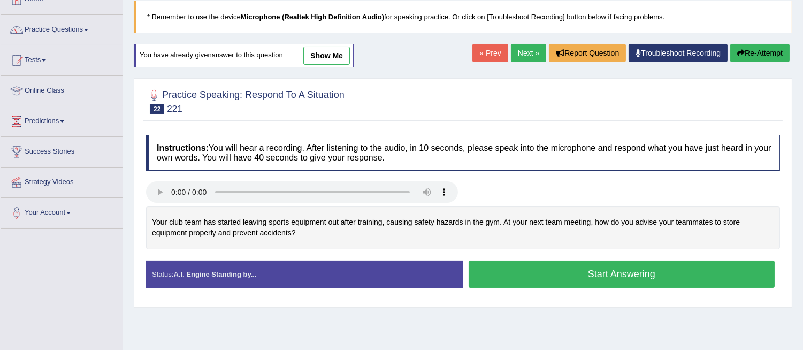
click at [556, 280] on button "Start Answering" at bounding box center [622, 274] width 307 height 27
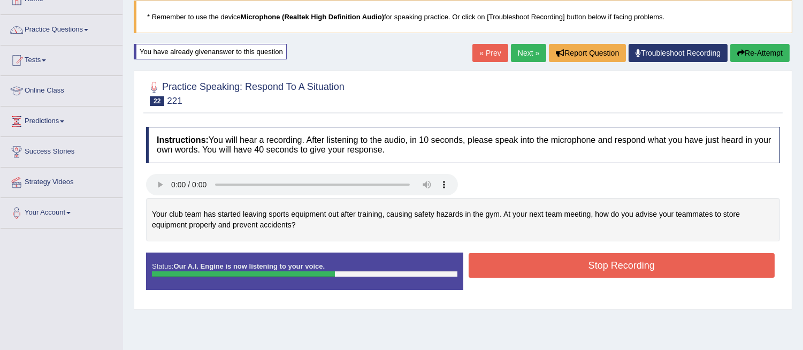
click at [561, 271] on button "Stop Recording" at bounding box center [622, 265] width 307 height 25
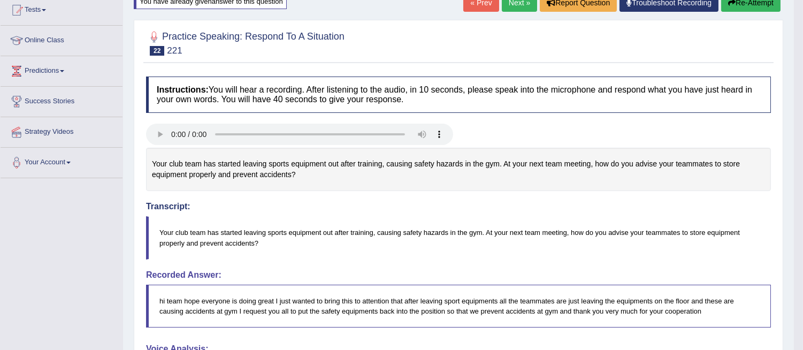
drag, startPoint x: 811, startPoint y: 164, endPoint x: 811, endPoint y: 221, distance: 57.2
click at [803, 221] on html "Toggle navigation Home Practice Questions Speaking Practice Read Aloud Repeat S…" at bounding box center [401, 56] width 803 height 350
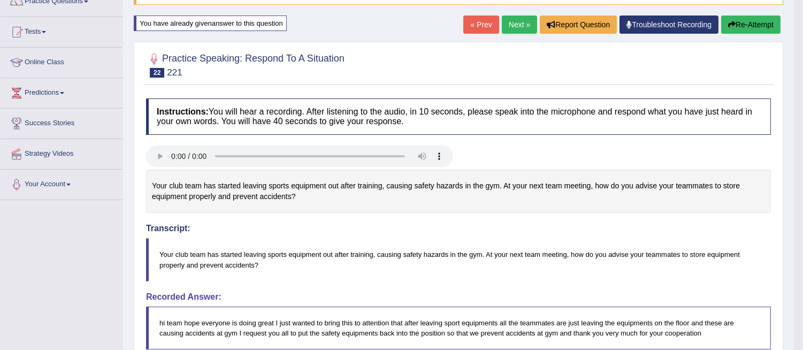
scroll to position [75, 0]
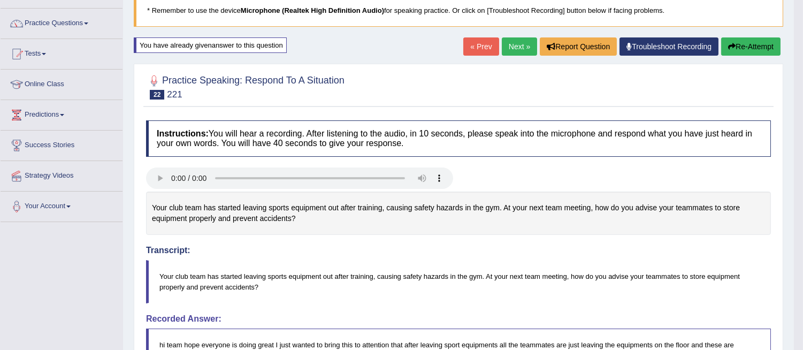
click at [515, 43] on link "Next »" at bounding box center [519, 46] width 35 height 18
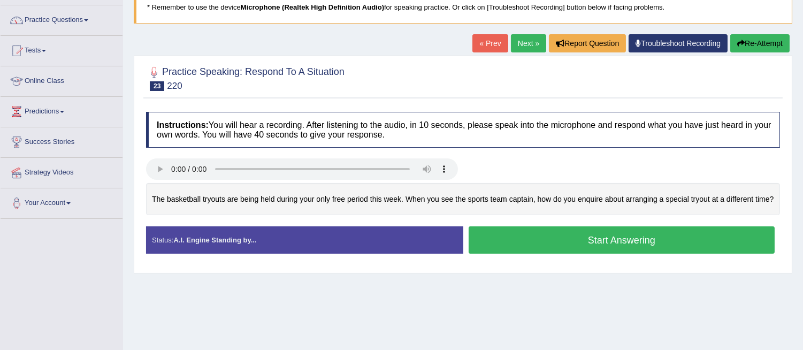
scroll to position [114, 0]
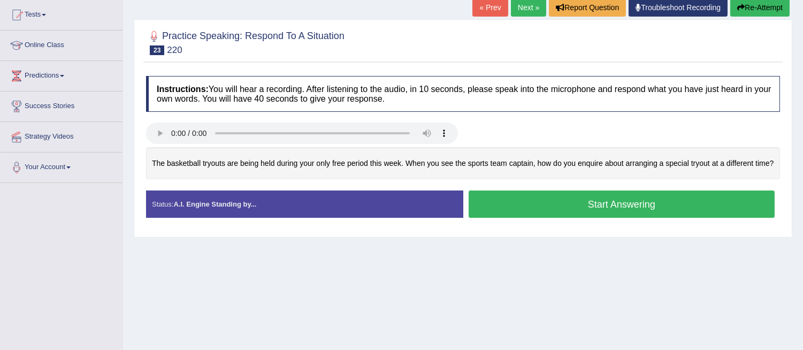
drag, startPoint x: 807, startPoint y: 93, endPoint x: 811, endPoint y: 146, distance: 52.6
click at [803, 146] on html "Toggle navigation Home Practice Questions Speaking Practice Read Aloud Repeat S…" at bounding box center [401, 61] width 803 height 350
click at [578, 206] on button "Start Answering" at bounding box center [622, 203] width 307 height 27
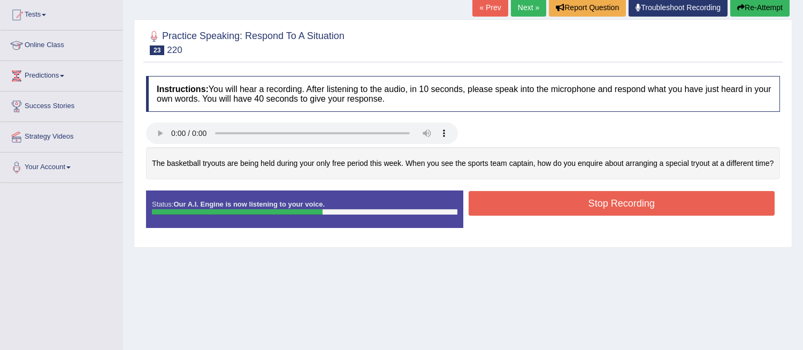
click at [578, 206] on button "Stop Recording" at bounding box center [622, 203] width 307 height 25
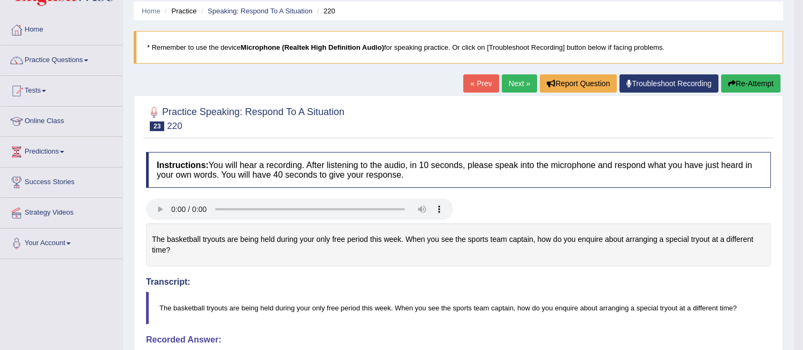
scroll to position [36, 0]
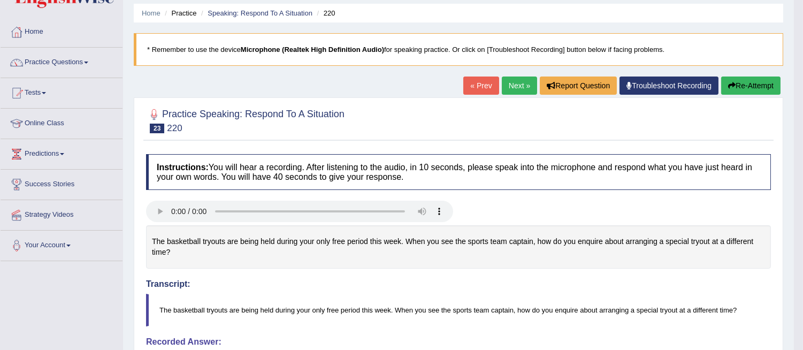
click at [751, 83] on button "Re-Attempt" at bounding box center [750, 86] width 59 height 18
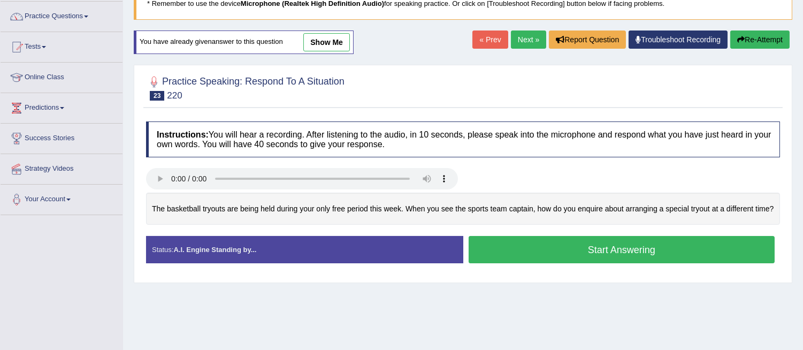
click at [590, 250] on button "Start Answering" at bounding box center [622, 249] width 307 height 27
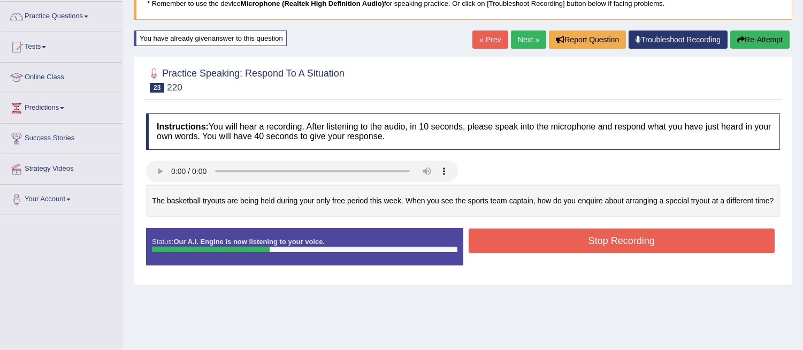
click at [586, 238] on button "Stop Recording" at bounding box center [622, 240] width 307 height 25
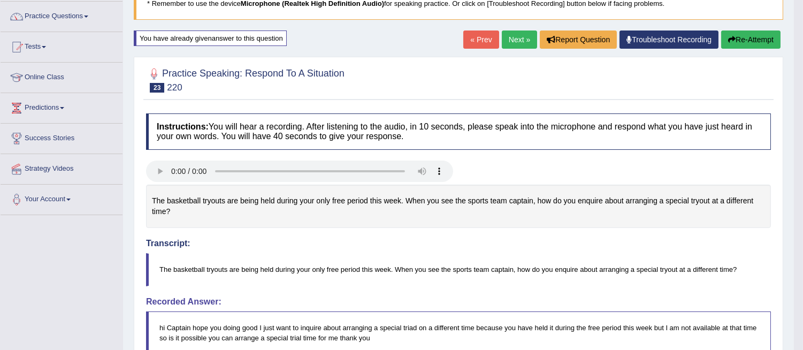
drag, startPoint x: 807, startPoint y: 187, endPoint x: 811, endPoint y: 295, distance: 107.6
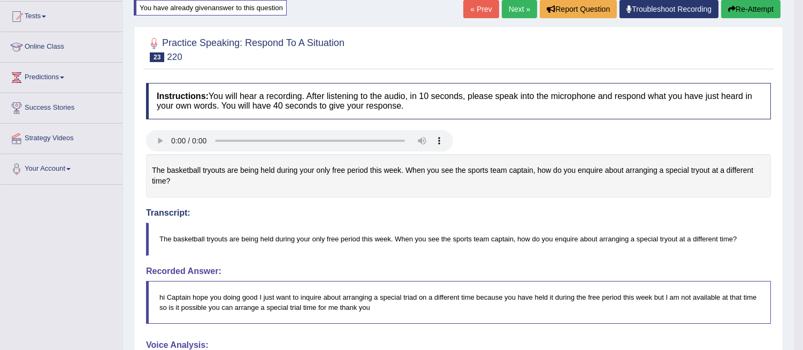
scroll to position [104, 0]
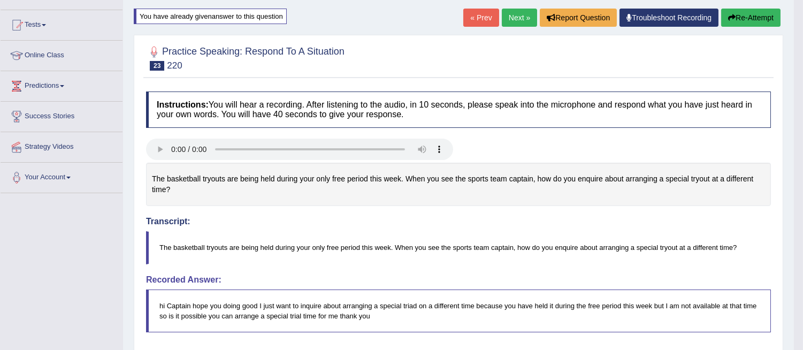
click at [511, 16] on link "Next »" at bounding box center [519, 18] width 35 height 18
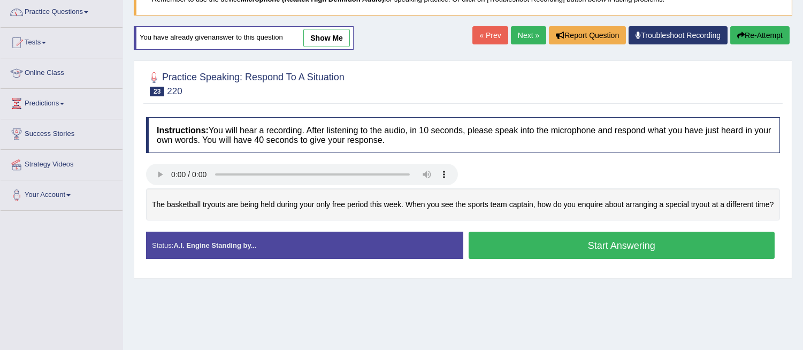
click at [576, 241] on button "Start Answering" at bounding box center [622, 245] width 307 height 27
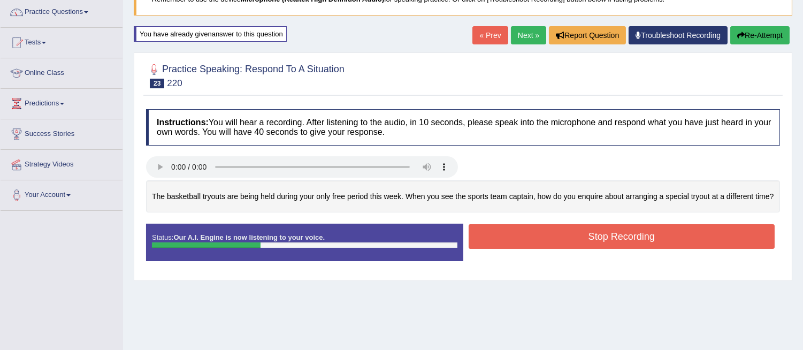
click at [576, 241] on button "Stop Recording" at bounding box center [622, 236] width 307 height 25
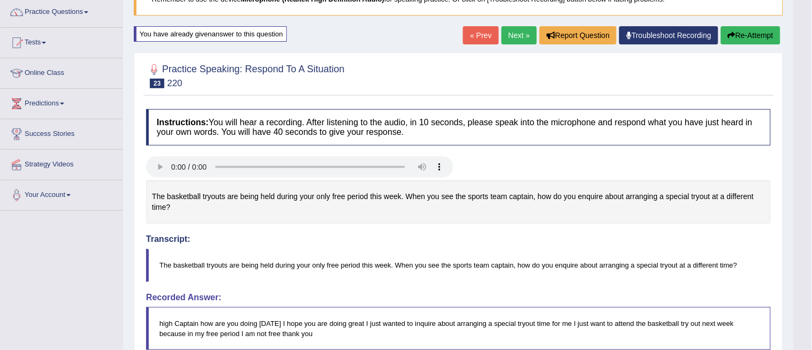
drag, startPoint x: 809, startPoint y: 126, endPoint x: 811, endPoint y: 179, distance: 53.5
click at [803, 179] on html "Toggle navigation Home Practice Questions Speaking Practice Read Aloud Repeat S…" at bounding box center [406, 89] width 812 height 350
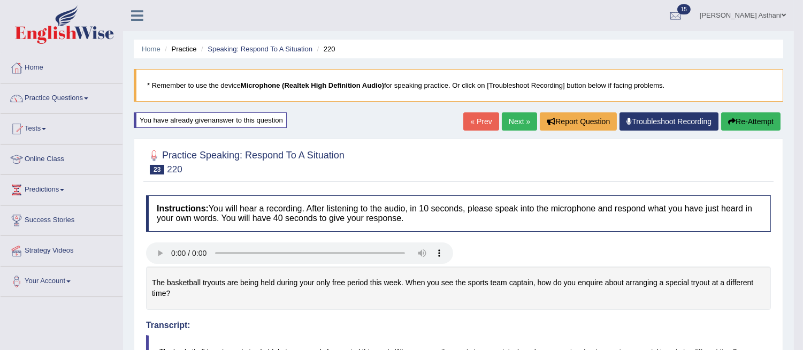
click at [755, 121] on button "Re-Attempt" at bounding box center [750, 121] width 59 height 18
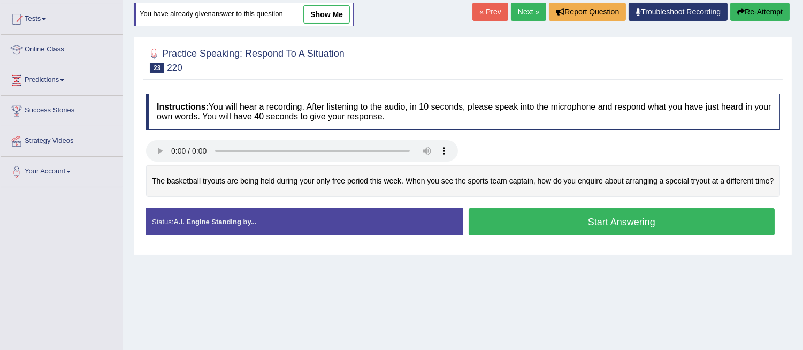
click at [594, 226] on button "Start Answering" at bounding box center [622, 221] width 307 height 27
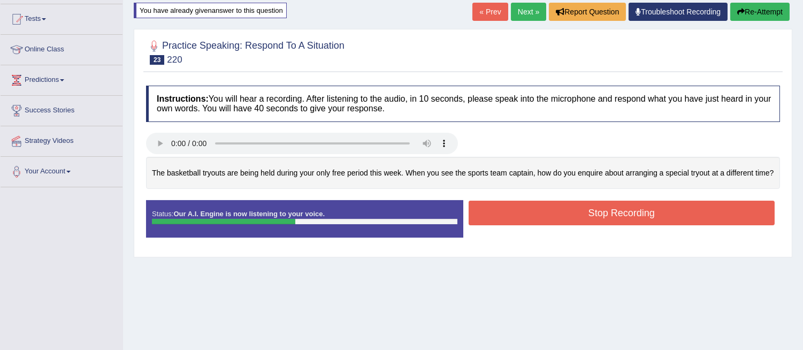
click at [606, 213] on button "Stop Recording" at bounding box center [622, 213] width 307 height 25
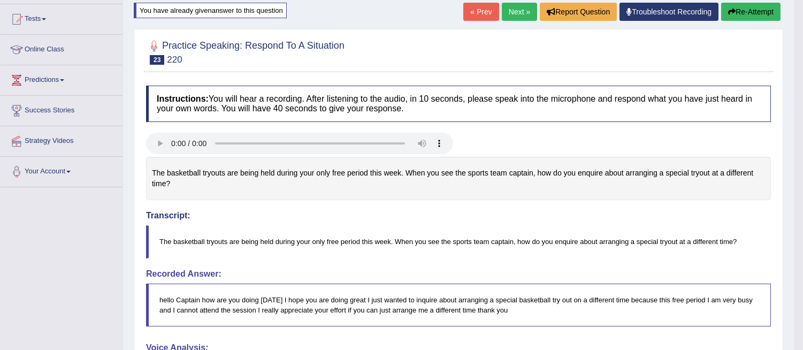
drag, startPoint x: 808, startPoint y: 169, endPoint x: 811, endPoint y: 218, distance: 49.3
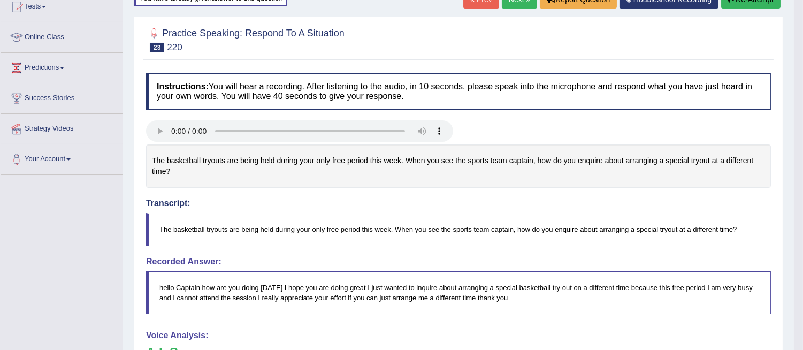
scroll to position [79, 0]
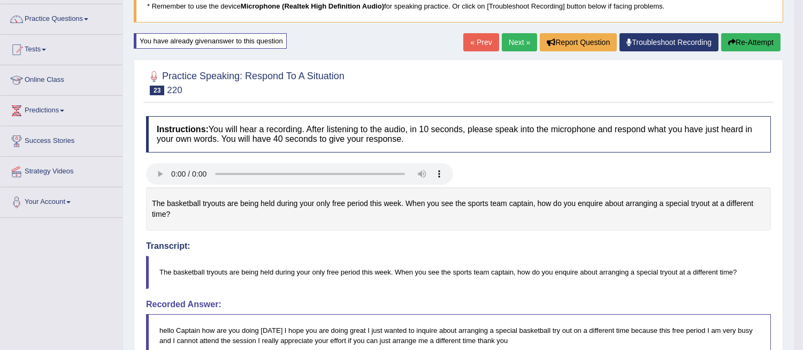
click at [752, 39] on button "Re-Attempt" at bounding box center [750, 42] width 59 height 18
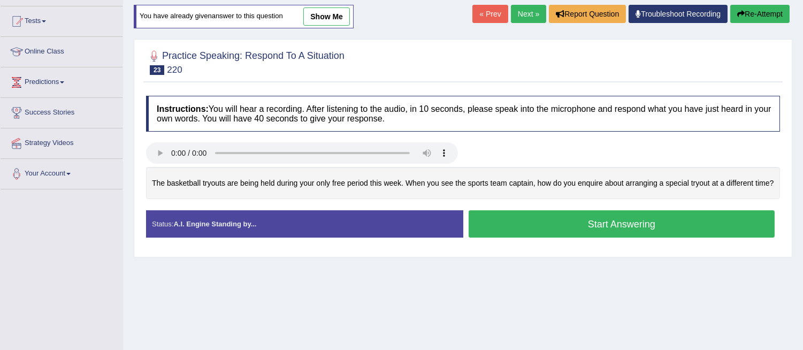
click at [622, 226] on button "Start Answering" at bounding box center [622, 223] width 307 height 27
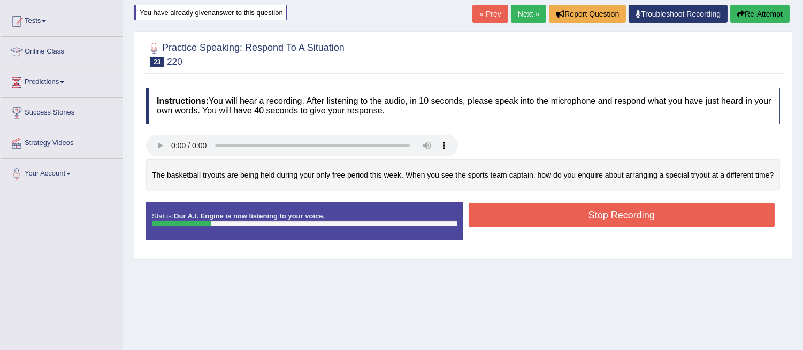
click at [622, 221] on button "Stop Recording" at bounding box center [622, 215] width 307 height 25
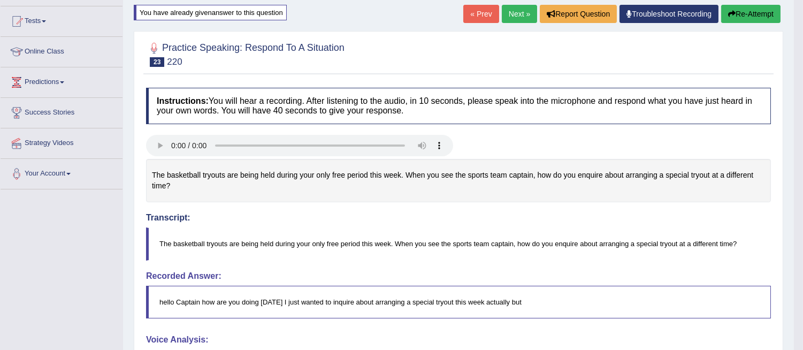
click at [759, 13] on button "Re-Attempt" at bounding box center [750, 14] width 59 height 18
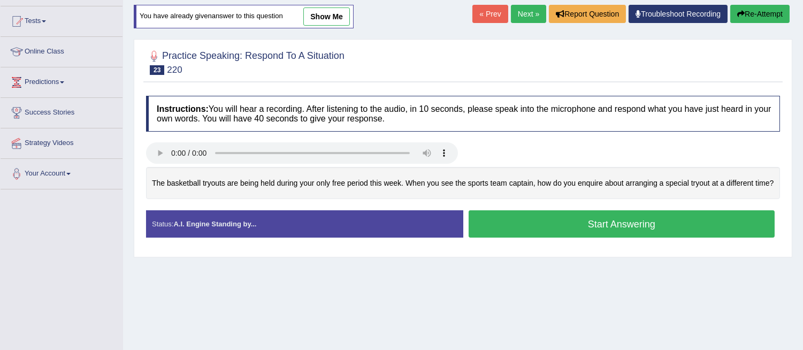
click at [609, 228] on button "Start Answering" at bounding box center [622, 223] width 307 height 27
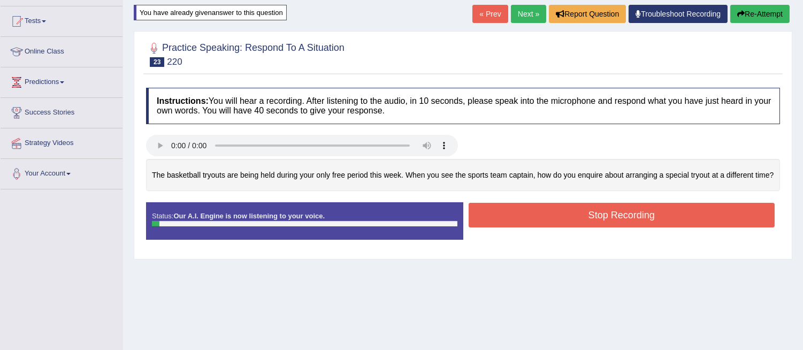
click at [609, 218] on button "Stop Recording" at bounding box center [622, 215] width 307 height 25
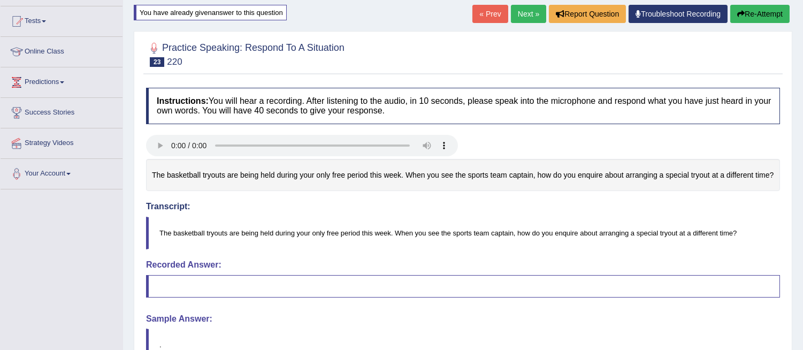
click at [762, 10] on button "Re-Attempt" at bounding box center [759, 14] width 59 height 18
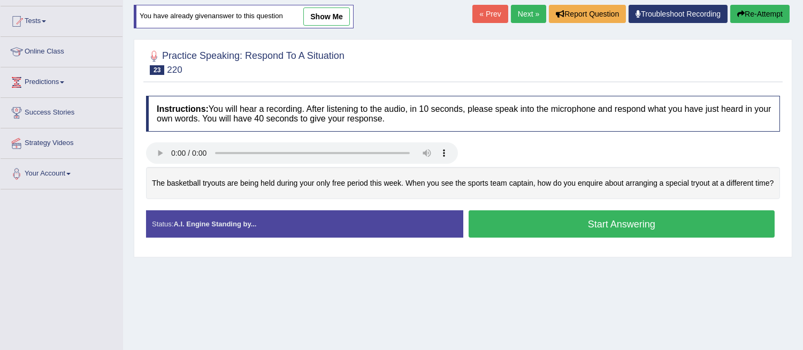
click at [612, 221] on button "Start Answering" at bounding box center [622, 223] width 307 height 27
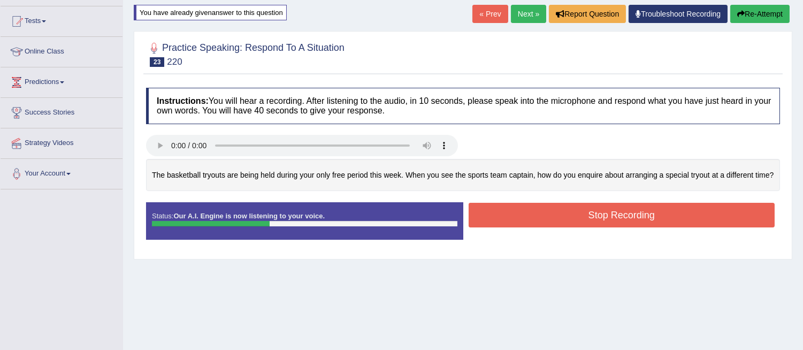
click at [612, 221] on button "Stop Recording" at bounding box center [622, 215] width 307 height 25
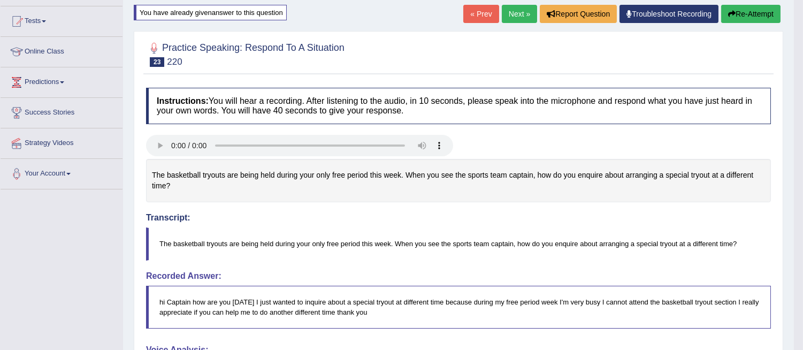
click at [803, 112] on html "Toggle navigation Home Practice Questions Speaking Practice Read Aloud Repeat S…" at bounding box center [401, 67] width 803 height 350
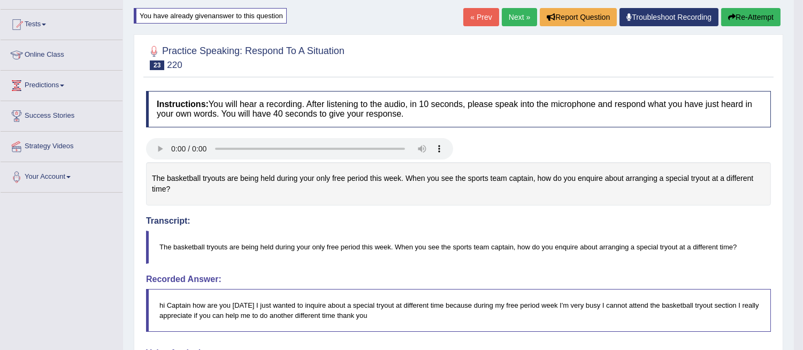
scroll to position [103, 0]
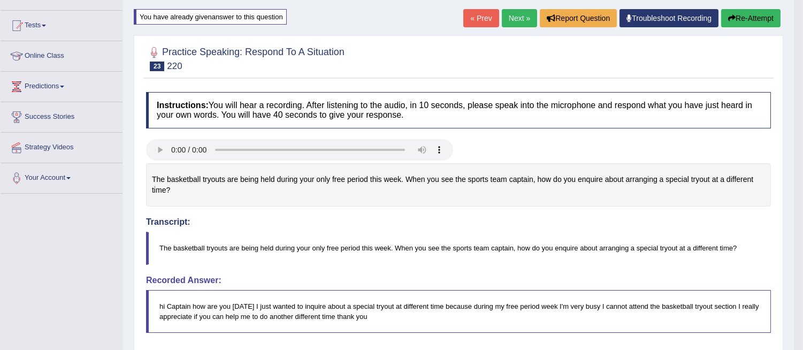
click at [751, 10] on button "Re-Attempt" at bounding box center [750, 18] width 59 height 18
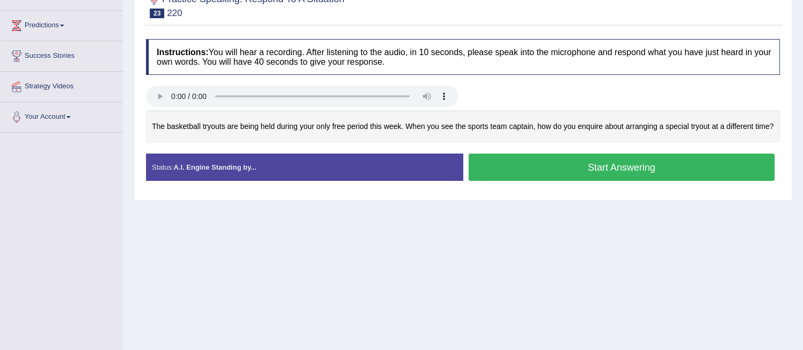
click at [592, 172] on button "Start Answering" at bounding box center [622, 167] width 307 height 27
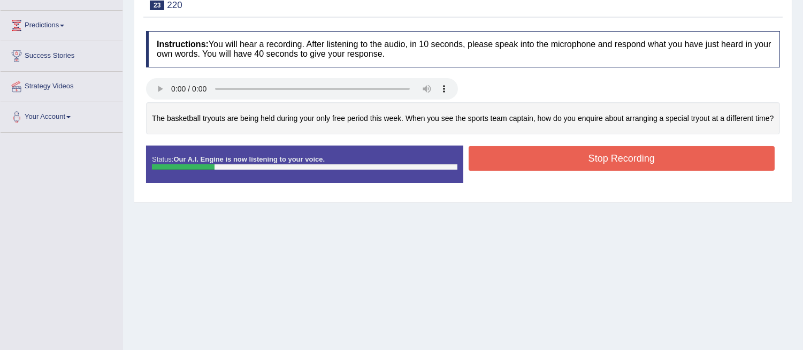
click at [590, 166] on button "Stop Recording" at bounding box center [622, 158] width 307 height 25
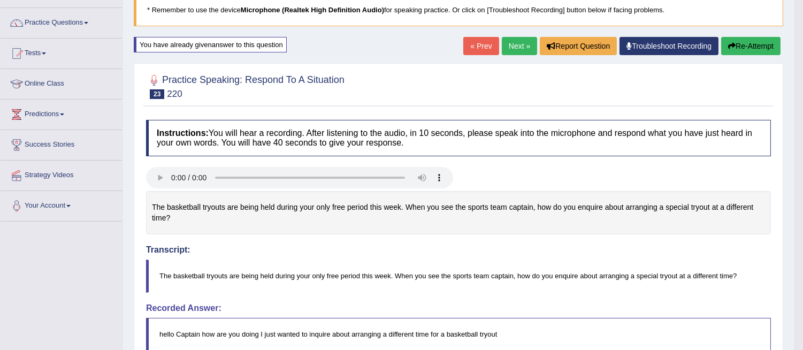
scroll to position [67, 0]
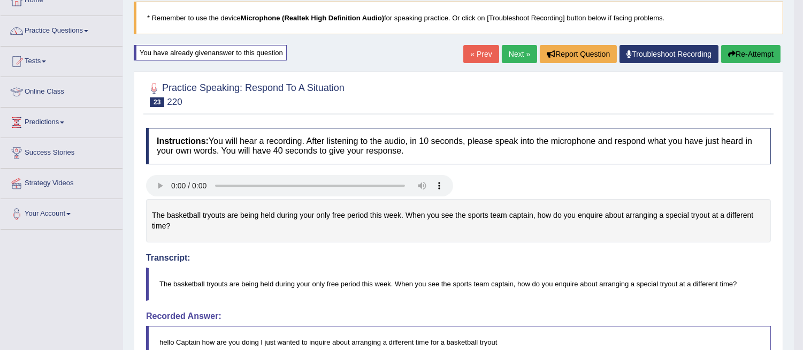
click at [733, 59] on button "Re-Attempt" at bounding box center [750, 54] width 59 height 18
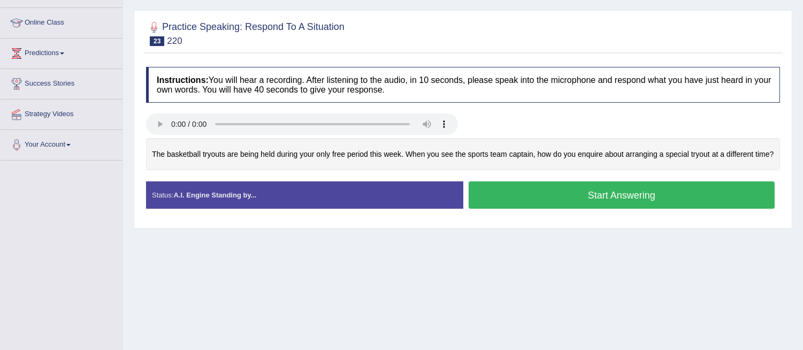
click at [552, 208] on button "Start Answering" at bounding box center [622, 194] width 307 height 27
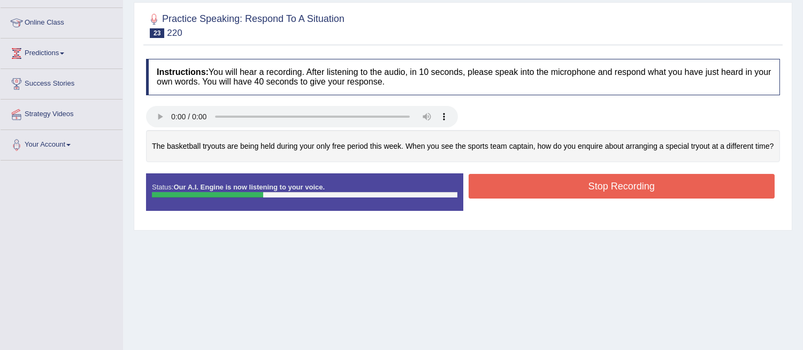
click at [596, 183] on button "Stop Recording" at bounding box center [622, 186] width 307 height 25
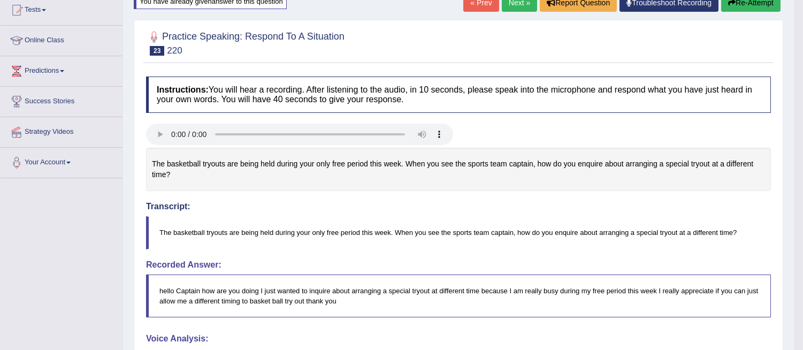
scroll to position [118, 0]
click at [512, 3] on link "Next »" at bounding box center [519, 4] width 35 height 18
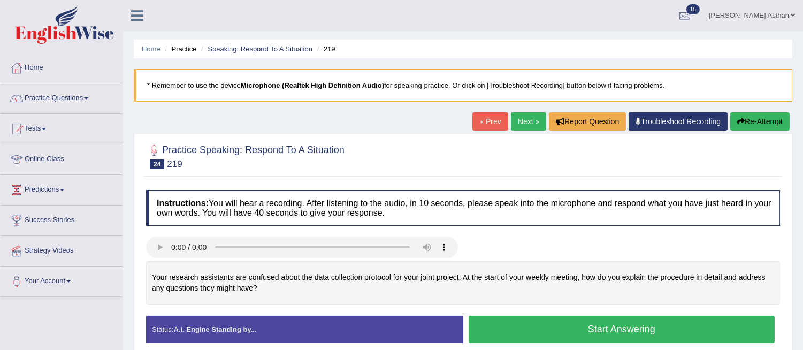
click at [592, 327] on button "Start Answering" at bounding box center [622, 329] width 307 height 27
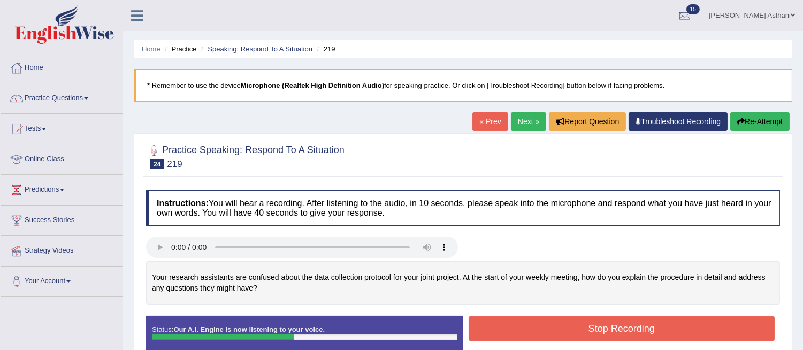
click at [592, 327] on button "Stop Recording" at bounding box center [622, 328] width 307 height 25
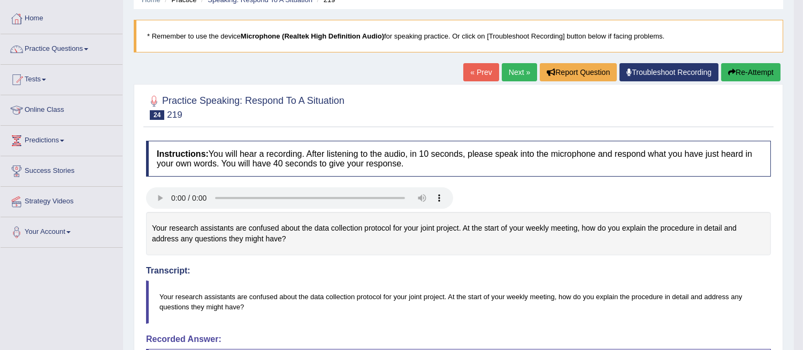
scroll to position [45, 0]
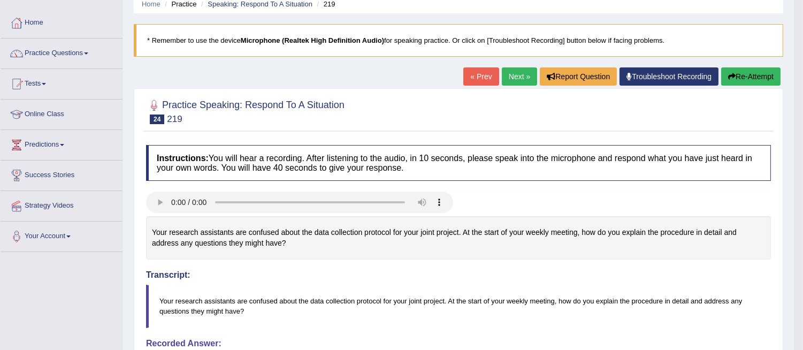
click at [745, 76] on button "Re-Attempt" at bounding box center [750, 76] width 59 height 18
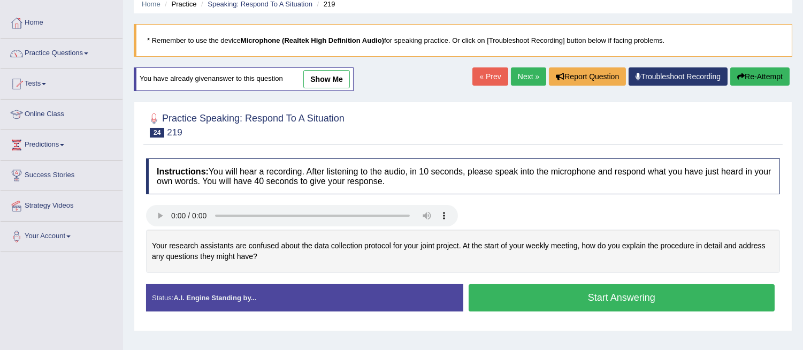
click at [617, 302] on button "Start Answering" at bounding box center [622, 297] width 307 height 27
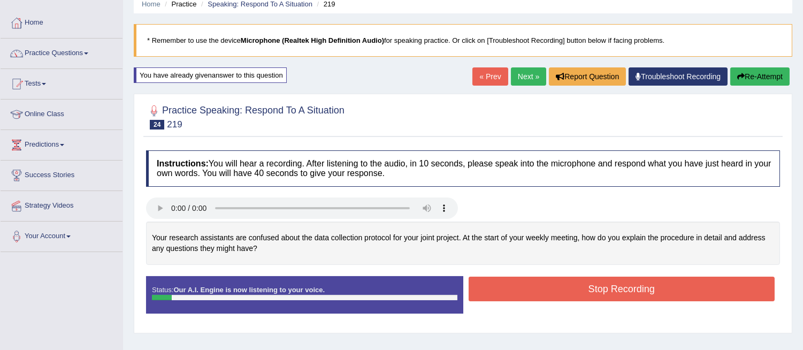
click at [616, 287] on button "Stop Recording" at bounding box center [622, 289] width 307 height 25
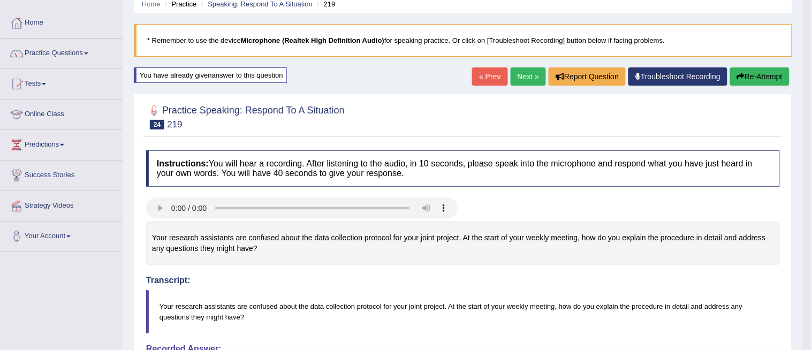
click at [755, 73] on div "Saving your answer..." at bounding box center [406, 175] width 812 height 350
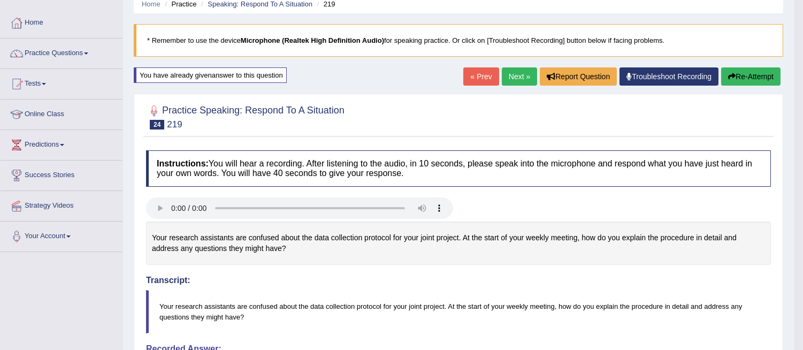
click at [761, 75] on button "Re-Attempt" at bounding box center [750, 76] width 59 height 18
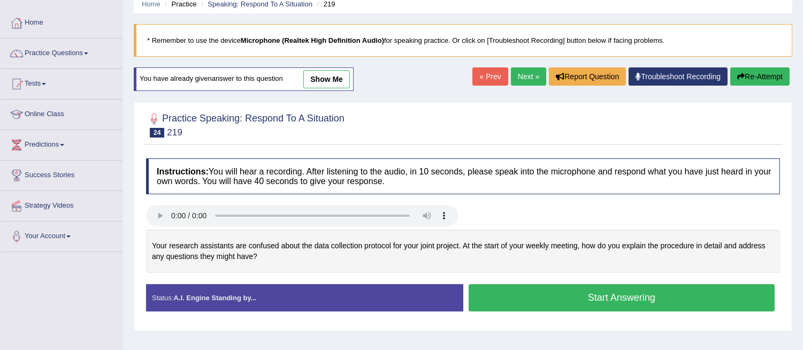
click at [639, 296] on button "Start Answering" at bounding box center [622, 297] width 307 height 27
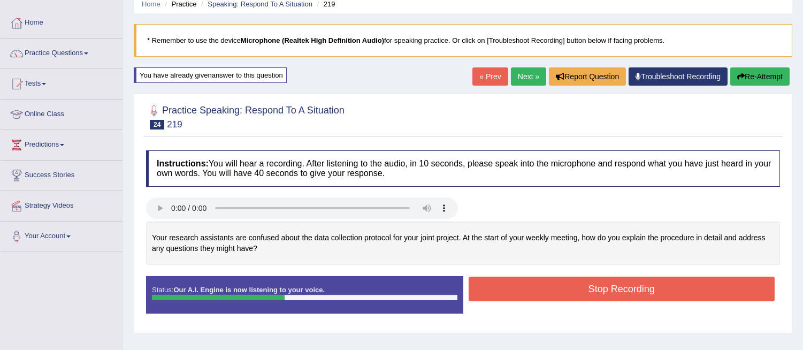
click at [639, 296] on button "Stop Recording" at bounding box center [622, 289] width 307 height 25
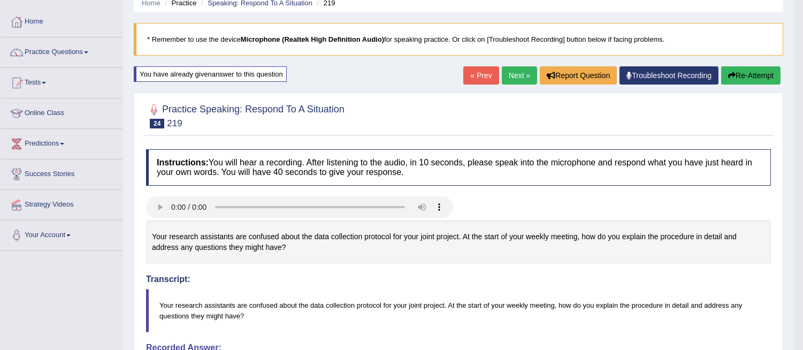
scroll to position [54, 0]
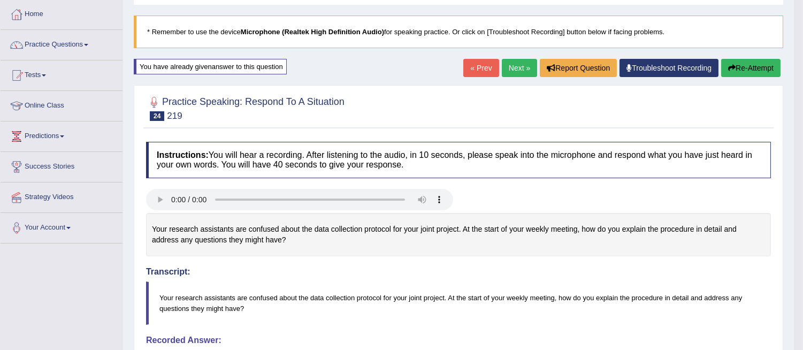
click at [747, 62] on button "Re-Attempt" at bounding box center [750, 68] width 59 height 18
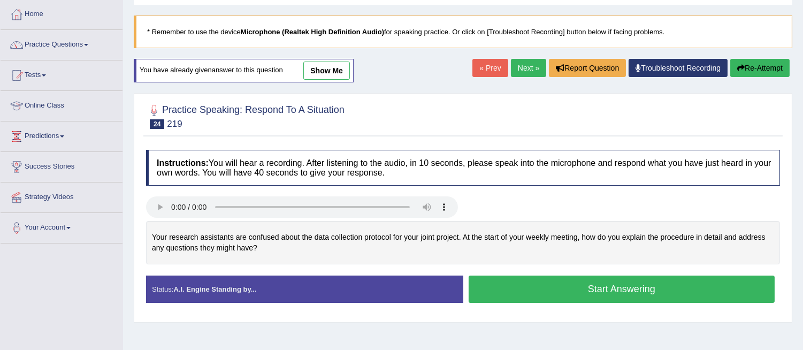
click at [667, 297] on button "Start Answering" at bounding box center [622, 289] width 307 height 27
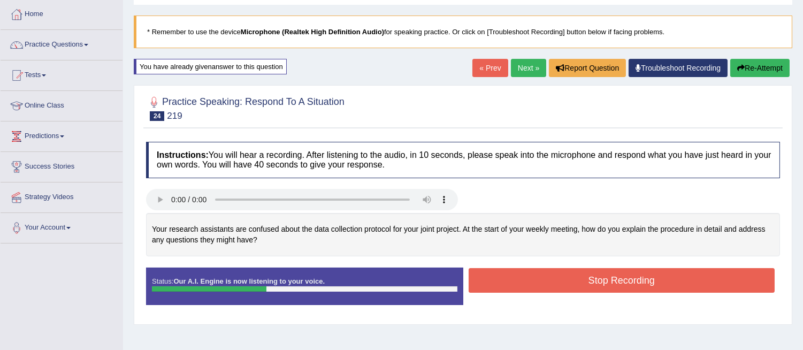
click at [629, 282] on button "Stop Recording" at bounding box center [622, 280] width 307 height 25
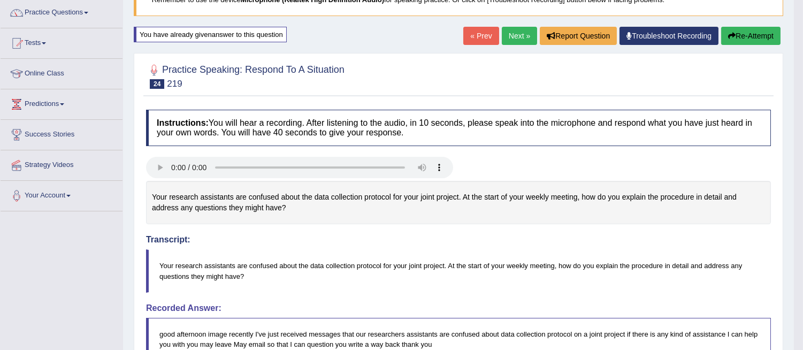
scroll to position [83, 0]
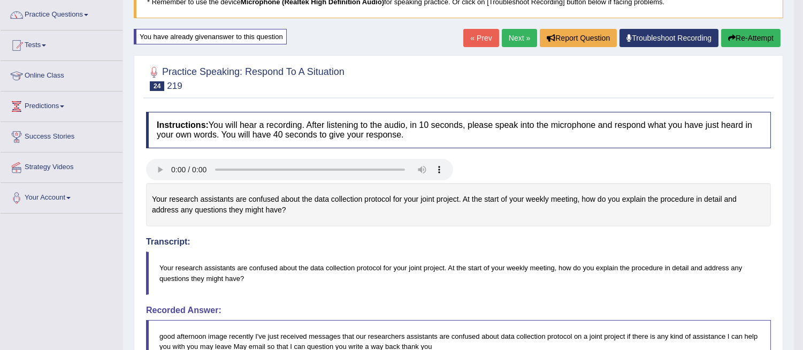
click at [754, 36] on button "Re-Attempt" at bounding box center [750, 38] width 59 height 18
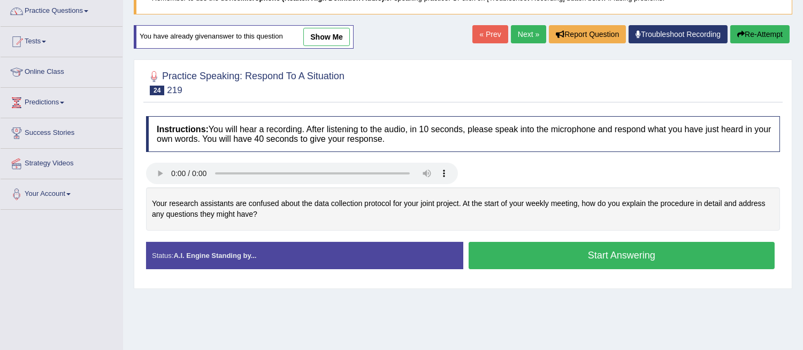
click at [603, 256] on button "Start Answering" at bounding box center [622, 255] width 307 height 27
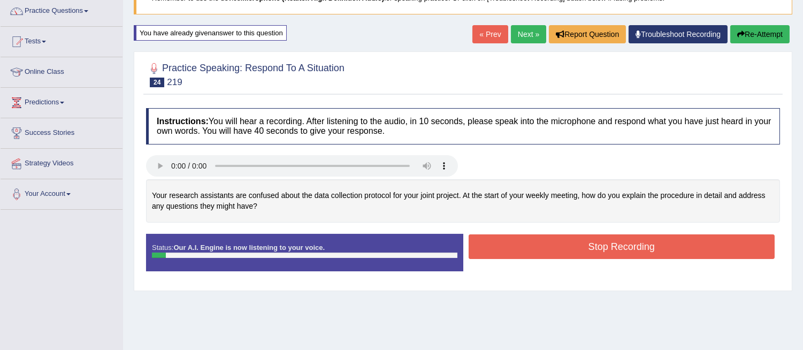
click at [601, 248] on button "Stop Recording" at bounding box center [622, 246] width 307 height 25
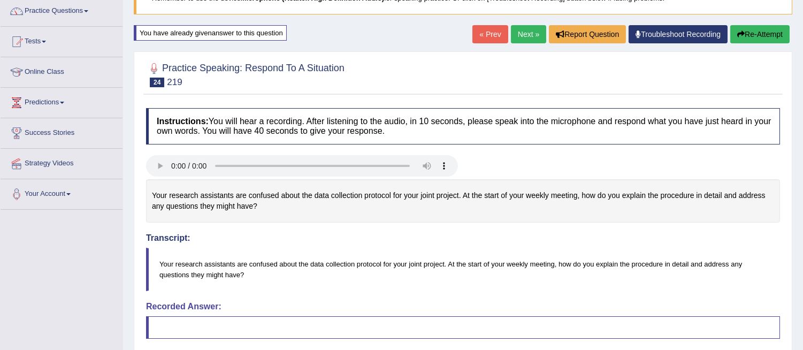
click at [738, 32] on icon "button" at bounding box center [740, 33] width 7 height 7
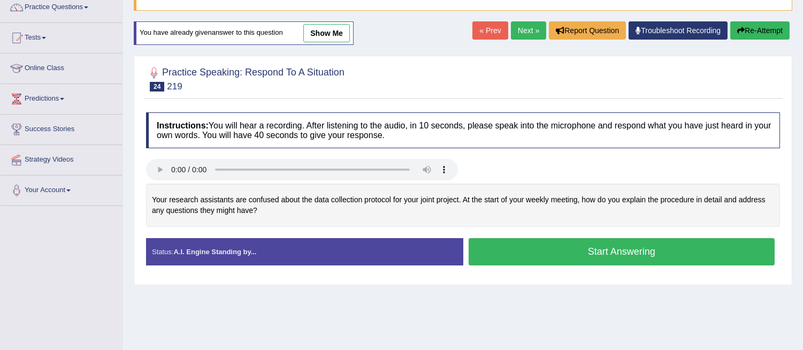
click at [543, 253] on button "Start Answering" at bounding box center [622, 251] width 307 height 27
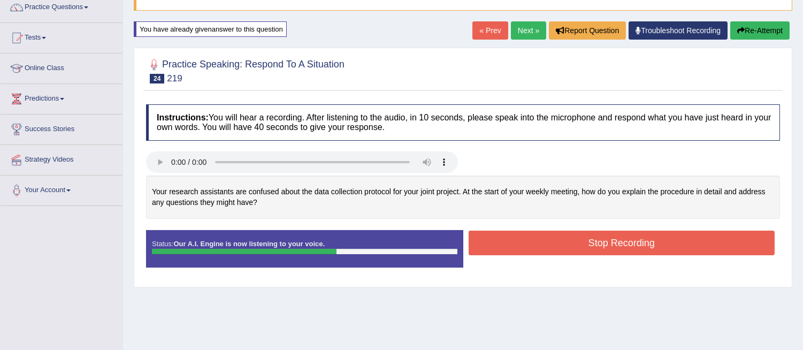
click at [541, 242] on button "Stop Recording" at bounding box center [622, 243] width 307 height 25
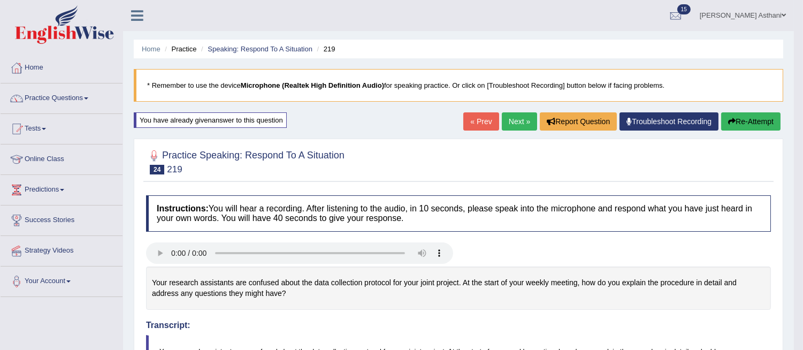
click at [745, 120] on button "Re-Attempt" at bounding box center [750, 121] width 59 height 18
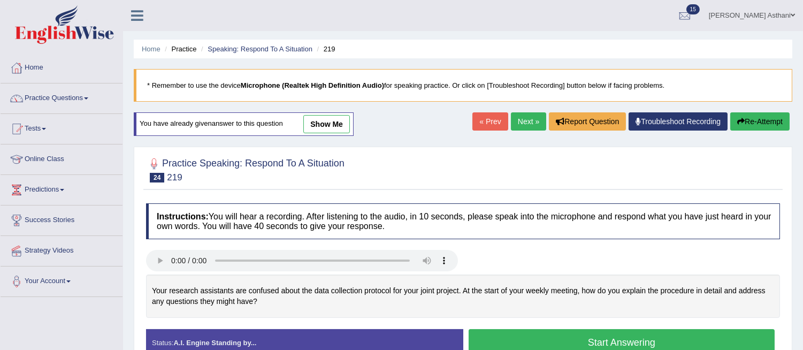
scroll to position [58, 0]
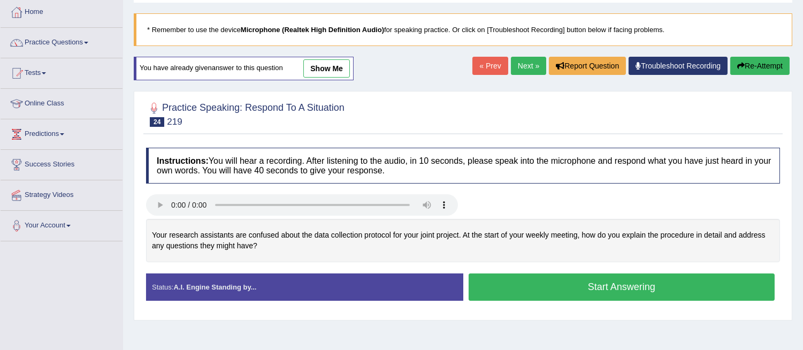
drag, startPoint x: 0, startPoint y: 0, endPoint x: 804, endPoint y: 136, distance: 815.0
click at [803, 134] on html "Toggle navigation Home Practice Questions Speaking Practice Read Aloud Repeat S…" at bounding box center [401, 119] width 803 height 350
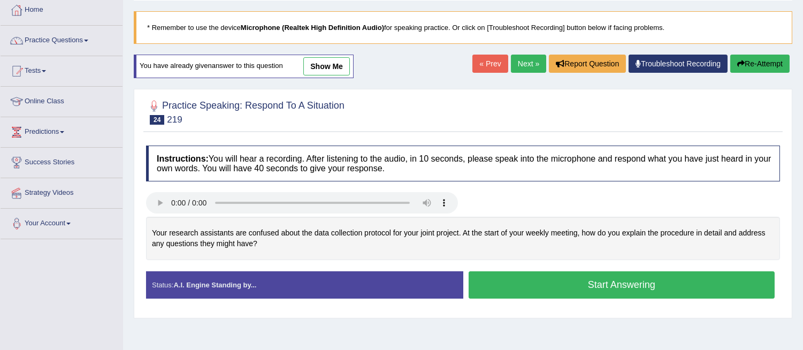
click at [571, 279] on button "Start Answering" at bounding box center [622, 284] width 307 height 27
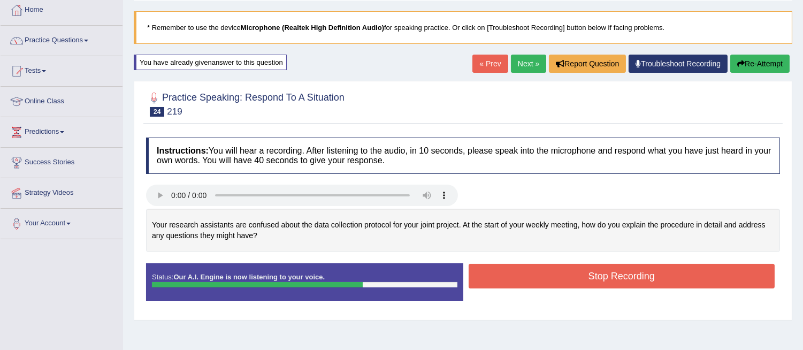
click at [571, 279] on button "Stop Recording" at bounding box center [622, 276] width 307 height 25
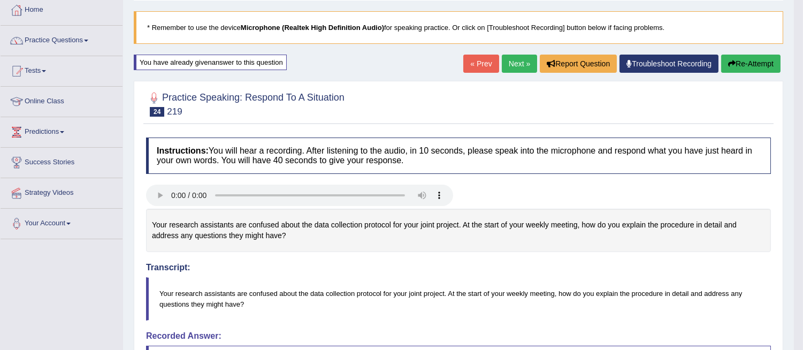
drag, startPoint x: 807, startPoint y: 125, endPoint x: 811, endPoint y: 166, distance: 41.9
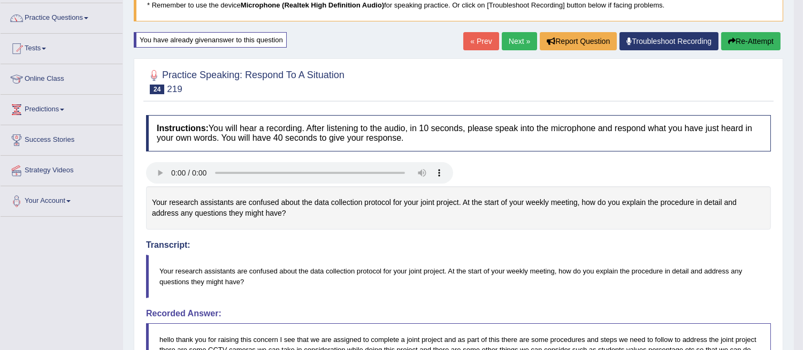
scroll to position [1, 0]
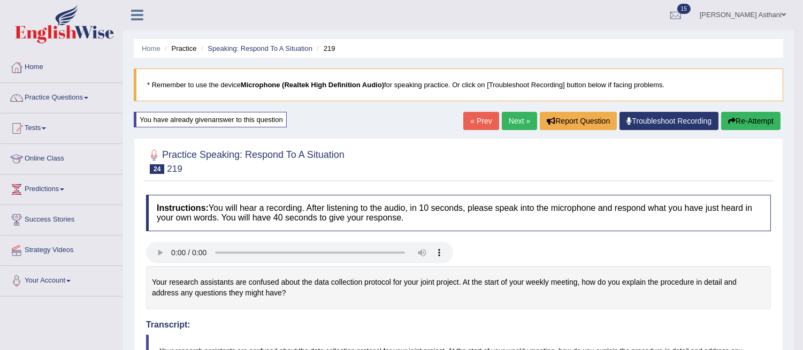
click at [751, 112] on button "Re-Attempt" at bounding box center [750, 121] width 59 height 18
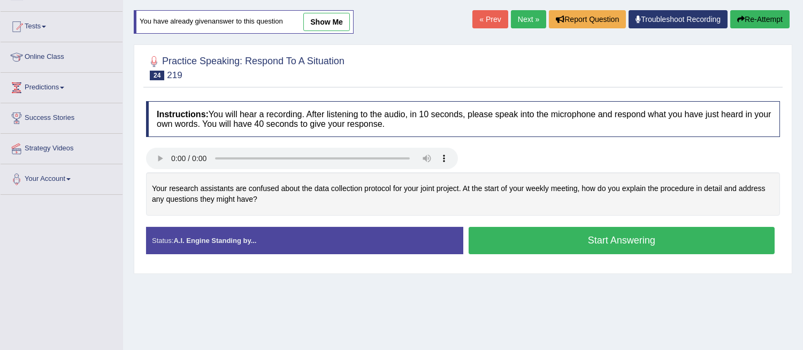
click at [592, 241] on button "Start Answering" at bounding box center [622, 240] width 307 height 27
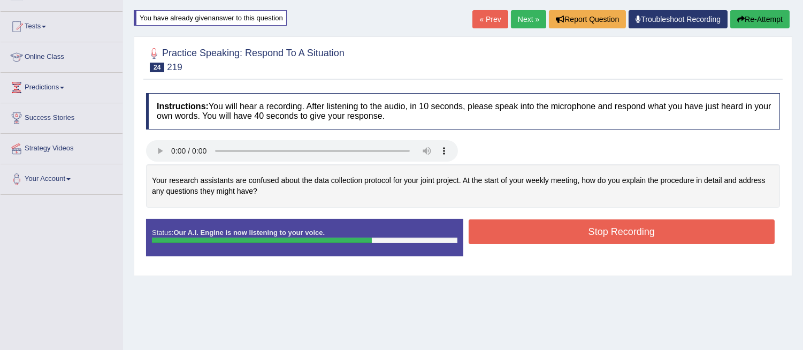
click at [593, 240] on button "Stop Recording" at bounding box center [622, 231] width 307 height 25
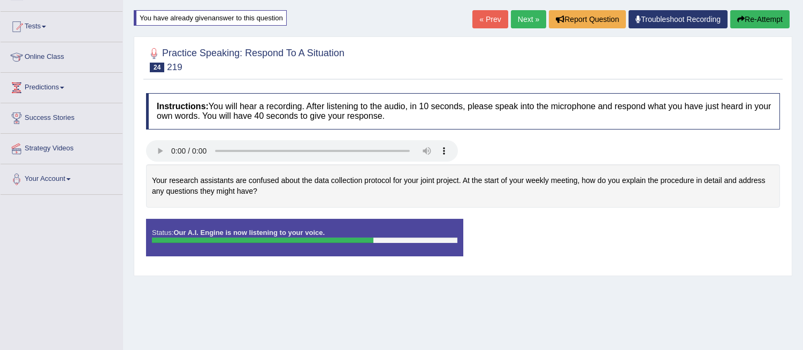
click at [593, 240] on div "Instructions: You will hear a recording. After listening to the audio, in 10 se…" at bounding box center [462, 179] width 639 height 182
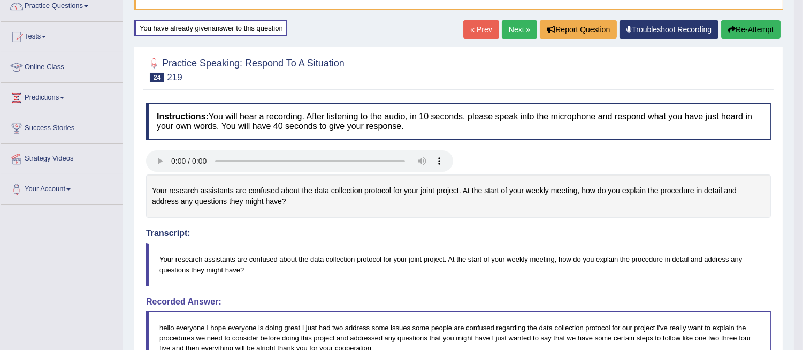
scroll to position [73, 0]
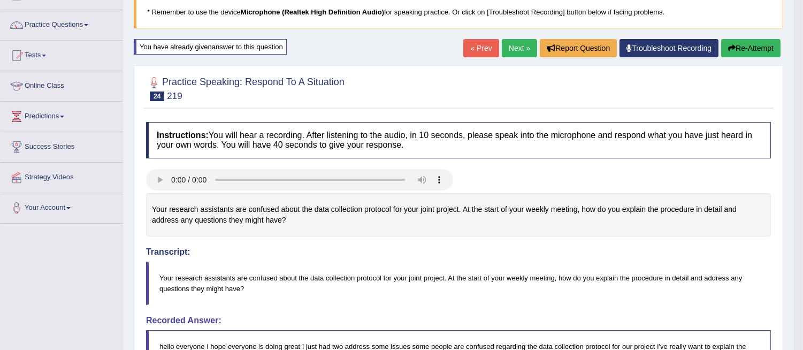
click at [803, 159] on html "Toggle navigation Home Practice Questions Speaking Practice Read Aloud Repeat S…" at bounding box center [401, 102] width 803 height 350
click at [752, 49] on button "Re-Attempt" at bounding box center [750, 48] width 59 height 18
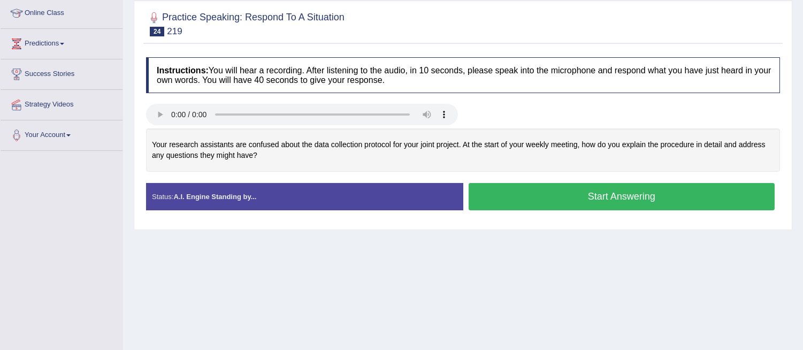
scroll to position [146, 0]
click at [632, 196] on button "Start Answering" at bounding box center [622, 196] width 307 height 27
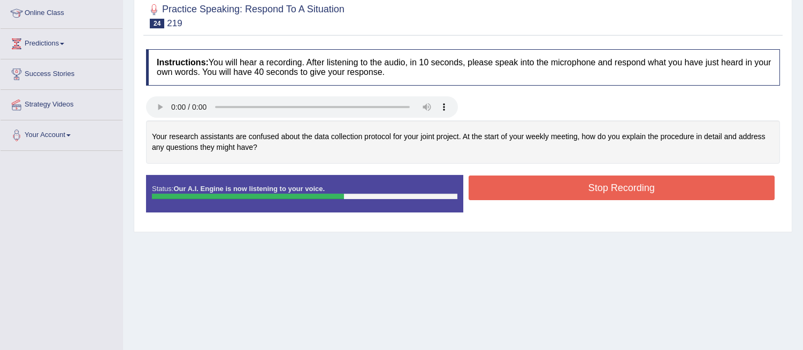
click at [623, 186] on button "Stop Recording" at bounding box center [622, 187] width 307 height 25
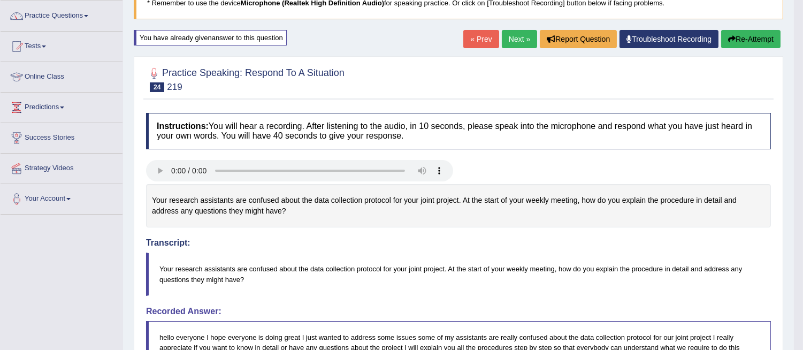
scroll to position [86, 0]
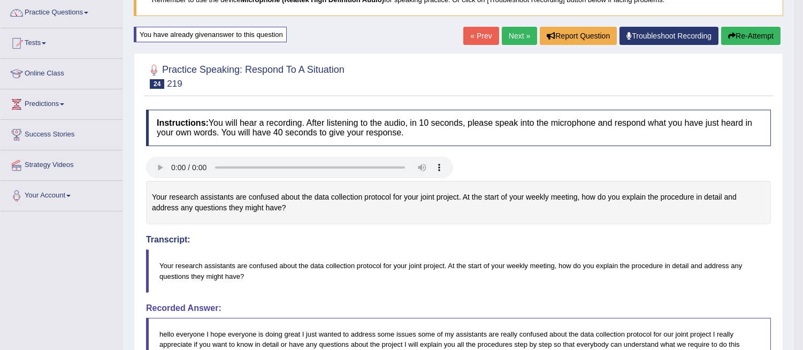
click at [752, 38] on button "Re-Attempt" at bounding box center [750, 36] width 59 height 18
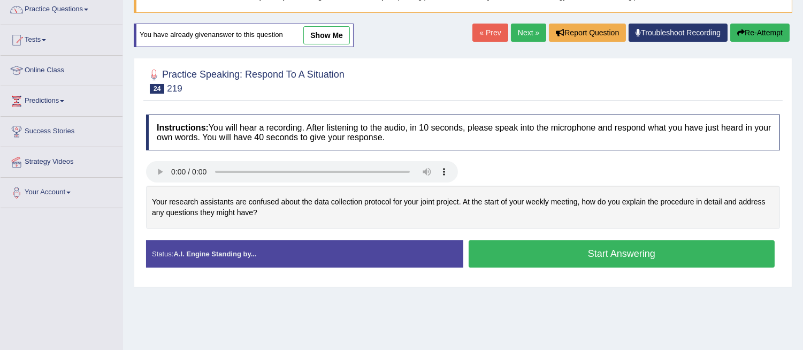
click at [597, 250] on button "Start Answering" at bounding box center [622, 253] width 307 height 27
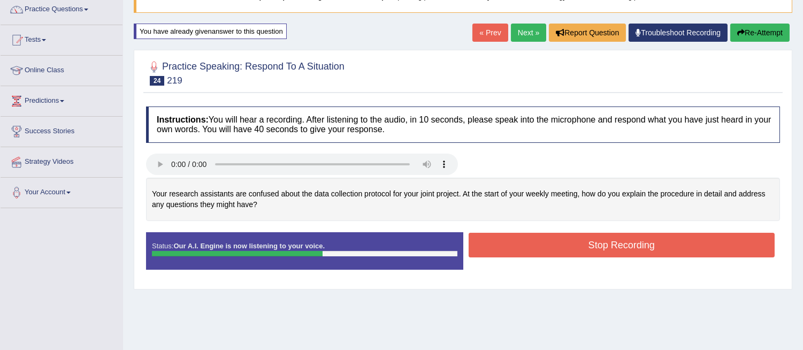
click at [606, 236] on button "Stop Recording" at bounding box center [622, 245] width 307 height 25
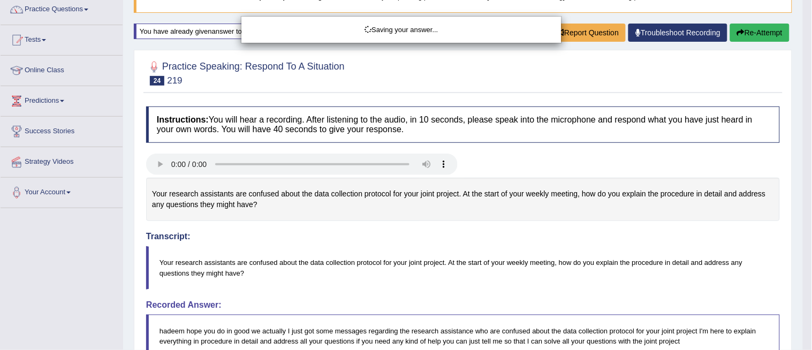
click at [794, 81] on div "Saving your answer..." at bounding box center [406, 175] width 812 height 350
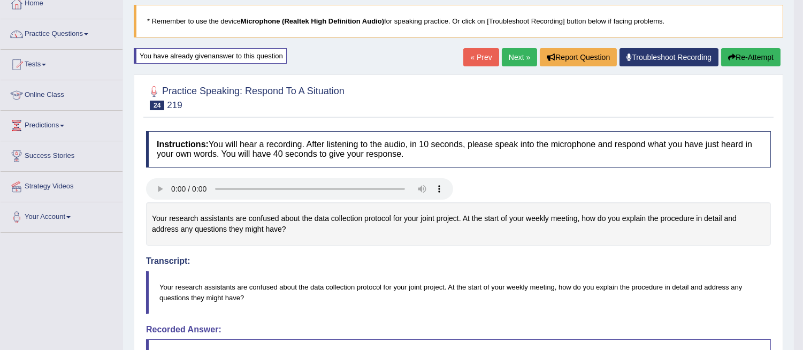
scroll to position [50, 0]
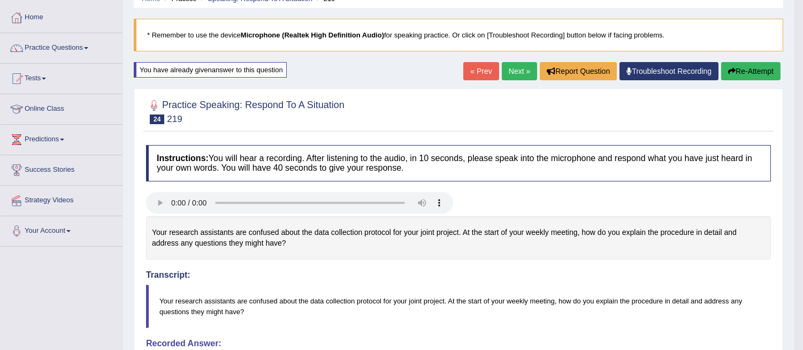
click at [510, 71] on link "Next »" at bounding box center [519, 71] width 35 height 18
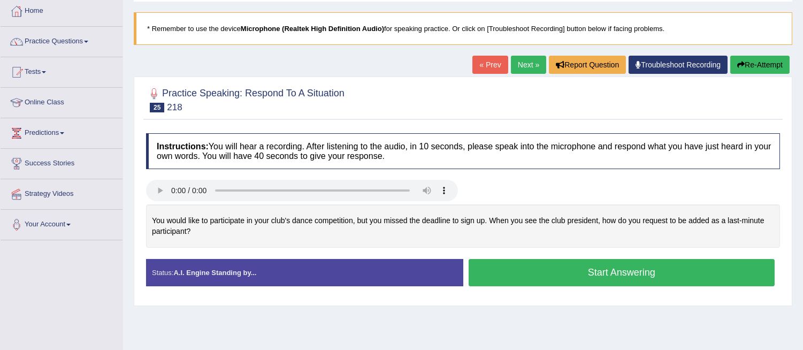
click at [607, 270] on button "Start Answering" at bounding box center [622, 272] width 307 height 27
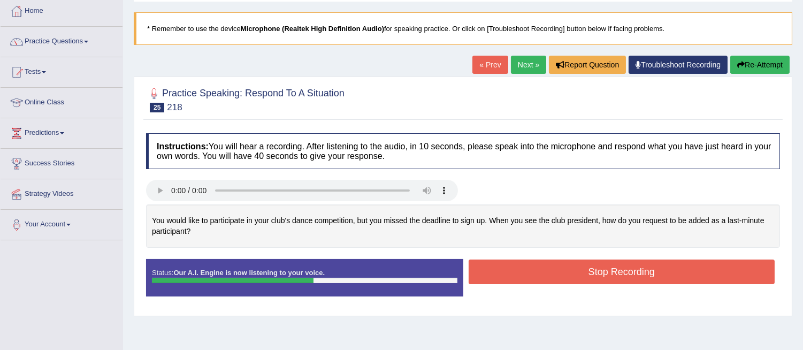
click at [607, 270] on button "Stop Recording" at bounding box center [622, 271] width 307 height 25
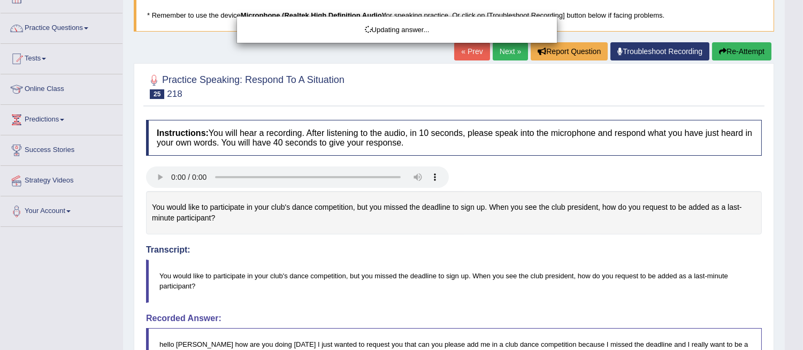
drag, startPoint x: 807, startPoint y: 82, endPoint x: 809, endPoint y: 140, distance: 57.8
click at [803, 140] on html "Toggle navigation Home Practice Questions Speaking Practice Read Aloud Repeat S…" at bounding box center [401, 105] width 803 height 350
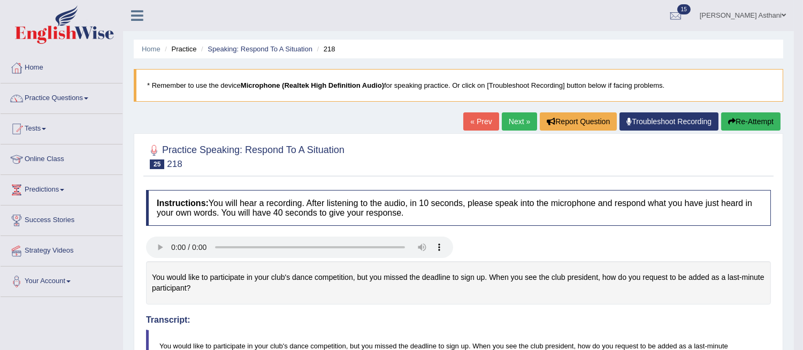
click at [745, 121] on button "Re-Attempt" at bounding box center [750, 121] width 59 height 18
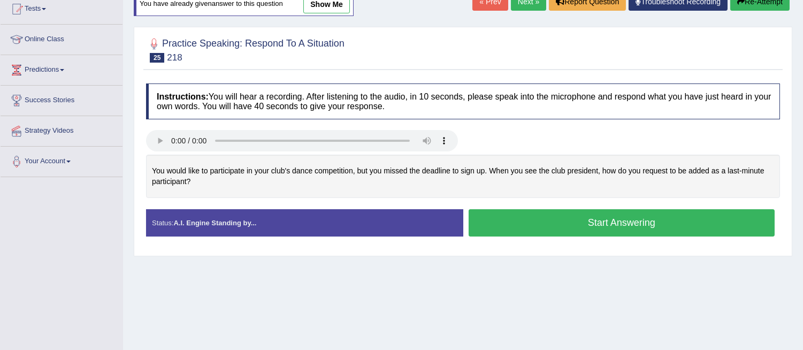
click at [608, 222] on button "Start Answering" at bounding box center [622, 222] width 307 height 27
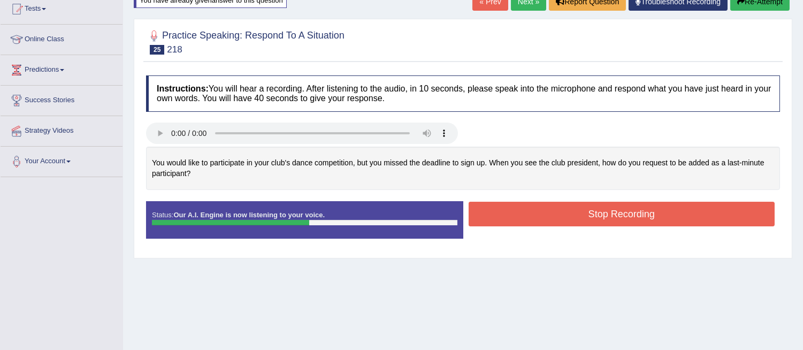
click at [608, 222] on button "Stop Recording" at bounding box center [622, 214] width 307 height 25
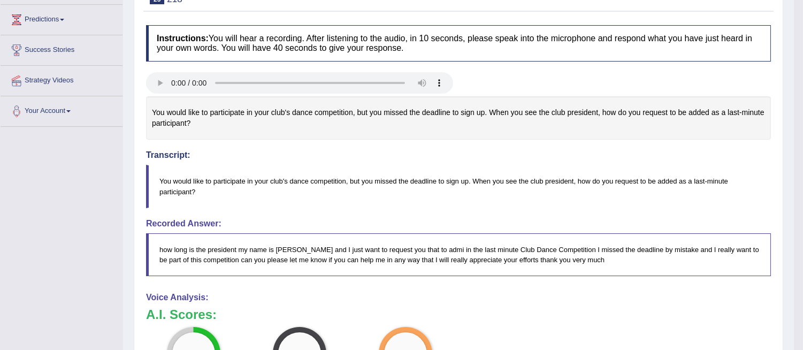
drag, startPoint x: 806, startPoint y: 137, endPoint x: 811, endPoint y: 238, distance: 100.7
click at [803, 180] on html "Toggle navigation Home Practice Questions Speaking Practice Read Aloud Repeat S…" at bounding box center [401, 5] width 803 height 350
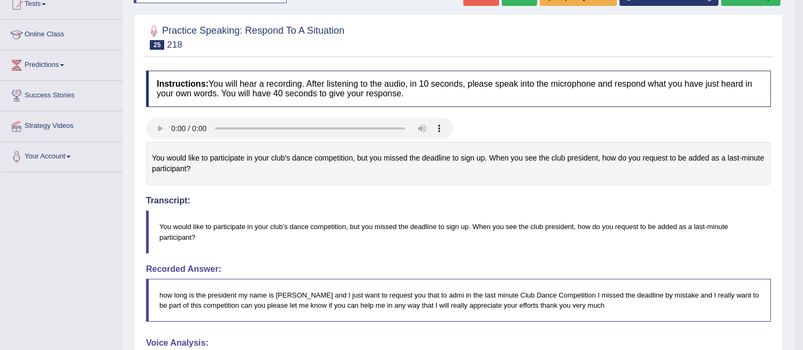
scroll to position [79, 0]
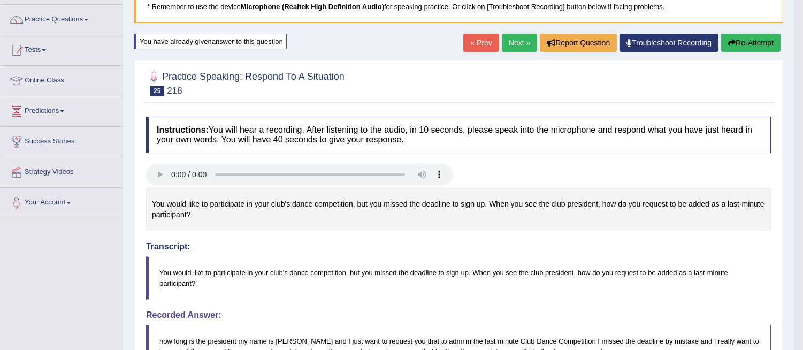
click at [519, 47] on link "Next »" at bounding box center [519, 43] width 35 height 18
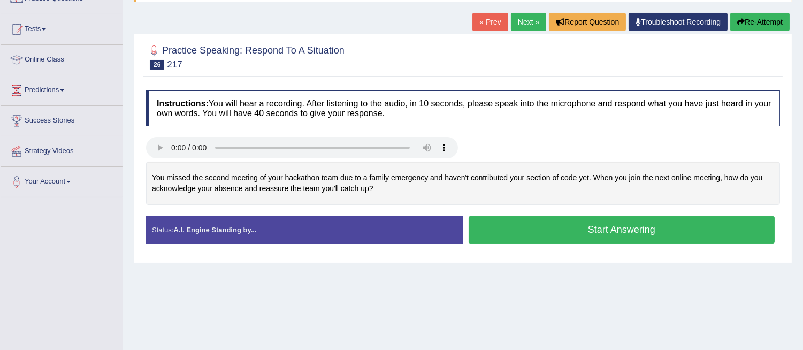
click at [565, 231] on button "Start Answering" at bounding box center [622, 229] width 307 height 27
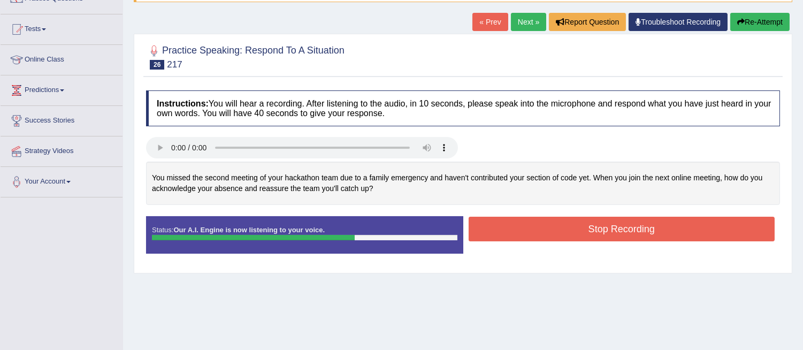
click at [565, 231] on button "Stop Recording" at bounding box center [622, 229] width 307 height 25
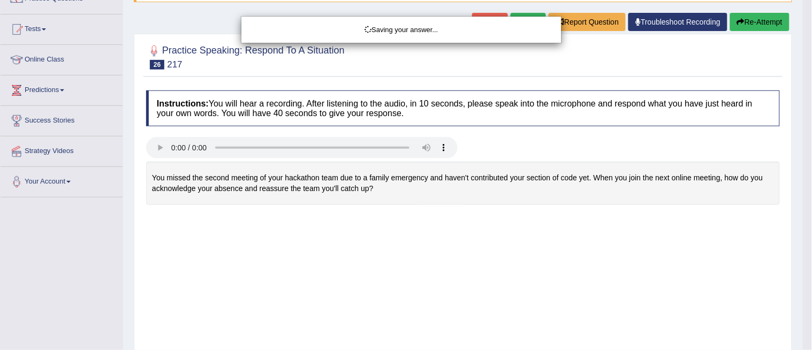
click at [799, 104] on div "Saving your answer..." at bounding box center [406, 175] width 812 height 350
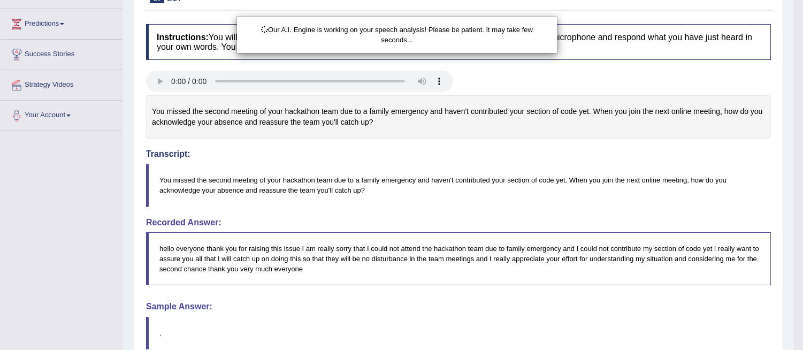
scroll to position [268, 0]
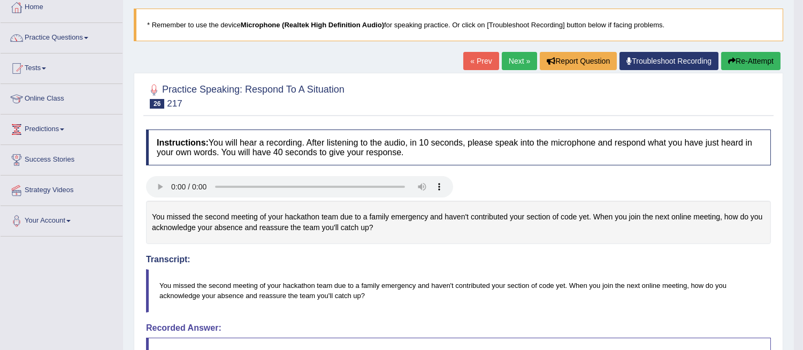
scroll to position [59, 0]
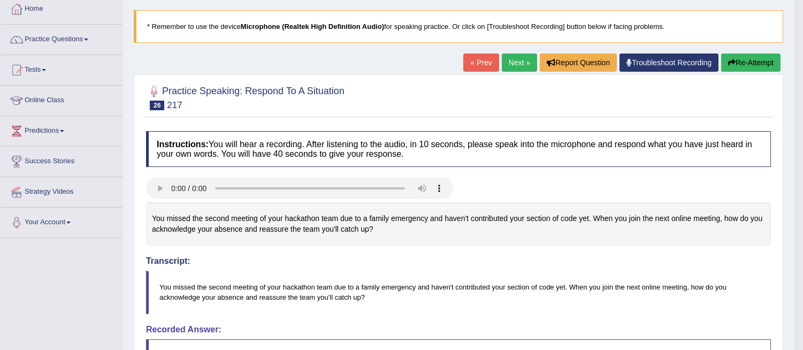
click at [755, 63] on button "Re-Attempt" at bounding box center [750, 63] width 59 height 18
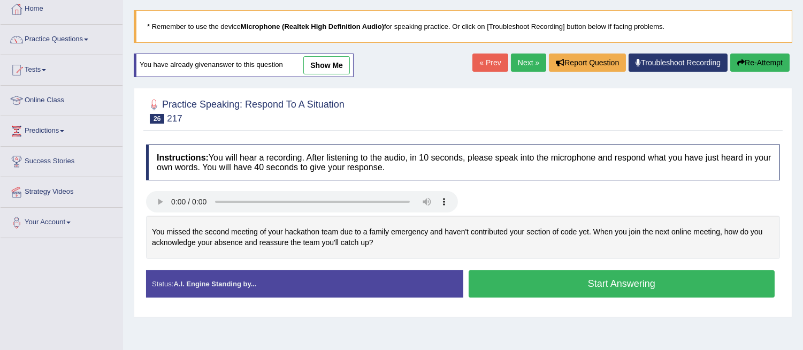
click at [606, 280] on button "Start Answering" at bounding box center [622, 283] width 307 height 27
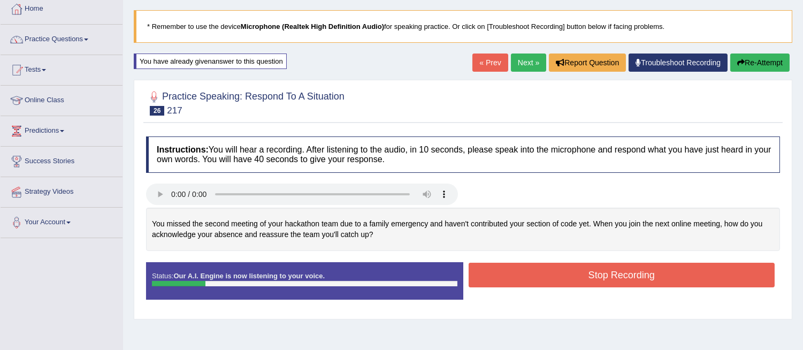
click at [599, 276] on button "Stop Recording" at bounding box center [622, 275] width 307 height 25
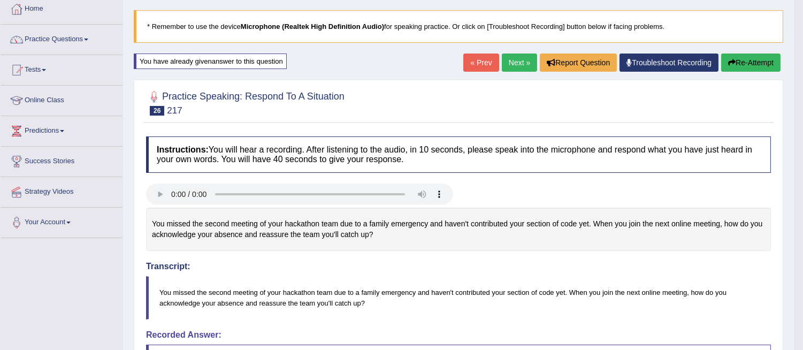
click at [746, 59] on button "Re-Attempt" at bounding box center [750, 63] width 59 height 18
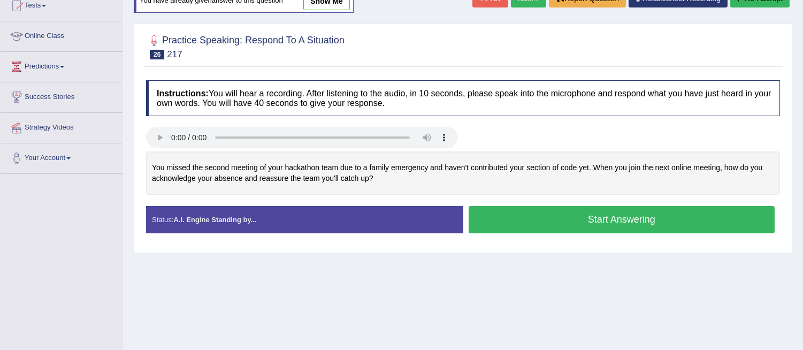
scroll to position [123, 0]
click at [603, 224] on button "Start Answering" at bounding box center [622, 219] width 307 height 27
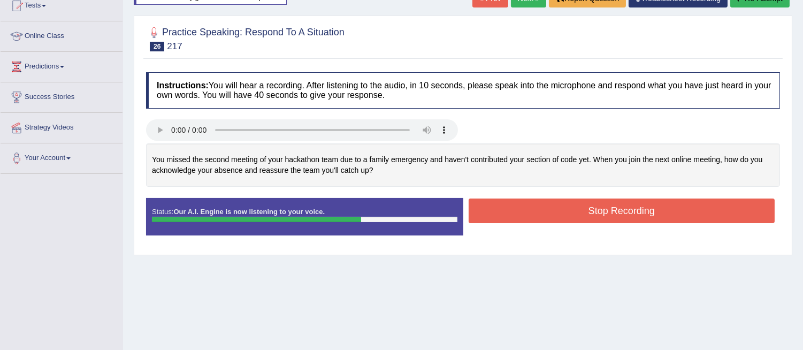
click at [603, 205] on button "Stop Recording" at bounding box center [622, 210] width 307 height 25
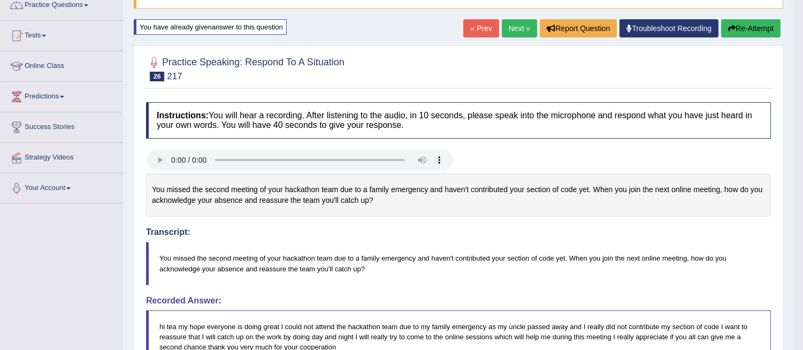
scroll to position [95, 0]
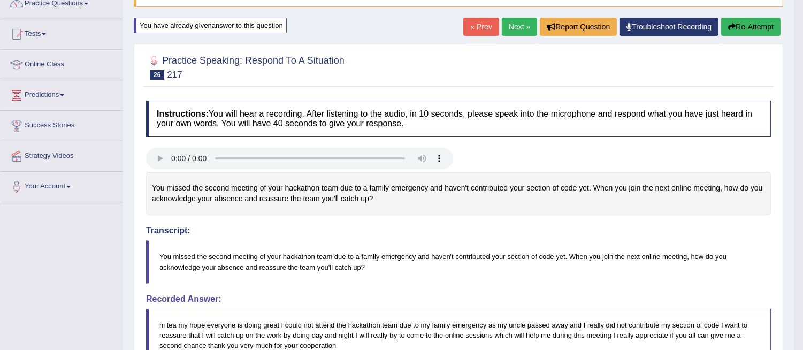
click at [511, 33] on link "Next »" at bounding box center [519, 27] width 35 height 18
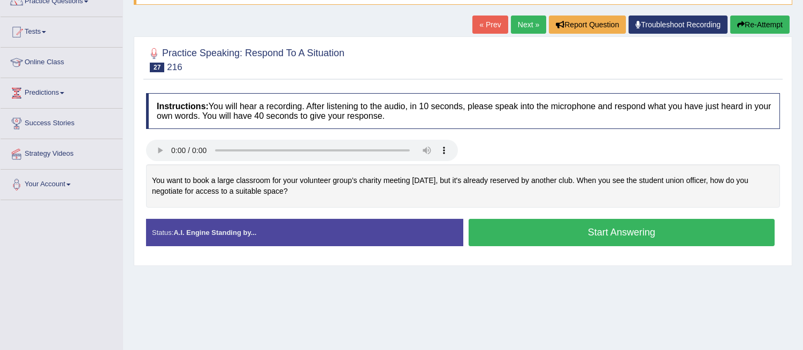
click at [585, 231] on button "Start Answering" at bounding box center [622, 232] width 307 height 27
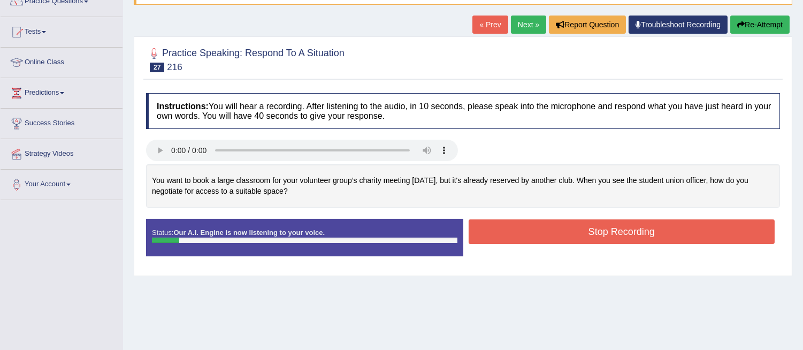
click at [762, 16] on button "Re-Attempt" at bounding box center [759, 25] width 59 height 18
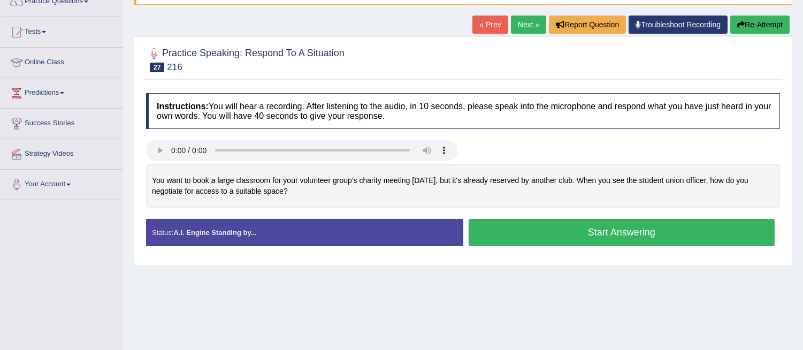
click at [645, 219] on button "Start Answering" at bounding box center [622, 232] width 307 height 27
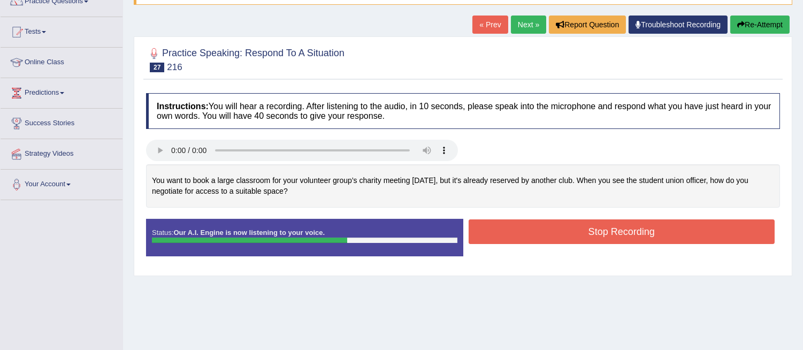
click at [635, 232] on button "Stop Recording" at bounding box center [622, 231] width 307 height 25
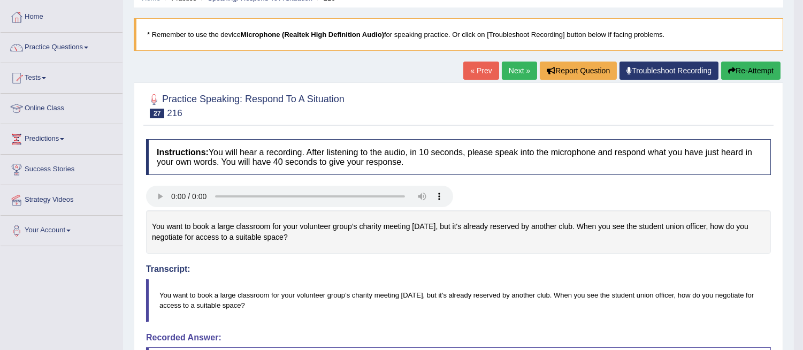
scroll to position [43, 0]
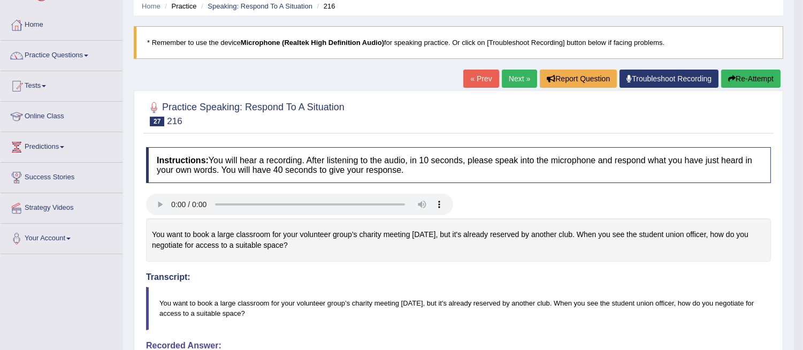
click at [516, 78] on link "Next »" at bounding box center [519, 79] width 35 height 18
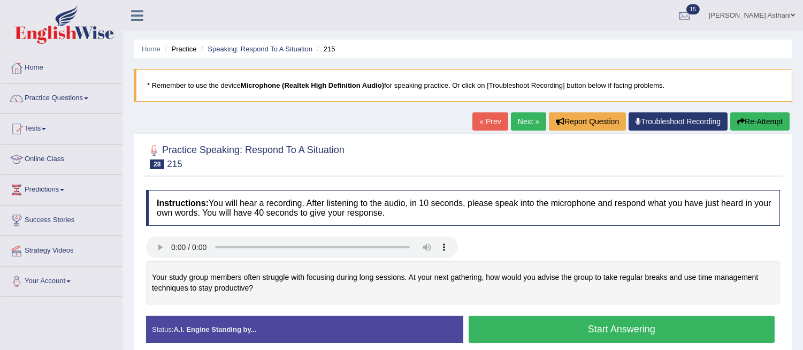
click at [610, 328] on button "Start Answering" at bounding box center [622, 329] width 307 height 27
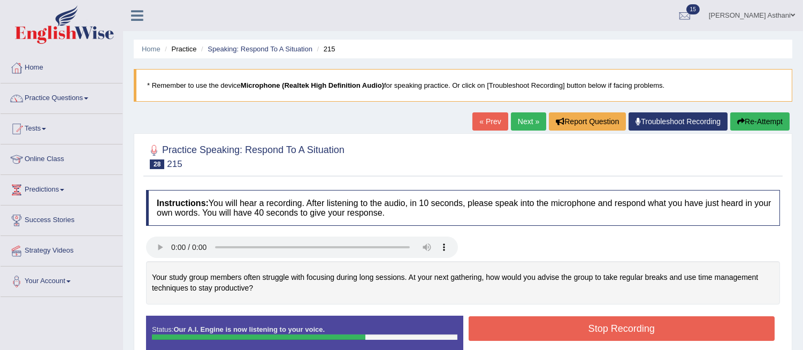
click at [610, 328] on button "Stop Recording" at bounding box center [622, 328] width 307 height 25
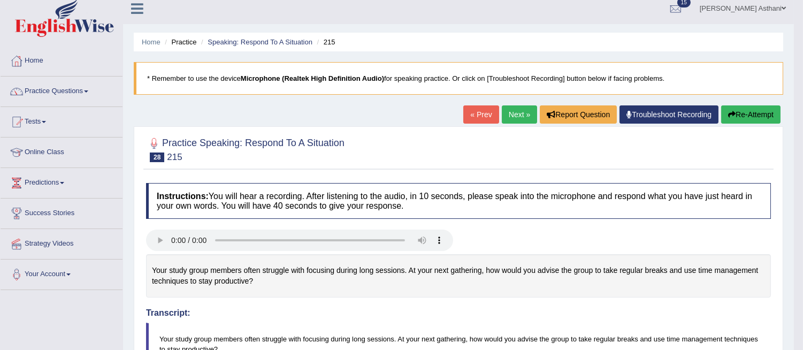
scroll to position [8, 0]
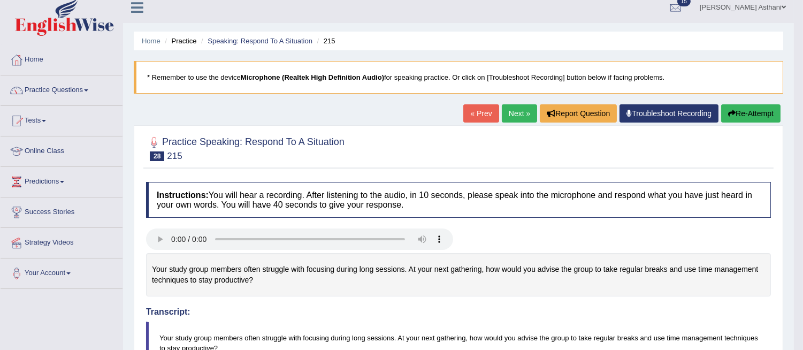
click at [765, 111] on button "Re-Attempt" at bounding box center [750, 113] width 59 height 18
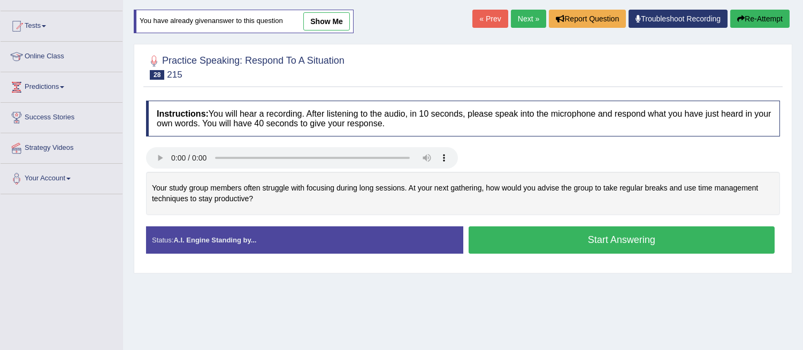
scroll to position [103, 0]
click at [572, 236] on button "Start Answering" at bounding box center [622, 239] width 307 height 27
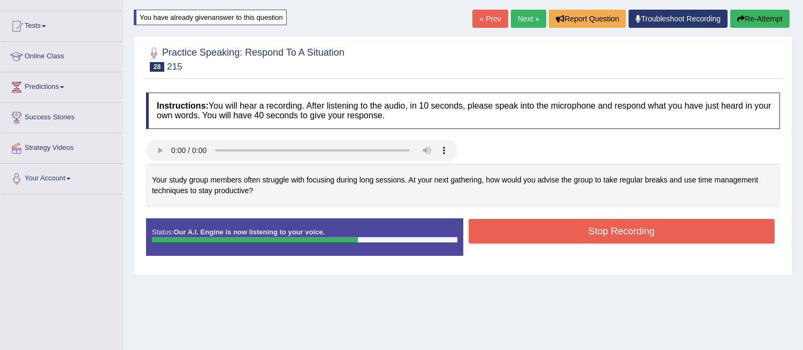
click at [572, 236] on button "Stop Recording" at bounding box center [622, 231] width 307 height 25
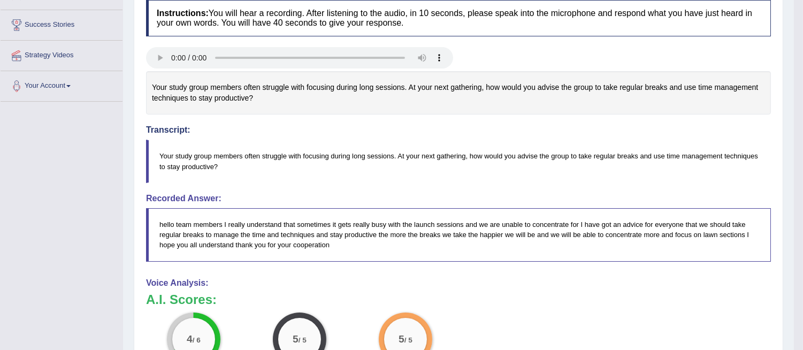
scroll to position [131, 0]
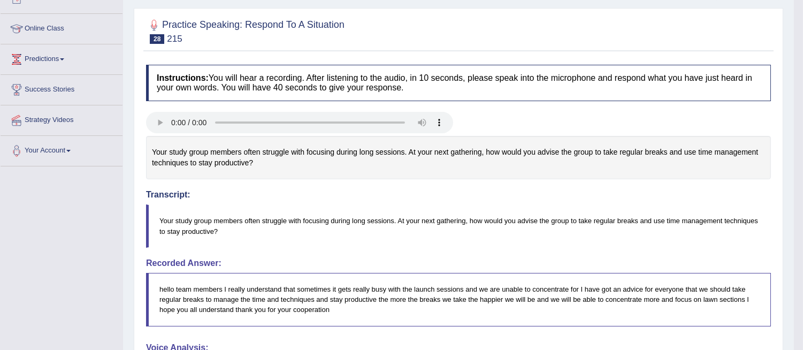
drag, startPoint x: 799, startPoint y: 133, endPoint x: 811, endPoint y: 86, distance: 48.0
click at [803, 86] on html "Toggle navigation Home Practice Questions Speaking Practice Read Aloud Repeat S…" at bounding box center [401, 44] width 803 height 350
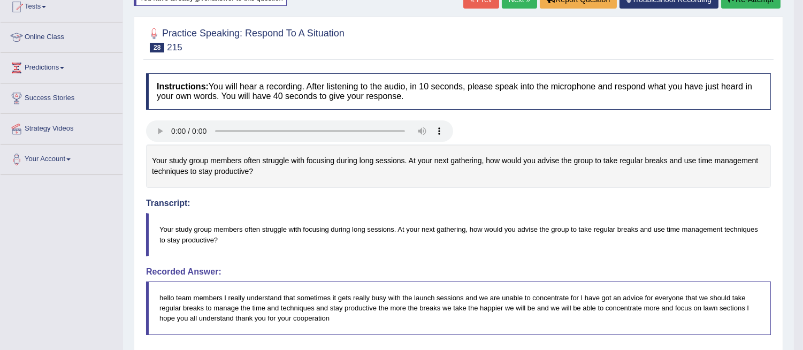
scroll to position [117, 0]
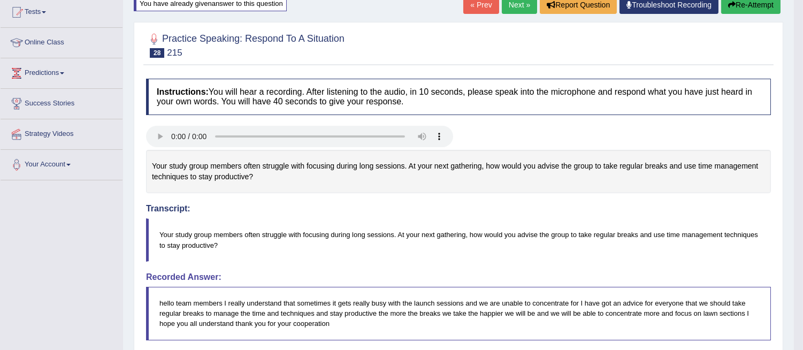
click at [751, 9] on button "Re-Attempt" at bounding box center [750, 5] width 59 height 18
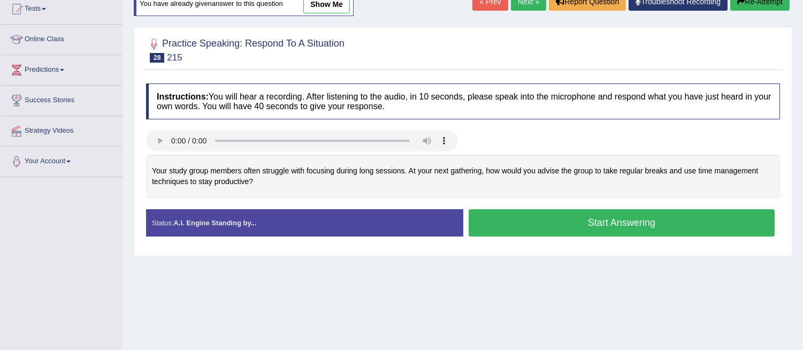
click at [592, 220] on button "Start Answering" at bounding box center [622, 222] width 307 height 27
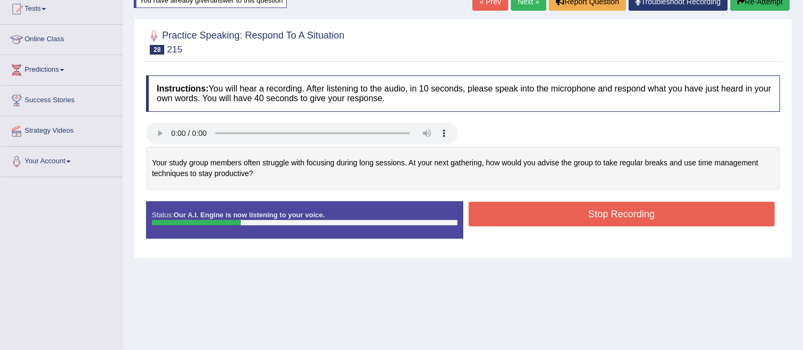
click at [592, 220] on button "Stop Recording" at bounding box center [622, 214] width 307 height 25
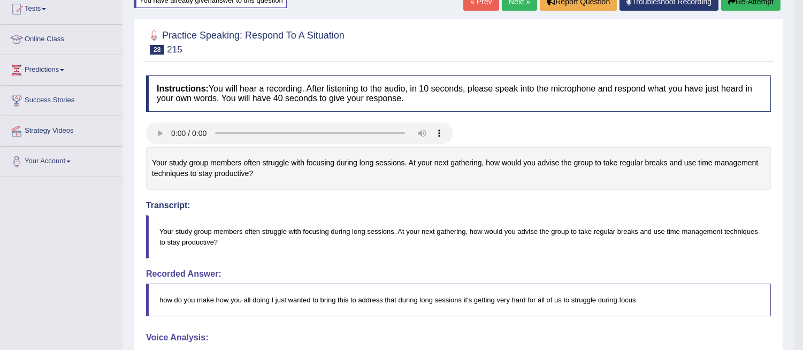
click at [755, 3] on button "Re-Attempt" at bounding box center [750, 2] width 59 height 18
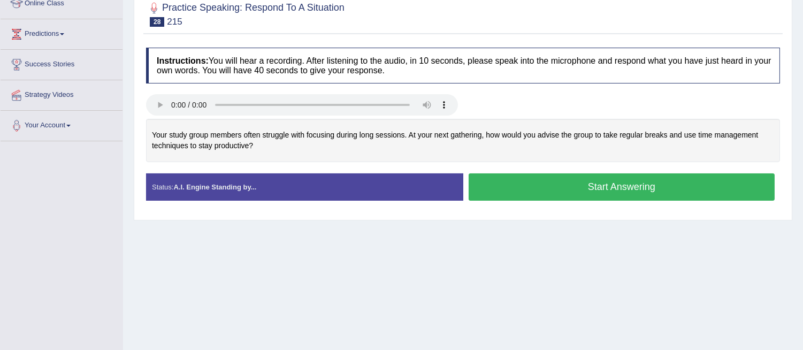
scroll to position [185, 0]
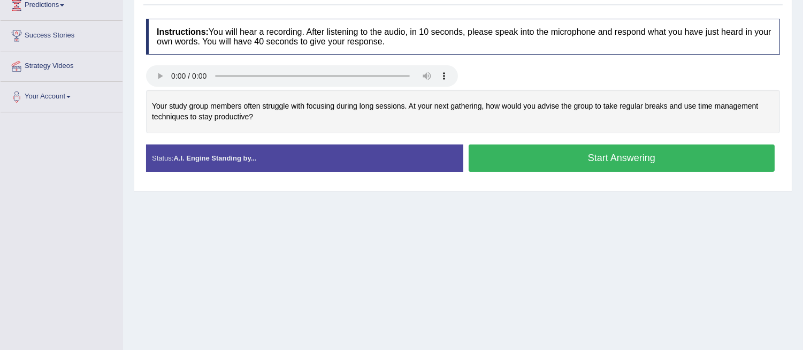
drag, startPoint x: 807, startPoint y: 113, endPoint x: 809, endPoint y: 149, distance: 35.9
click at [562, 154] on button "Start Answering" at bounding box center [622, 157] width 307 height 27
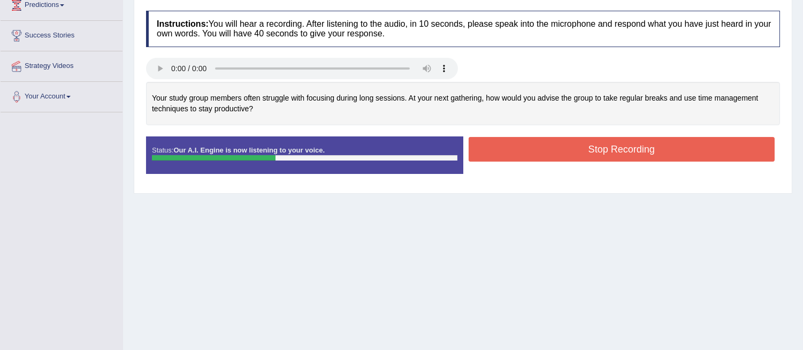
click at [562, 154] on button "Stop Recording" at bounding box center [622, 149] width 307 height 25
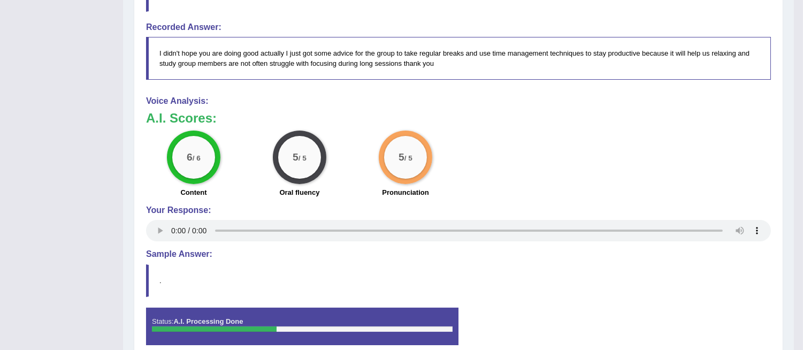
scroll to position [378, 0]
